Goal: Task Accomplishment & Management: Manage account settings

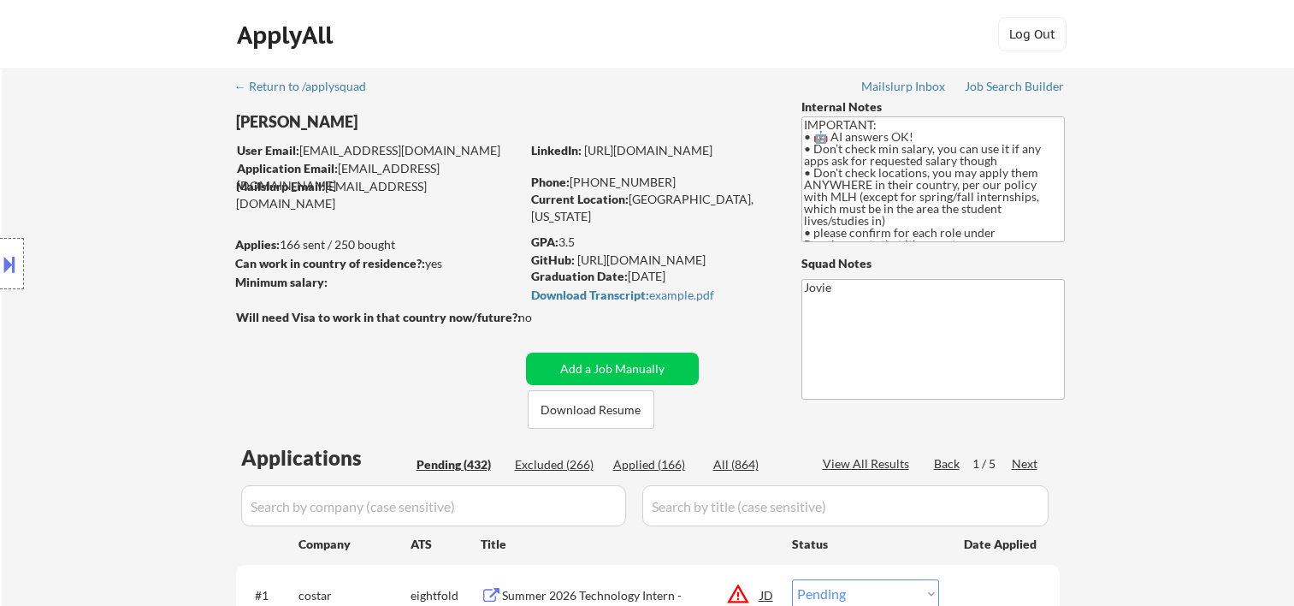
select select ""pending""
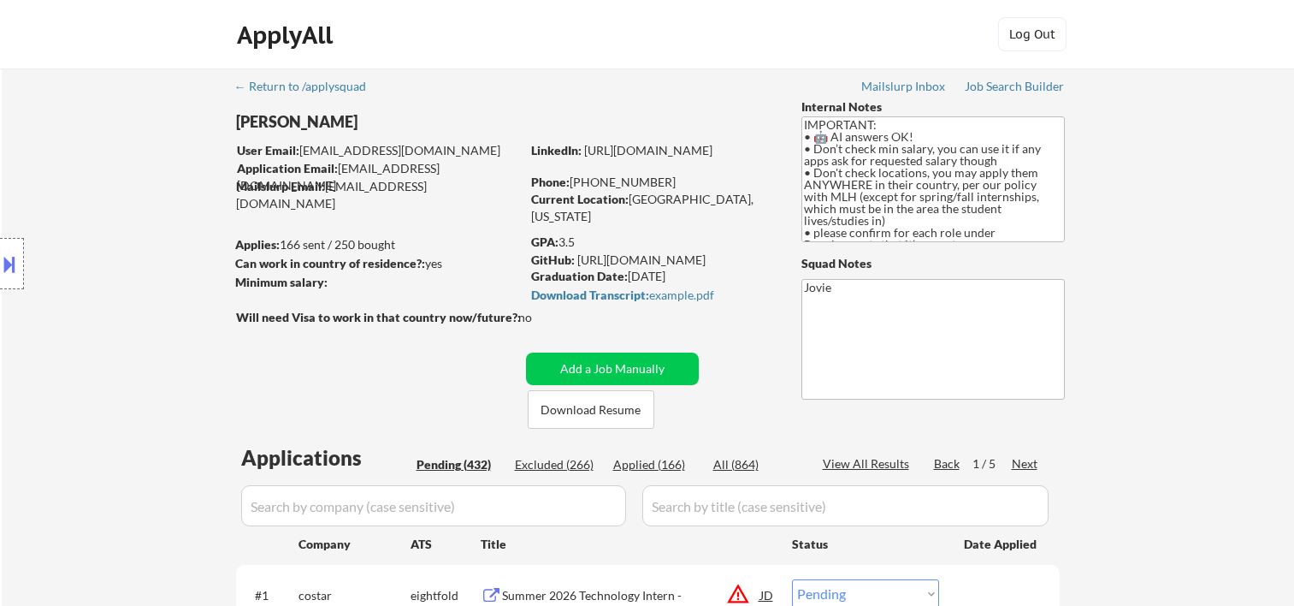
select select ""pending""
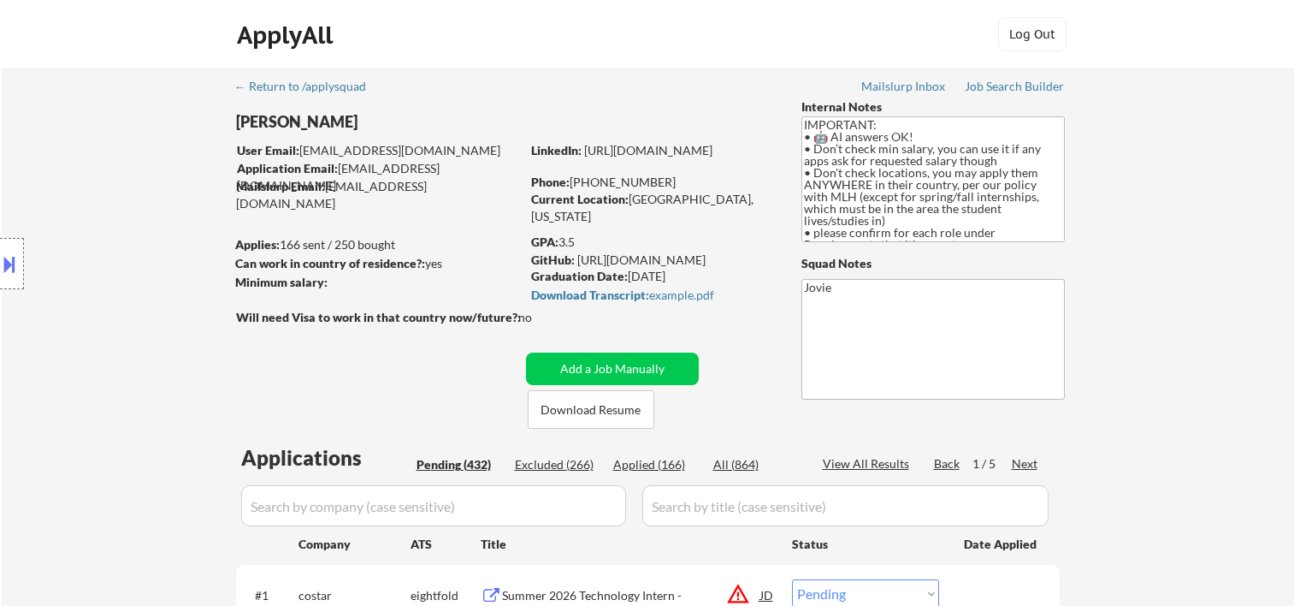
select select ""pending""
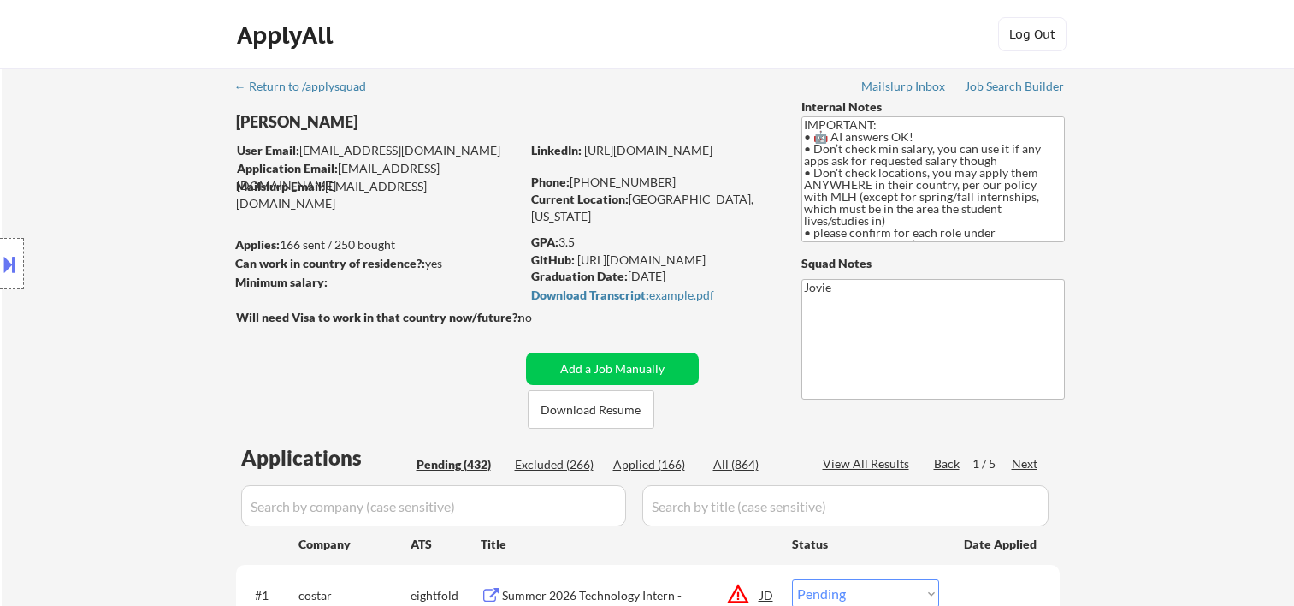
select select ""pending""
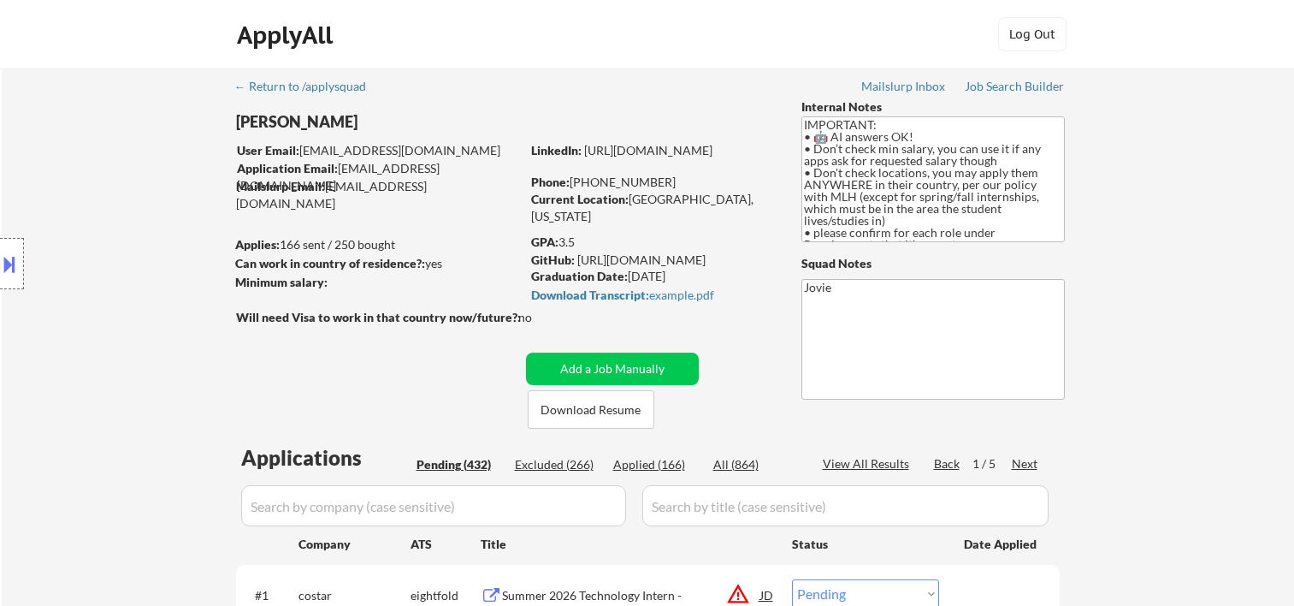
select select ""pending""
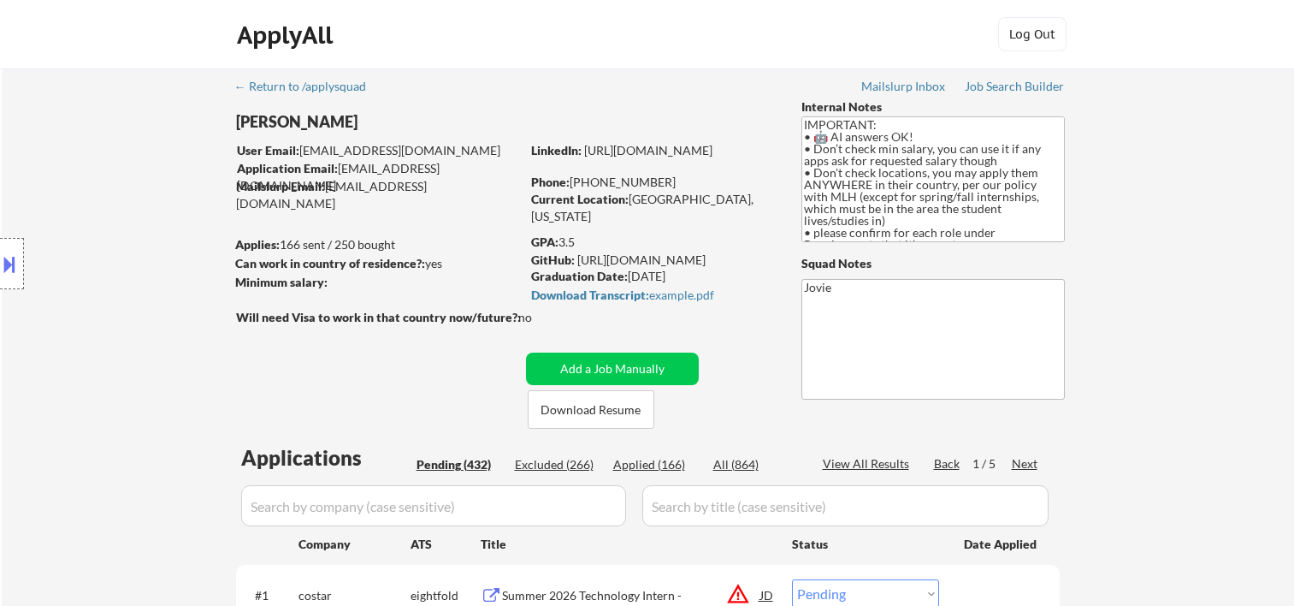
select select ""pending""
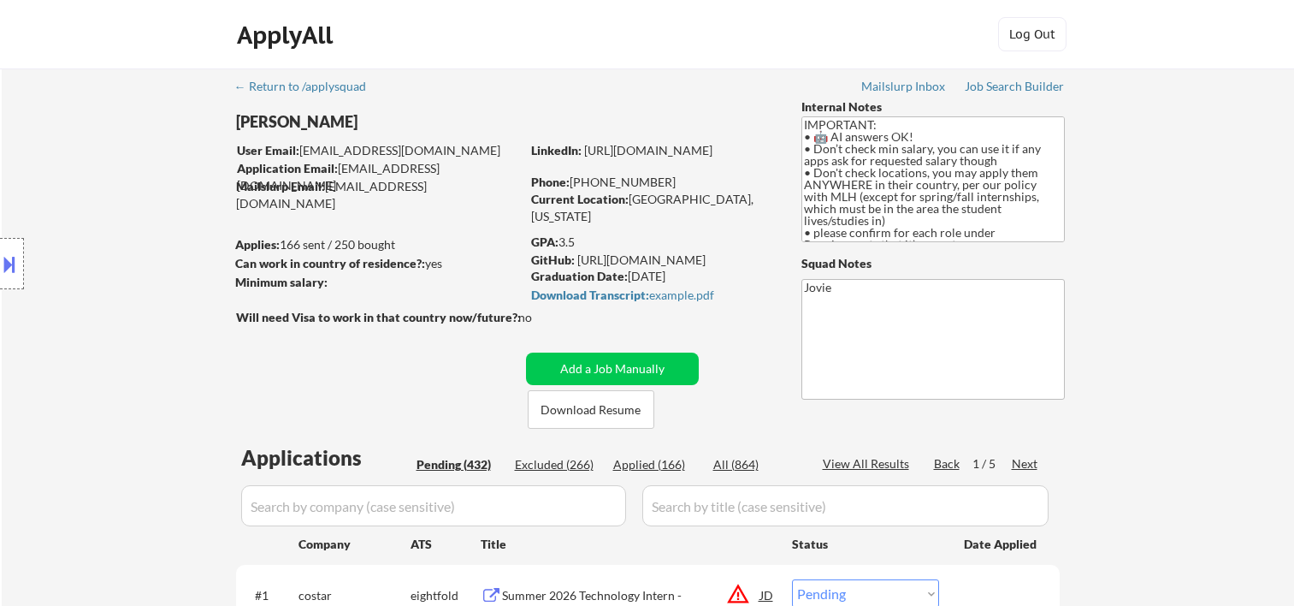
select select ""pending""
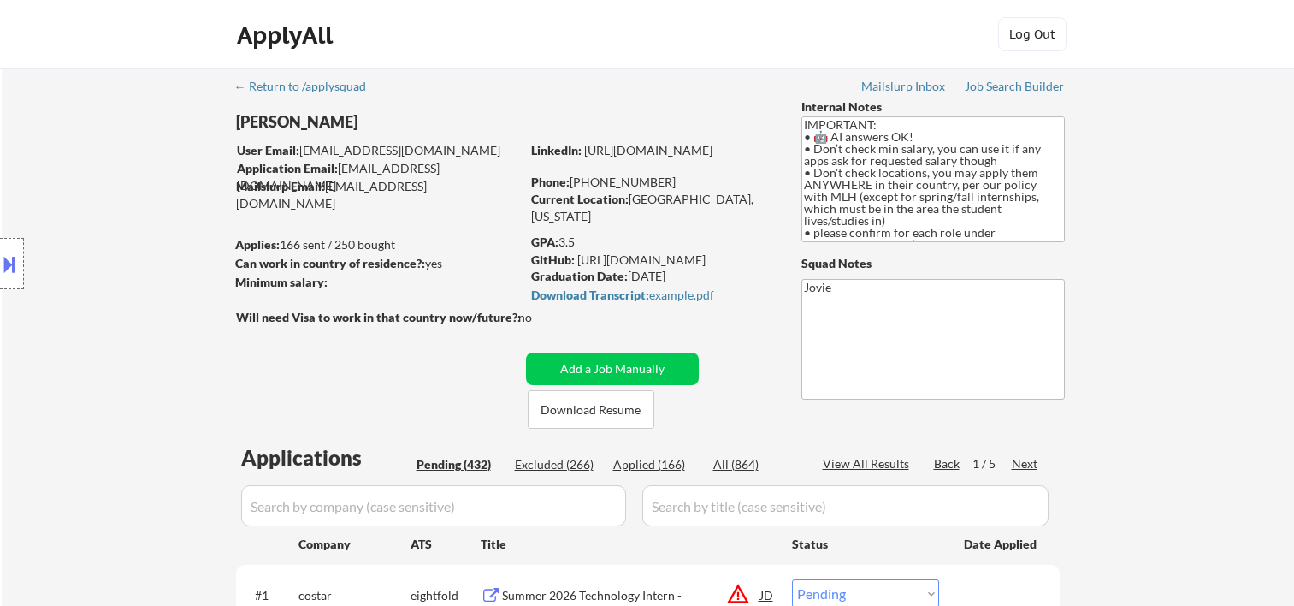
select select ""pending""
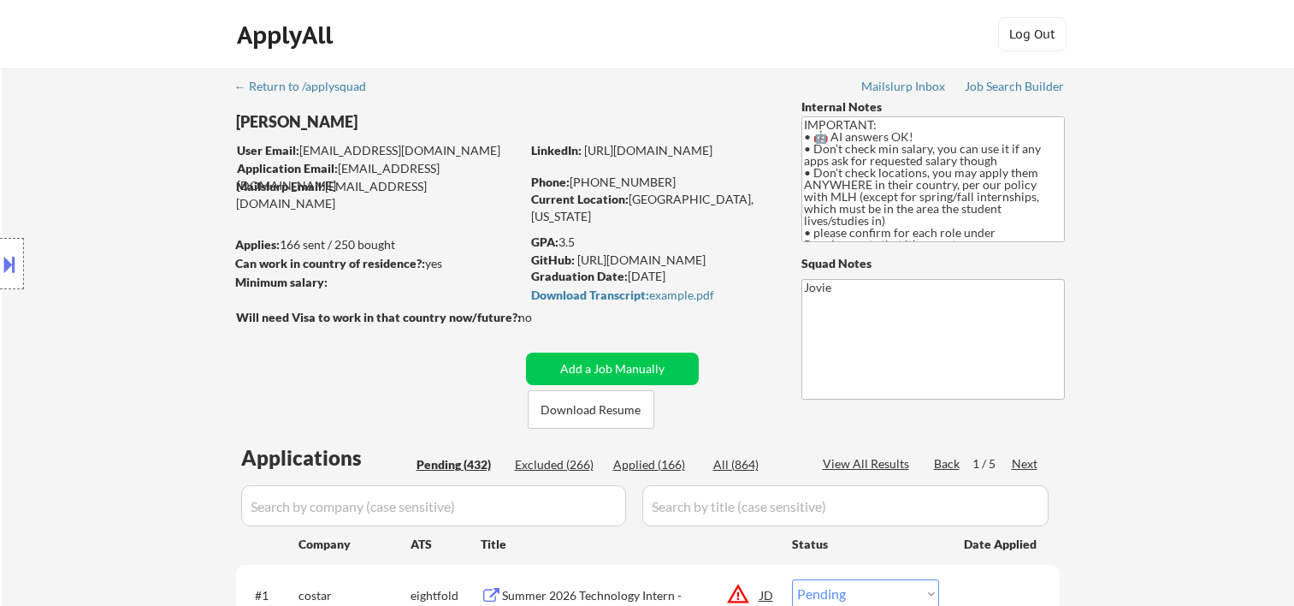
select select ""pending""
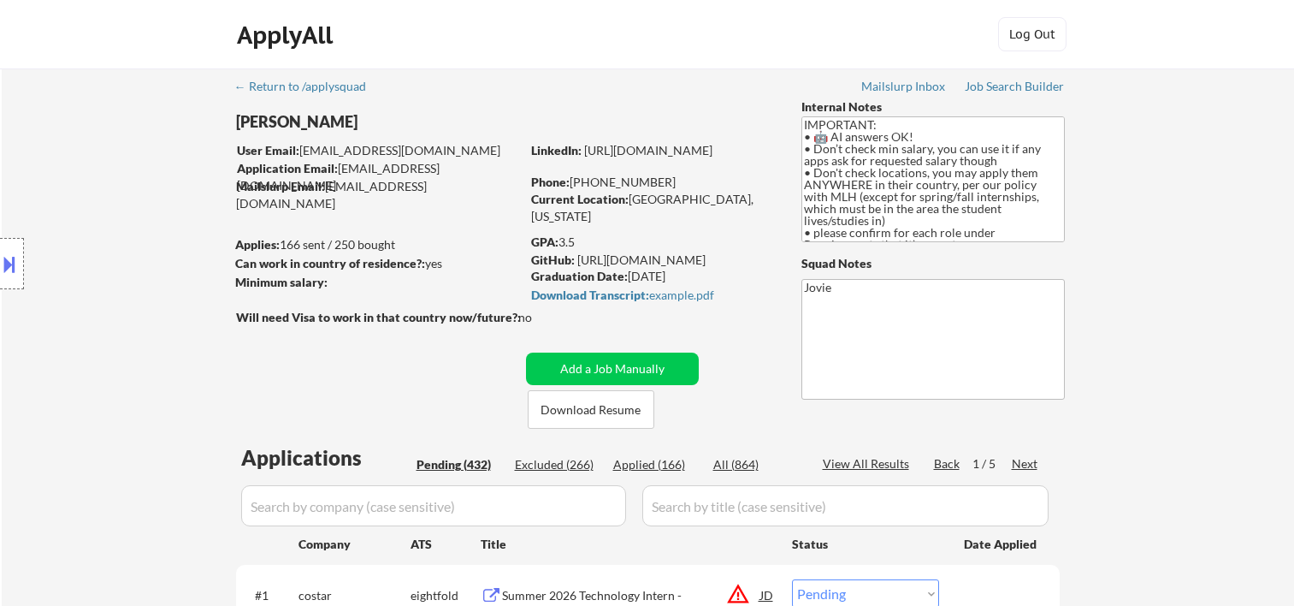
select select ""pending""
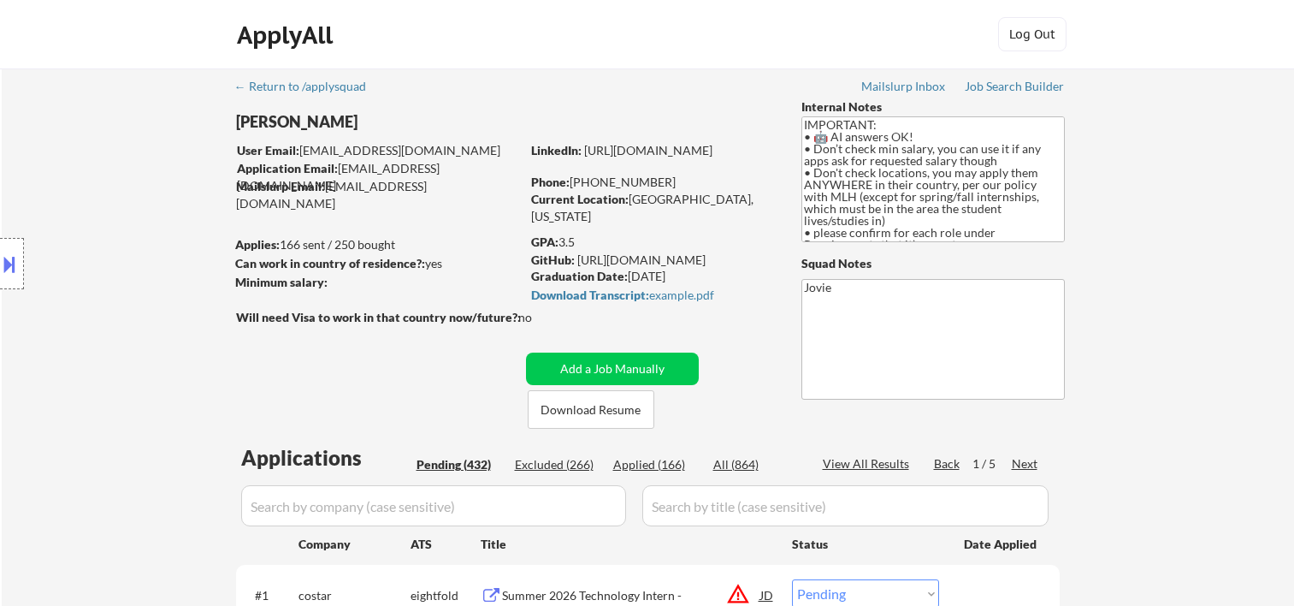
select select ""pending""
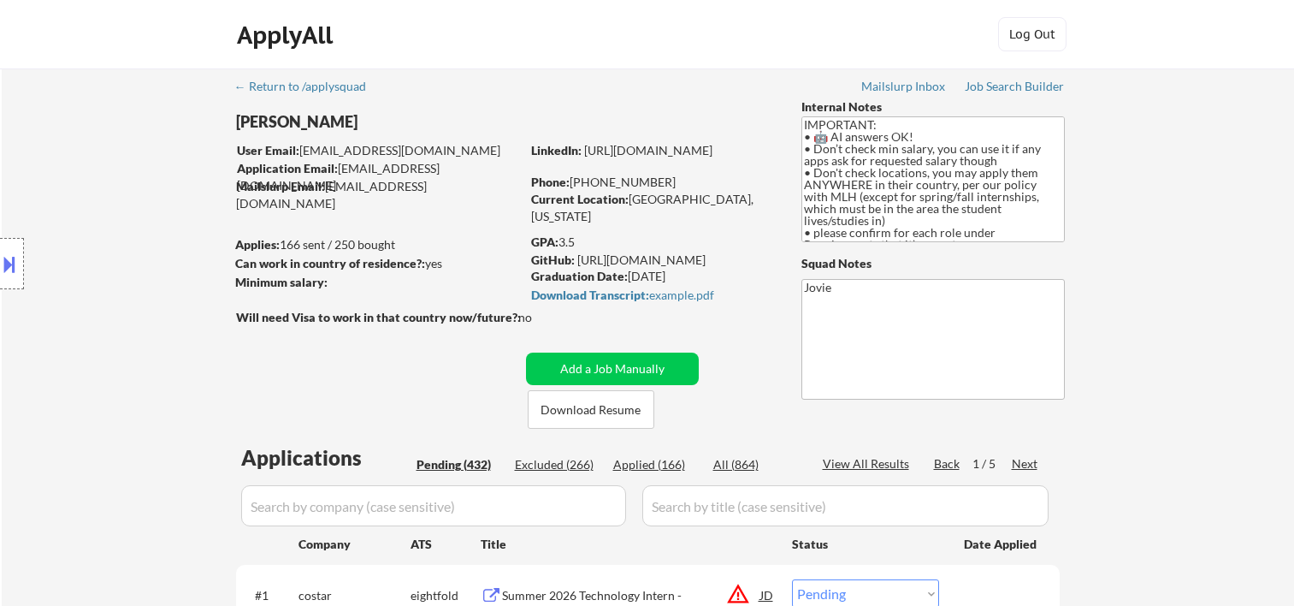
select select ""pending""
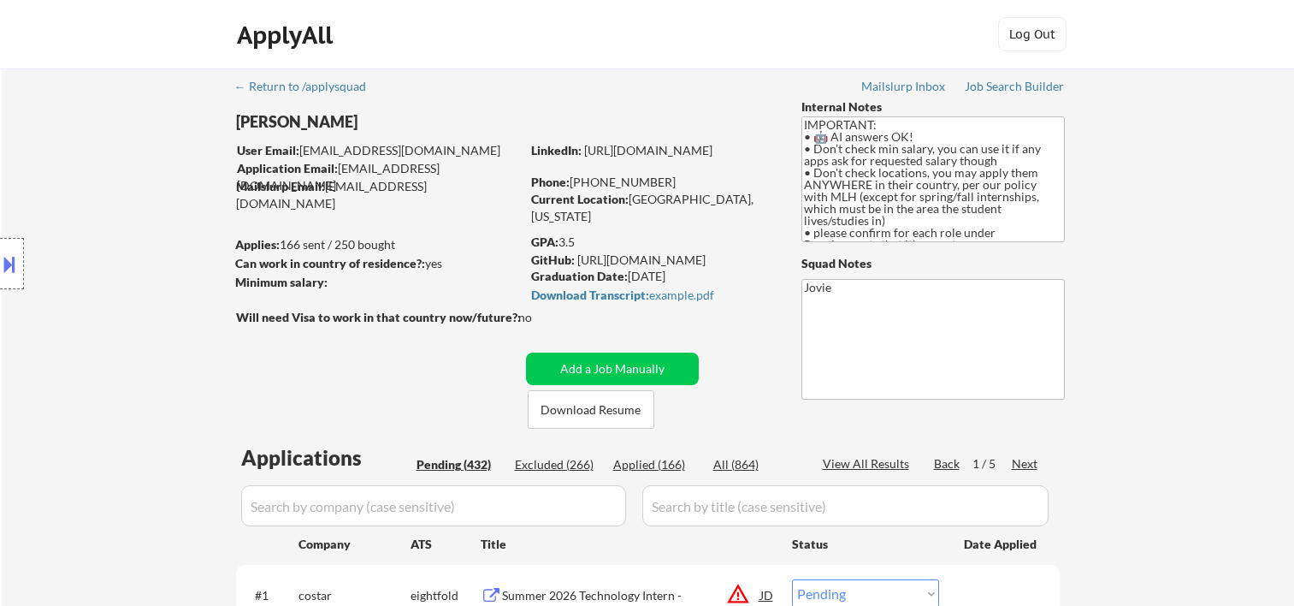
select select ""pending""
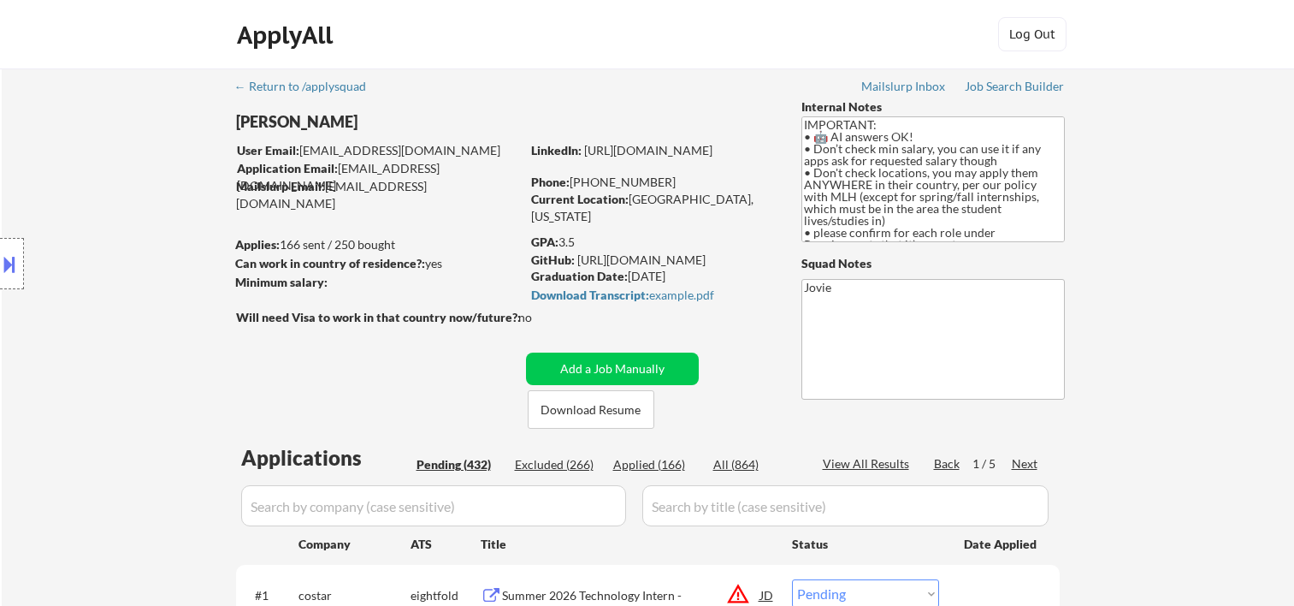
select select ""pending""
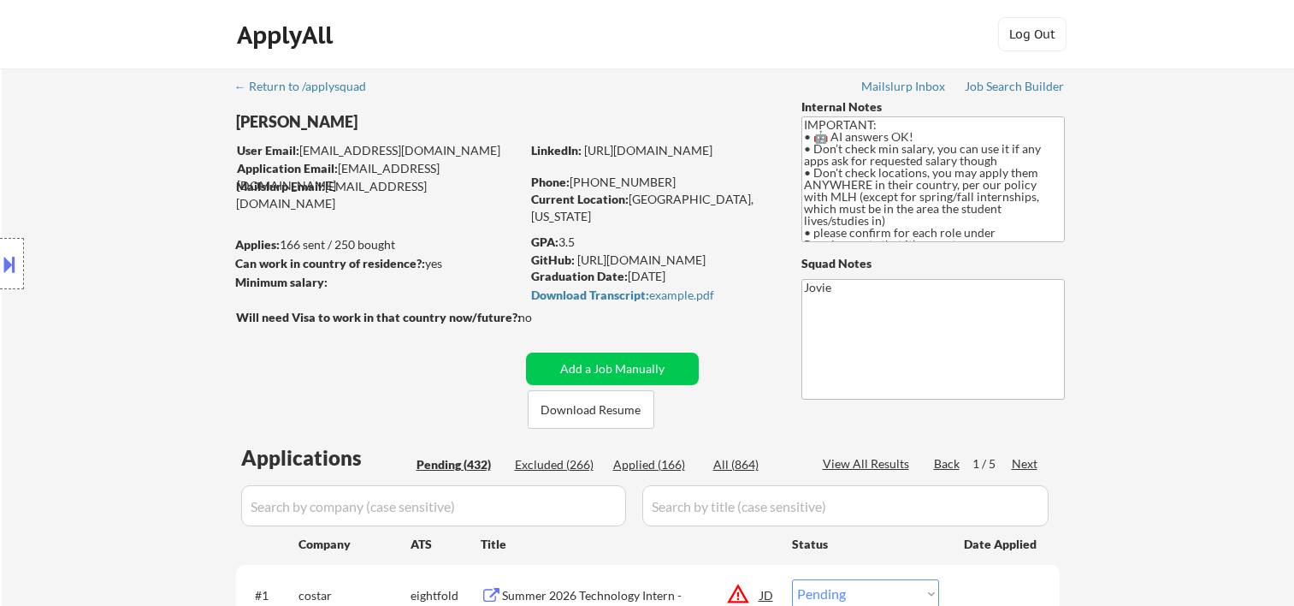
select select ""pending""
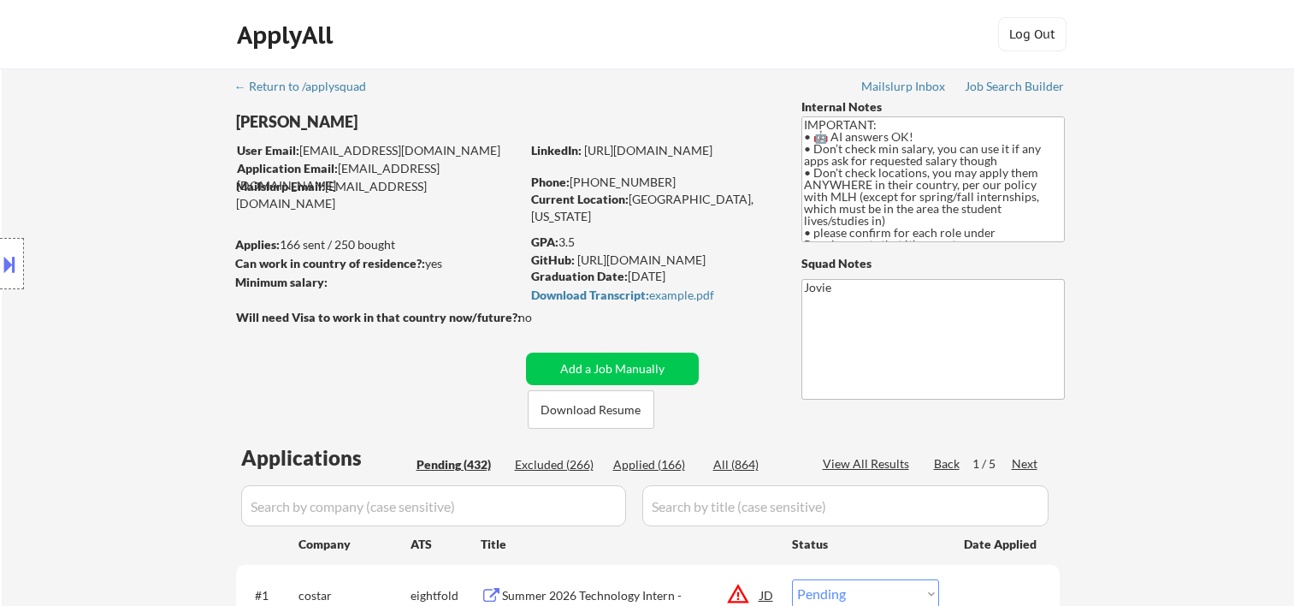
select select ""pending""
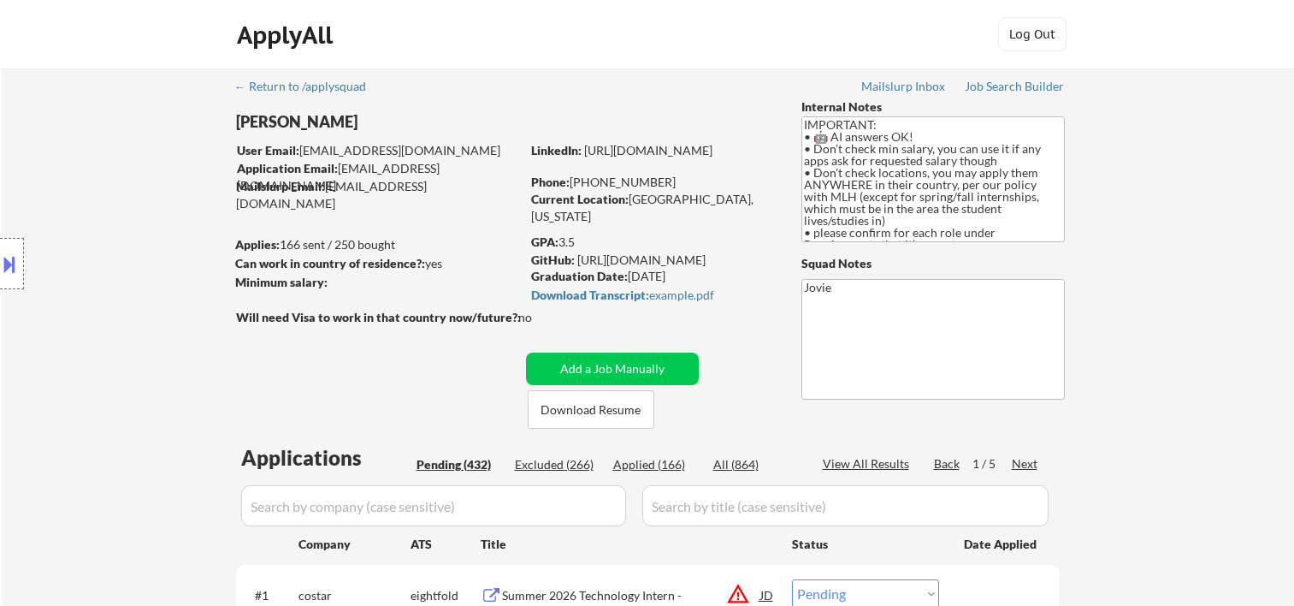
select select ""pending""
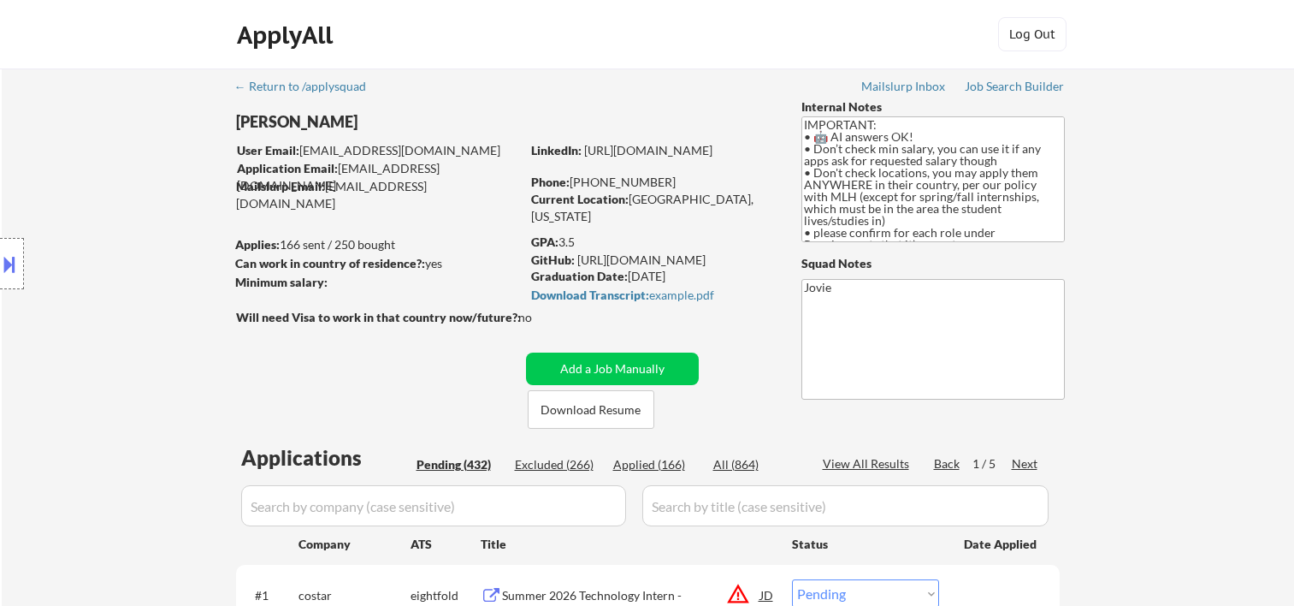
select select ""pending""
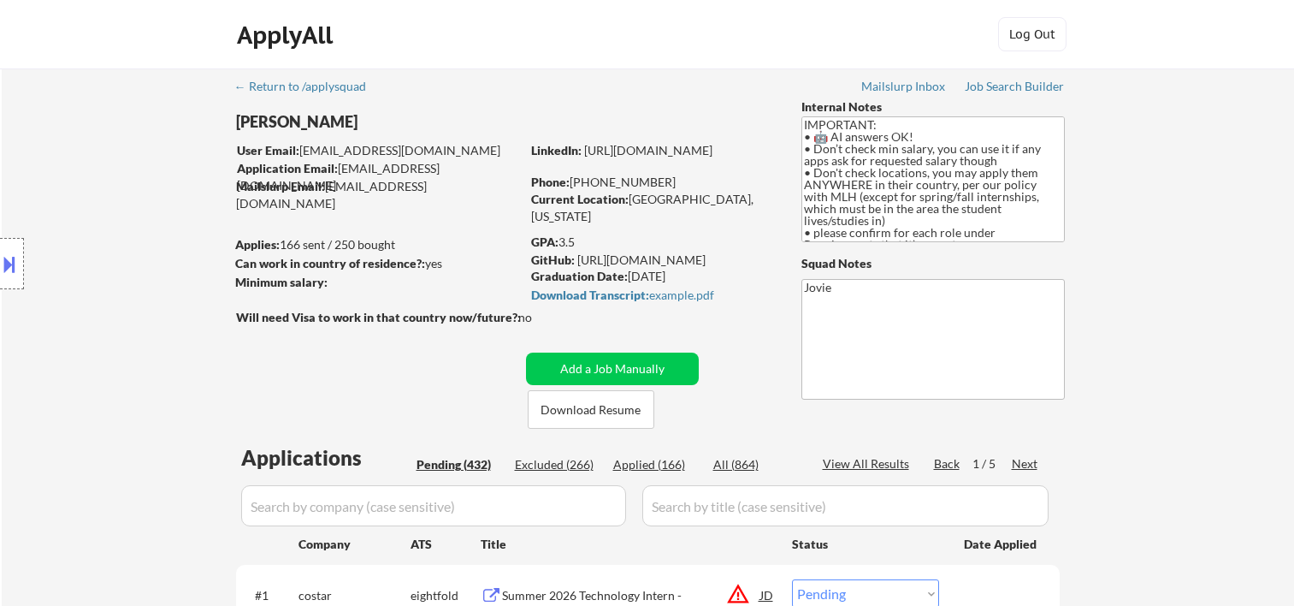
select select ""pending""
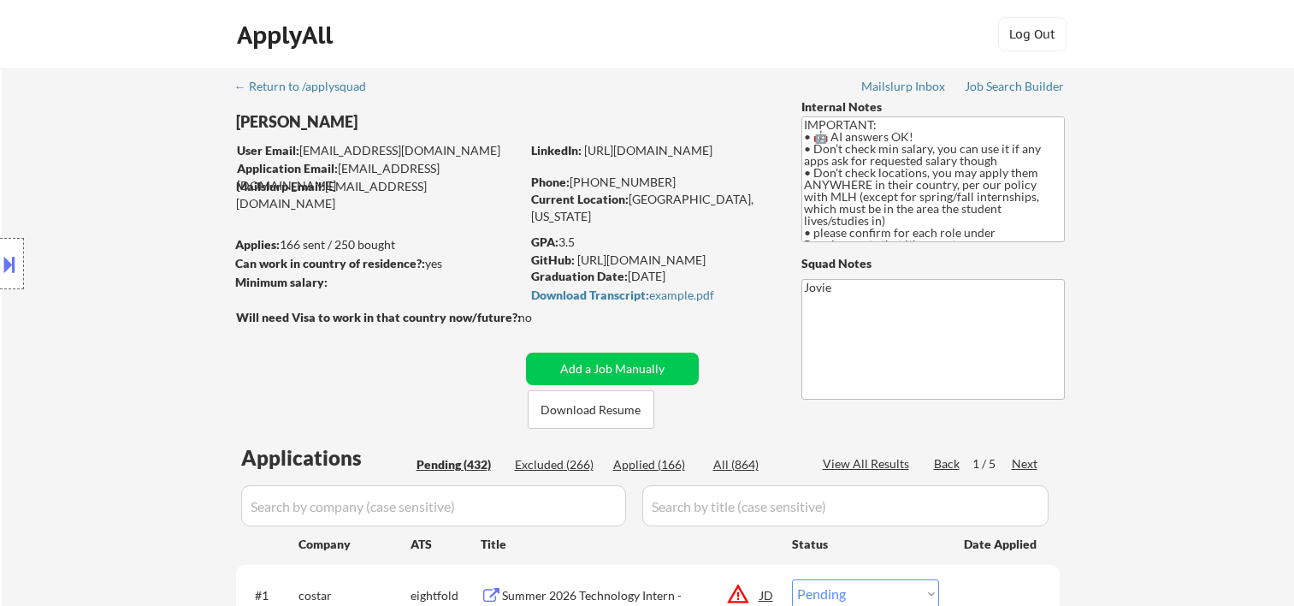
select select ""pending""
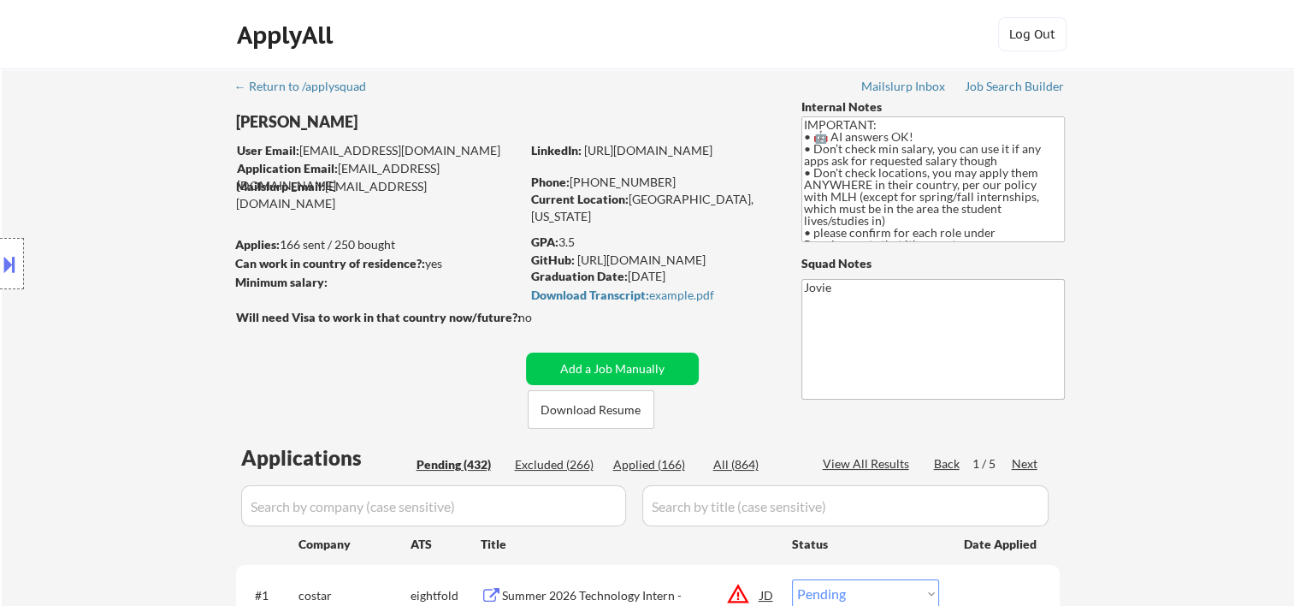
click at [771, 50] on div "ApplyAll Log In Sign Up Log Out" at bounding box center [648, 38] width 856 height 43
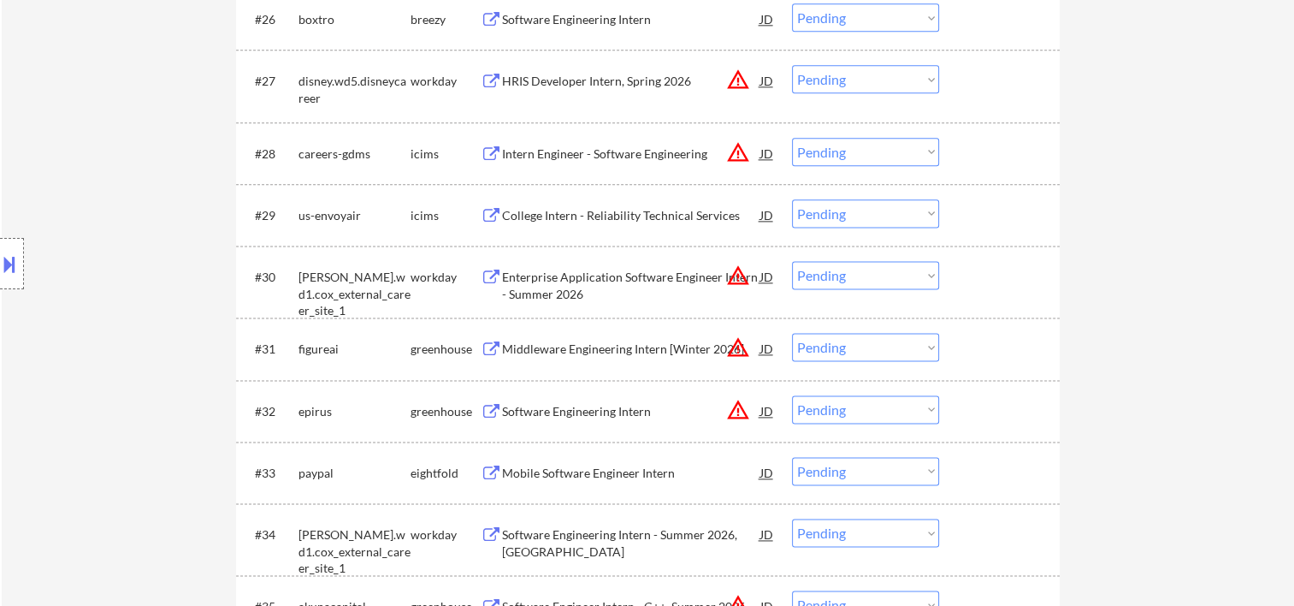
scroll to position [2259, 0]
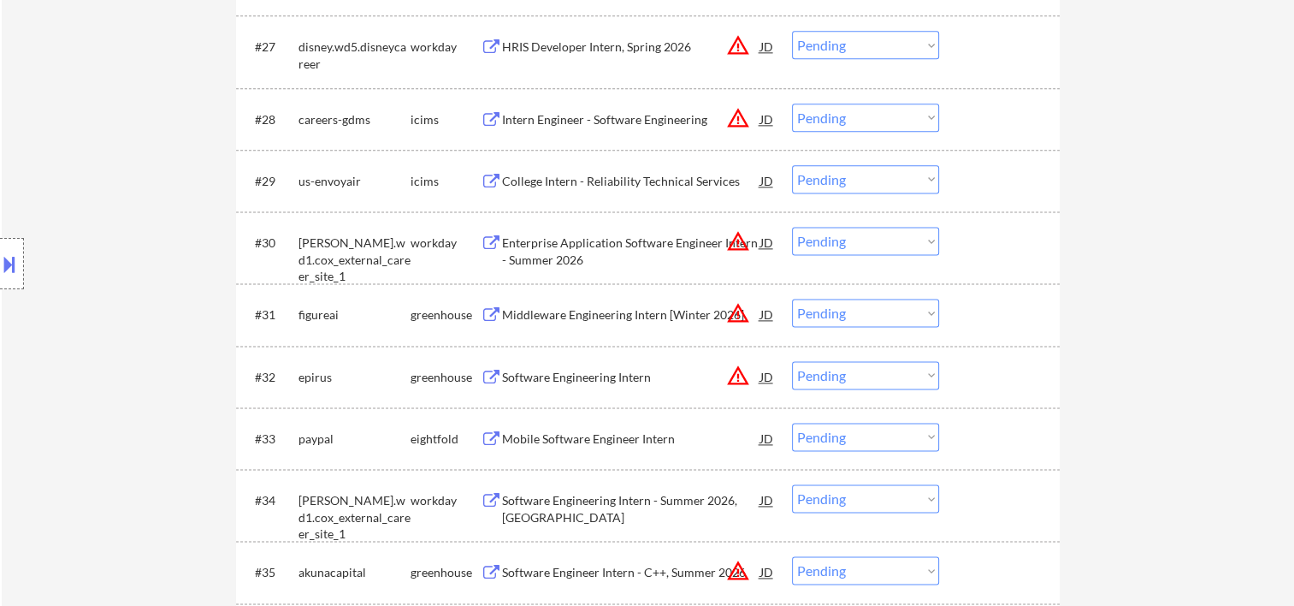
click at [1001, 228] on div at bounding box center [1001, 242] width 75 height 31
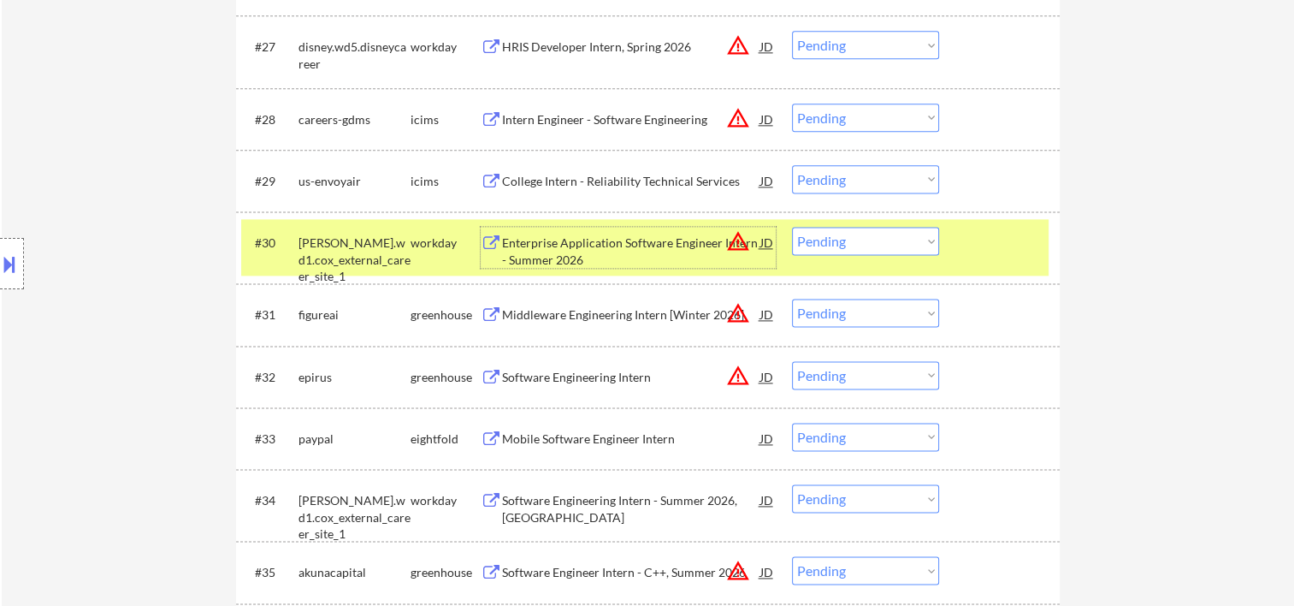
click at [607, 250] on div "Enterprise Application Software Engineer Intern - Summer 2026" at bounding box center [631, 250] width 258 height 33
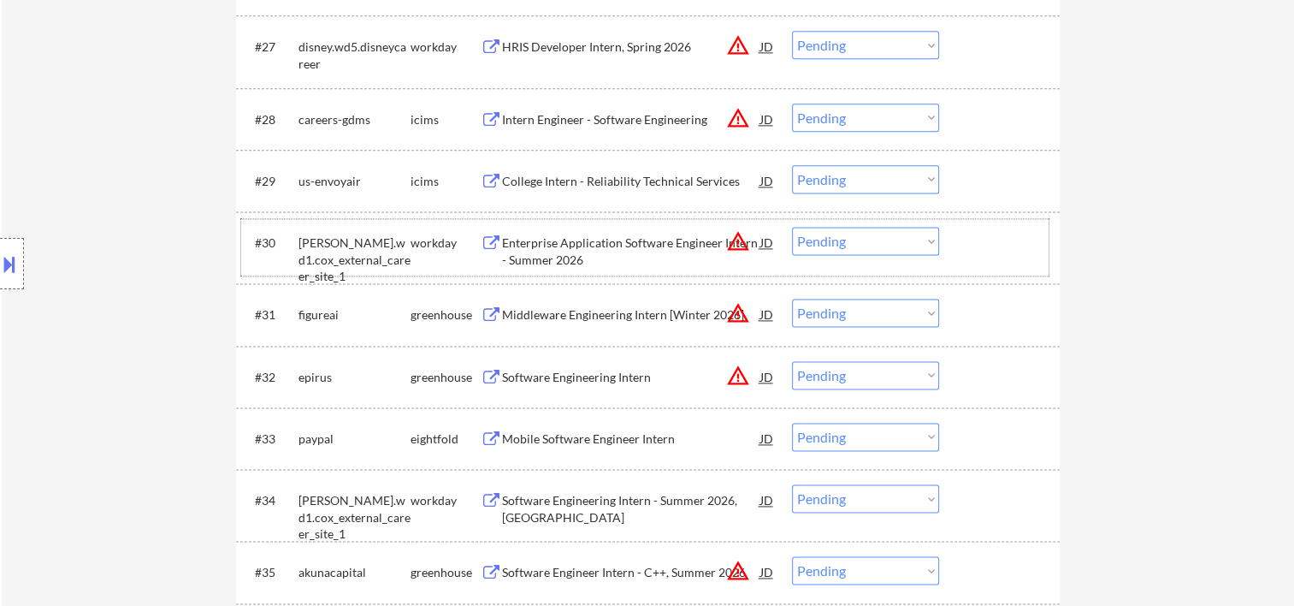
click at [998, 262] on div "#30 cox.wd1.cox_external_career_site_1 workday Enterprise Application Software …" at bounding box center [645, 247] width 808 height 56
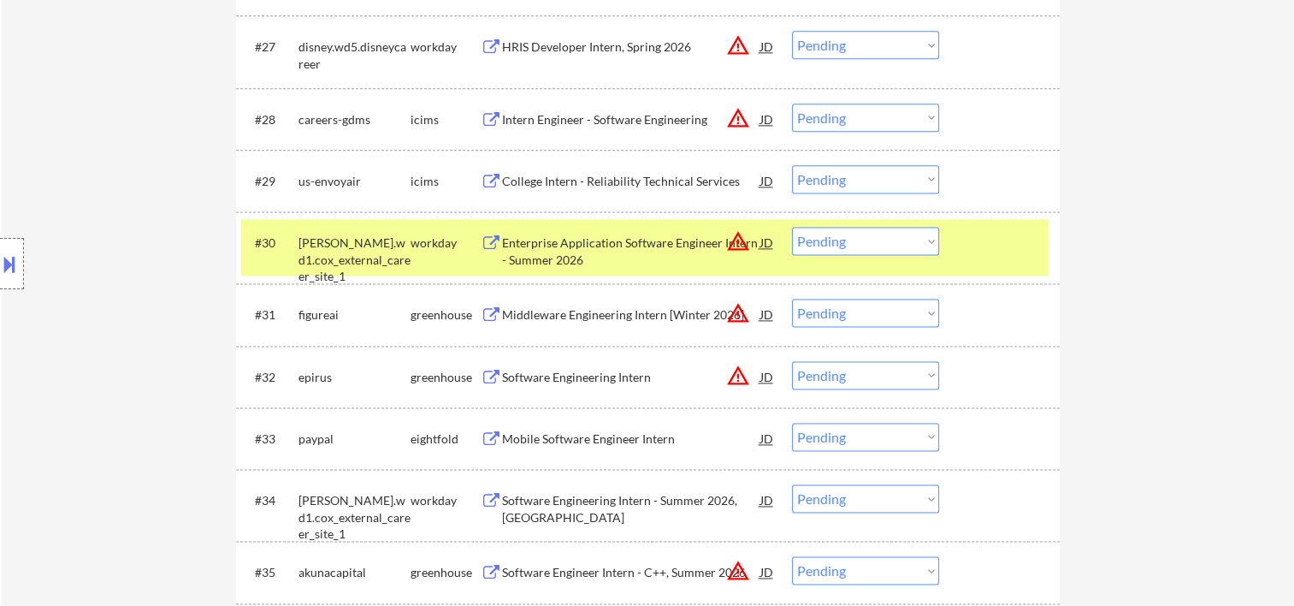
click at [909, 246] on select "Choose an option... Pending Applied Excluded (Questions) Excluded (Expired) Exc…" at bounding box center [865, 241] width 147 height 28
click at [792, 227] on select "Choose an option... Pending Applied Excluded (Questions) Excluded (Expired) Exc…" at bounding box center [865, 241] width 147 height 28
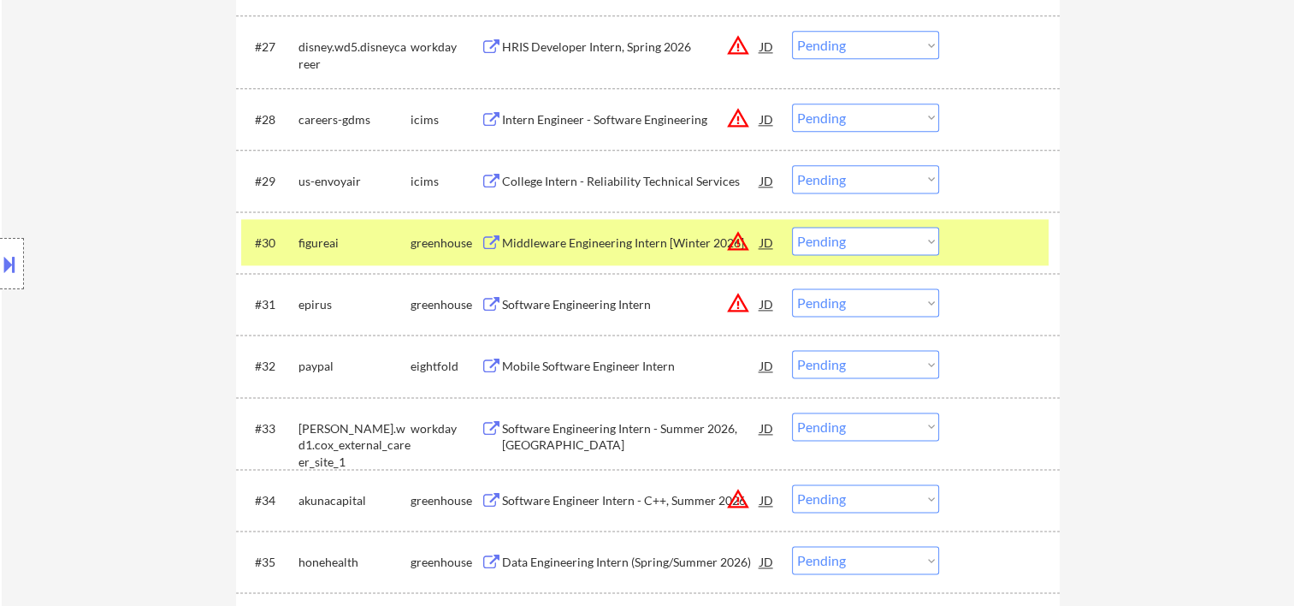
click at [1019, 241] on div at bounding box center [1001, 242] width 75 height 31
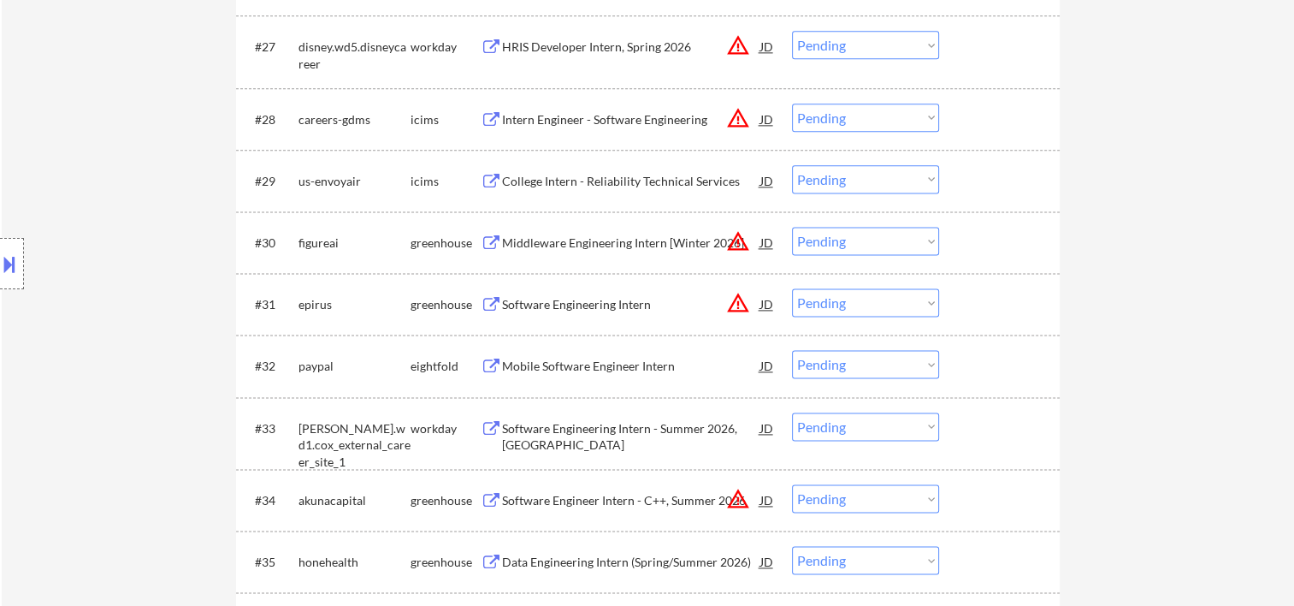
click at [1000, 264] on div "#30 figureai greenhouse Middleware Engineering Intern [Winter 2026] JD warning_…" at bounding box center [645, 242] width 808 height 46
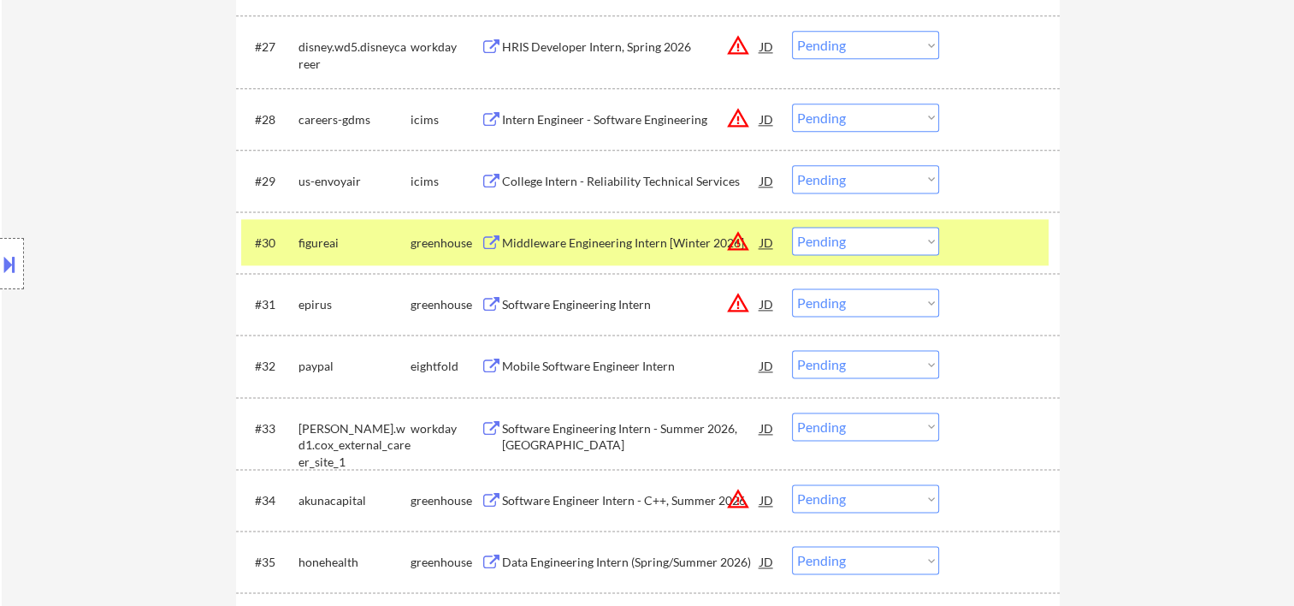
click at [620, 250] on div "Middleware Engineering Intern [Winter 2026]" at bounding box center [631, 242] width 258 height 17
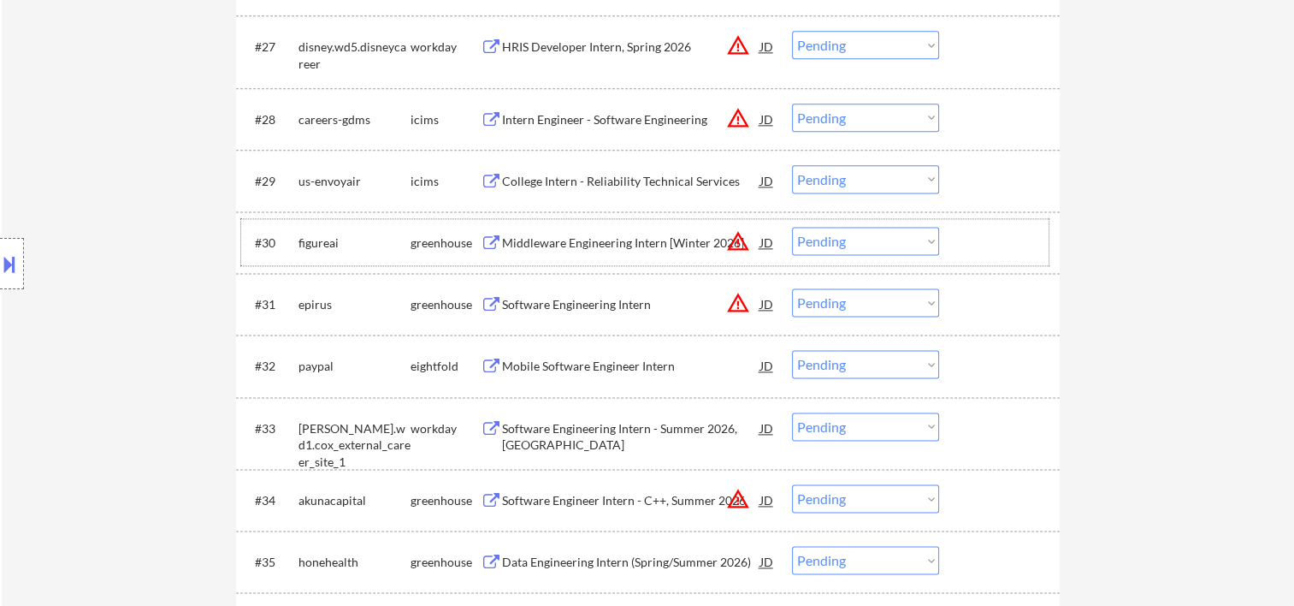
drag, startPoint x: 972, startPoint y: 246, endPoint x: 953, endPoint y: 243, distance: 19.1
click at [972, 246] on div at bounding box center [1001, 242] width 75 height 31
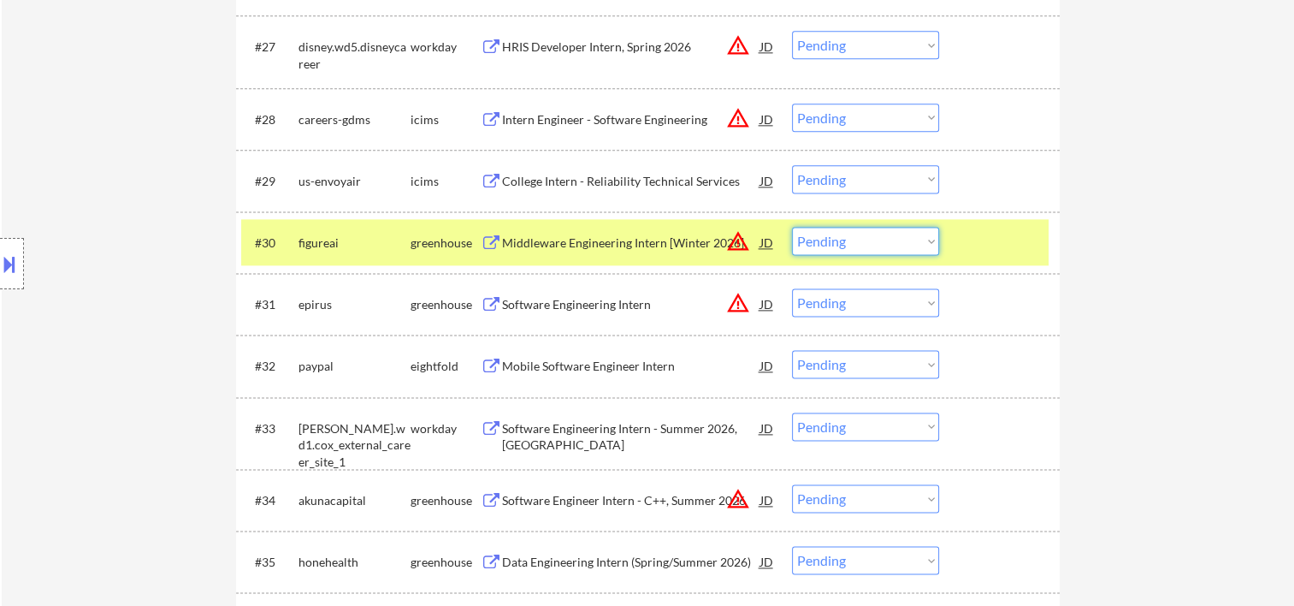
click at [922, 236] on select "Choose an option... Pending Applied Excluded (Questions) Excluded (Expired) Exc…" at bounding box center [865, 241] width 147 height 28
click at [792, 227] on select "Choose an option... Pending Applied Excluded (Questions) Excluded (Expired) Exc…" at bounding box center [865, 241] width 147 height 28
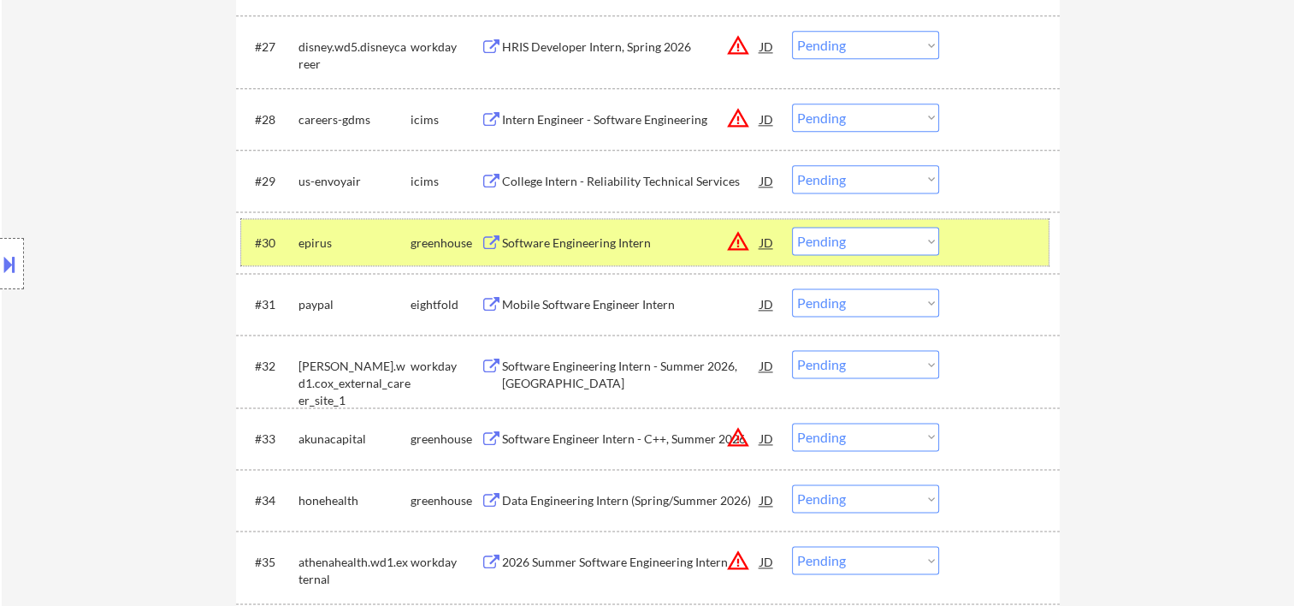
click at [1037, 231] on div at bounding box center [1001, 242] width 75 height 31
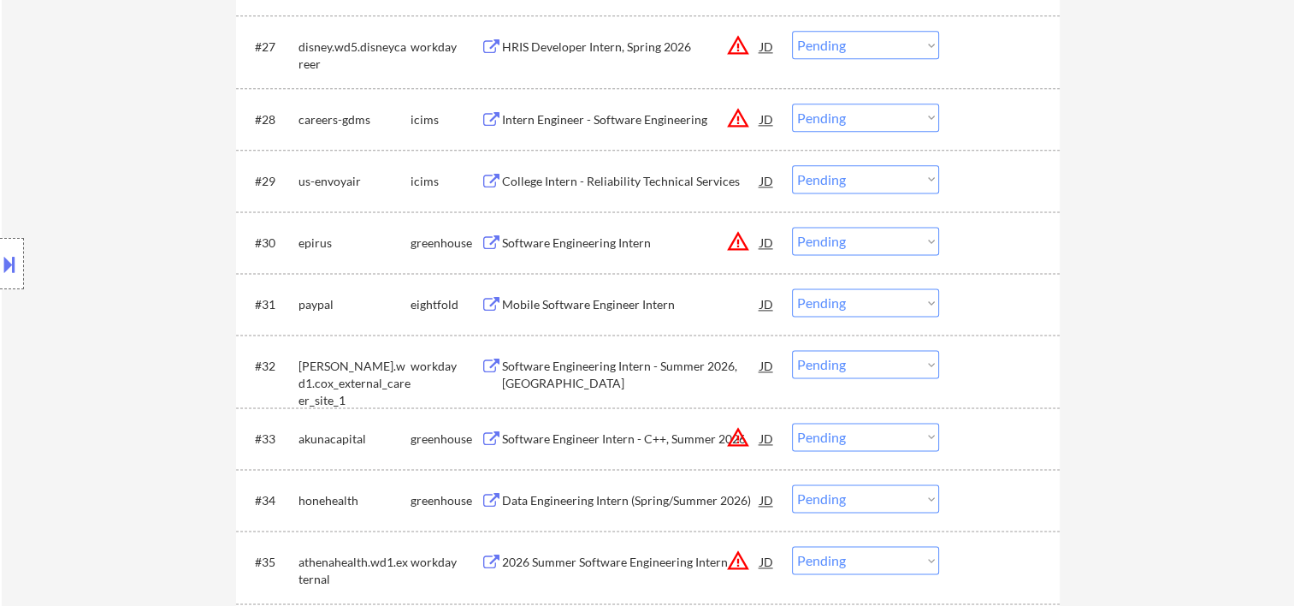
click at [997, 241] on div at bounding box center [1001, 242] width 75 height 31
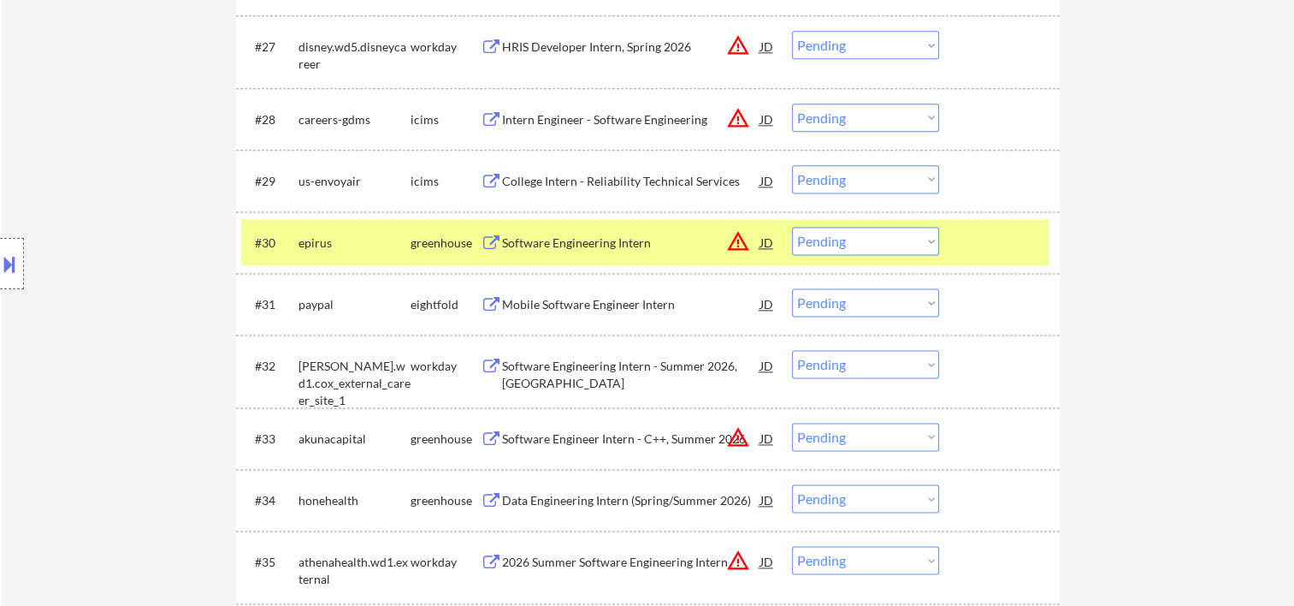
click at [643, 240] on div "Software Engineering Intern" at bounding box center [631, 242] width 258 height 17
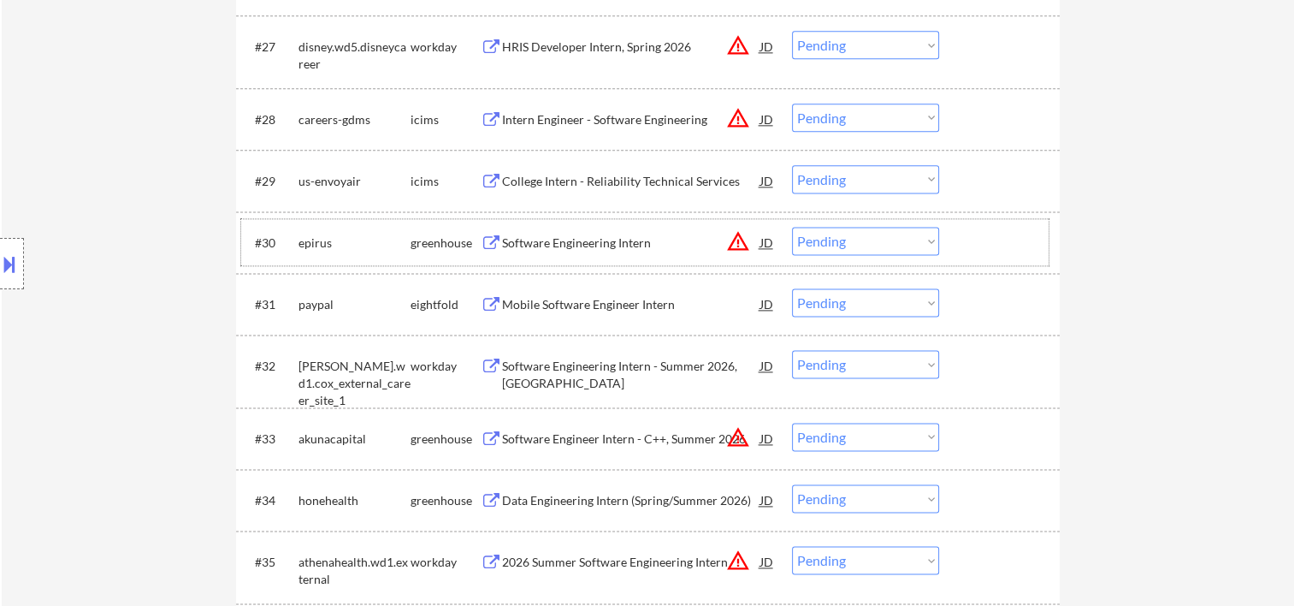
click at [992, 219] on div "#30 epirus greenhouse Software Engineering Intern JD warning_amber Choose an op…" at bounding box center [645, 242] width 808 height 46
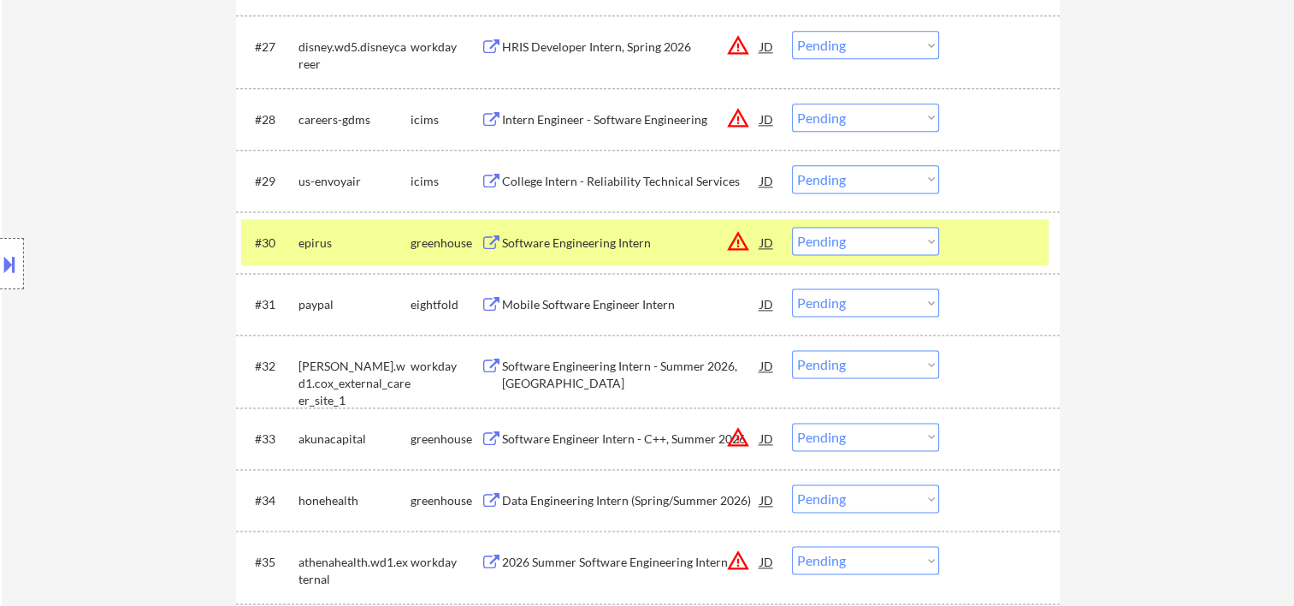
click at [900, 235] on select "Choose an option... Pending Applied Excluded (Questions) Excluded (Expired) Exc…" at bounding box center [865, 241] width 147 height 28
click at [792, 227] on select "Choose an option... Pending Applied Excluded (Questions) Excluded (Expired) Exc…" at bounding box center [865, 241] width 147 height 28
select select ""pending""
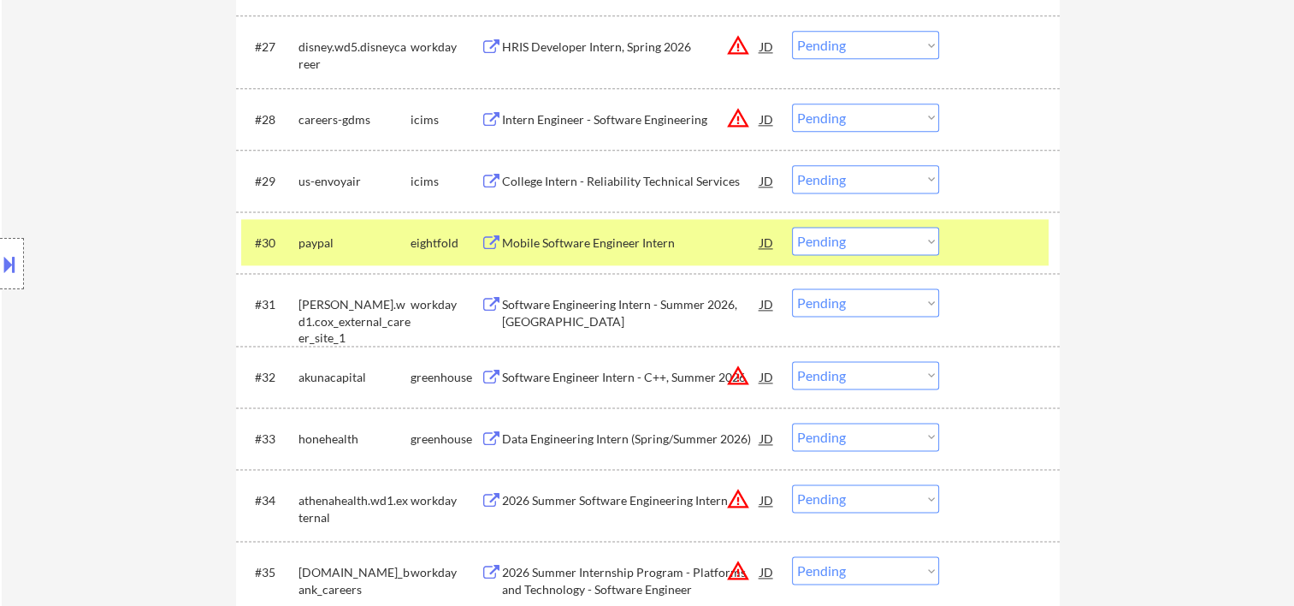
click at [1007, 246] on div at bounding box center [1001, 242] width 75 height 31
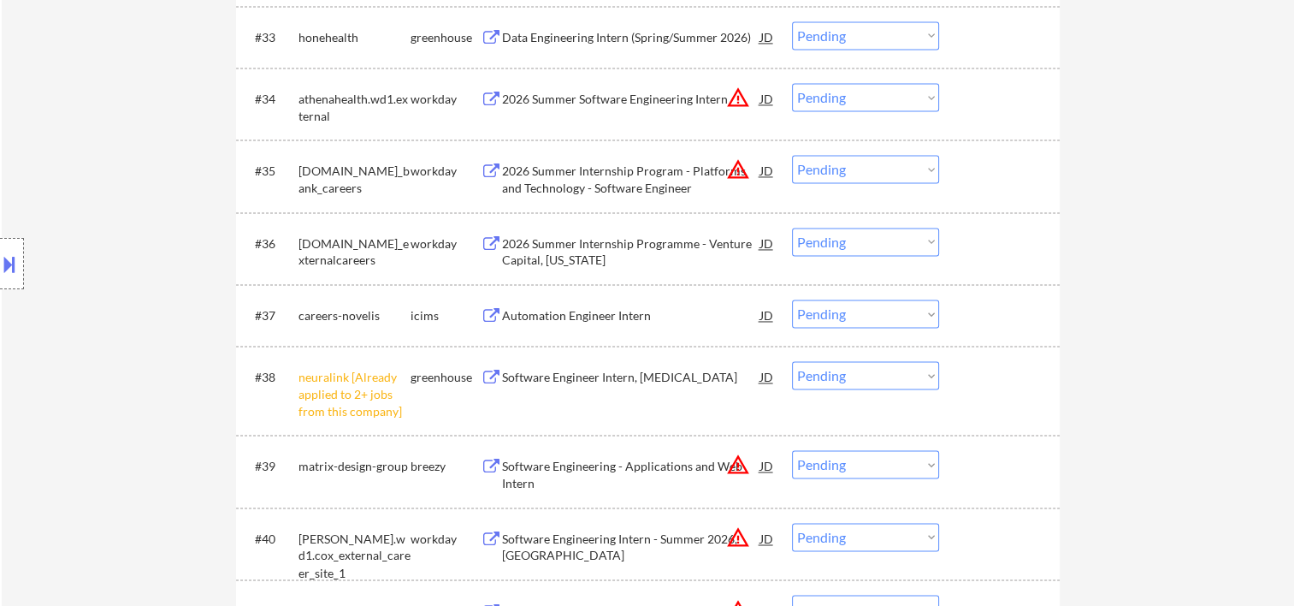
scroll to position [2669, 0]
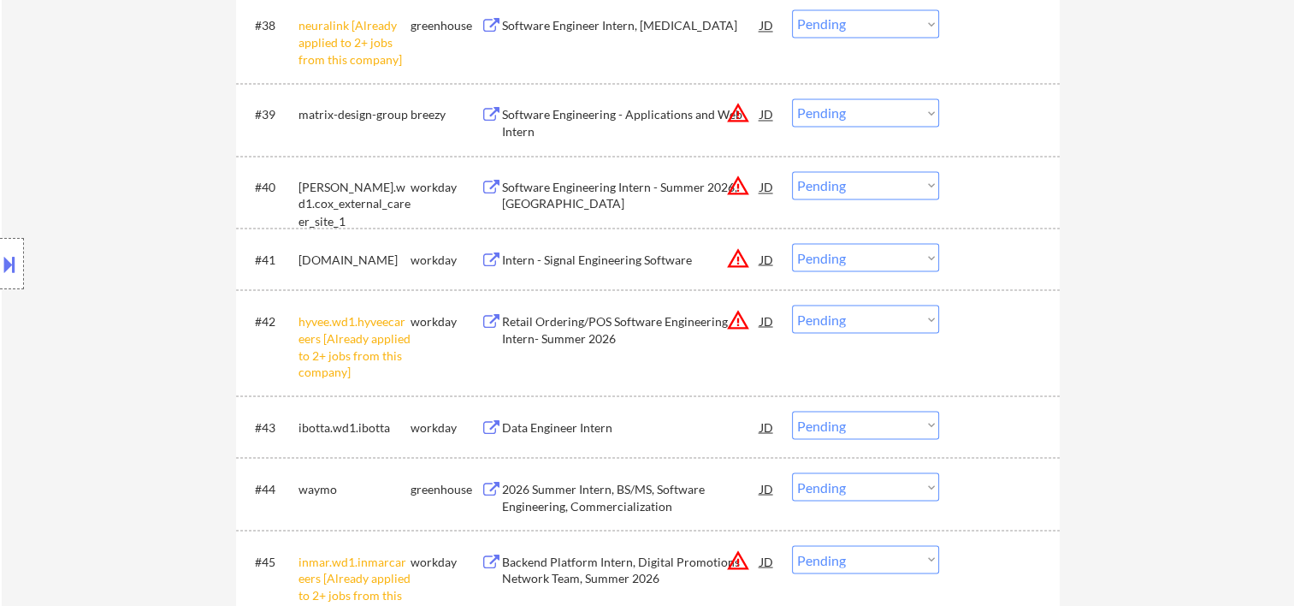
scroll to position [3046, 0]
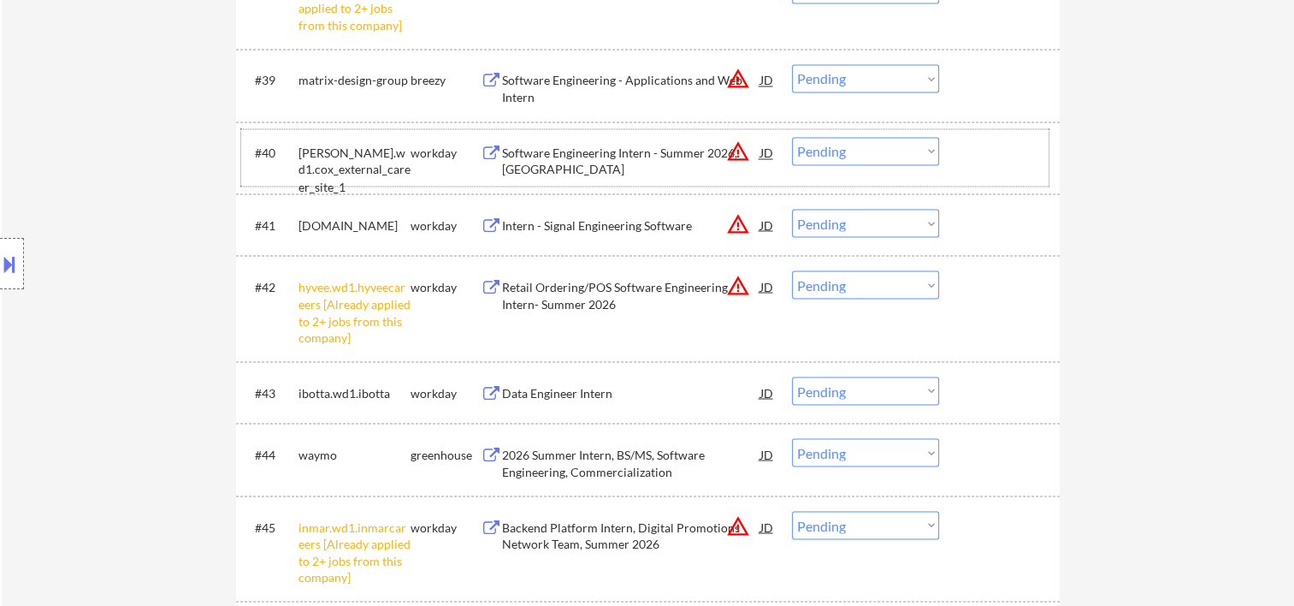
click at [1034, 163] on div at bounding box center [1001, 152] width 75 height 31
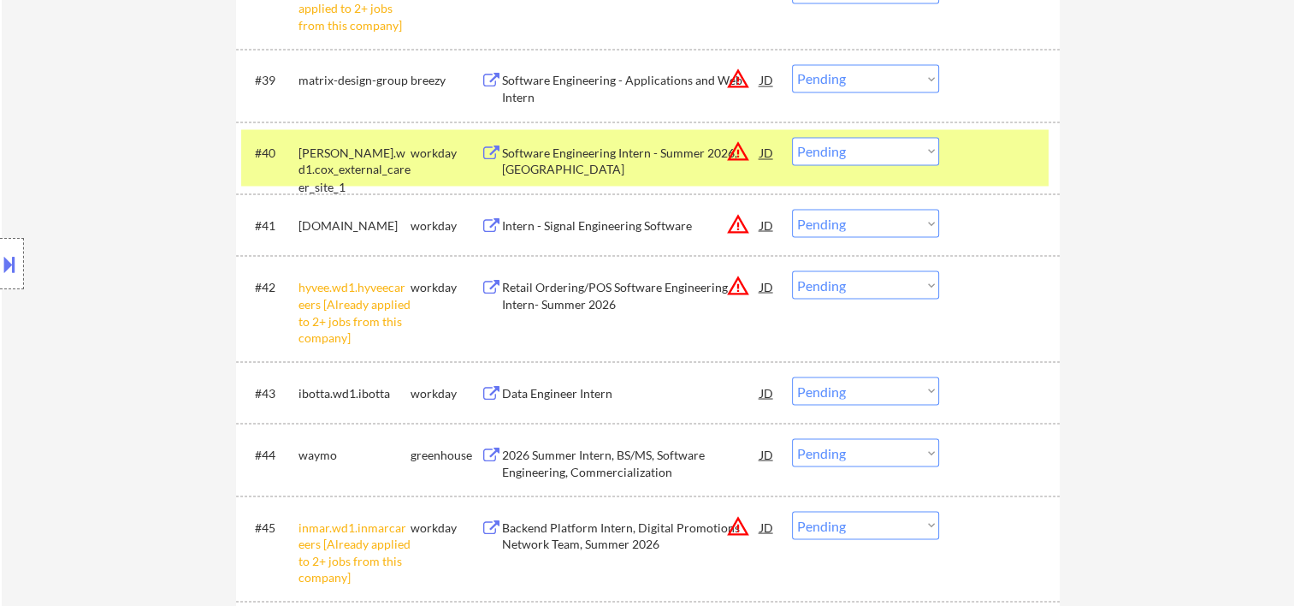
click at [995, 161] on div at bounding box center [1001, 152] width 75 height 31
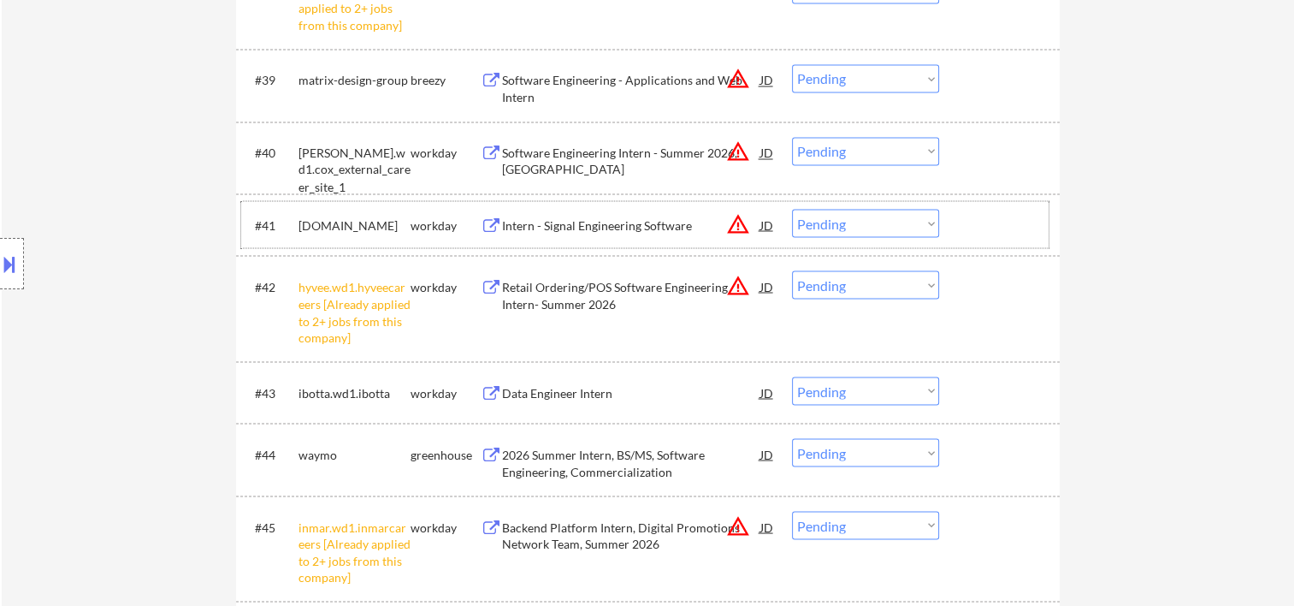
click at [979, 219] on div at bounding box center [1001, 224] width 75 height 31
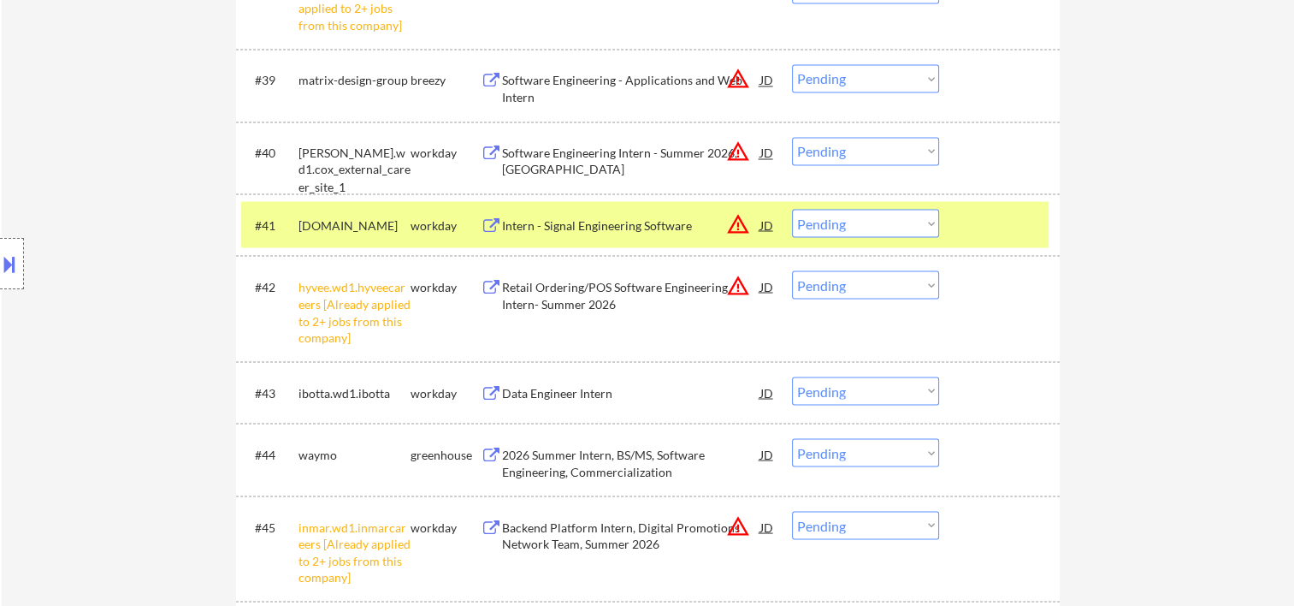
click at [990, 217] on div at bounding box center [1001, 224] width 75 height 31
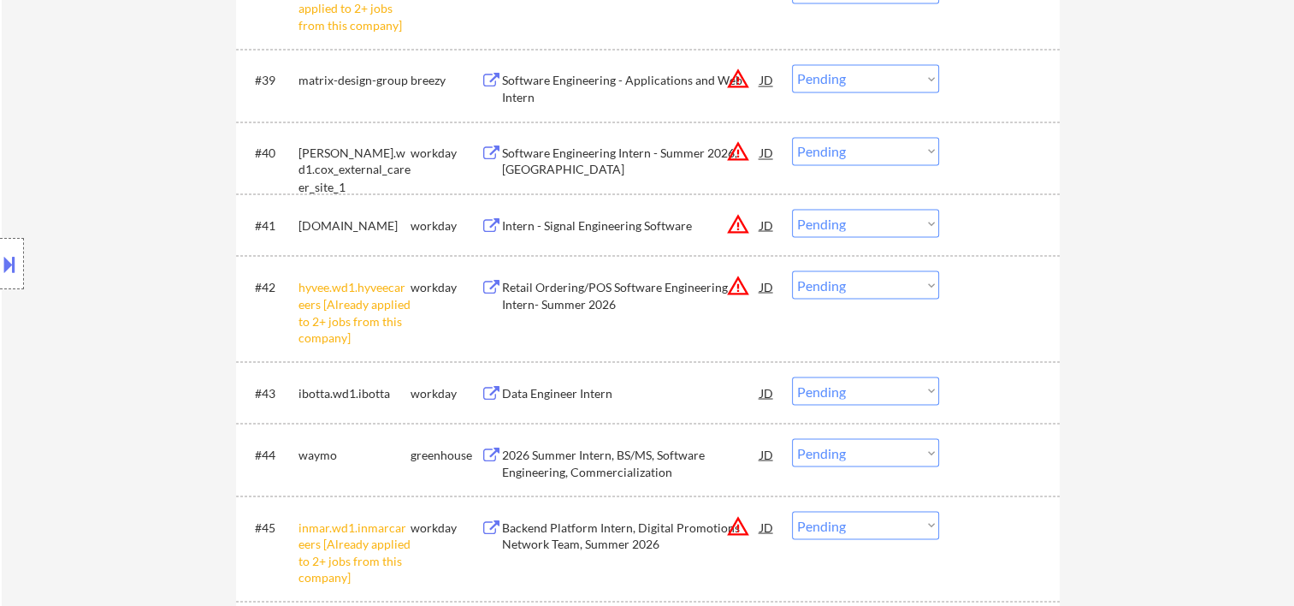
click at [990, 217] on div at bounding box center [1001, 224] width 75 height 31
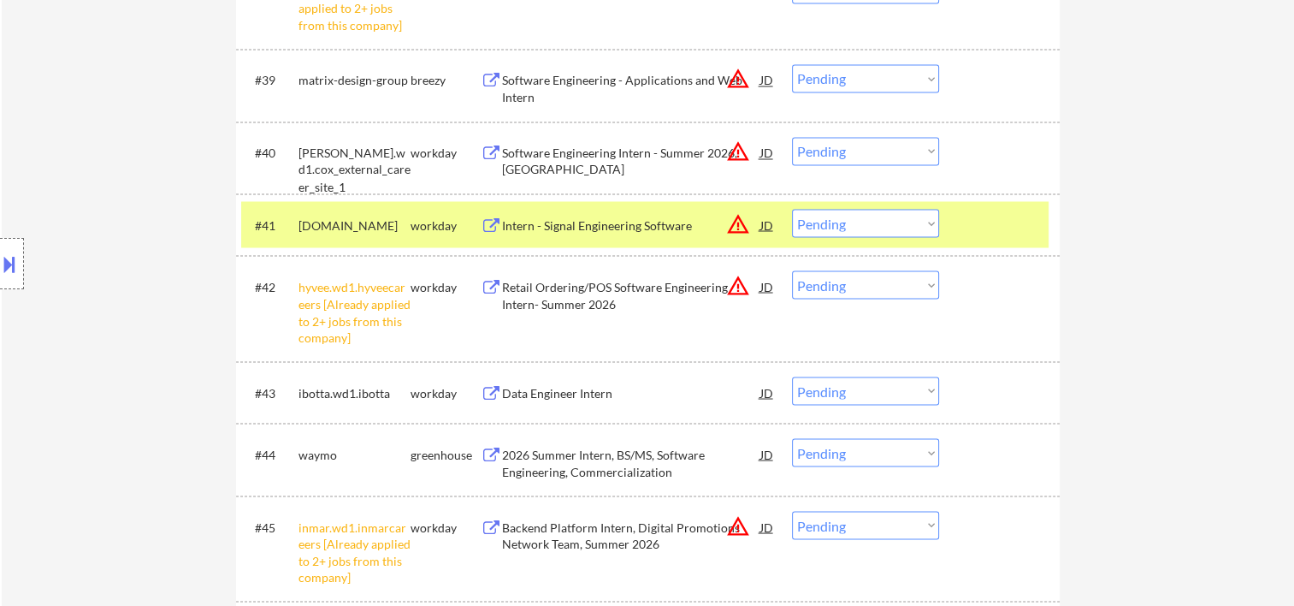
click at [643, 233] on div "Intern - Signal Engineering Software" at bounding box center [631, 224] width 258 height 17
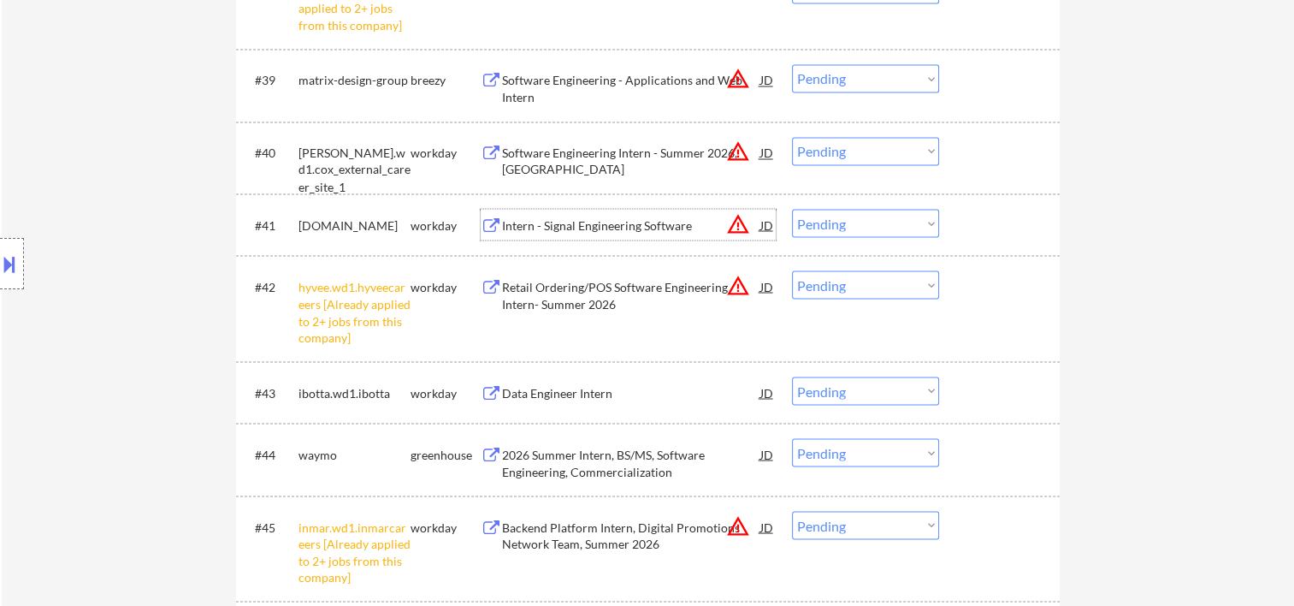
click at [981, 225] on div at bounding box center [1001, 224] width 75 height 31
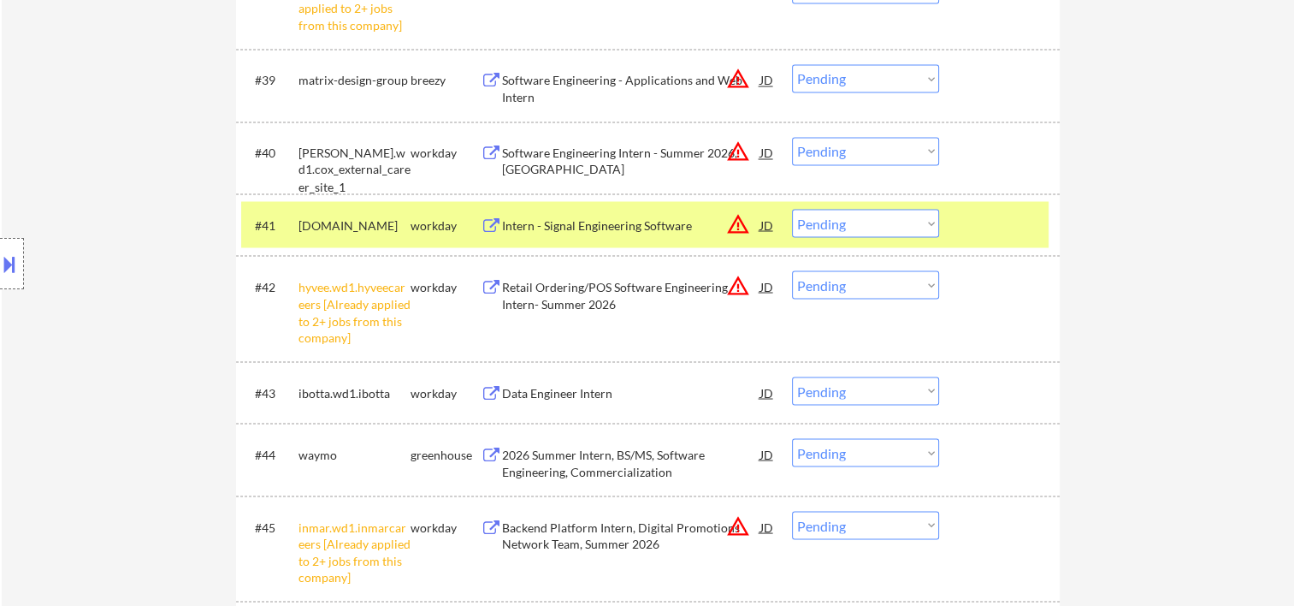
click at [931, 219] on select "Choose an option... Pending Applied Excluded (Questions) Excluded (Expired) Exc…" at bounding box center [865, 223] width 147 height 28
click at [792, 209] on select "Choose an option... Pending Applied Excluded (Questions) Excluded (Expired) Exc…" at bounding box center [865, 223] width 147 height 28
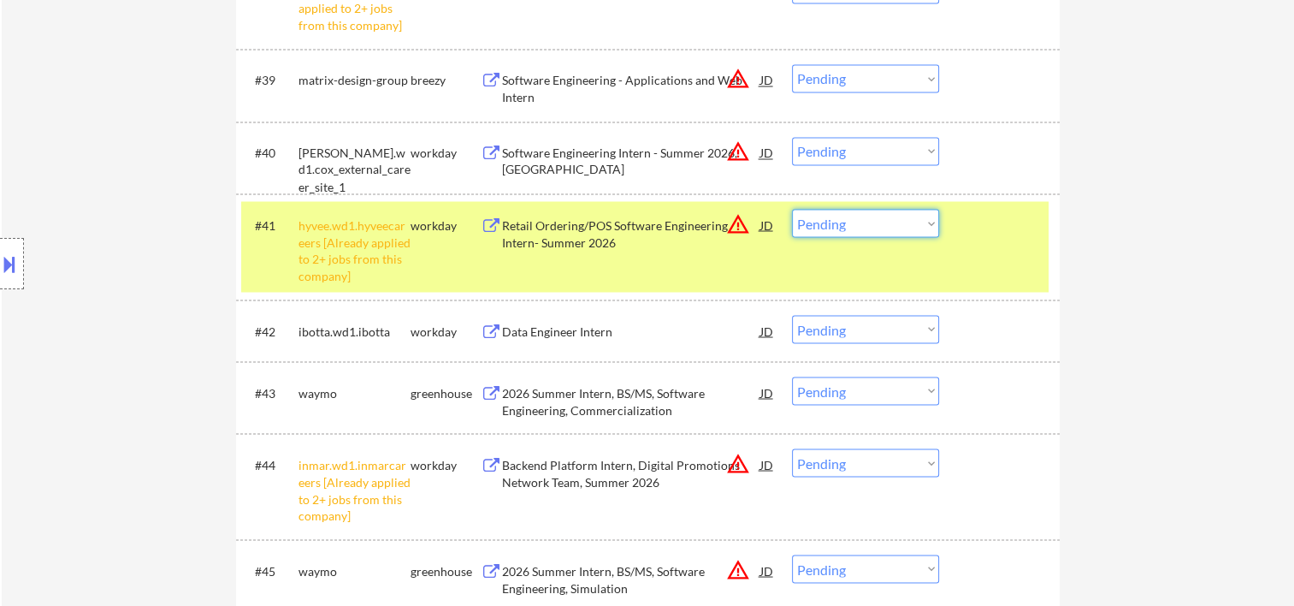
click at [923, 222] on select "Choose an option... Pending Applied Excluded (Questions) Excluded (Expired) Exc…" at bounding box center [865, 223] width 147 height 28
click at [792, 209] on select "Choose an option... Pending Applied Excluded (Questions) Excluded (Expired) Exc…" at bounding box center [865, 223] width 147 height 28
select select ""pending""
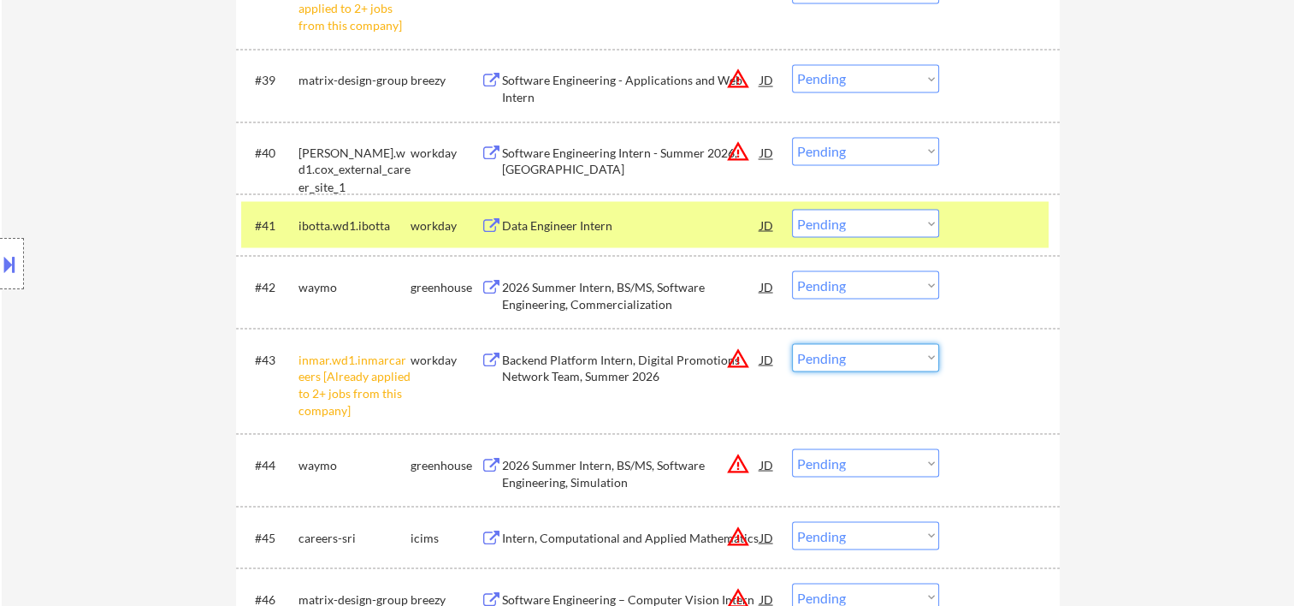
click at [915, 356] on select "Choose an option... Pending Applied Excluded (Questions) Excluded (Expired) Exc…" at bounding box center [865, 357] width 147 height 28
click at [792, 343] on select "Choose an option... Pending Applied Excluded (Questions) Excluded (Expired) Exc…" at bounding box center [865, 357] width 147 height 28
select select ""pending""
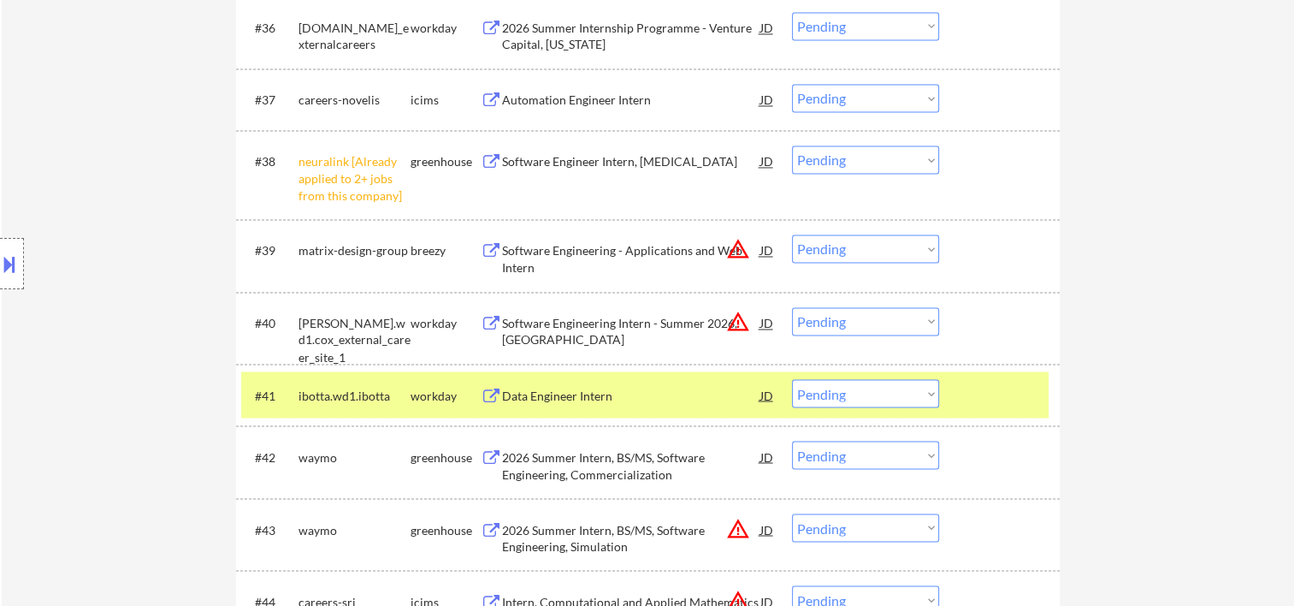
scroll to position [2875, 0]
click at [992, 411] on div "#41 ibotta.wd1.ibotta workday Data Engineer Intern JD warning_amber Choose an o…" at bounding box center [645, 395] width 808 height 46
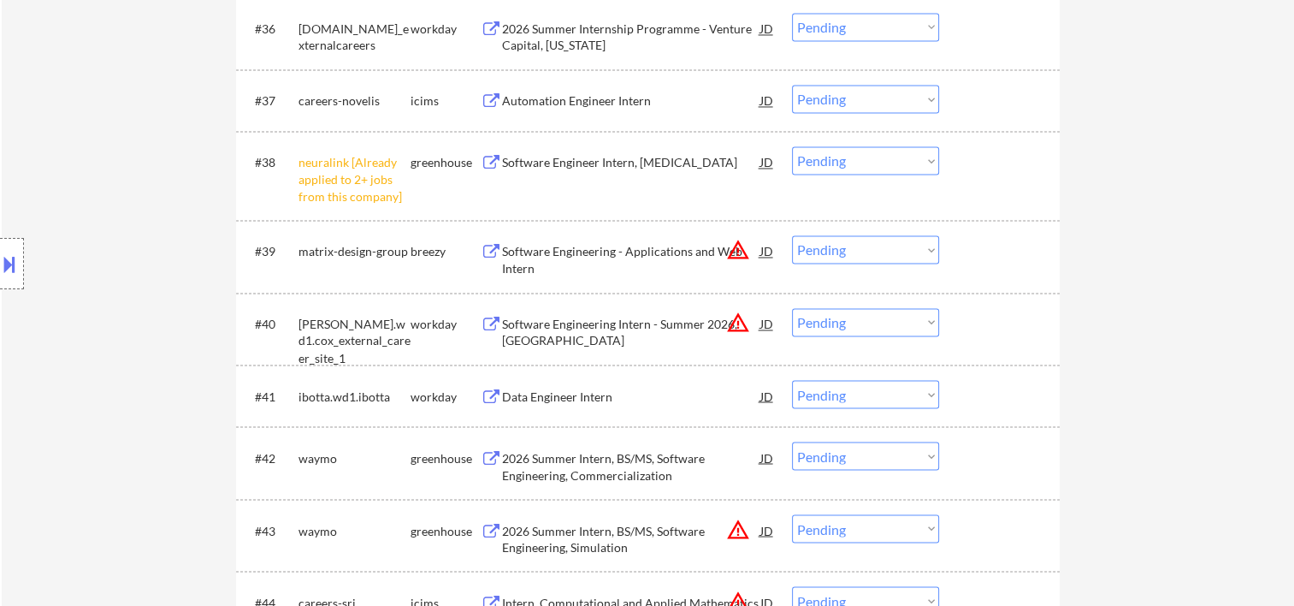
click at [1021, 162] on div at bounding box center [1001, 161] width 75 height 31
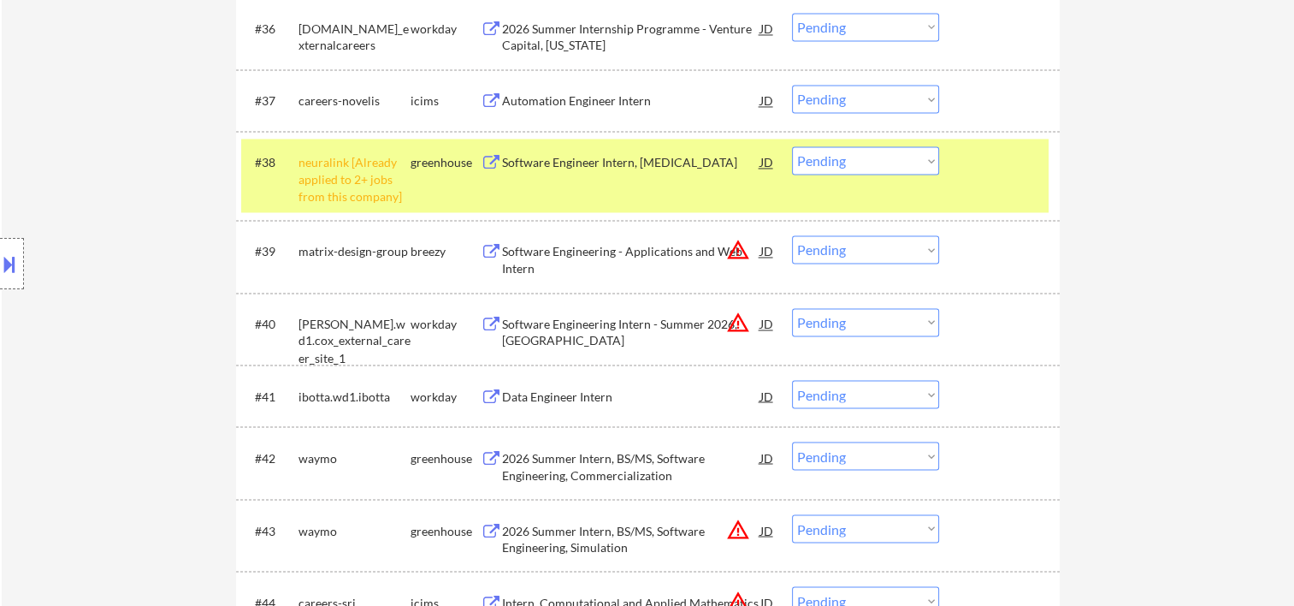
click at [925, 161] on select "Choose an option... Pending Applied Excluded (Questions) Excluded (Expired) Exc…" at bounding box center [865, 160] width 147 height 28
click at [792, 146] on select "Choose an option... Pending Applied Excluded (Questions) Excluded (Expired) Exc…" at bounding box center [865, 160] width 147 height 28
select select ""pending""
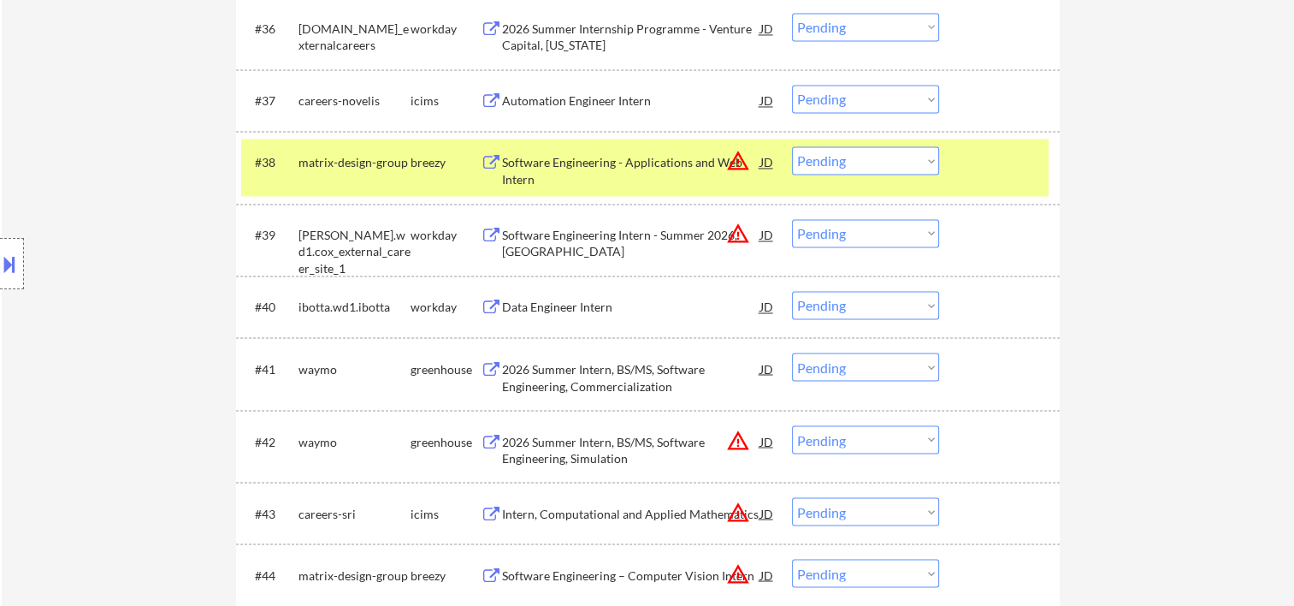
scroll to position [3007, 0]
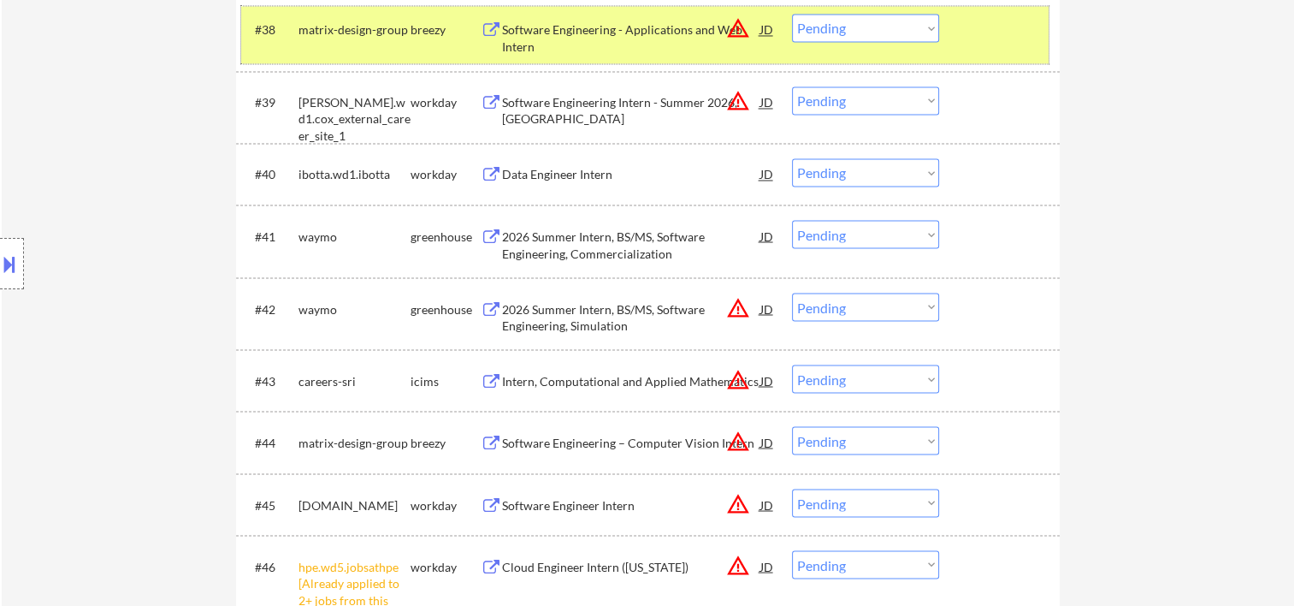
click at [1006, 31] on div at bounding box center [1001, 29] width 75 height 31
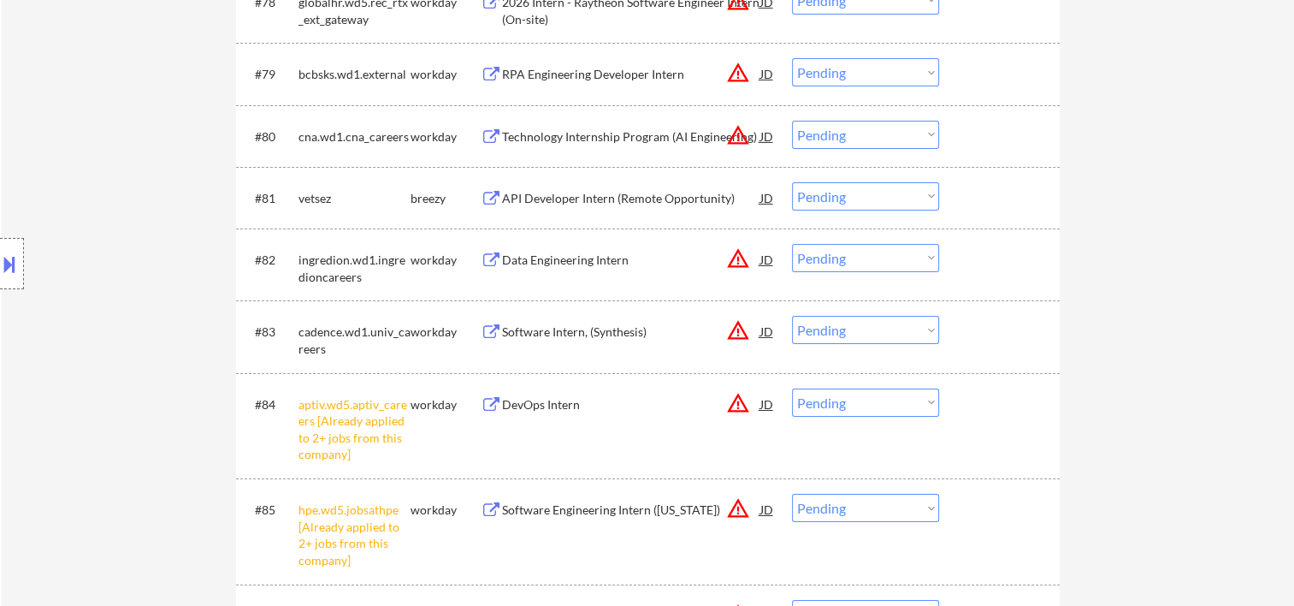
scroll to position [6055, 0]
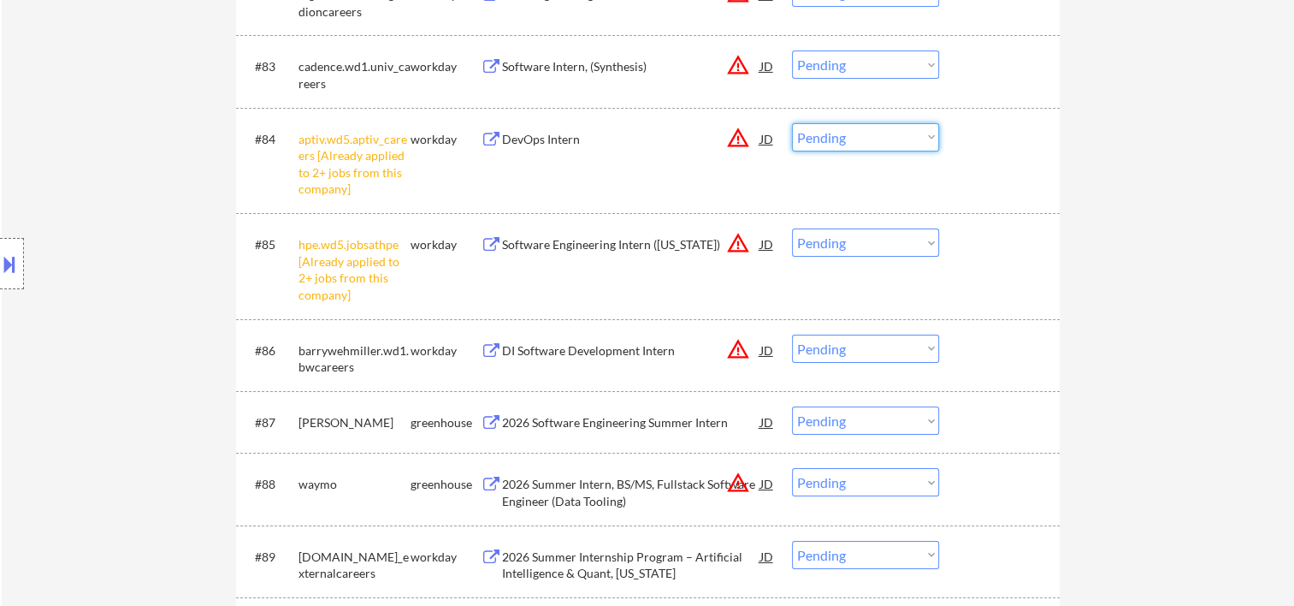
click at [931, 128] on select "Choose an option... Pending Applied Excluded (Questions) Excluded (Expired) Exc…" at bounding box center [865, 137] width 147 height 28
click at [792, 123] on select "Choose an option... Pending Applied Excluded (Questions) Excluded (Expired) Exc…" at bounding box center [865, 137] width 147 height 28
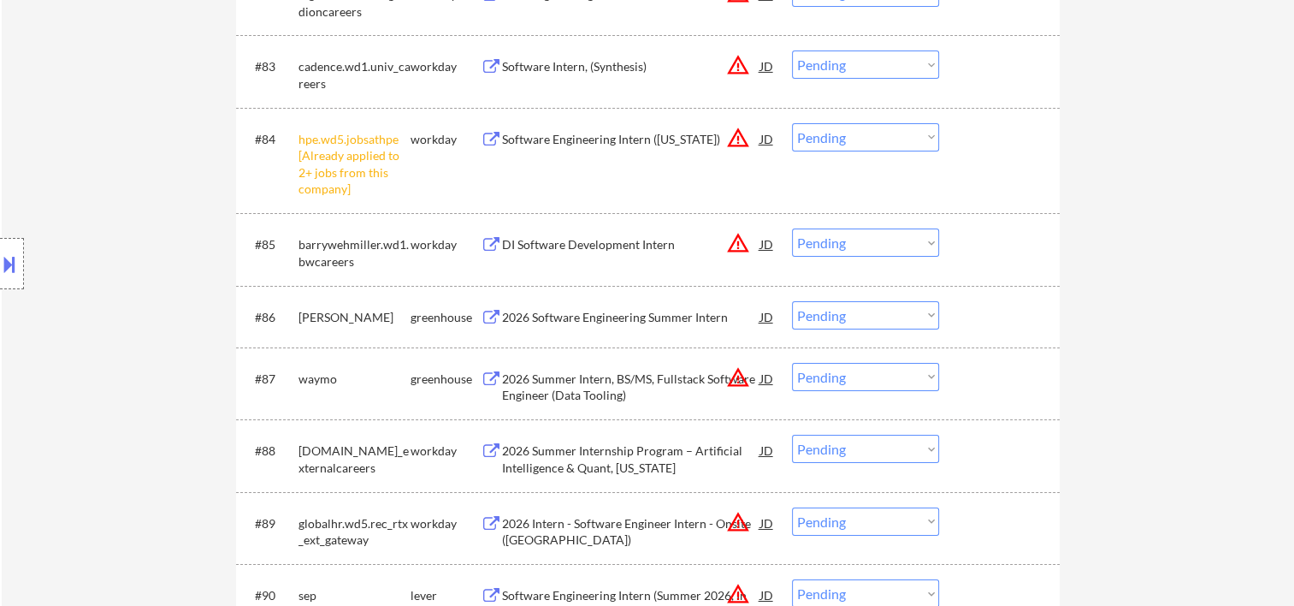
click at [927, 133] on select "Choose an option... Pending Applied Excluded (Questions) Excluded (Expired) Exc…" at bounding box center [865, 137] width 147 height 28
click at [792, 123] on select "Choose an option... Pending Applied Excluded (Questions) Excluded (Expired) Exc…" at bounding box center [865, 137] width 147 height 28
select select ""pending""
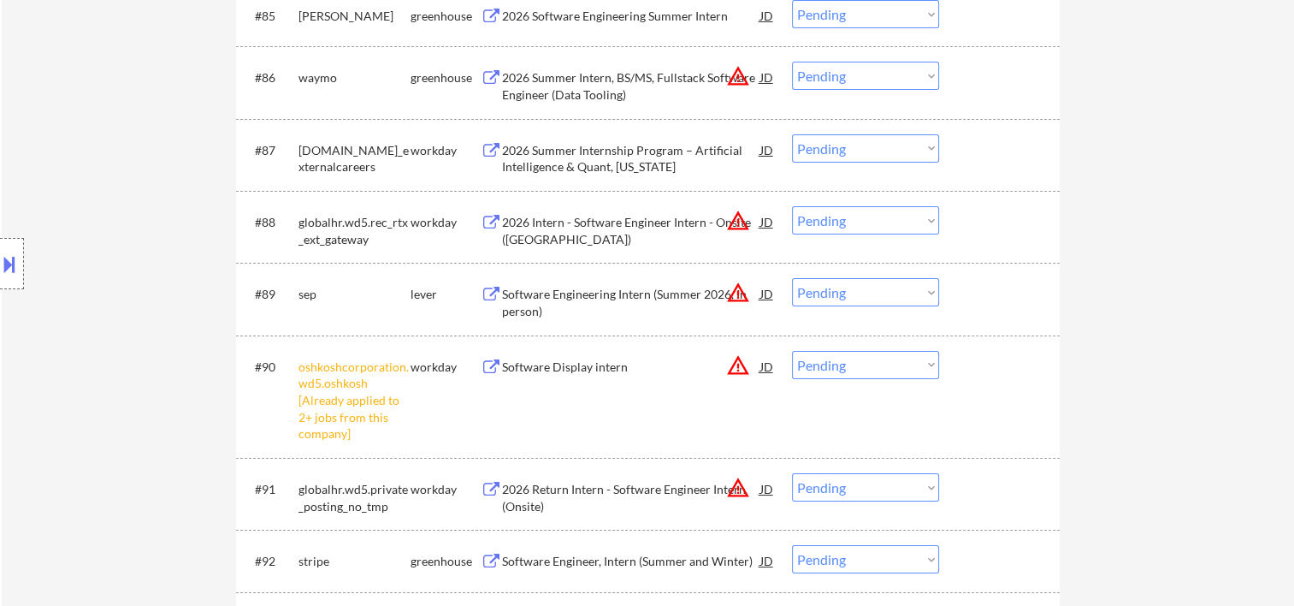
scroll to position [6260, 0]
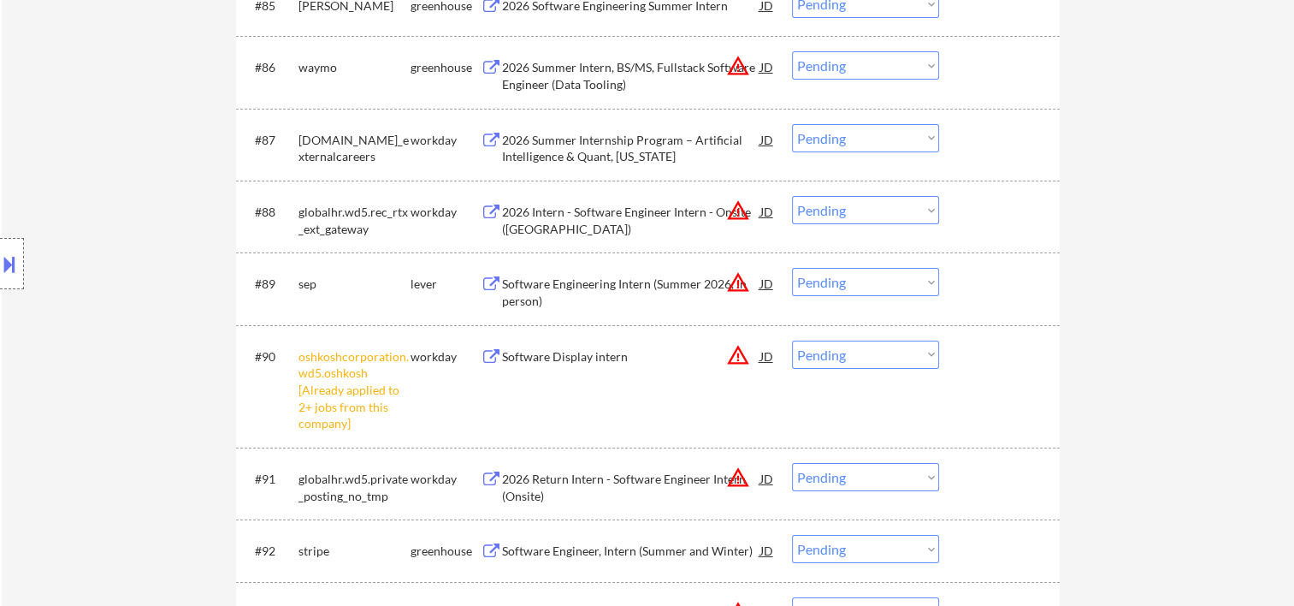
click at [930, 351] on select "Choose an option... Pending Applied Excluded (Questions) Excluded (Expired) Exc…" at bounding box center [865, 355] width 147 height 28
click at [792, 341] on select "Choose an option... Pending Applied Excluded (Questions) Excluded (Expired) Exc…" at bounding box center [865, 355] width 147 height 28
select select ""pending""
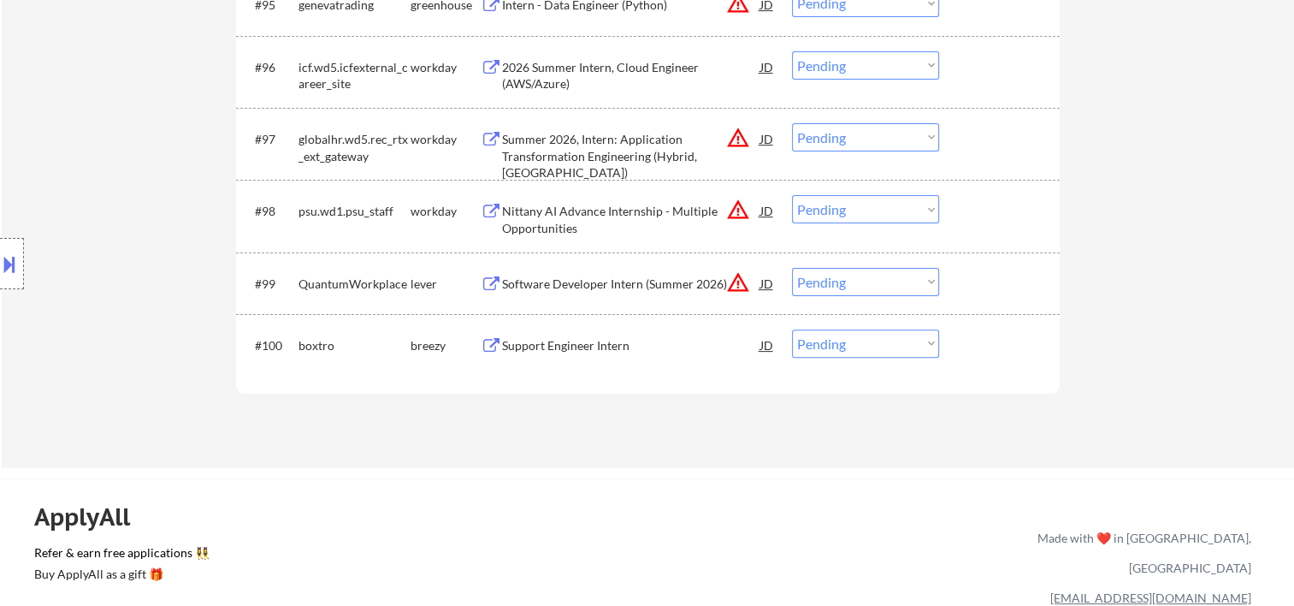
scroll to position [6932, 0]
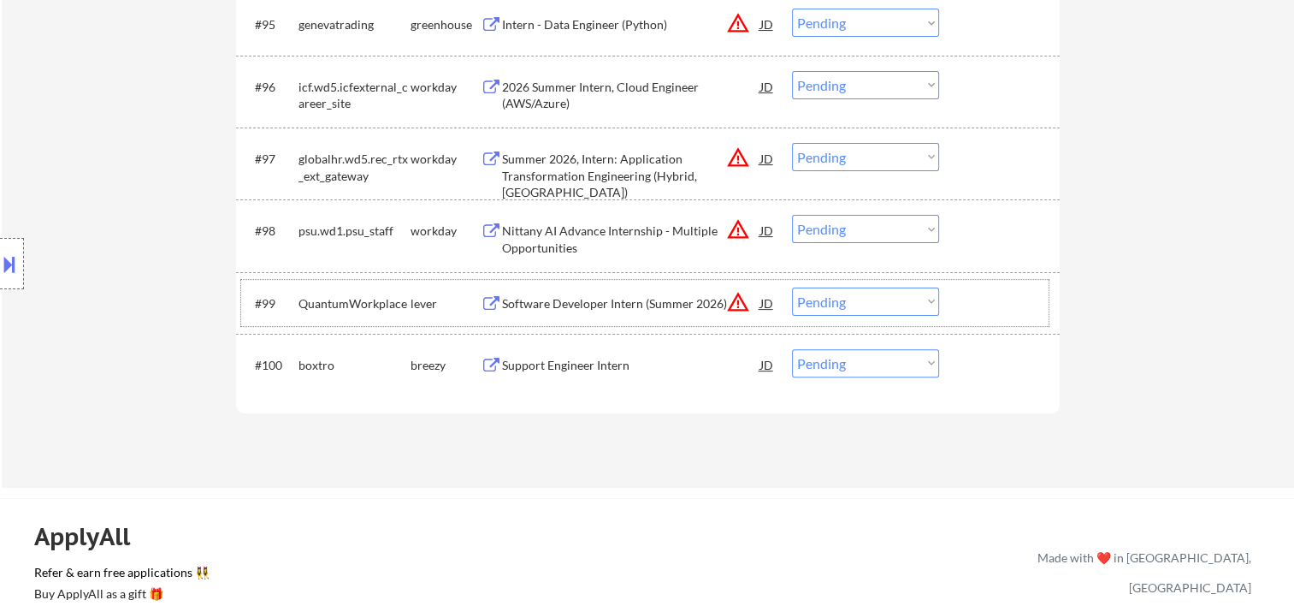
click at [999, 304] on div at bounding box center [1001, 302] width 75 height 31
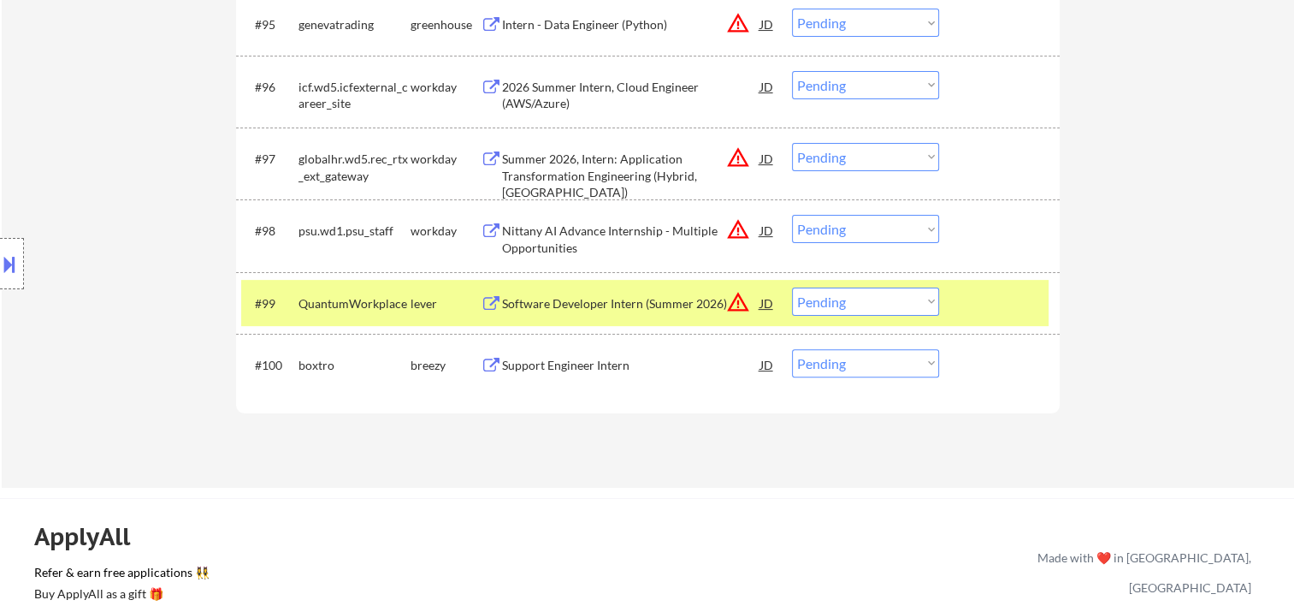
click at [650, 301] on div "Software Developer Intern (Summer 2026)" at bounding box center [631, 303] width 258 height 17
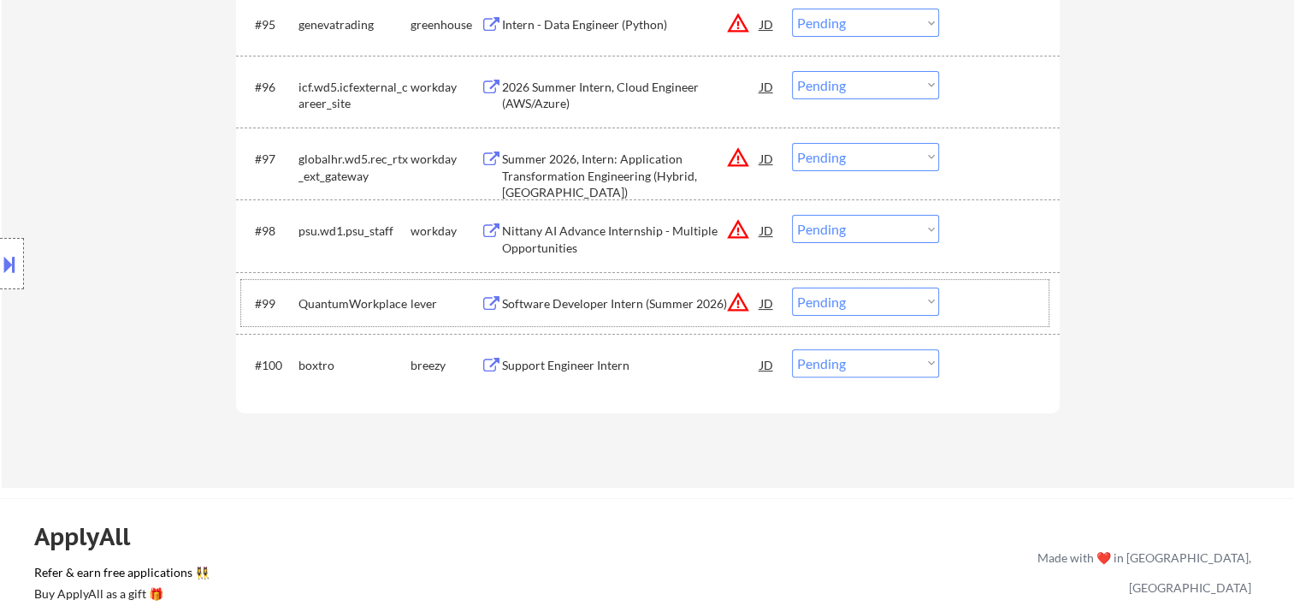
click at [983, 301] on div at bounding box center [1001, 302] width 75 height 31
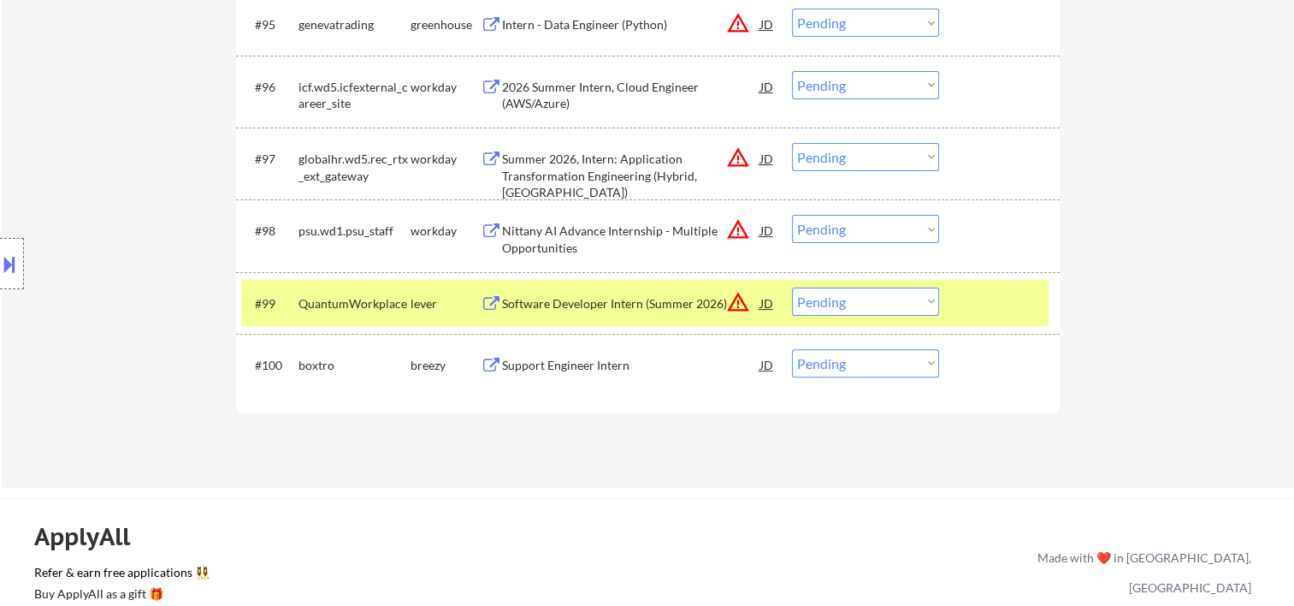
click at [760, 305] on div "JD" at bounding box center [767, 302] width 17 height 31
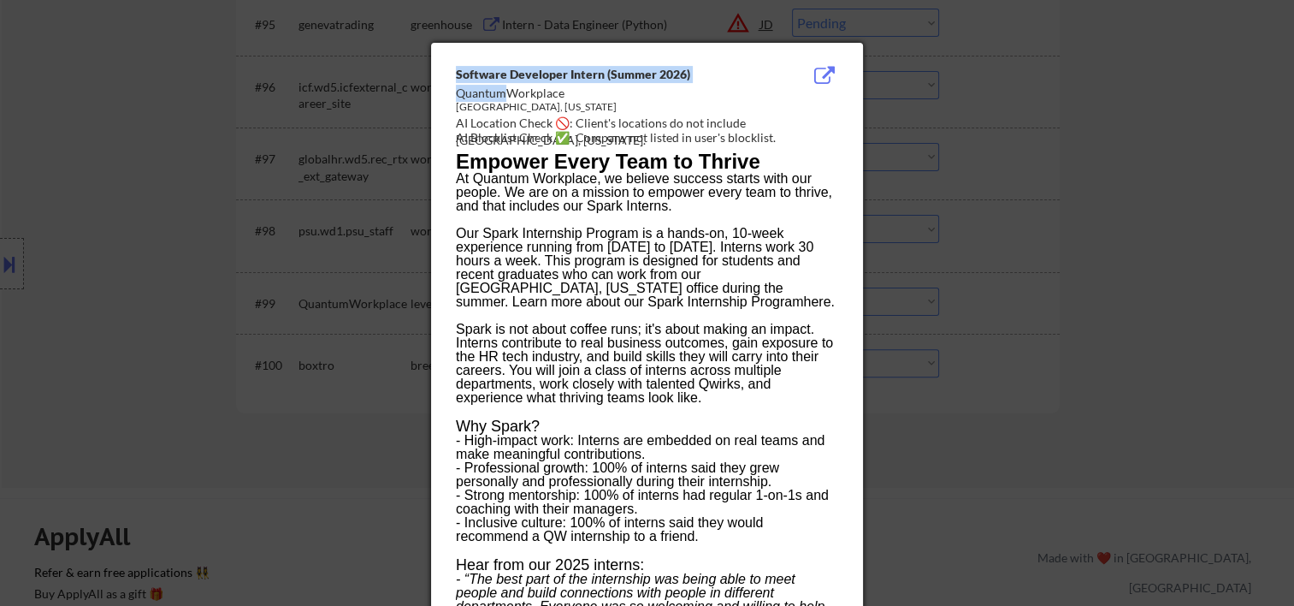
drag, startPoint x: 455, startPoint y: 90, endPoint x: 508, endPoint y: 96, distance: 53.4
copy div "Software Developer Intern (Summer 2026) Quantum"
click at [473, 106] on div "Omaha, Nebraska" at bounding box center [604, 107] width 296 height 15
drag, startPoint x: 560, startPoint y: 95, endPoint x: 459, endPoint y: 89, distance: 102.0
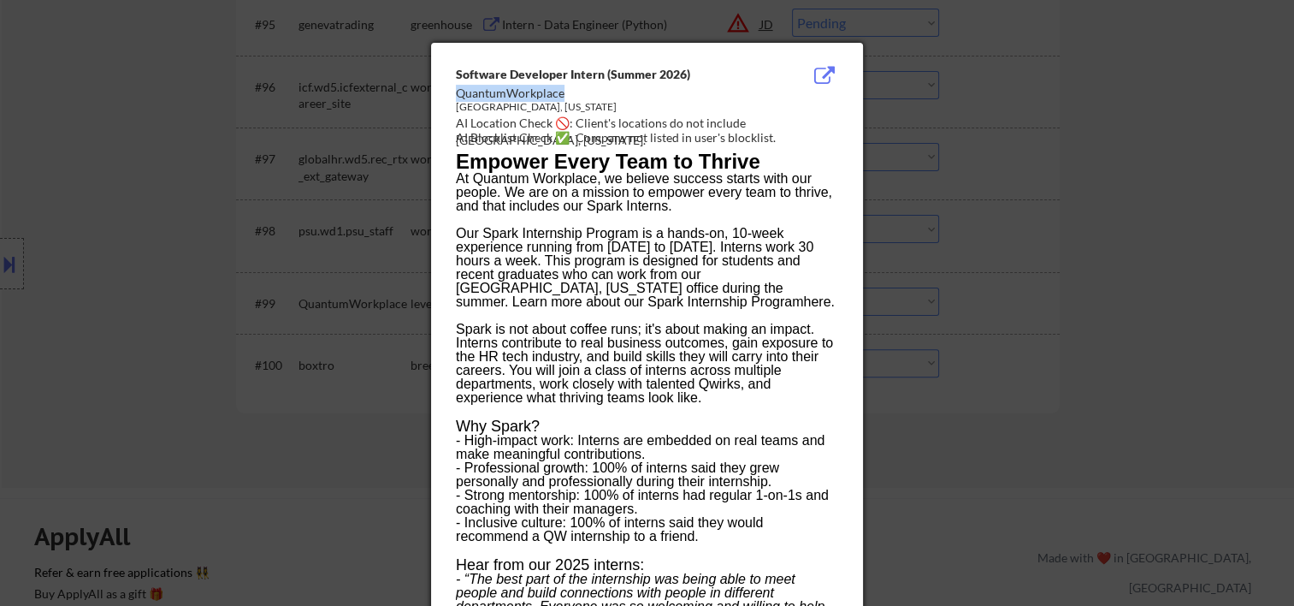
click at [459, 89] on div "QuantumWorkplace" at bounding box center [604, 93] width 296 height 17
copy div "QuantumWorkplace"
click at [1177, 116] on div at bounding box center [647, 303] width 1294 height 606
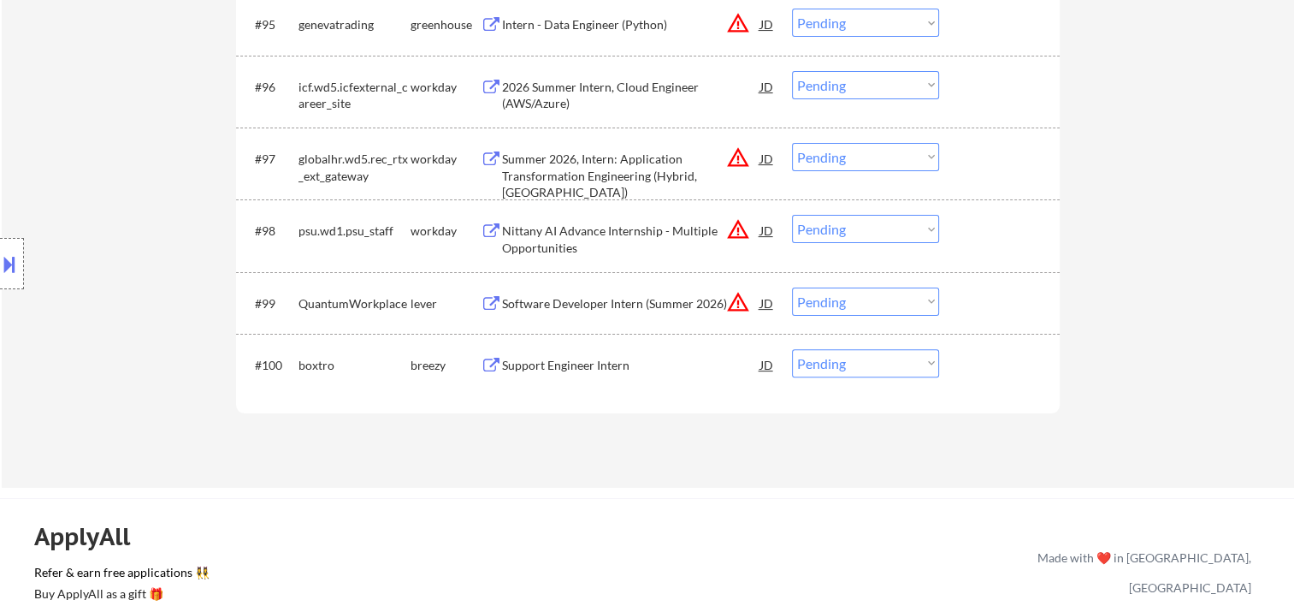
drag, startPoint x: 977, startPoint y: 304, endPoint x: 957, endPoint y: 303, distance: 20.6
click at [977, 303] on div at bounding box center [1001, 302] width 75 height 31
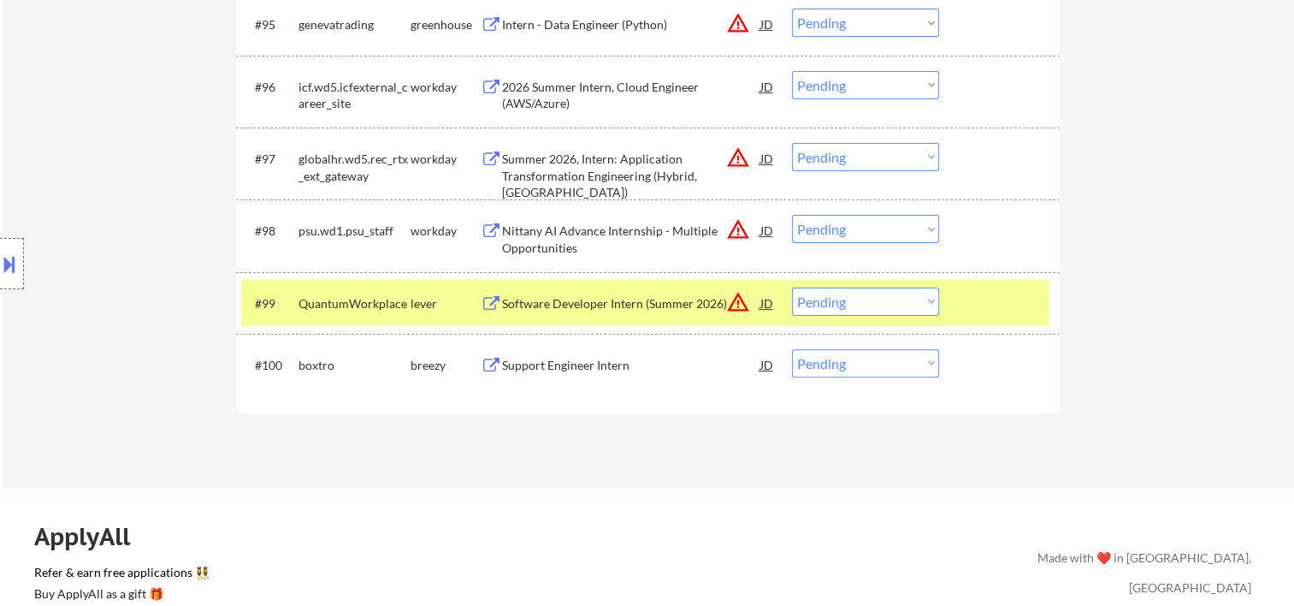
click at [929, 301] on select "Choose an option... Pending Applied Excluded (Questions) Excluded (Expired) Exc…" at bounding box center [865, 301] width 147 height 28
click at [792, 287] on select "Choose an option... Pending Applied Excluded (Questions) Excluded (Expired) Exc…" at bounding box center [865, 301] width 147 height 28
select select ""pending""
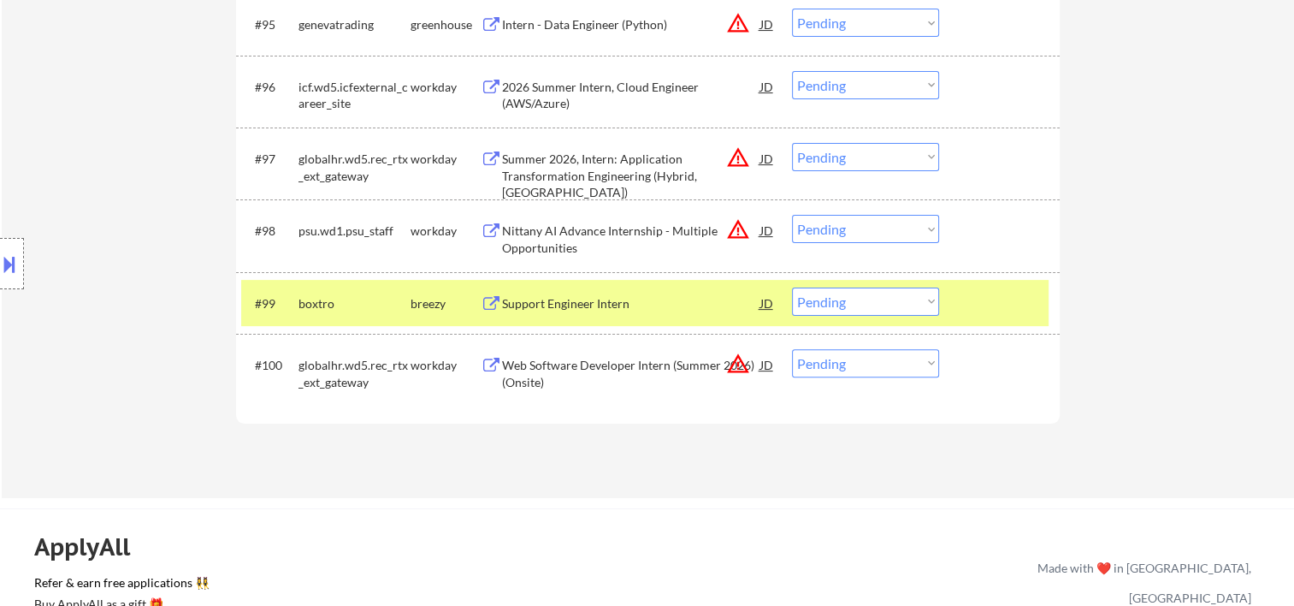
click at [1007, 308] on div at bounding box center [1001, 302] width 75 height 31
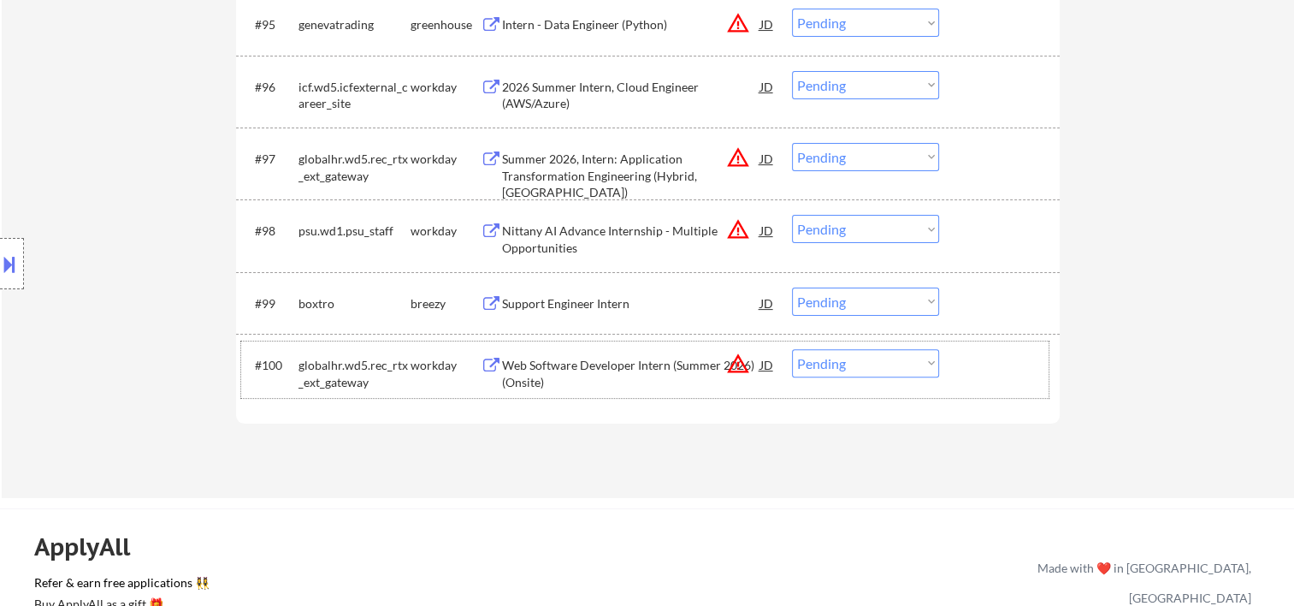
click at [974, 365] on div at bounding box center [1001, 364] width 75 height 31
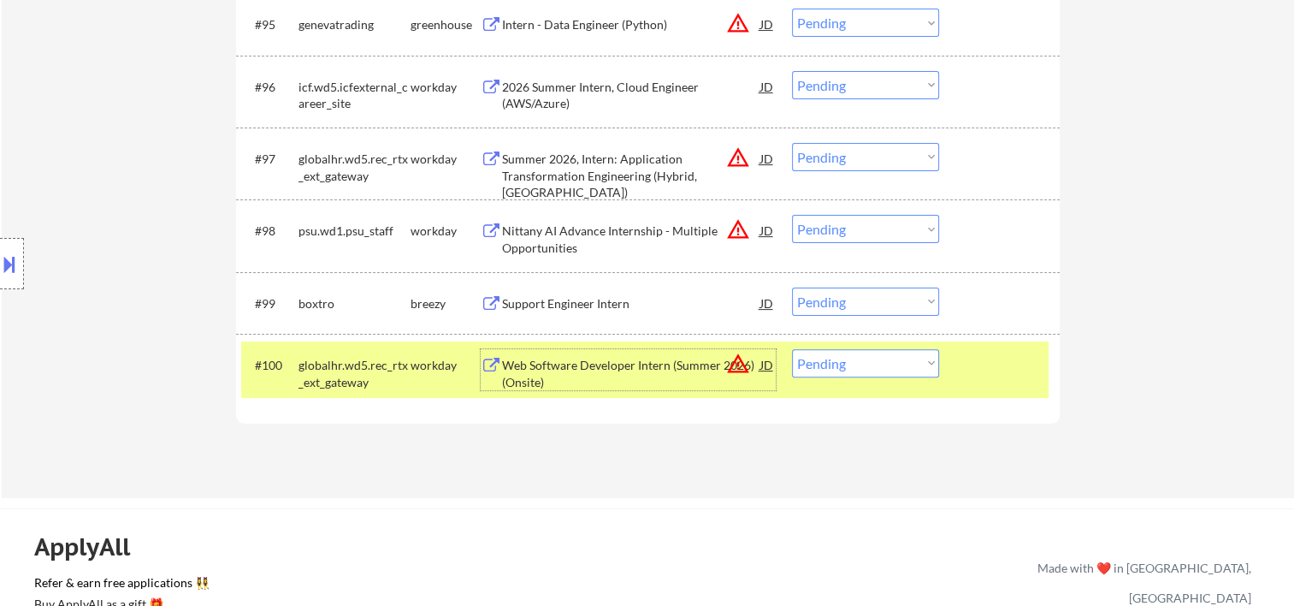
click at [661, 365] on div "Web Software Developer Intern (Summer 2026)(Onsite)" at bounding box center [631, 373] width 258 height 33
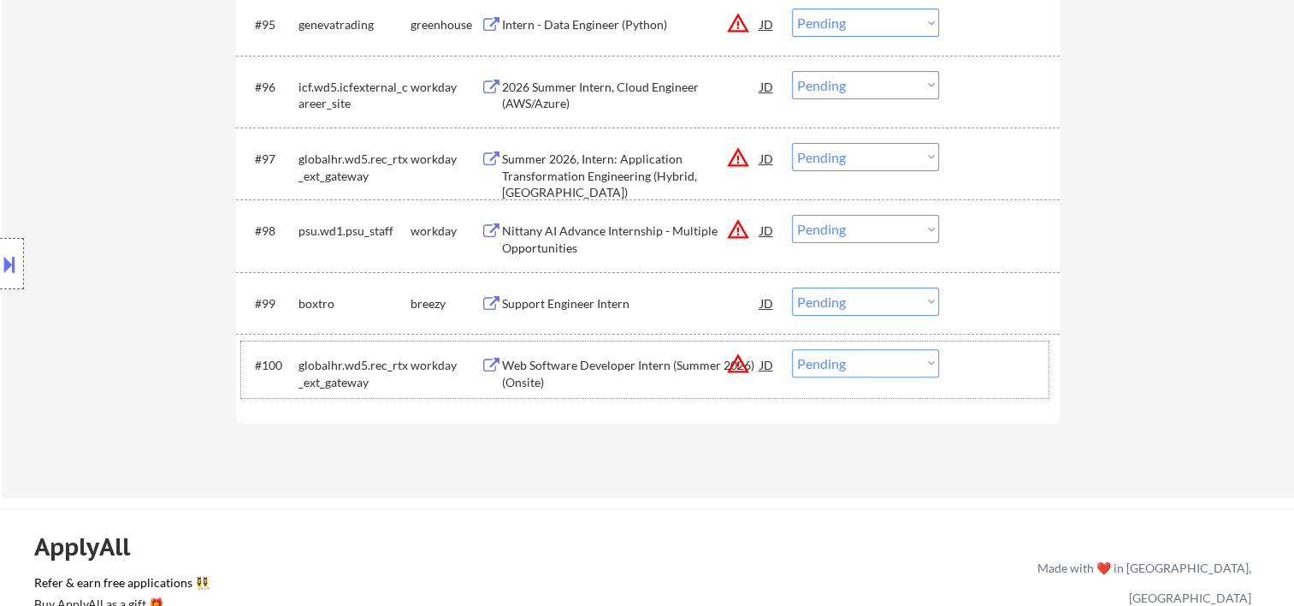
drag, startPoint x: 1013, startPoint y: 352, endPoint x: 925, endPoint y: 356, distance: 88.2
click at [1011, 352] on div at bounding box center [1001, 364] width 75 height 31
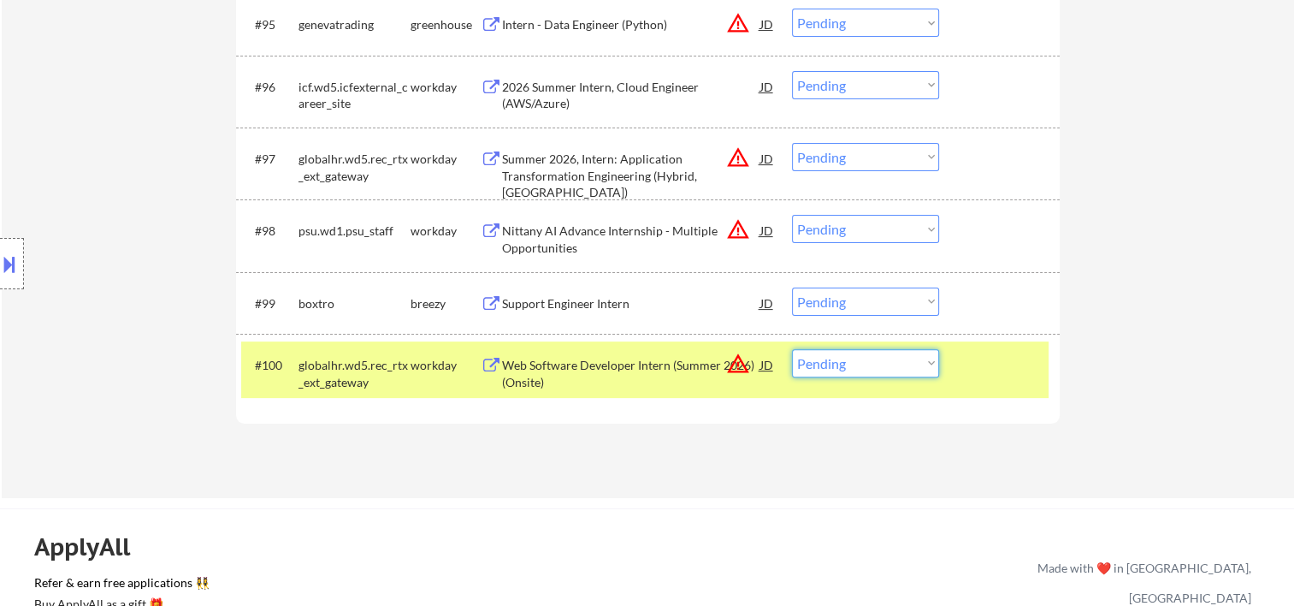
click at [933, 360] on select "Choose an option... Pending Applied Excluded (Questions) Excluded (Expired) Exc…" at bounding box center [865, 363] width 147 height 28
click at [792, 349] on select "Choose an option... Pending Applied Excluded (Questions) Excluded (Expired) Exc…" at bounding box center [865, 363] width 147 height 28
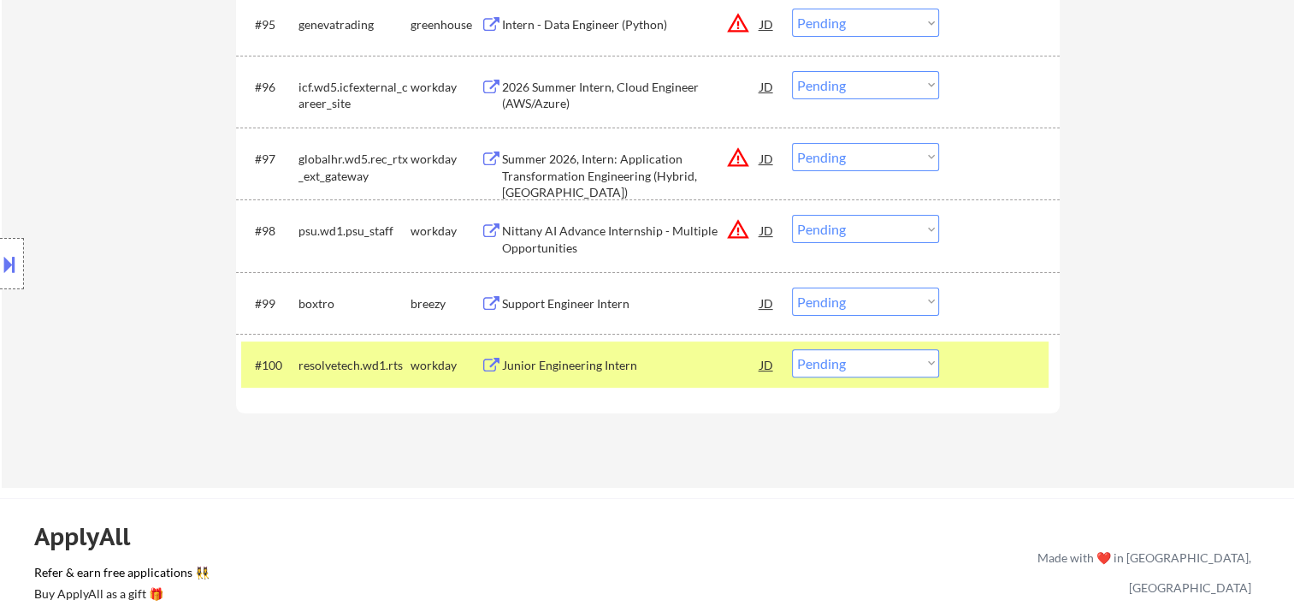
click at [1040, 351] on div "#100 resolvetech.wd1.rts workday Junior Engineering Intern JD warning_amber Cho…" at bounding box center [645, 364] width 808 height 46
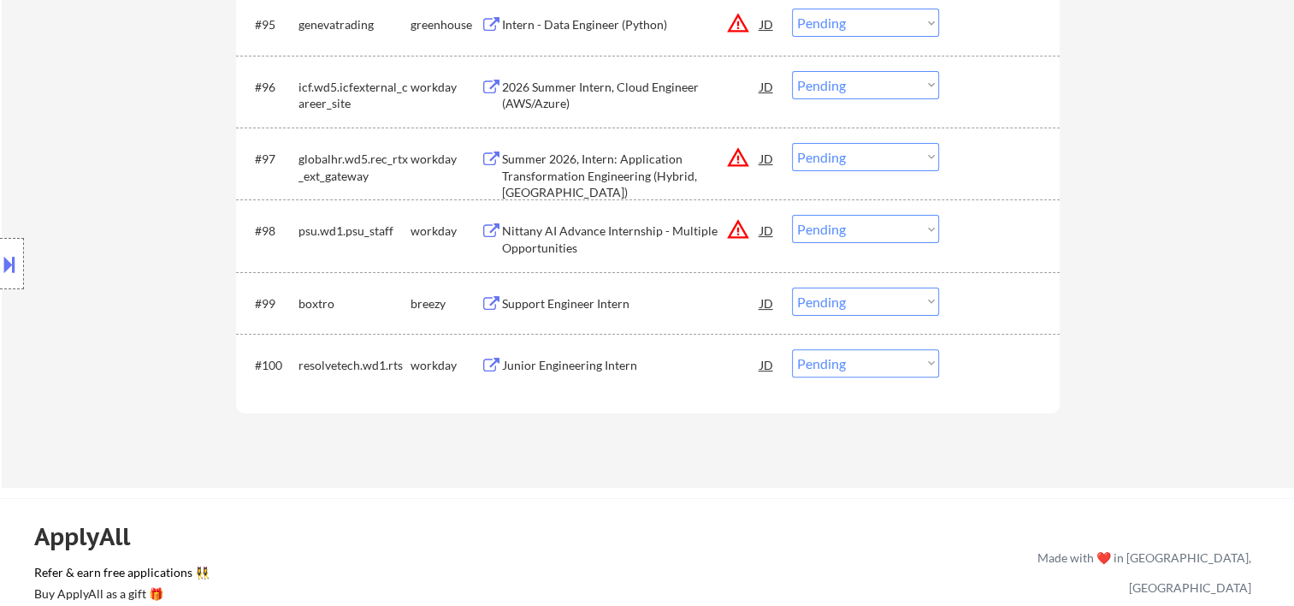
click at [986, 371] on div at bounding box center [1001, 364] width 75 height 31
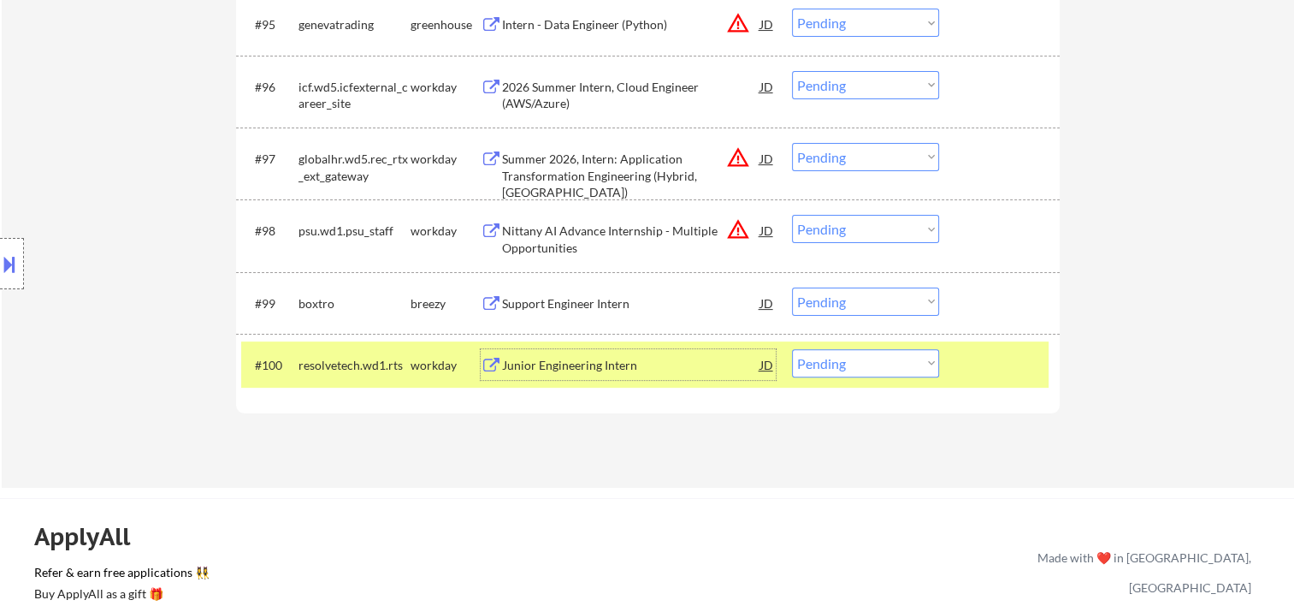
click at [585, 361] on div "Junior Engineering Intern" at bounding box center [631, 365] width 258 height 17
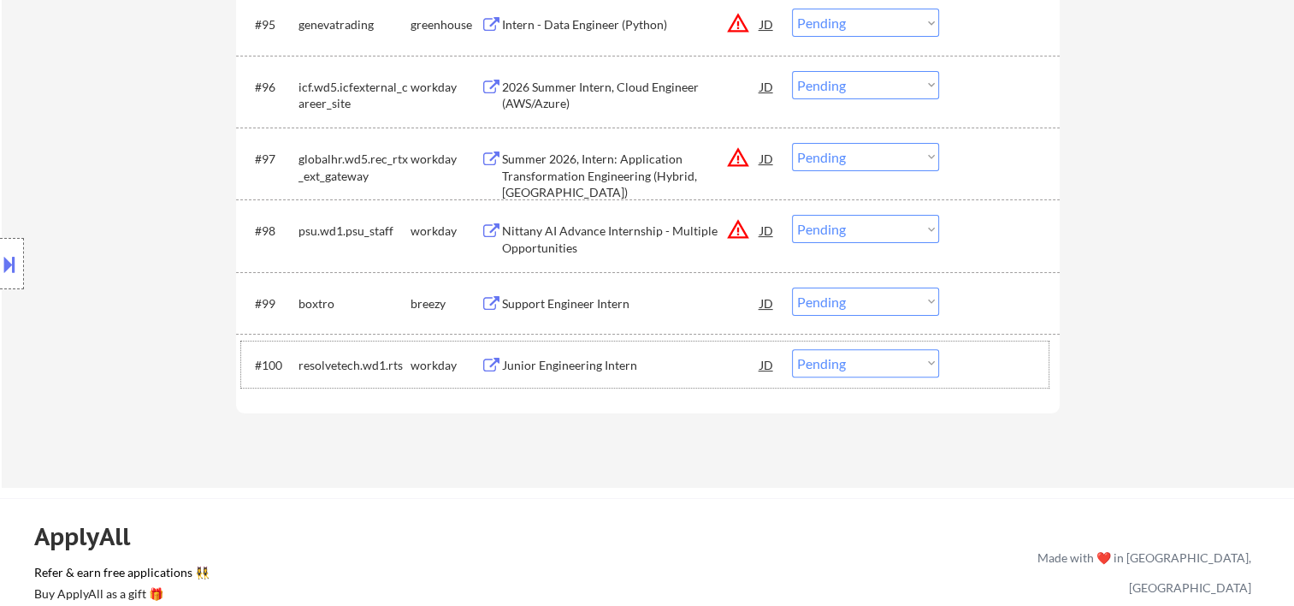
click at [958, 359] on div "#100 resolvetech.wd1.rts workday Junior Engineering Intern JD warning_amber Cho…" at bounding box center [645, 364] width 808 height 46
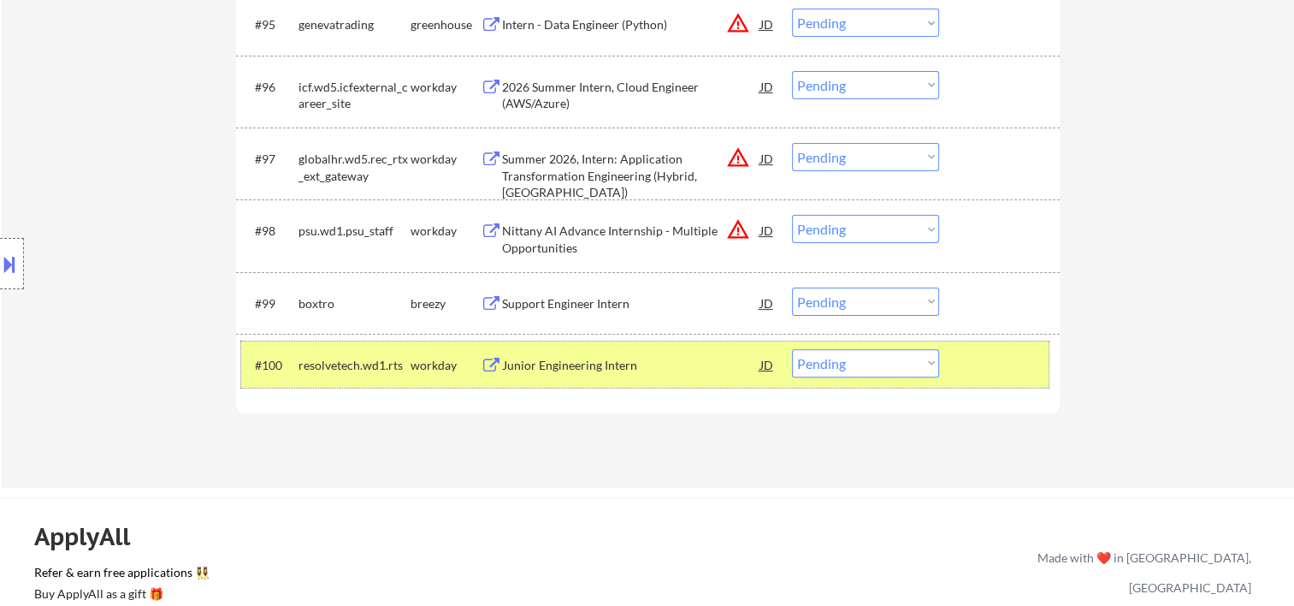
click at [927, 363] on select "Choose an option... Pending Applied Excluded (Questions) Excluded (Expired) Exc…" at bounding box center [865, 363] width 147 height 28
click at [792, 349] on select "Choose an option... Pending Applied Excluded (Questions) Excluded (Expired) Exc…" at bounding box center [865, 363] width 147 height 28
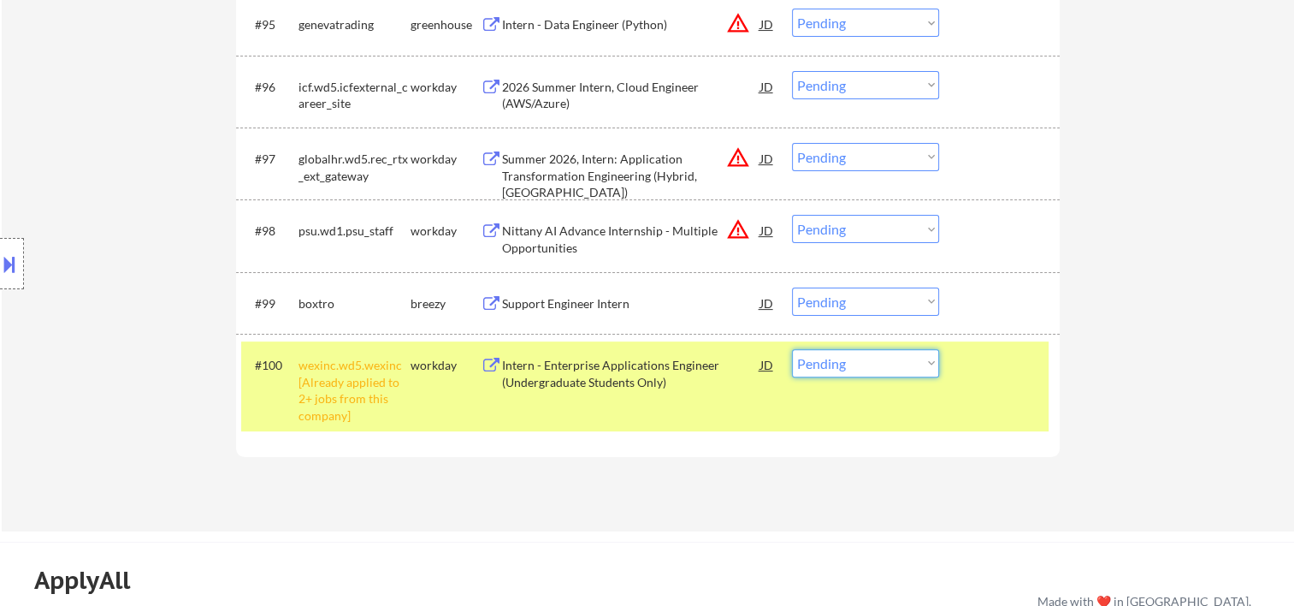
click at [926, 370] on select "Choose an option... Pending Applied Excluded (Questions) Excluded (Expired) Exc…" at bounding box center [865, 363] width 147 height 28
click at [792, 349] on select "Choose an option... Pending Applied Excluded (Questions) Excluded (Expired) Exc…" at bounding box center [865, 363] width 147 height 28
select select ""pending""
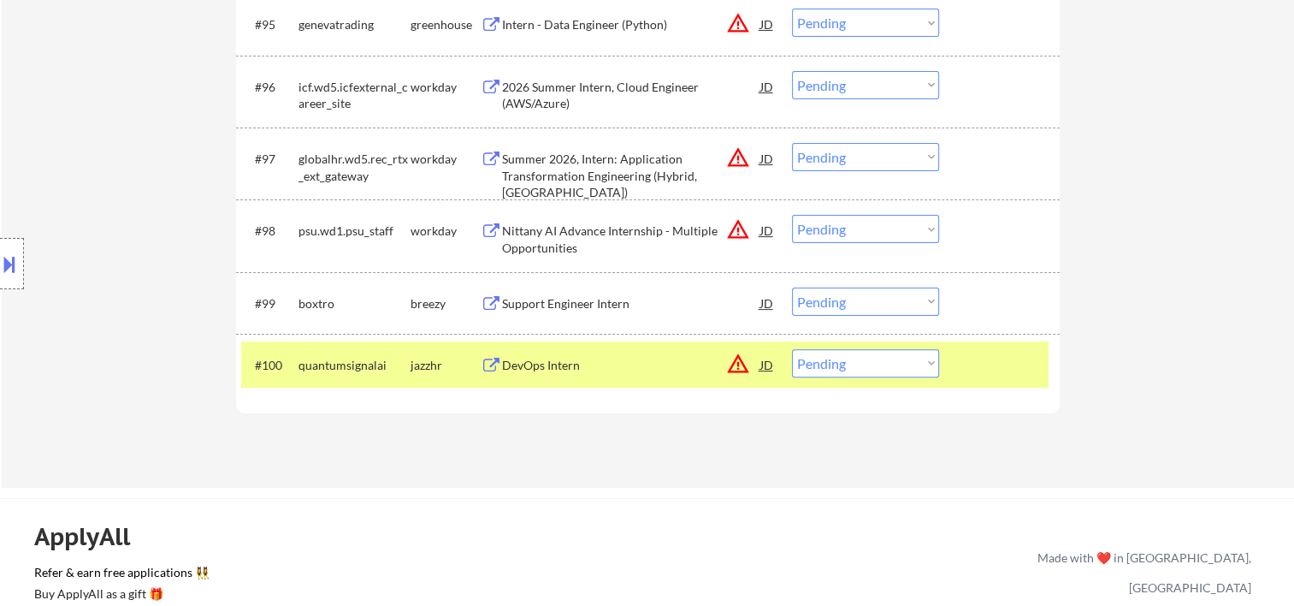
click at [1027, 359] on div at bounding box center [1001, 364] width 75 height 31
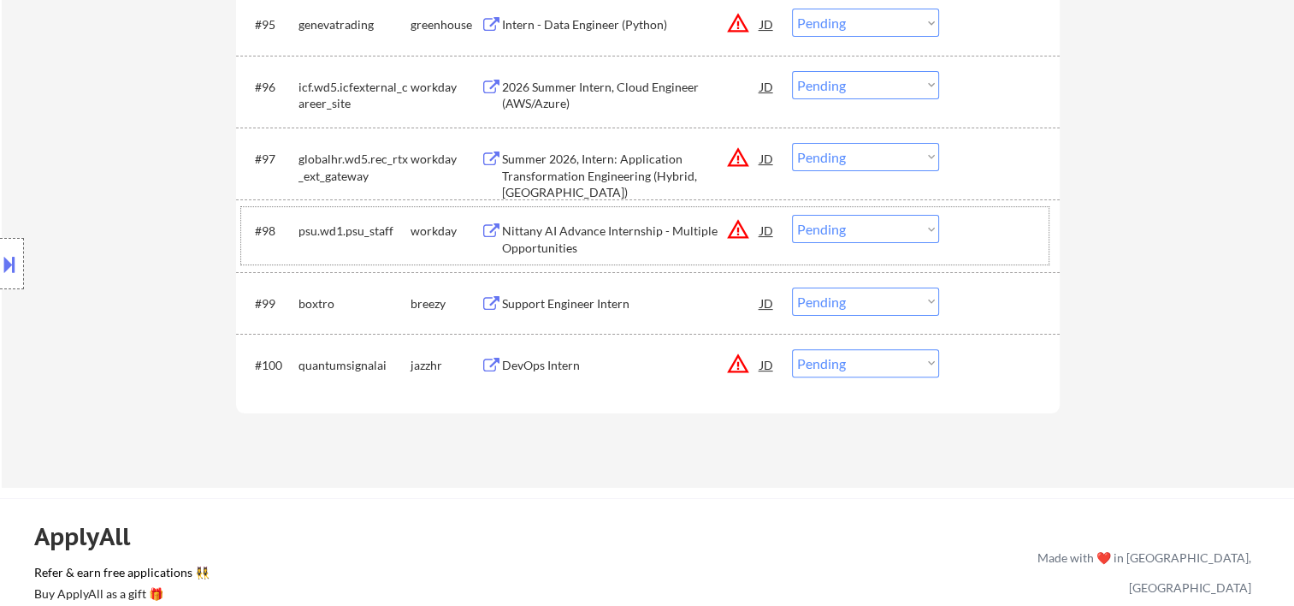
click at [998, 241] on div at bounding box center [1001, 230] width 75 height 31
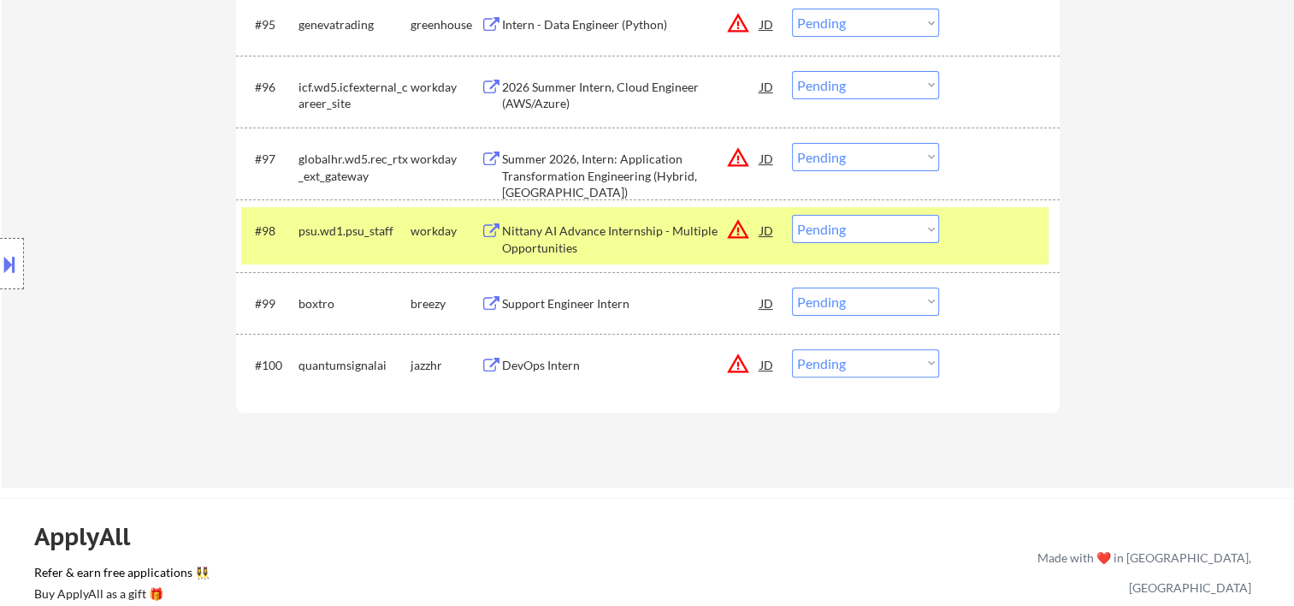
click at [647, 232] on div "Nittany AI Advance Internship - Multiple Opportunities" at bounding box center [631, 238] width 258 height 33
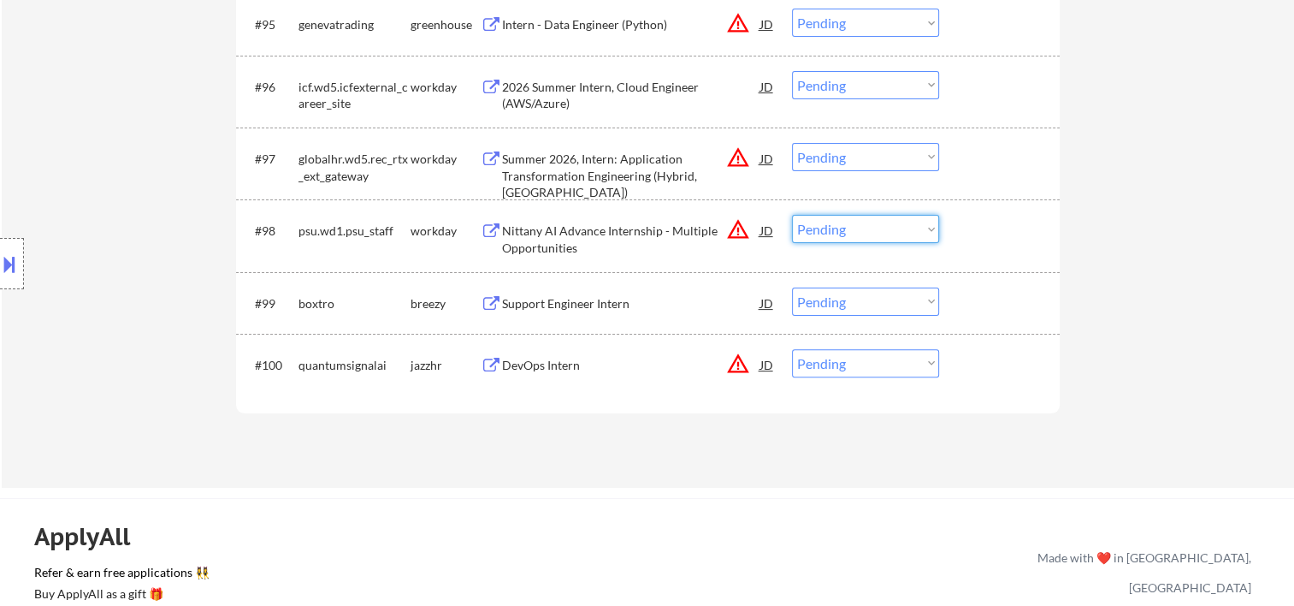
click at [927, 227] on select "Choose an option... Pending Applied Excluded (Questions) Excluded (Expired) Exc…" at bounding box center [865, 229] width 147 height 28
click at [792, 215] on select "Choose an option... Pending Applied Excluded (Questions) Excluded (Expired) Exc…" at bounding box center [865, 229] width 147 height 28
select select ""pending""
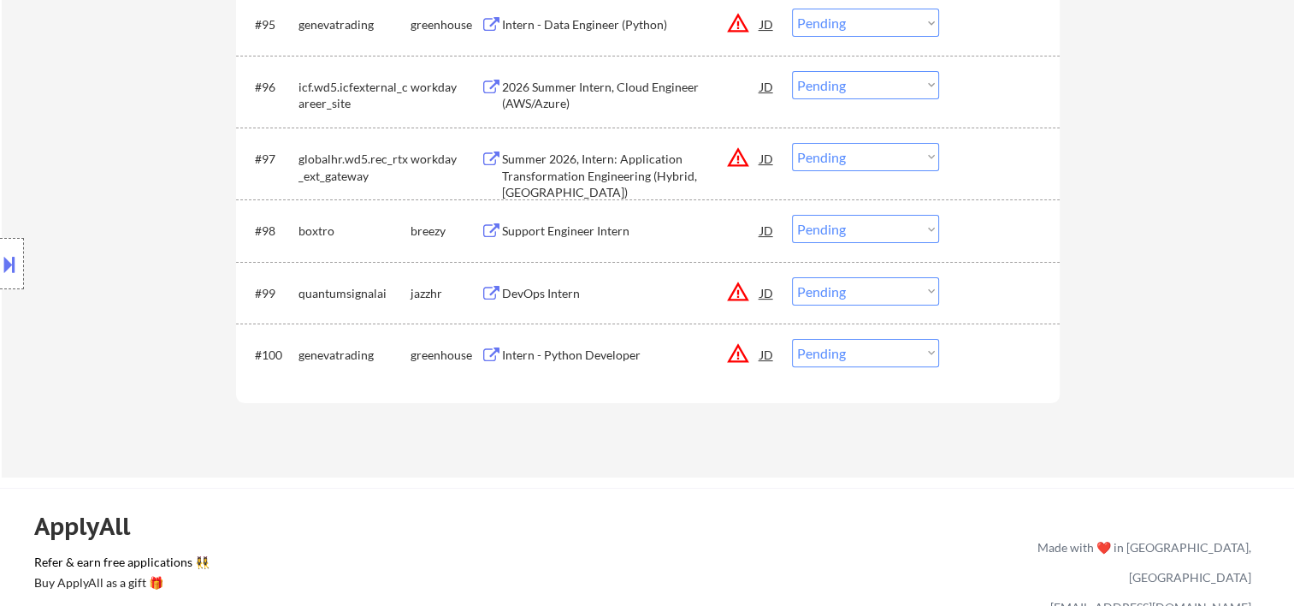
click at [978, 352] on div at bounding box center [1001, 354] width 75 height 31
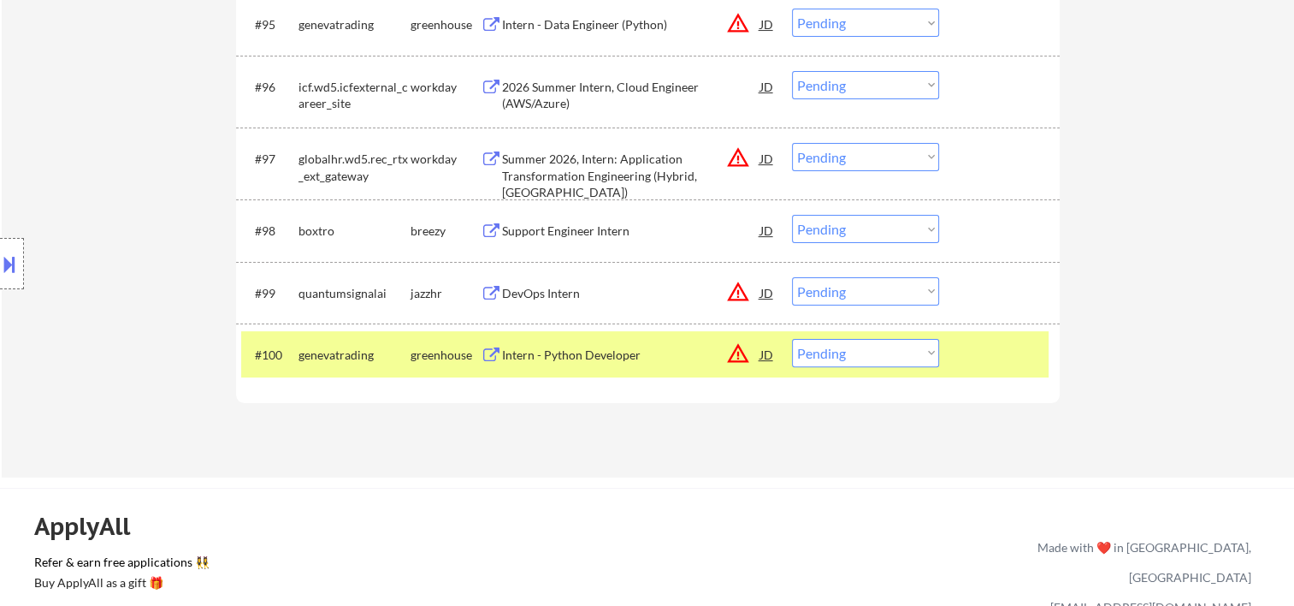
click at [602, 355] on div "Intern - Python Developer" at bounding box center [631, 355] width 258 height 17
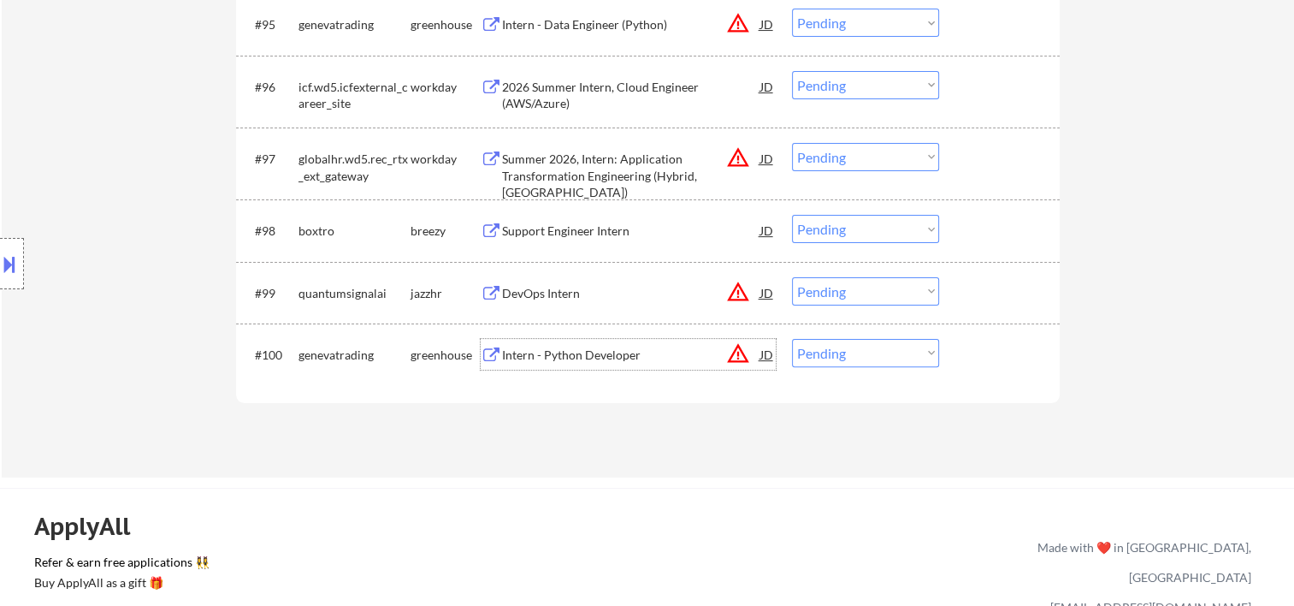
click at [958, 352] on div "#100 genevatrading greenhouse Intern - Python Developer JD warning_amber Choose…" at bounding box center [645, 354] width 808 height 46
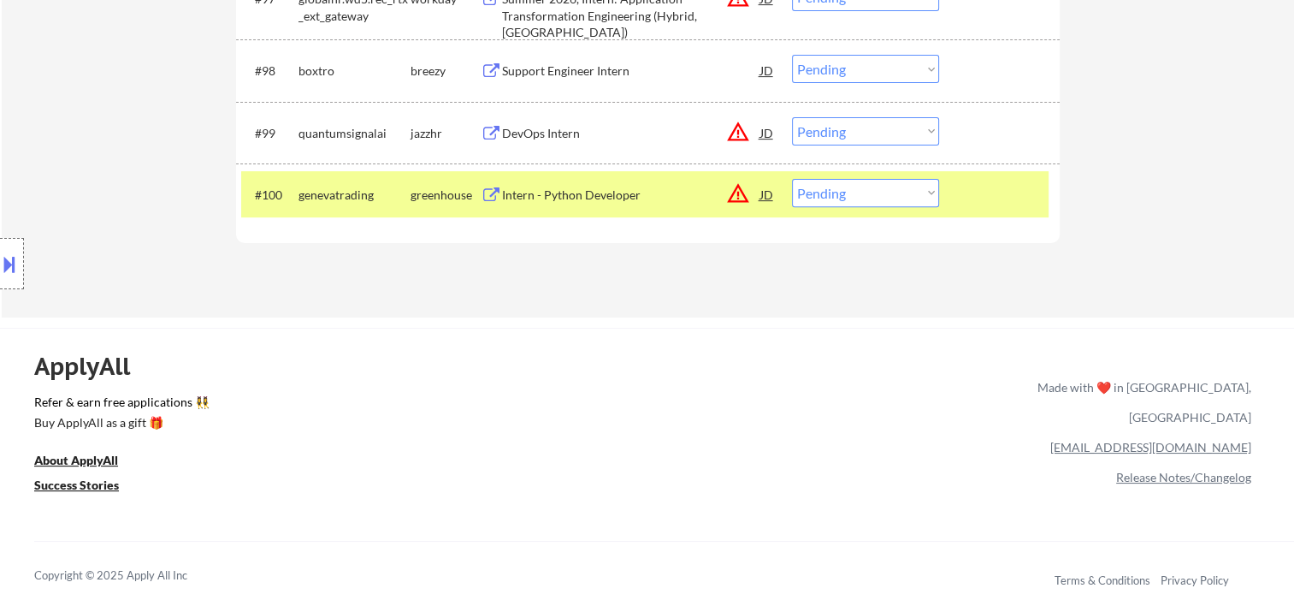
scroll to position [7032, 0]
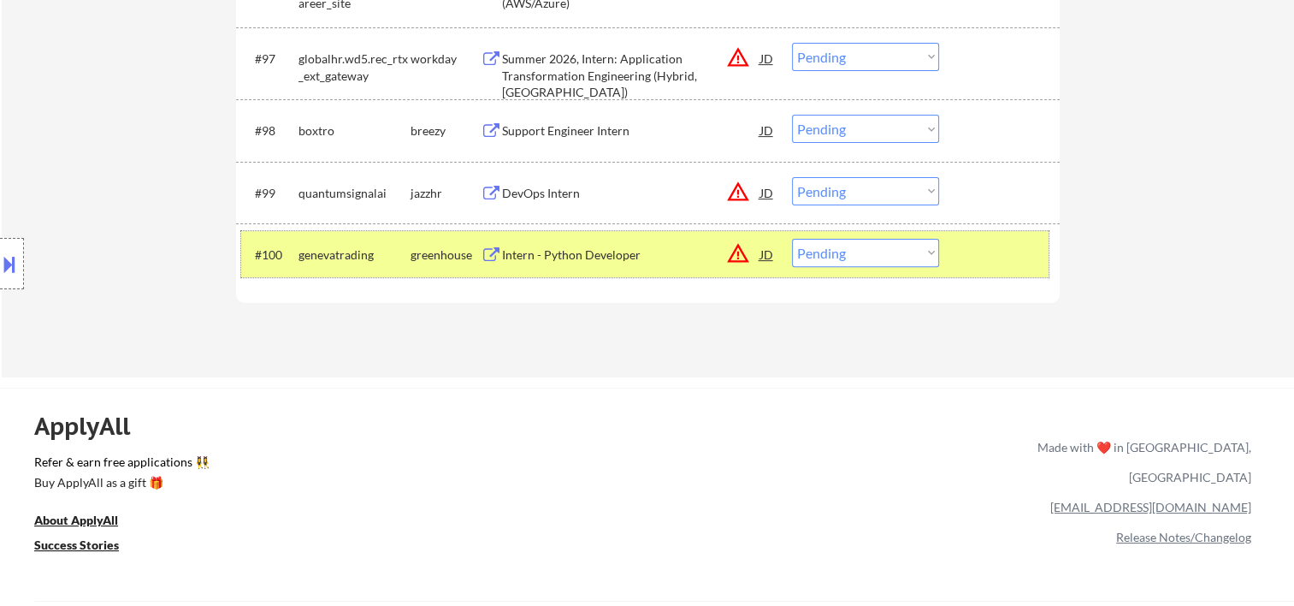
click at [759, 253] on div "JD" at bounding box center [767, 254] width 17 height 31
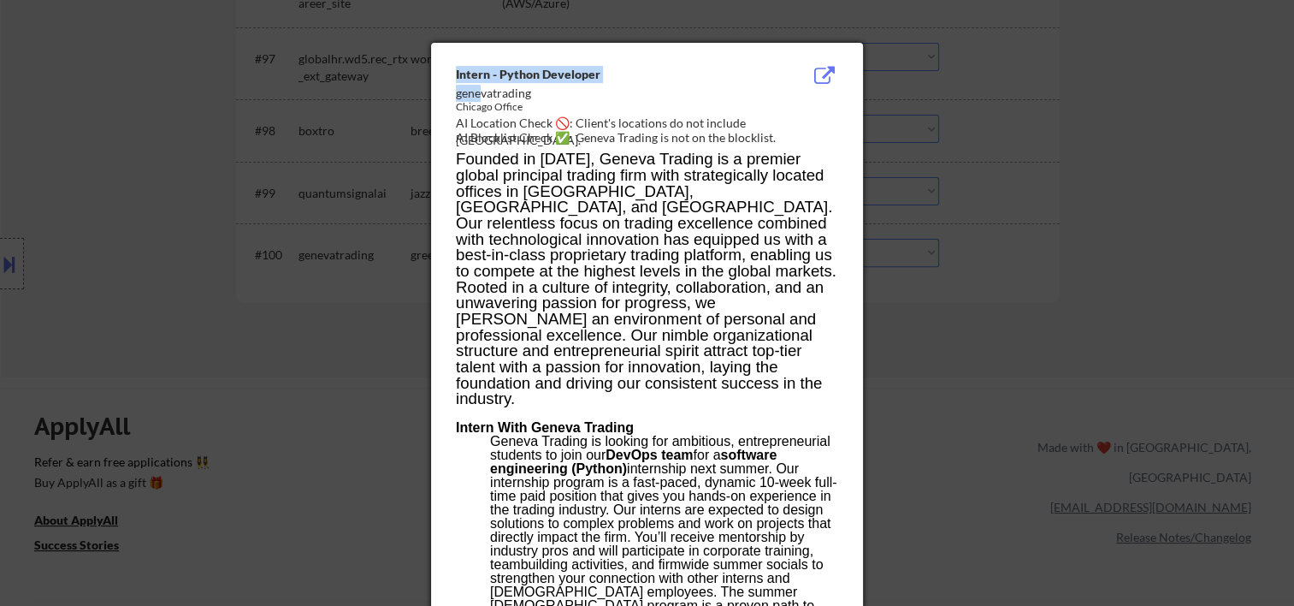
drag, startPoint x: 453, startPoint y: 93, endPoint x: 478, endPoint y: 96, distance: 24.9
click at [478, 96] on div "Intern - Python Developer genevatrading Chicago Office AI Location Check 🚫: Cli…" at bounding box center [647, 572] width 432 height 1058
drag, startPoint x: 478, startPoint y: 96, endPoint x: 650, endPoint y: 106, distance: 172.3
click at [680, 105] on div "Chicago Office" at bounding box center [604, 107] width 296 height 15
drag, startPoint x: 532, startPoint y: 93, endPoint x: 455, endPoint y: 86, distance: 77.3
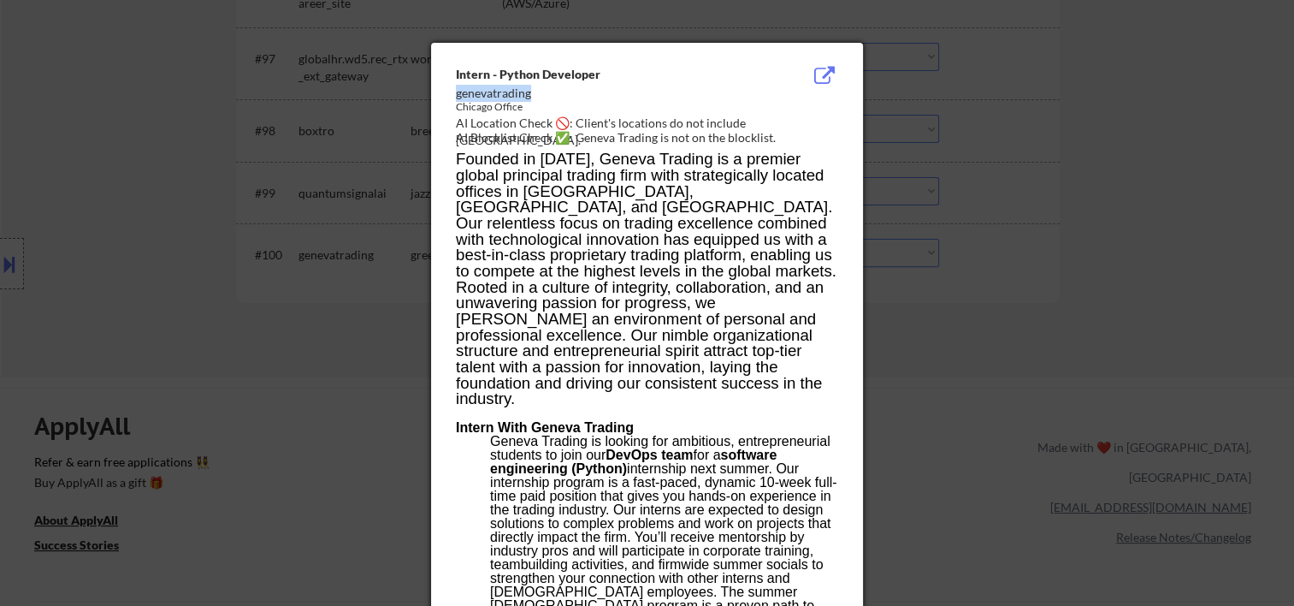
click at [456, 86] on div "genevatrading" at bounding box center [604, 93] width 296 height 17
copy div "genevatrading"
click at [1176, 279] on div at bounding box center [647, 303] width 1294 height 606
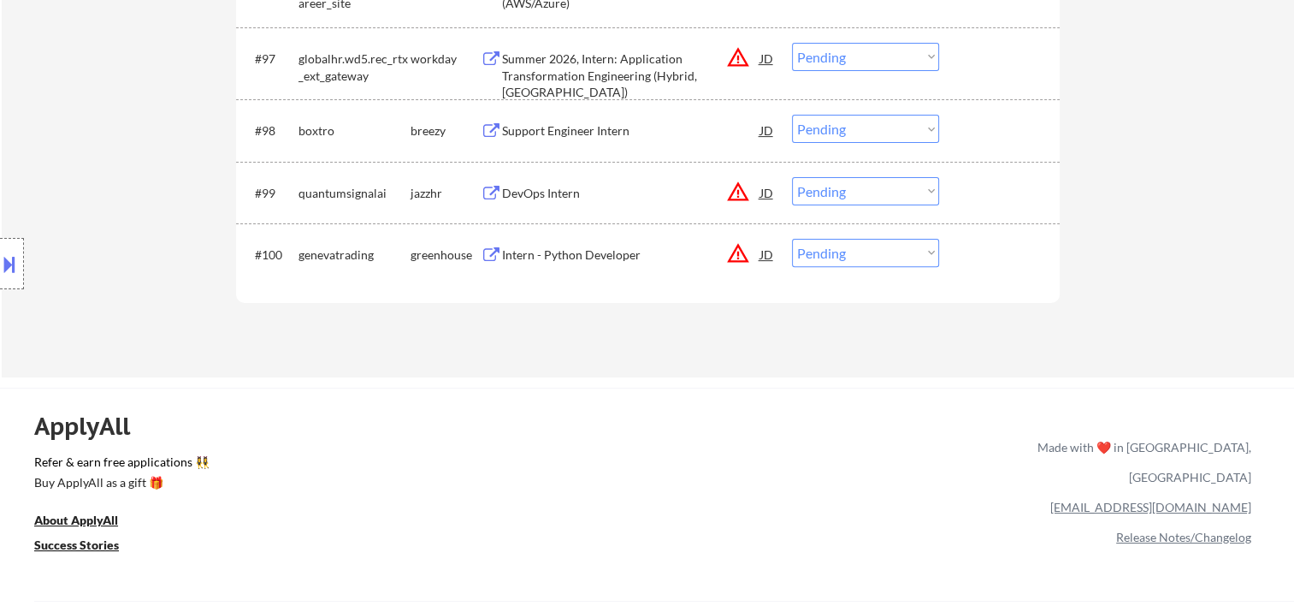
click at [958, 241] on div "#100 genevatrading greenhouse Intern - Python Developer JD warning_amber Choose…" at bounding box center [645, 254] width 808 height 46
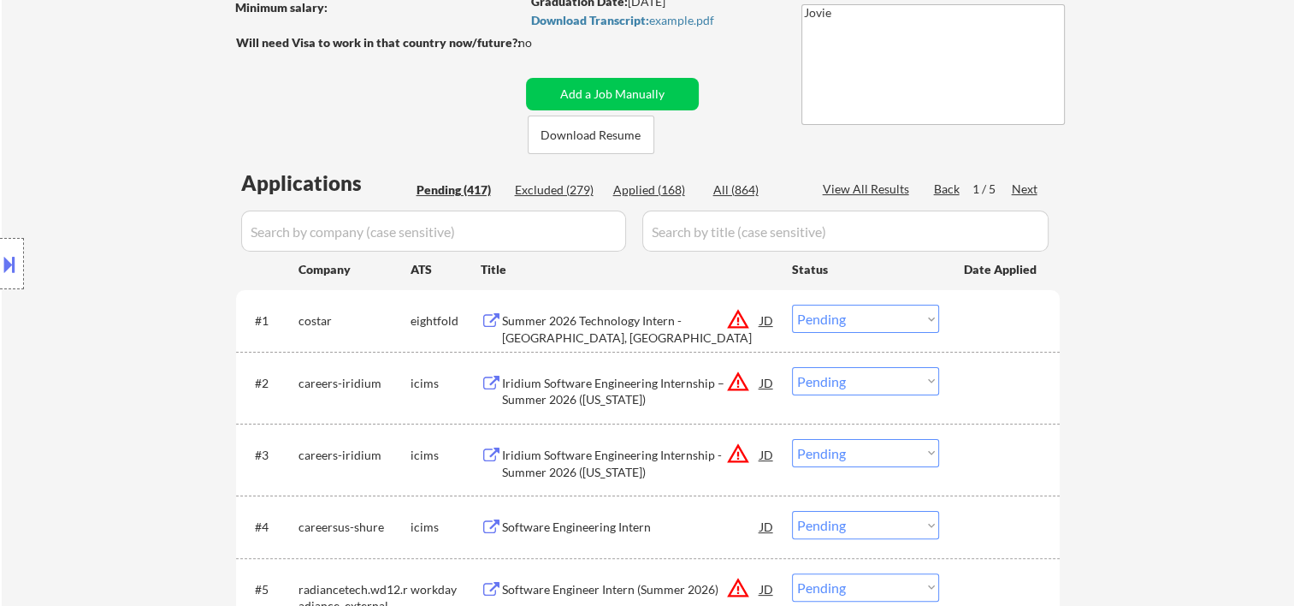
scroll to position [285, 0]
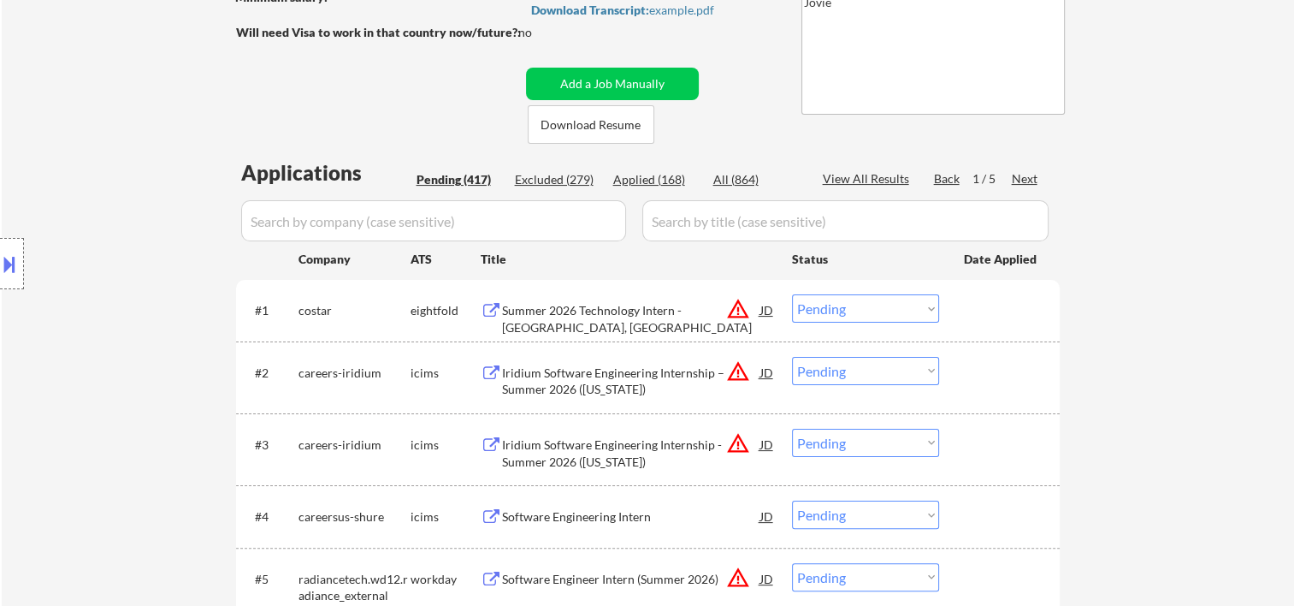
drag, startPoint x: 1303, startPoint y: 165, endPoint x: 1310, endPoint y: 311, distance: 146.5
drag, startPoint x: 1310, startPoint y: 311, endPoint x: 1270, endPoint y: 96, distance: 219.3
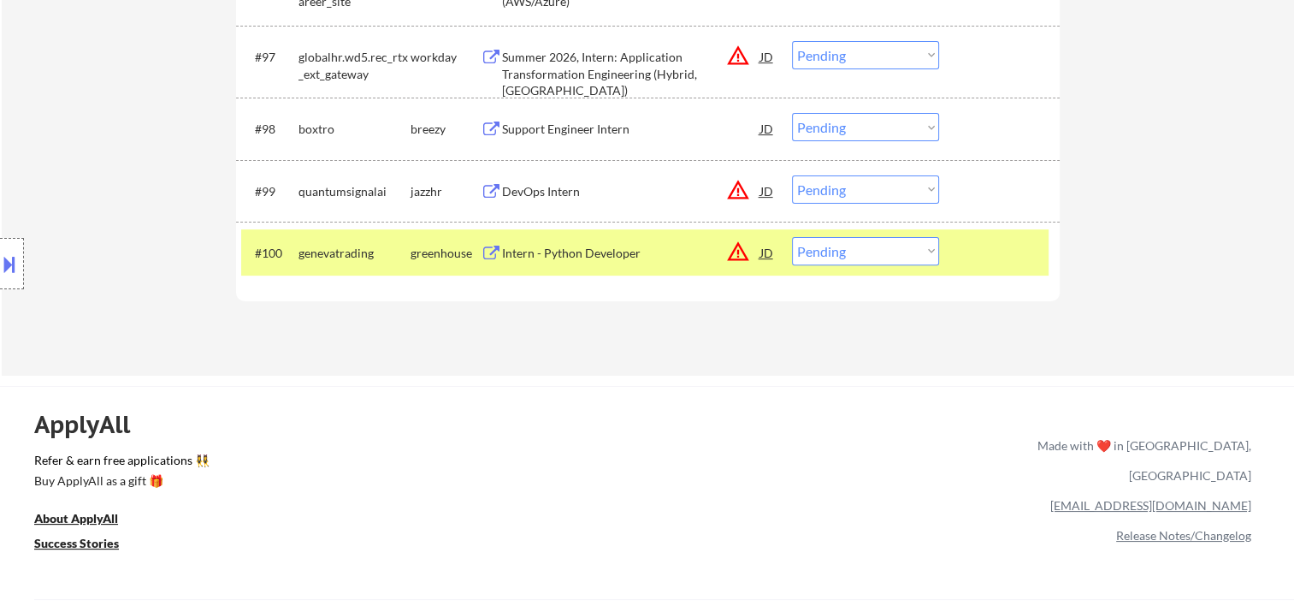
scroll to position [7014, 0]
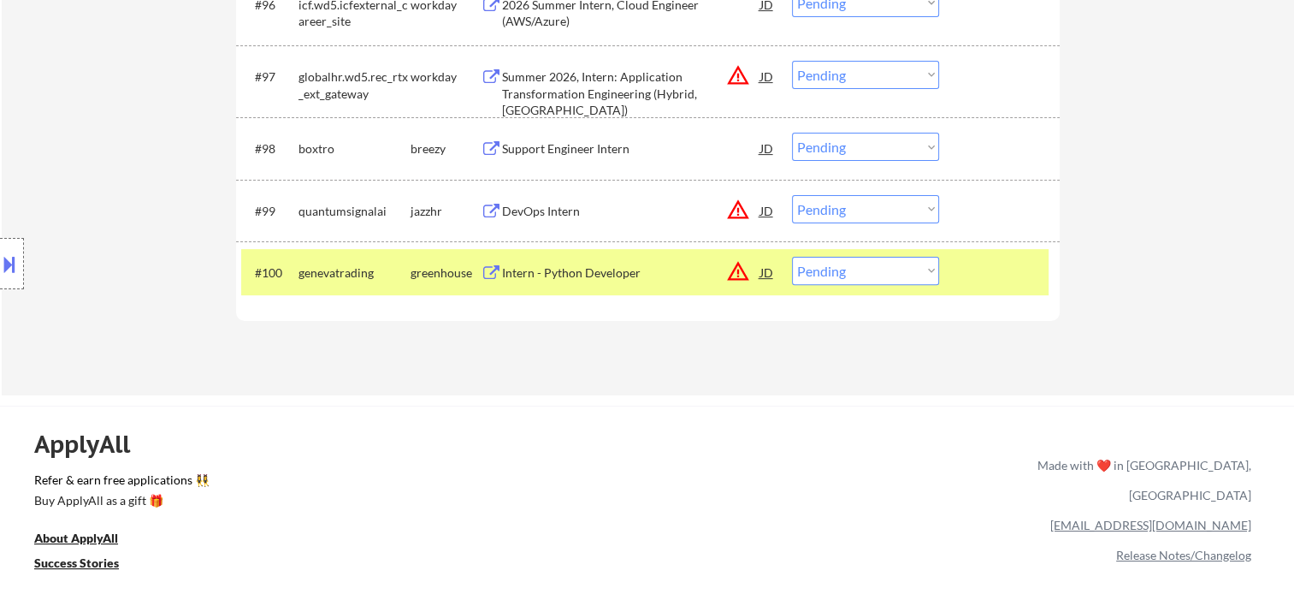
click at [920, 268] on select "Choose an option... Pending Applied Excluded (Questions) Excluded (Expired) Exc…" at bounding box center [865, 271] width 147 height 28
click at [792, 257] on select "Choose an option... Pending Applied Excluded (Questions) Excluded (Expired) Exc…" at bounding box center [865, 271] width 147 height 28
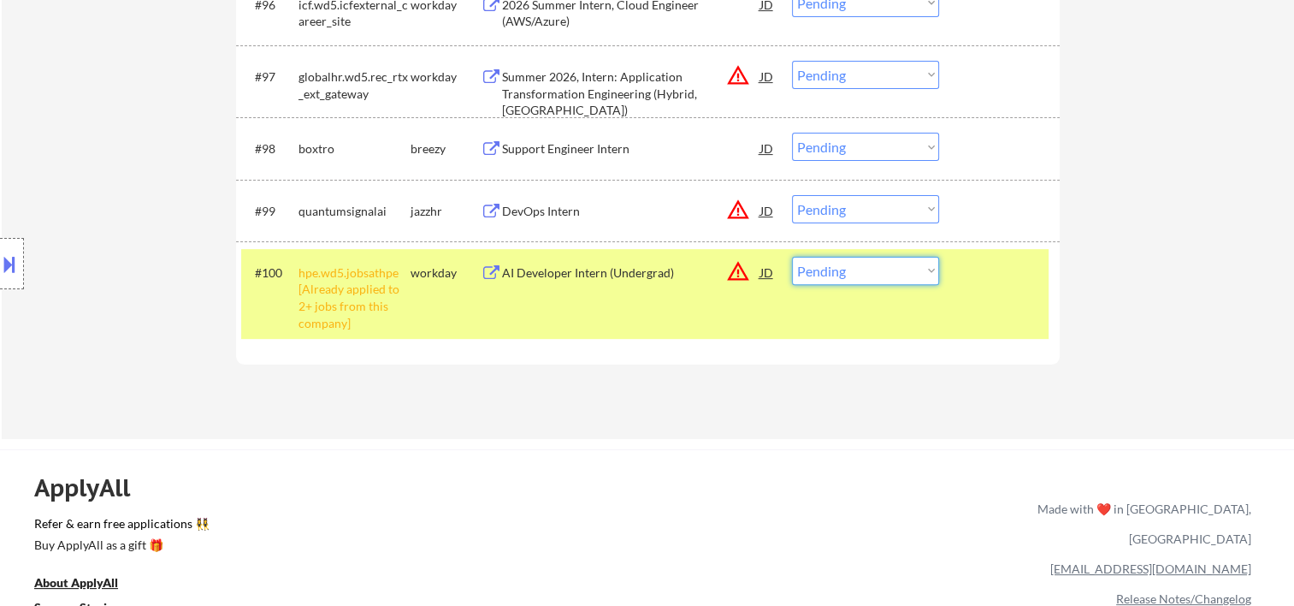
click at [924, 279] on select "Choose an option... Pending Applied Excluded (Questions) Excluded (Expired) Exc…" at bounding box center [865, 271] width 147 height 28
click at [792, 257] on select "Choose an option... Pending Applied Excluded (Questions) Excluded (Expired) Exc…" at bounding box center [865, 271] width 147 height 28
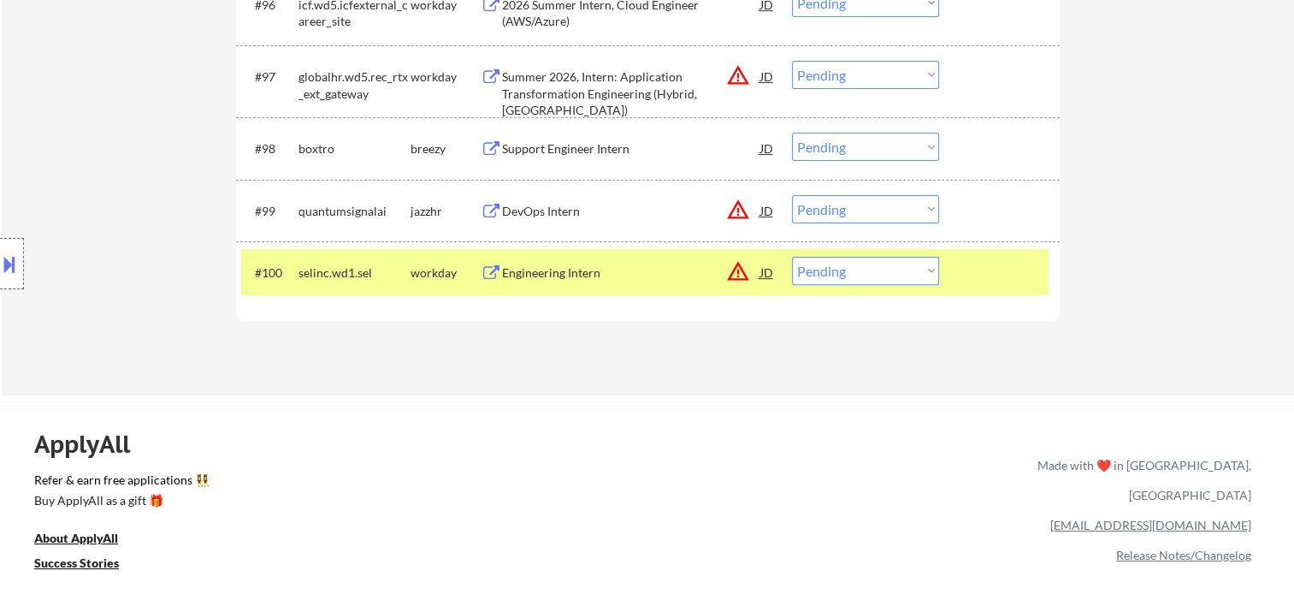
click at [1024, 267] on div at bounding box center [1001, 272] width 75 height 31
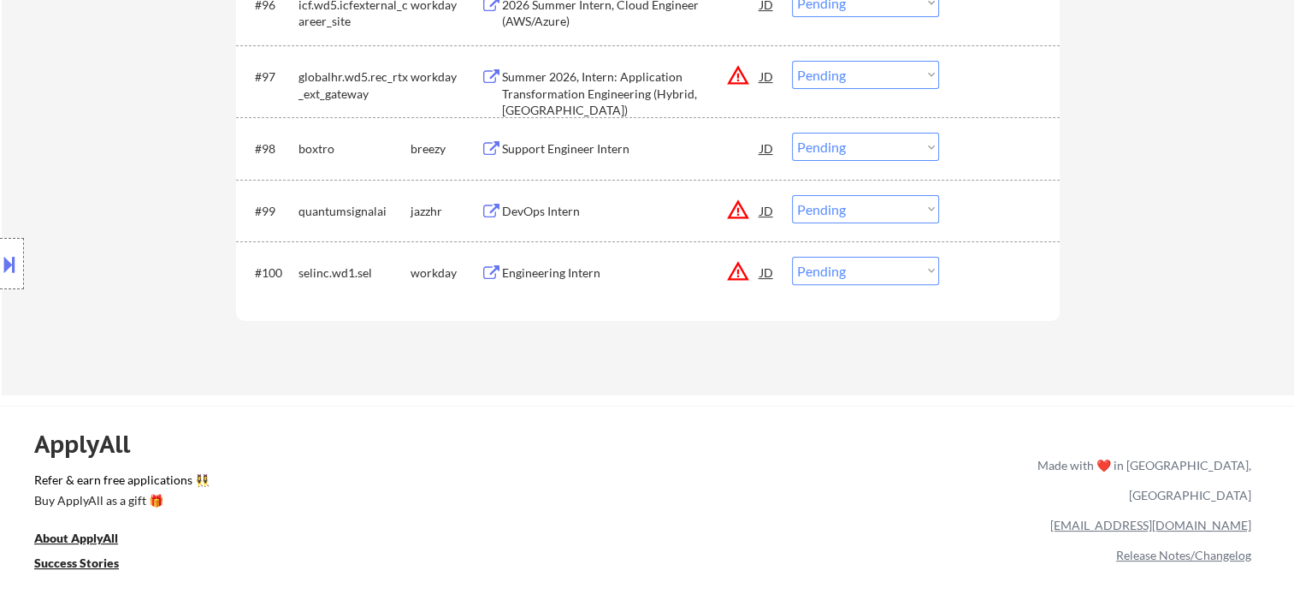
click at [970, 270] on div at bounding box center [1001, 272] width 75 height 31
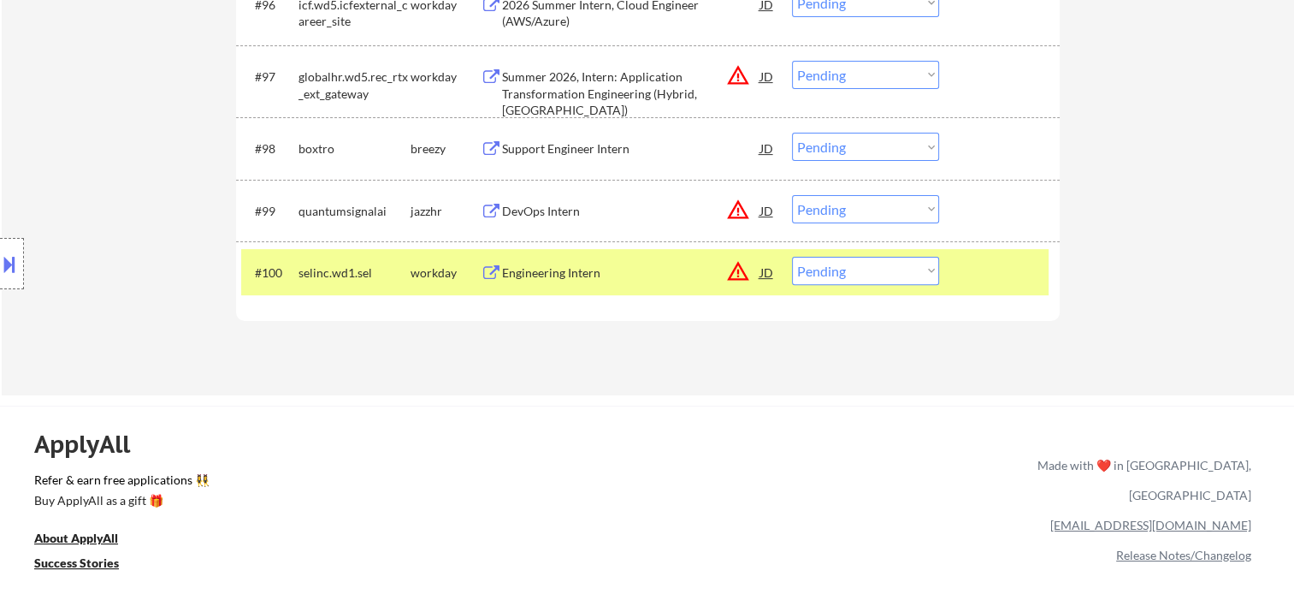
click at [656, 260] on div "Engineering Intern" at bounding box center [631, 272] width 258 height 31
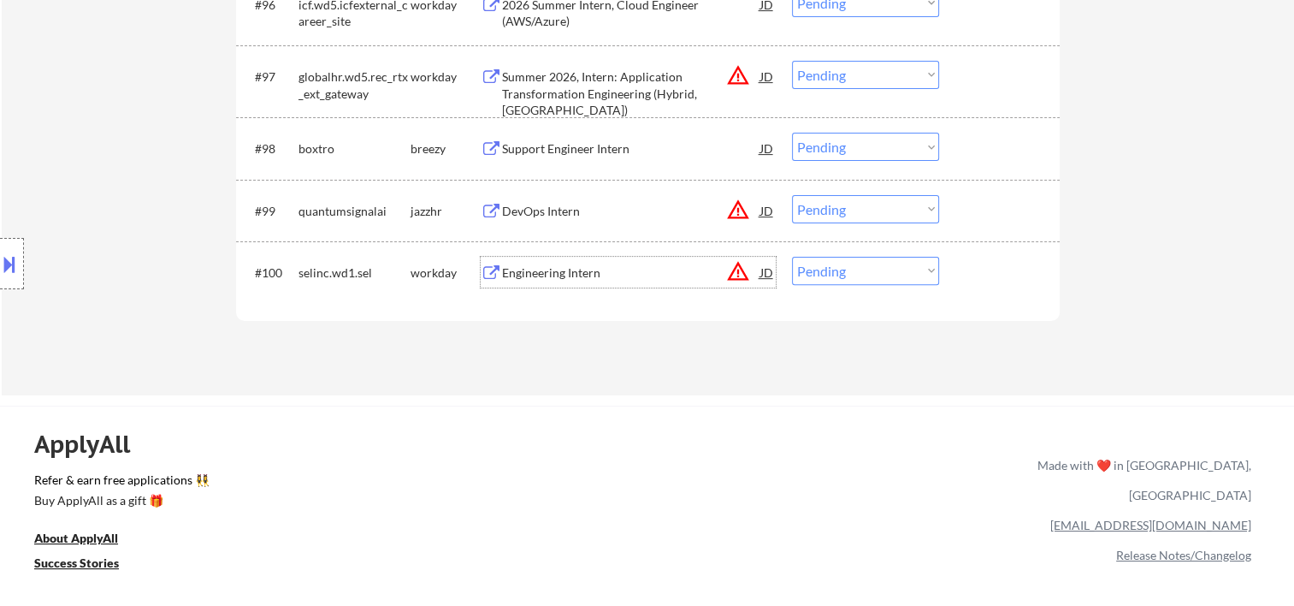
click at [998, 274] on div at bounding box center [1001, 272] width 75 height 31
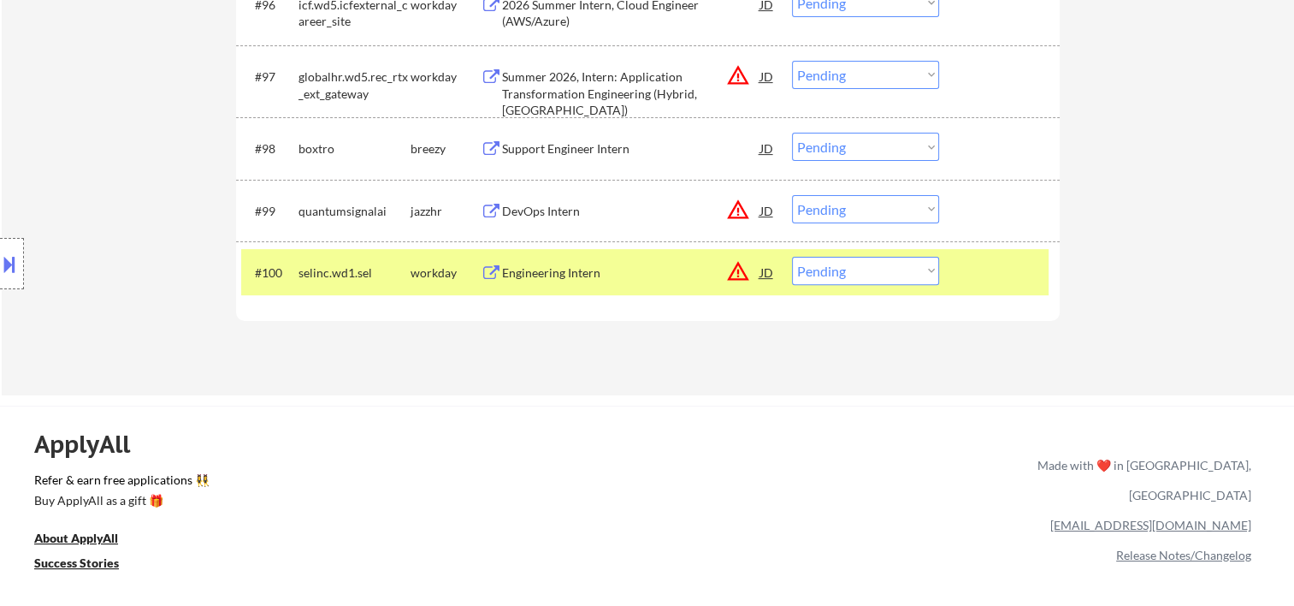
click at [930, 271] on select "Choose an option... Pending Applied Excluded (Questions) Excluded (Expired) Exc…" at bounding box center [865, 271] width 147 height 28
click at [792, 257] on select "Choose an option... Pending Applied Excluded (Questions) Excluded (Expired) Exc…" at bounding box center [865, 271] width 147 height 28
click at [667, 270] on div "Software Developer Intern - Summer 2026" at bounding box center [631, 272] width 258 height 17
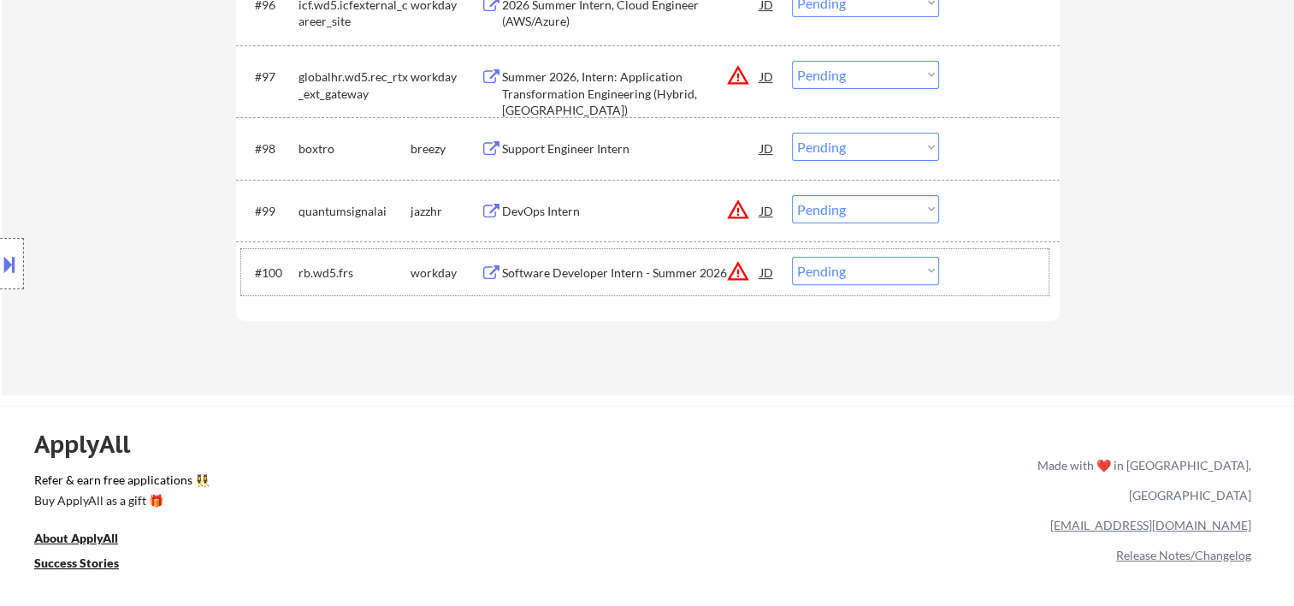
drag, startPoint x: 1008, startPoint y: 266, endPoint x: 928, endPoint y: 276, distance: 80.2
click at [1006, 266] on div at bounding box center [1001, 272] width 75 height 31
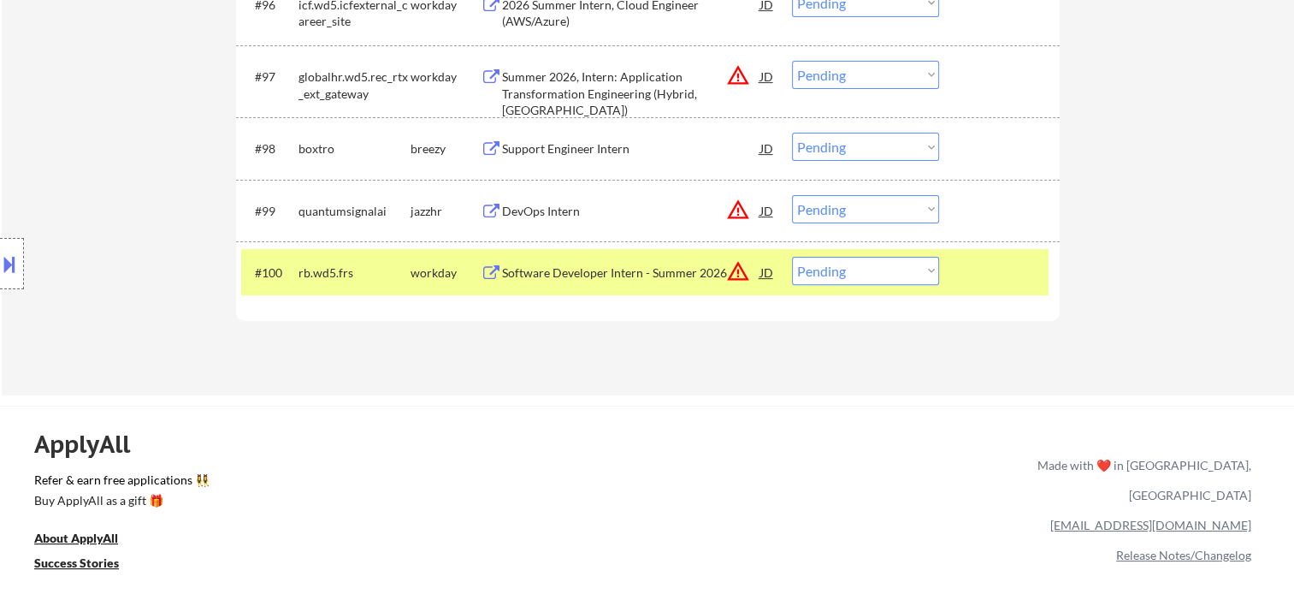
click at [915, 273] on select "Choose an option... Pending Applied Excluded (Questions) Excluded (Expired) Exc…" at bounding box center [865, 271] width 147 height 28
click at [792, 257] on select "Choose an option... Pending Applied Excluded (Questions) Excluded (Expired) Exc…" at bounding box center [865, 271] width 147 height 28
select select ""pending""
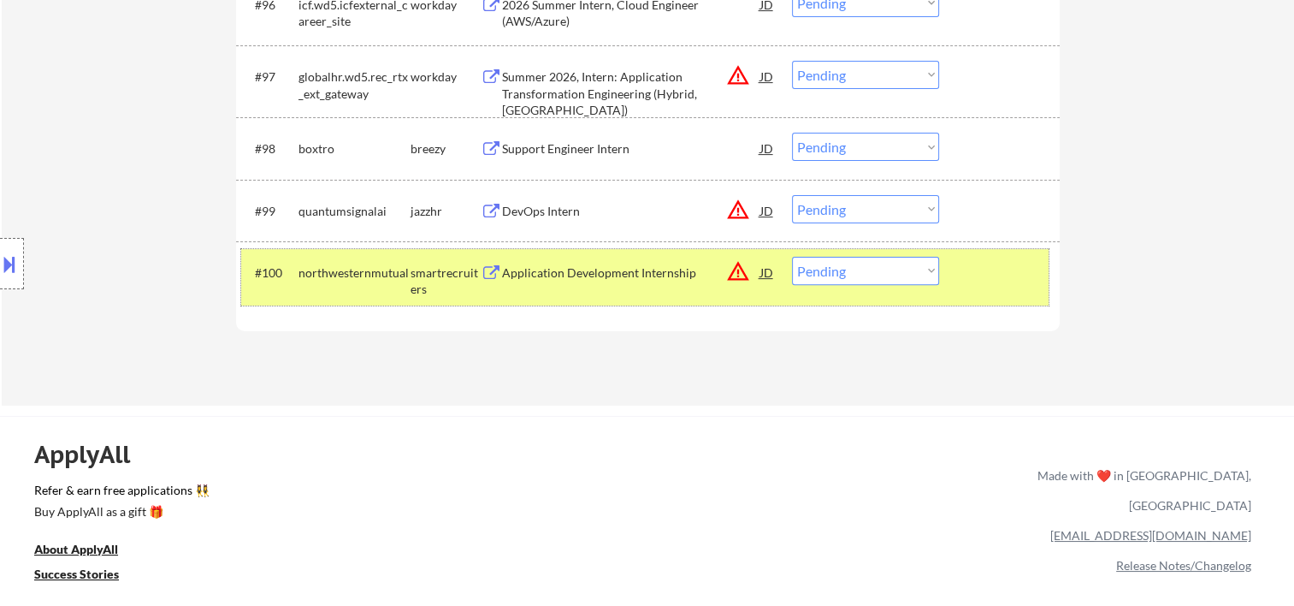
click at [983, 275] on div at bounding box center [1001, 272] width 75 height 31
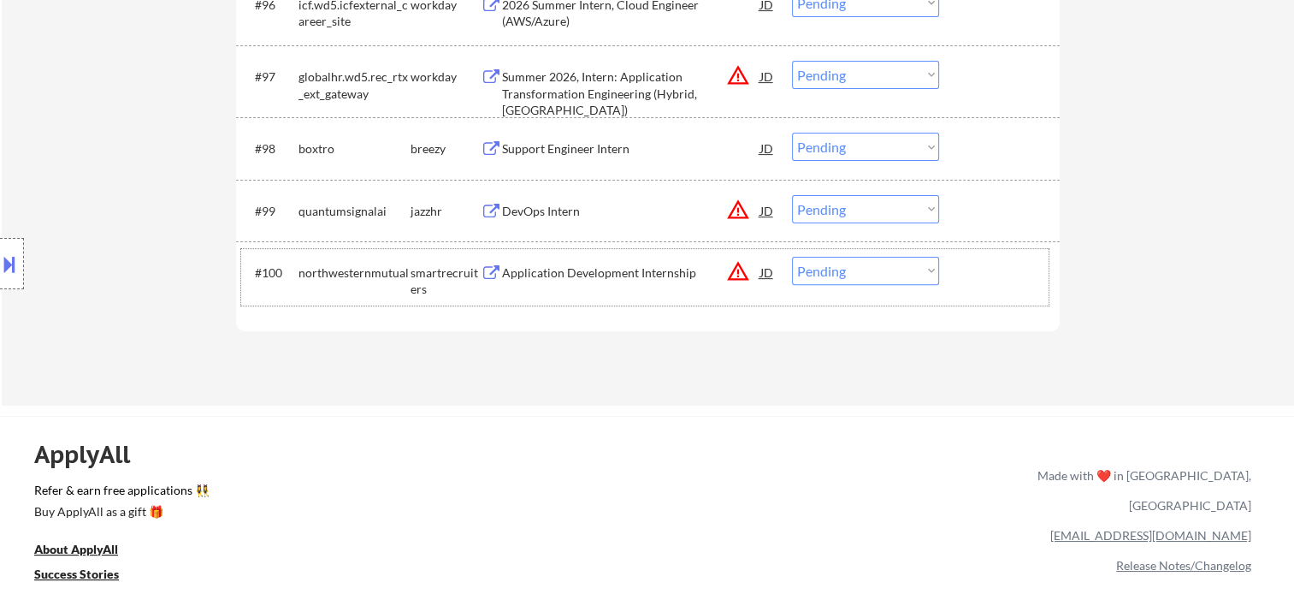
drag, startPoint x: 999, startPoint y: 270, endPoint x: 934, endPoint y: 270, distance: 65.0
click at [1000, 270] on div at bounding box center [1001, 272] width 75 height 31
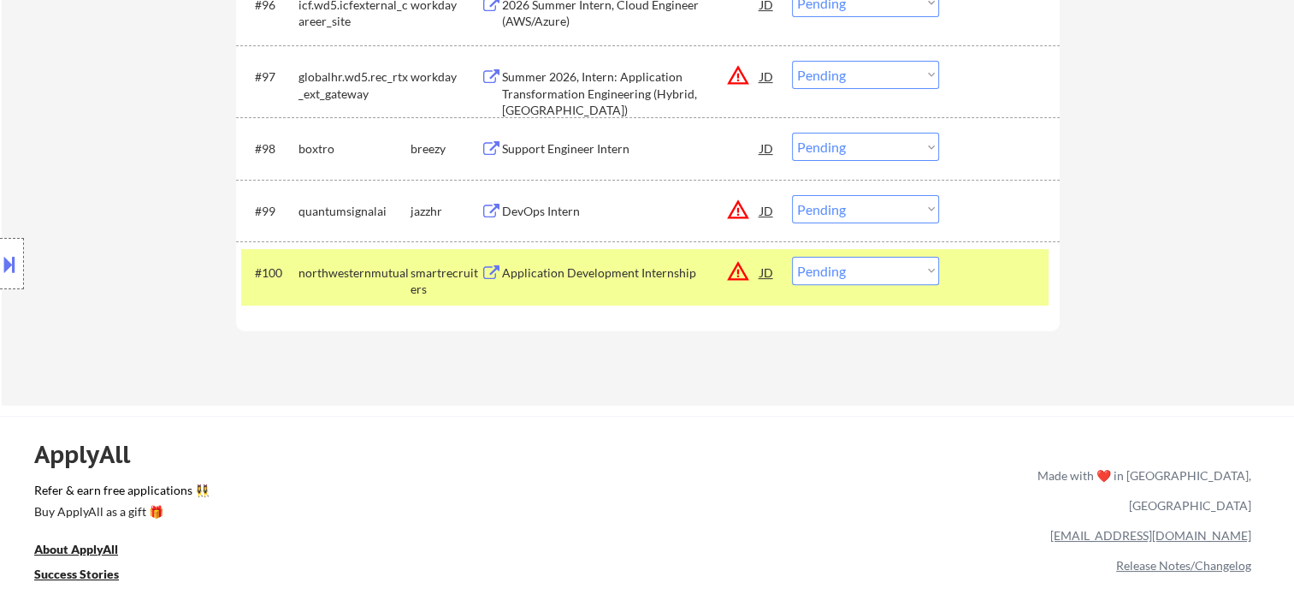
click at [657, 264] on div "Application Development Internship" at bounding box center [631, 272] width 258 height 17
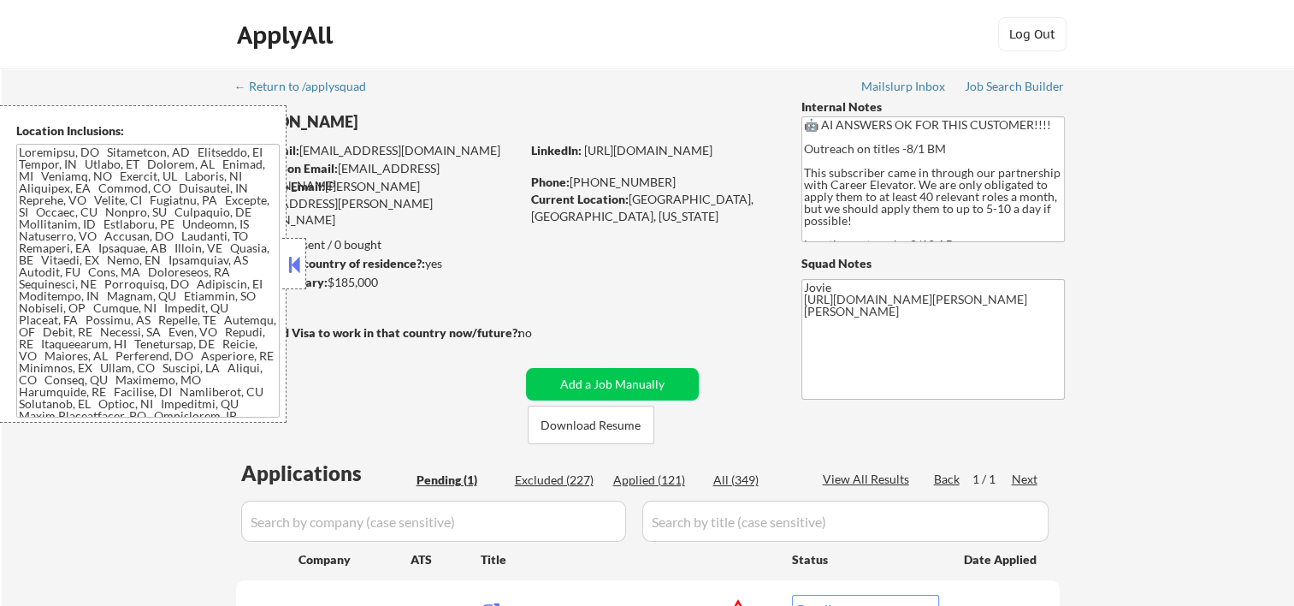
click at [296, 269] on button at bounding box center [294, 265] width 19 height 26
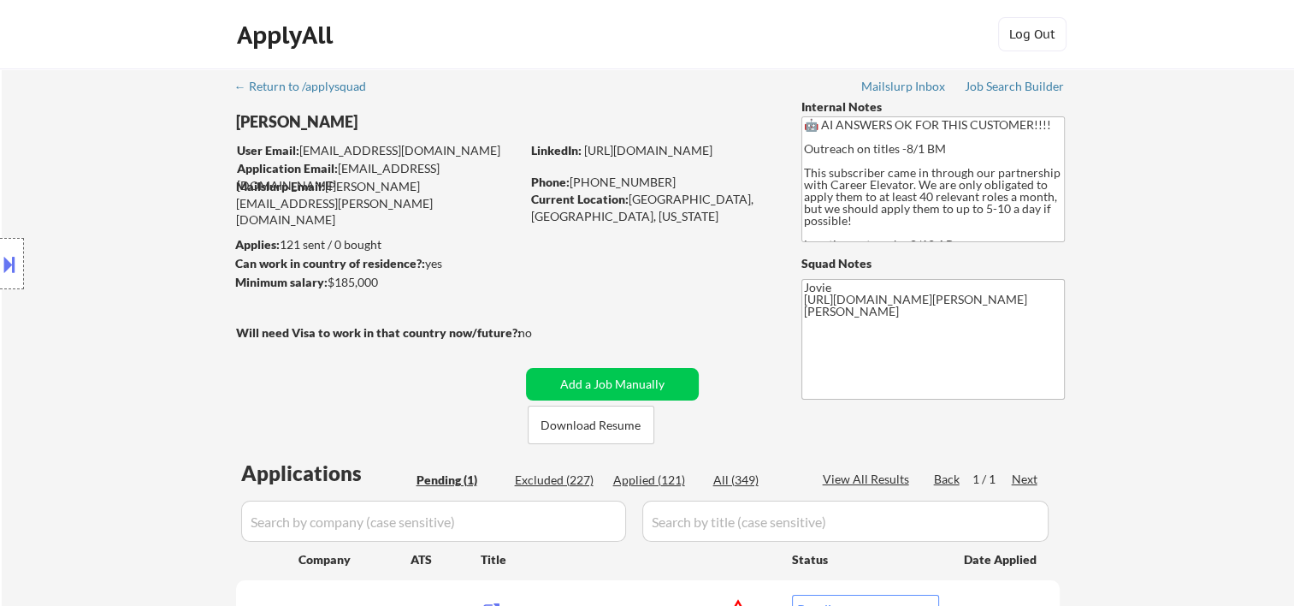
scroll to position [285, 0]
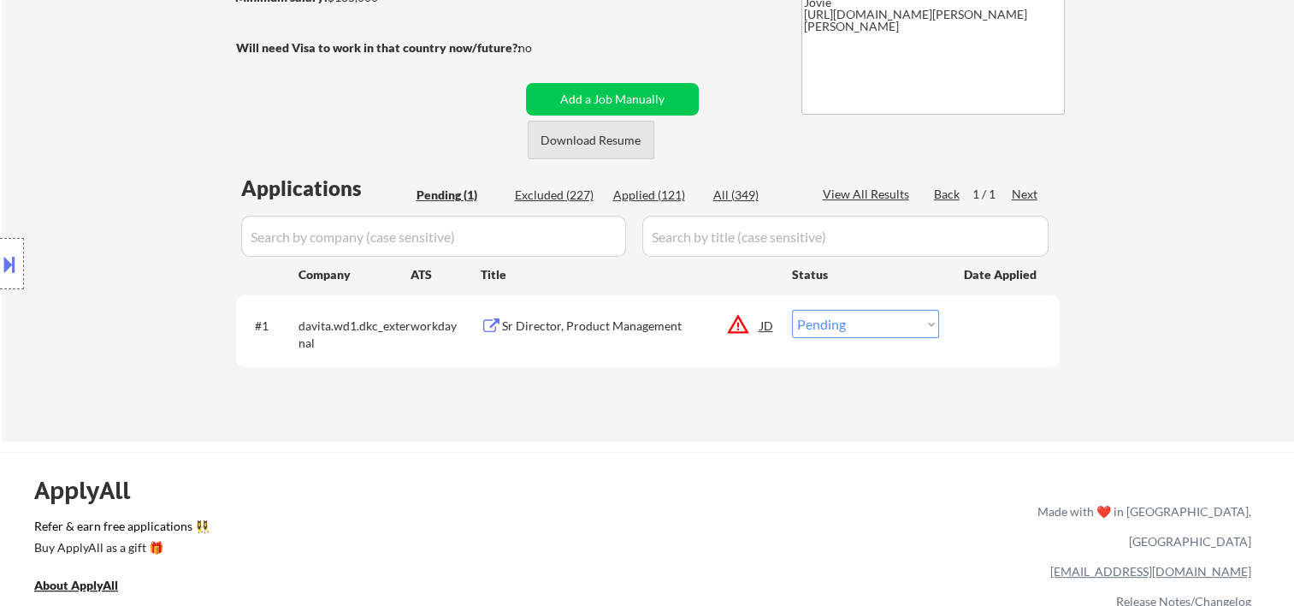
click at [589, 144] on button "Download Resume" at bounding box center [591, 140] width 127 height 39
click at [589, 331] on div "Sr Director, Product Management" at bounding box center [631, 325] width 258 height 17
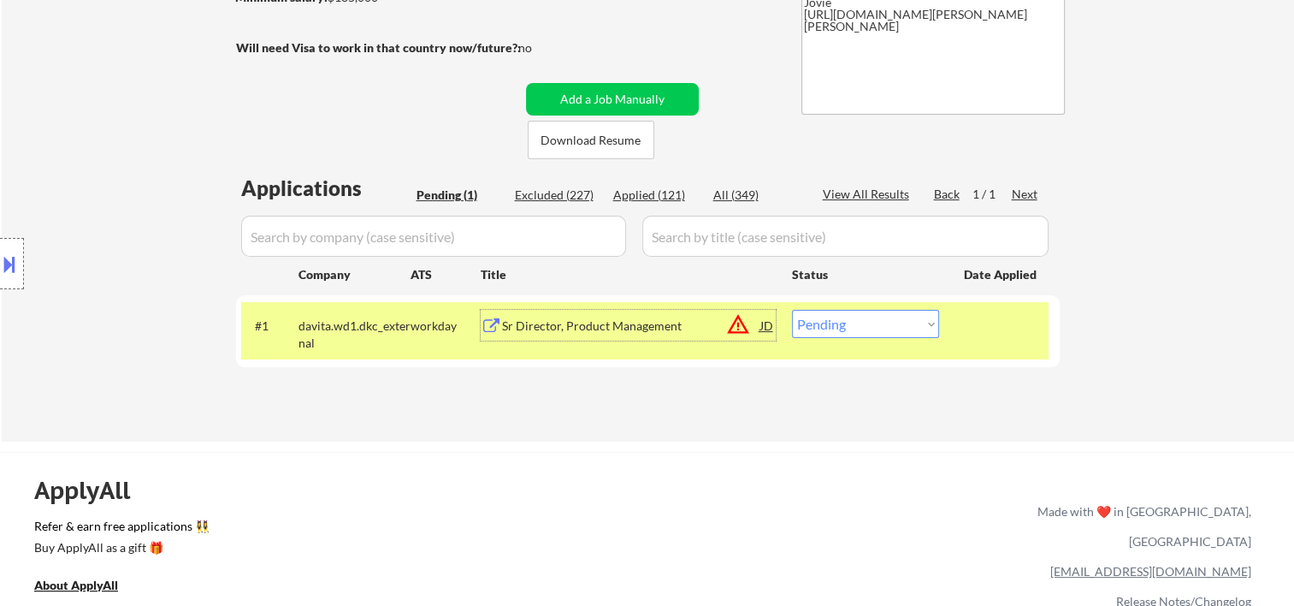
scroll to position [0, 0]
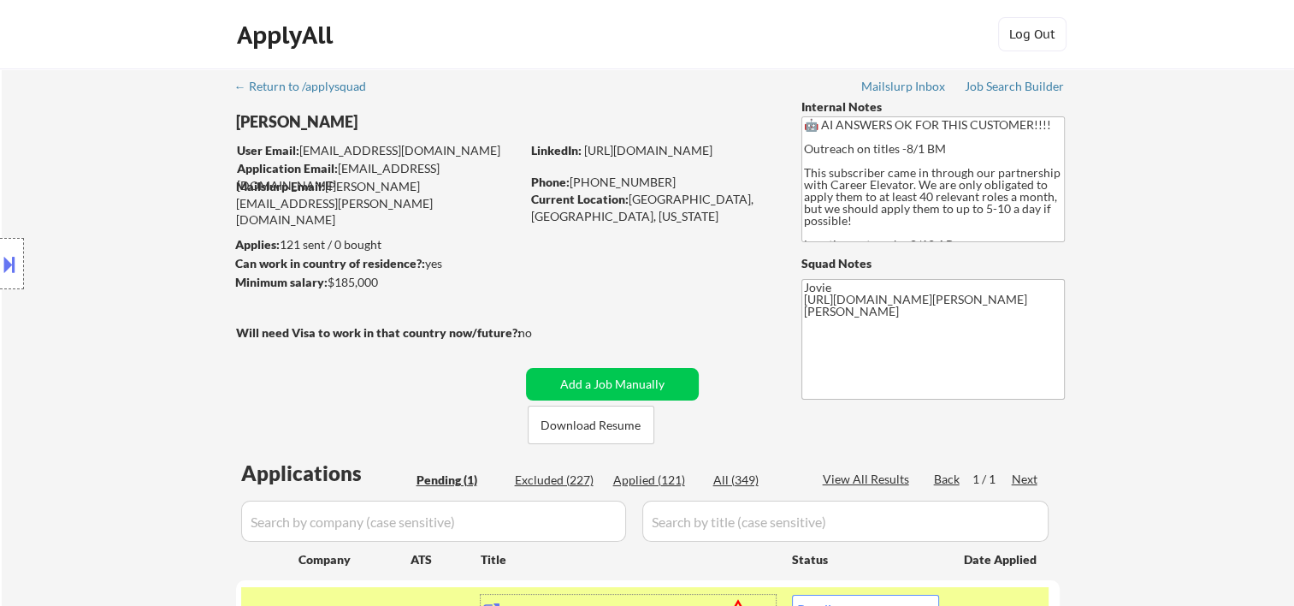
click at [14, 261] on button at bounding box center [9, 264] width 19 height 28
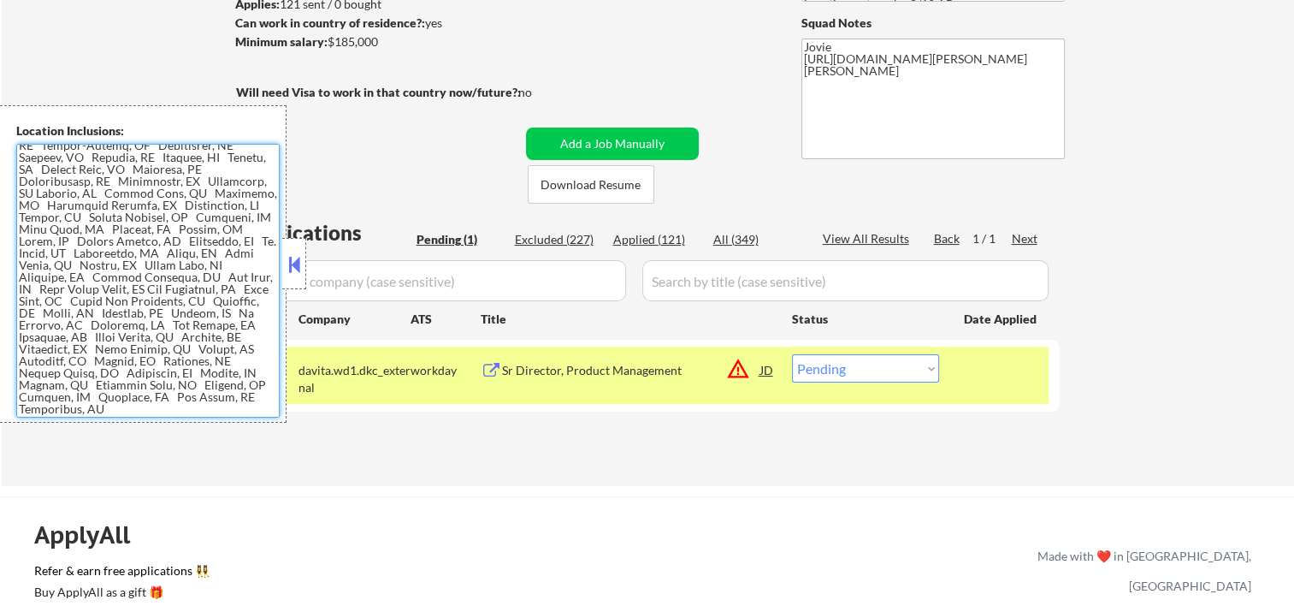
scroll to position [285, 0]
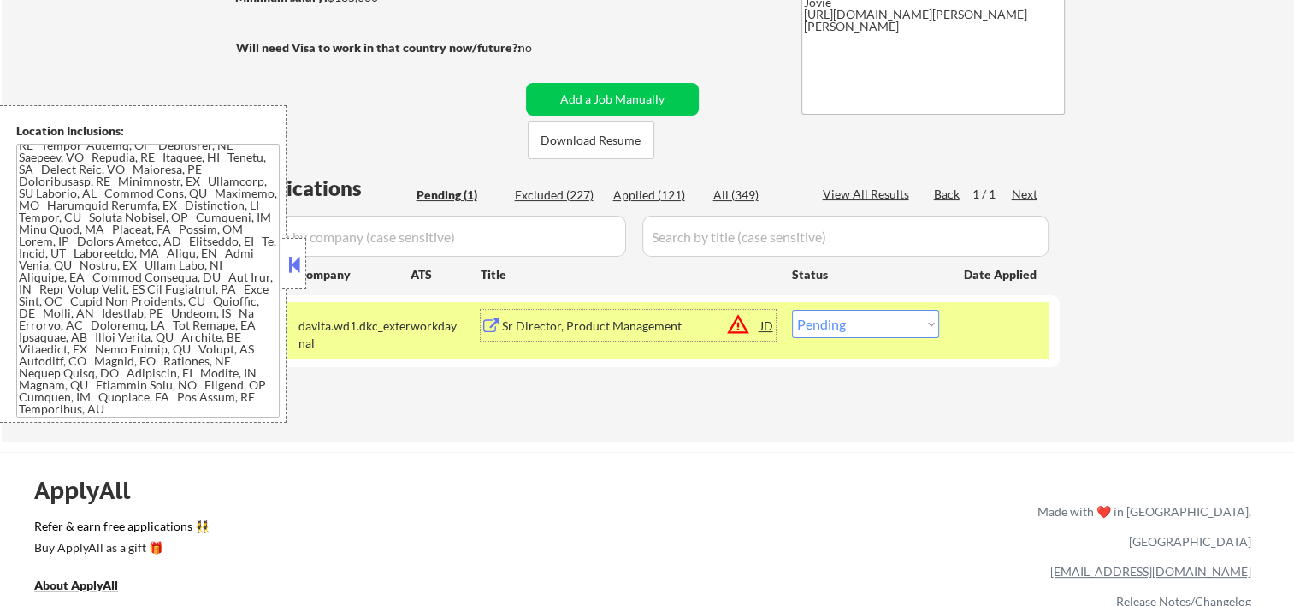
click at [611, 324] on div "Sr Director, Product Management" at bounding box center [631, 325] width 258 height 17
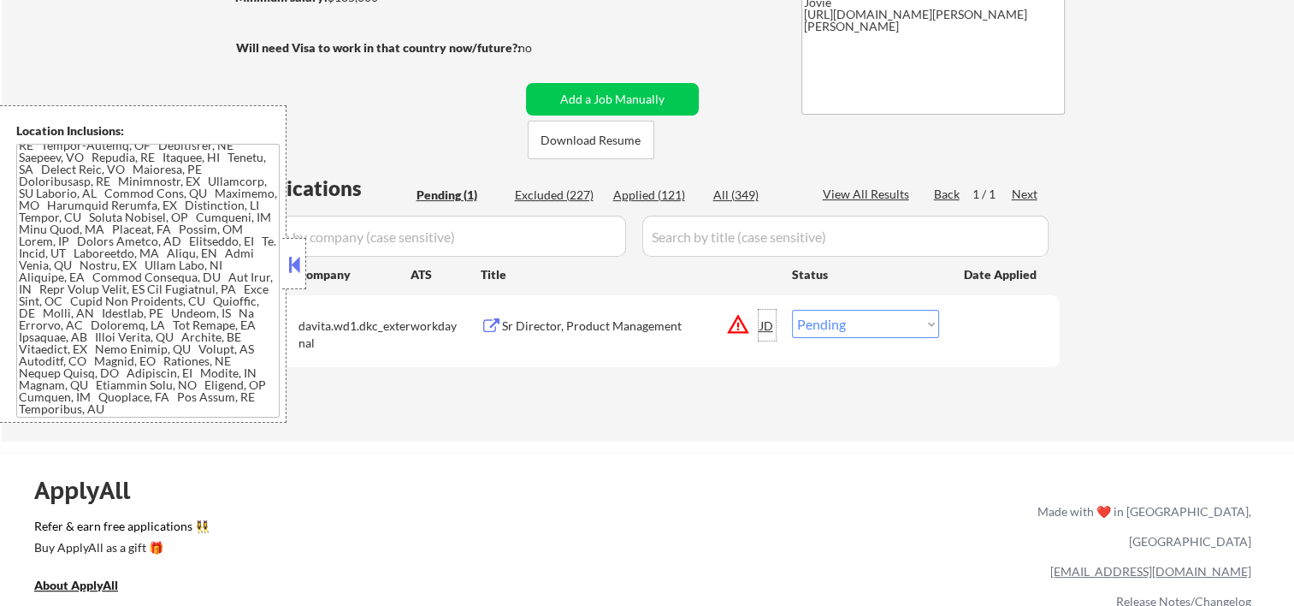
click at [765, 330] on div "JD" at bounding box center [767, 325] width 17 height 31
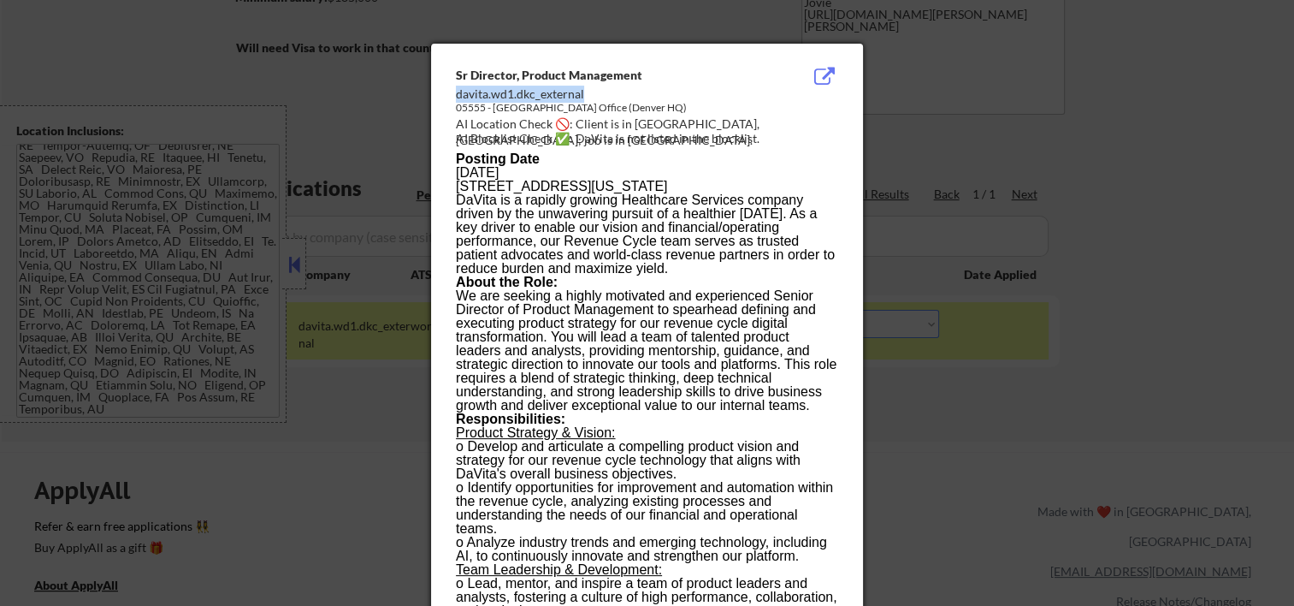
drag, startPoint x: 457, startPoint y: 94, endPoint x: 594, endPoint y: 93, distance: 136.9
click at [594, 93] on div "davita.wd1.dkc_external" at bounding box center [604, 94] width 296 height 17
copy div "davita.wd1.dkc_external"
click at [1217, 266] on div at bounding box center [647, 303] width 1294 height 606
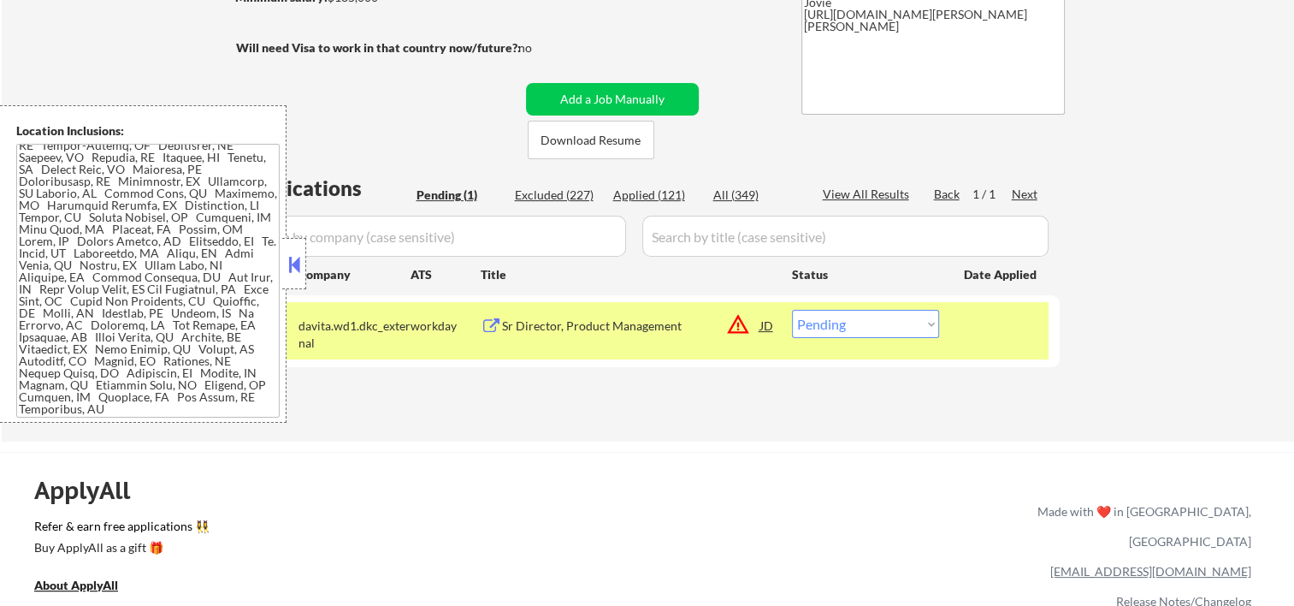
click at [889, 323] on select "Choose an option... Pending Applied Excluded (Questions) Excluded (Expired) Exc…" at bounding box center [865, 324] width 147 height 28
select select ""applied""
click at [792, 310] on select "Choose an option... Pending Applied Excluded (Questions) Excluded (Expired) Exc…" at bounding box center [865, 324] width 147 height 28
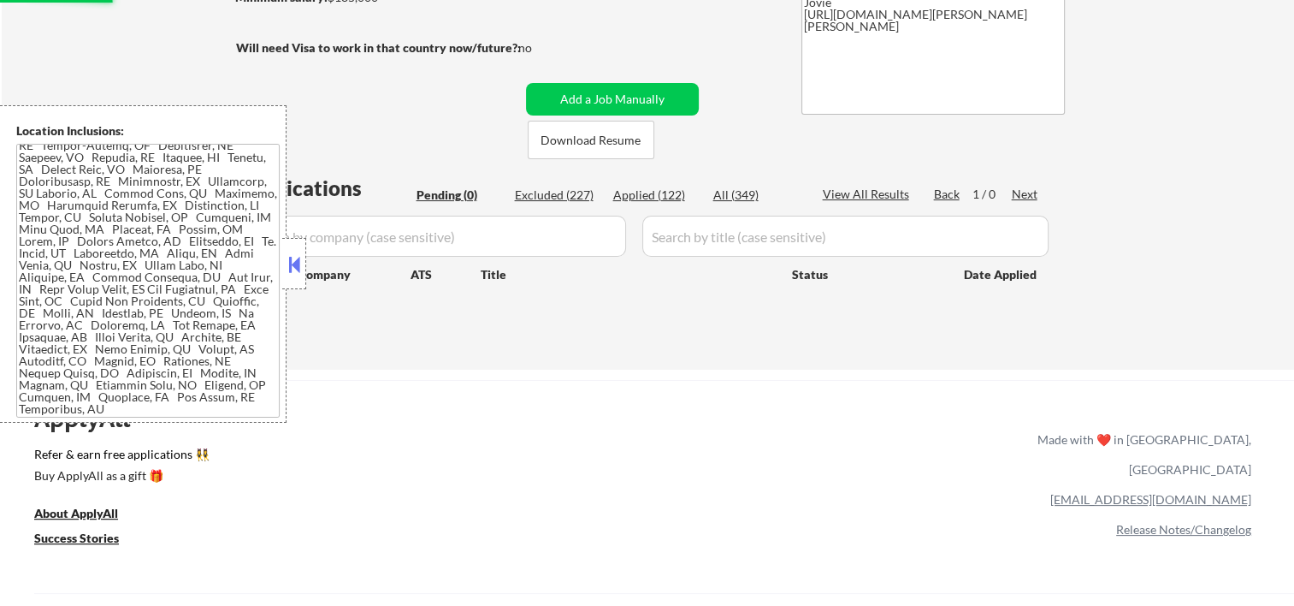
click at [301, 265] on button at bounding box center [294, 265] width 19 height 26
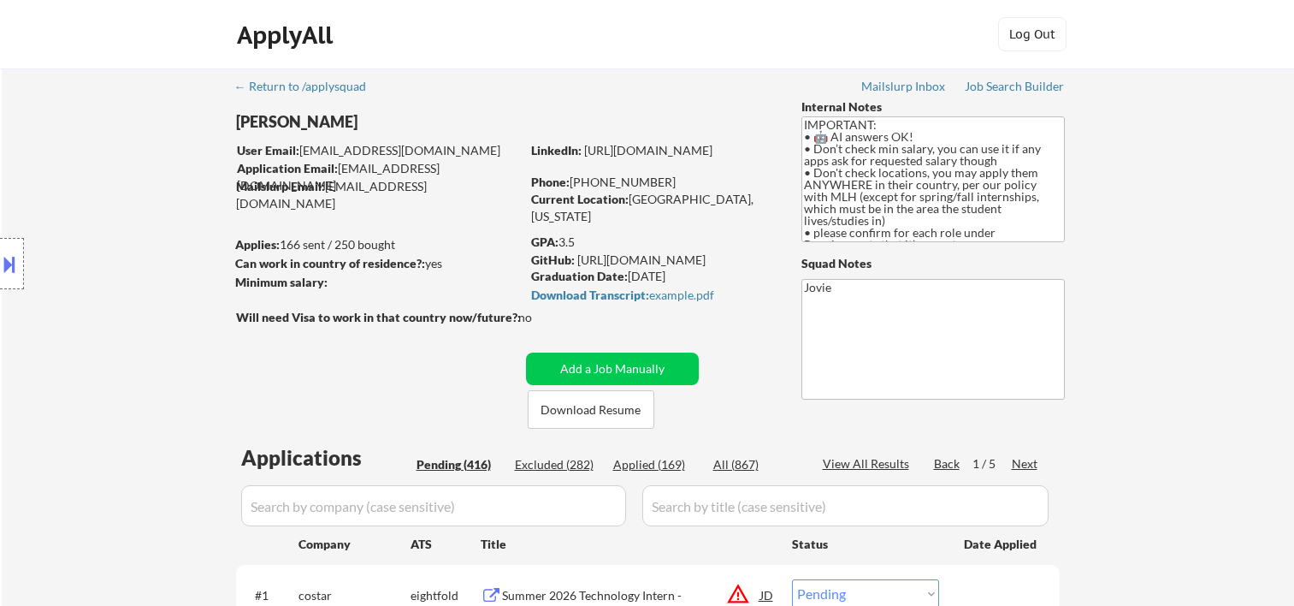
select select ""pending""
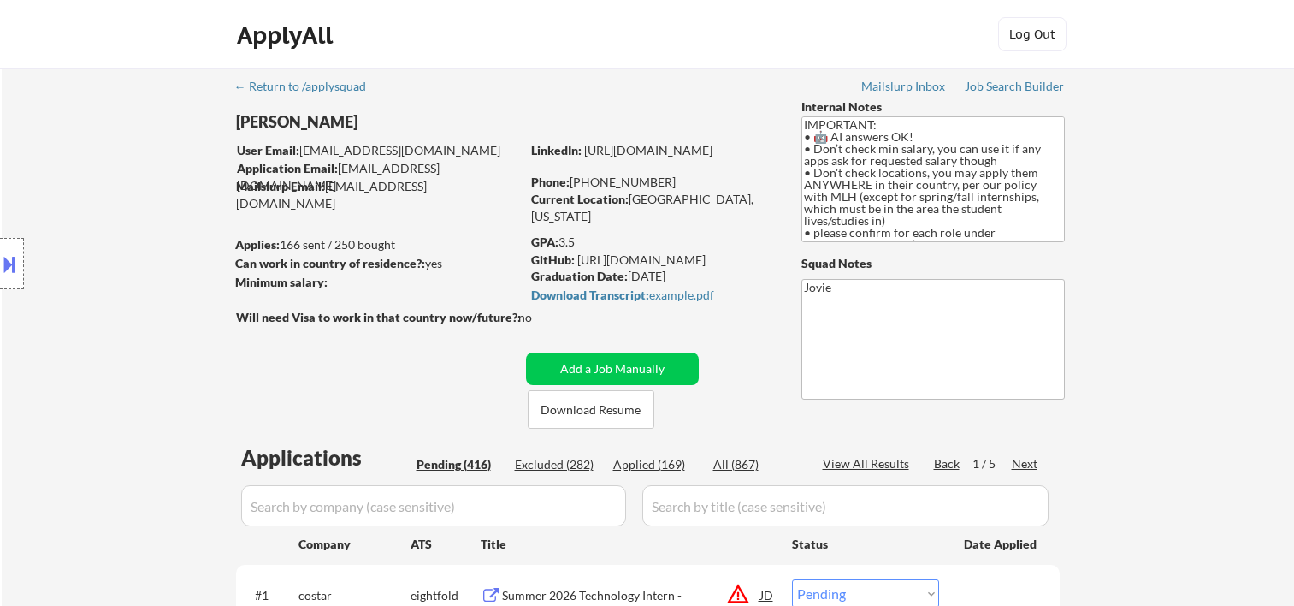
select select ""pending""
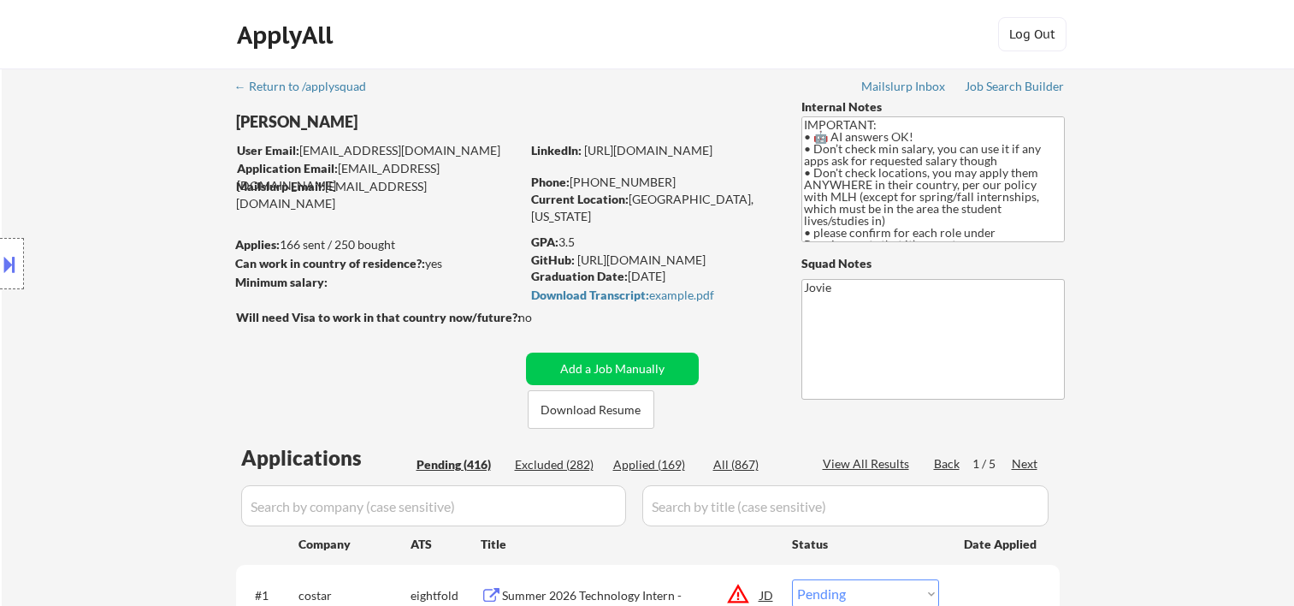
select select ""pending""
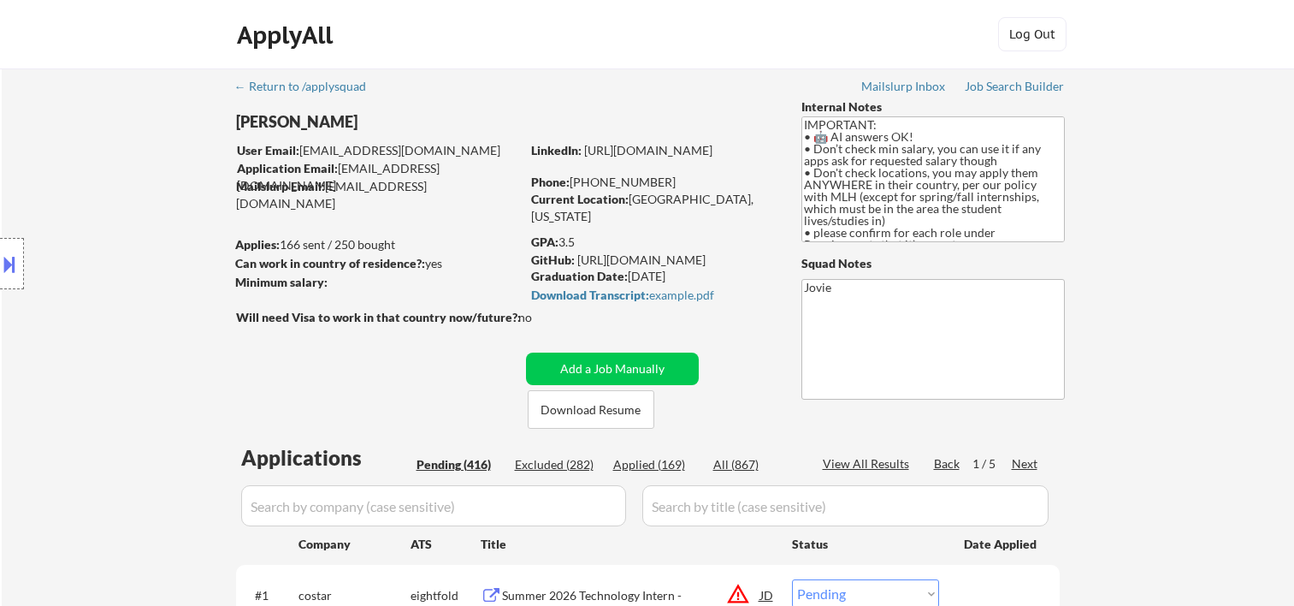
select select ""pending""
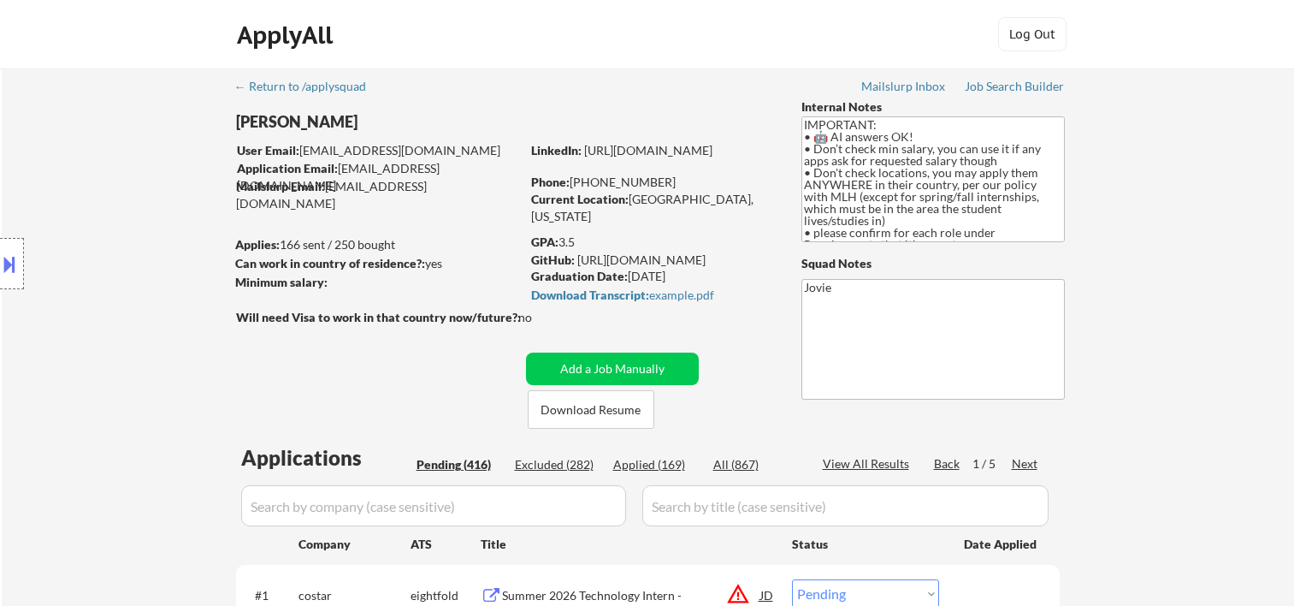
select select ""pending""
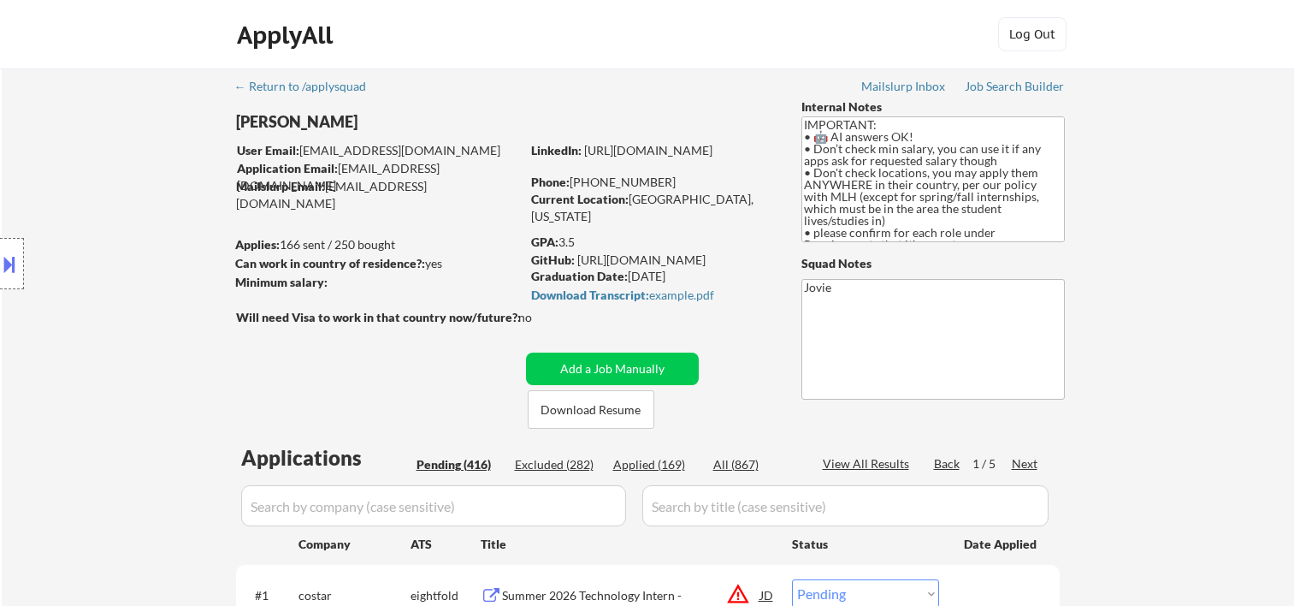
select select ""pending""
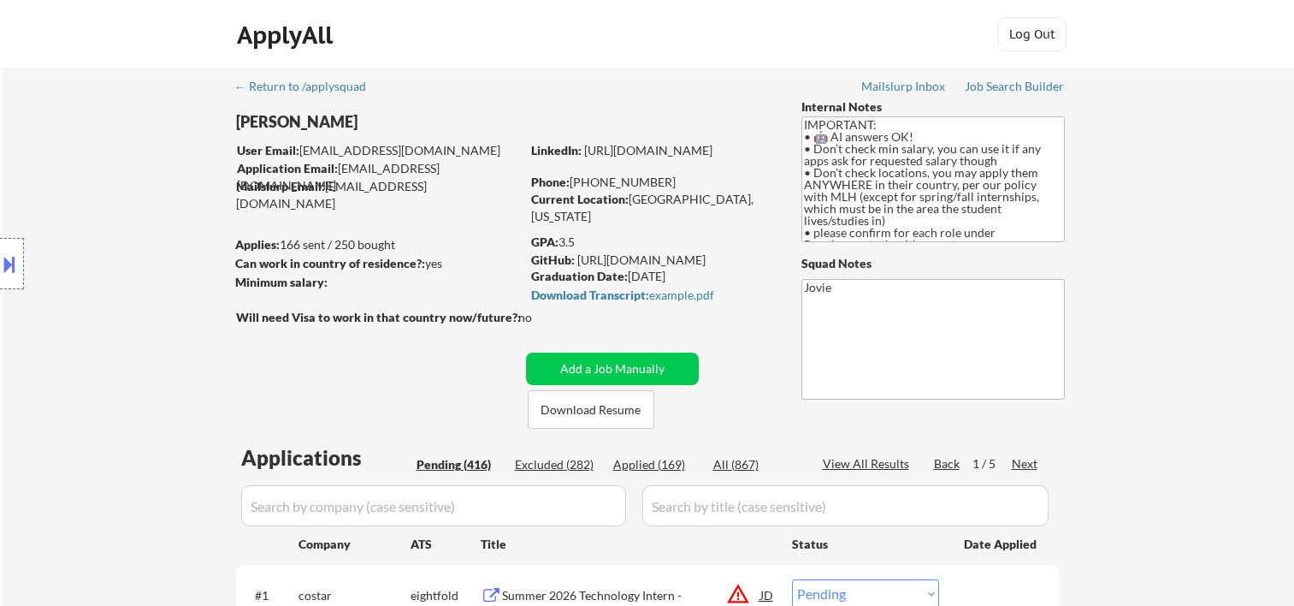
select select ""pending""
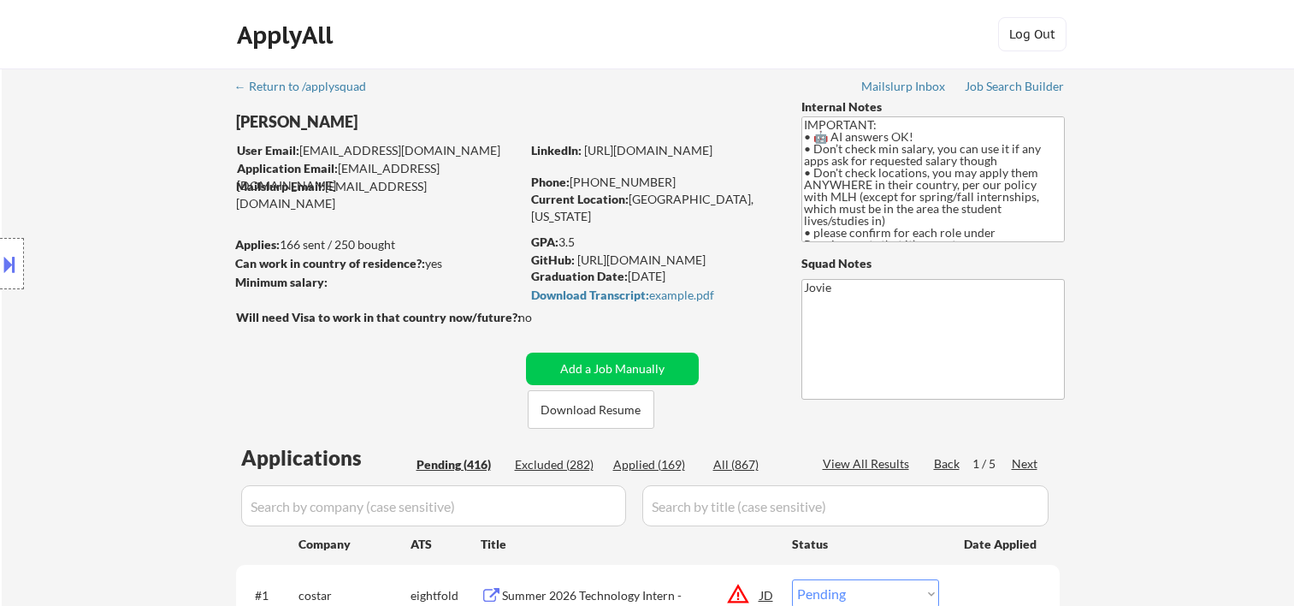
select select ""pending""
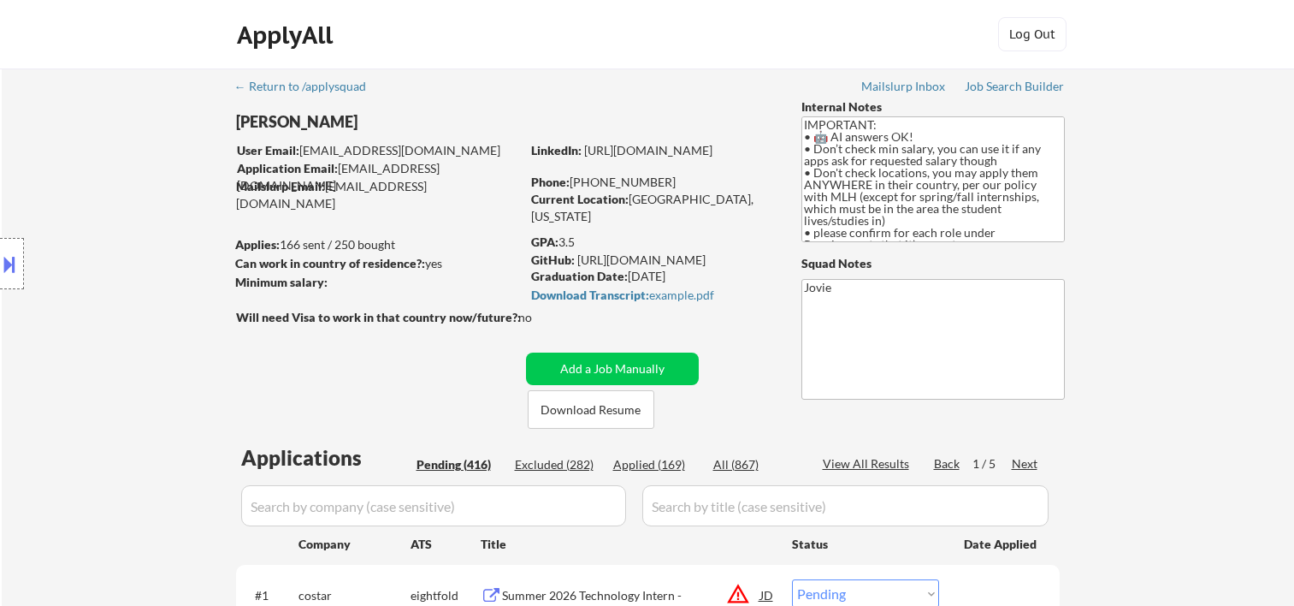
select select ""pending""
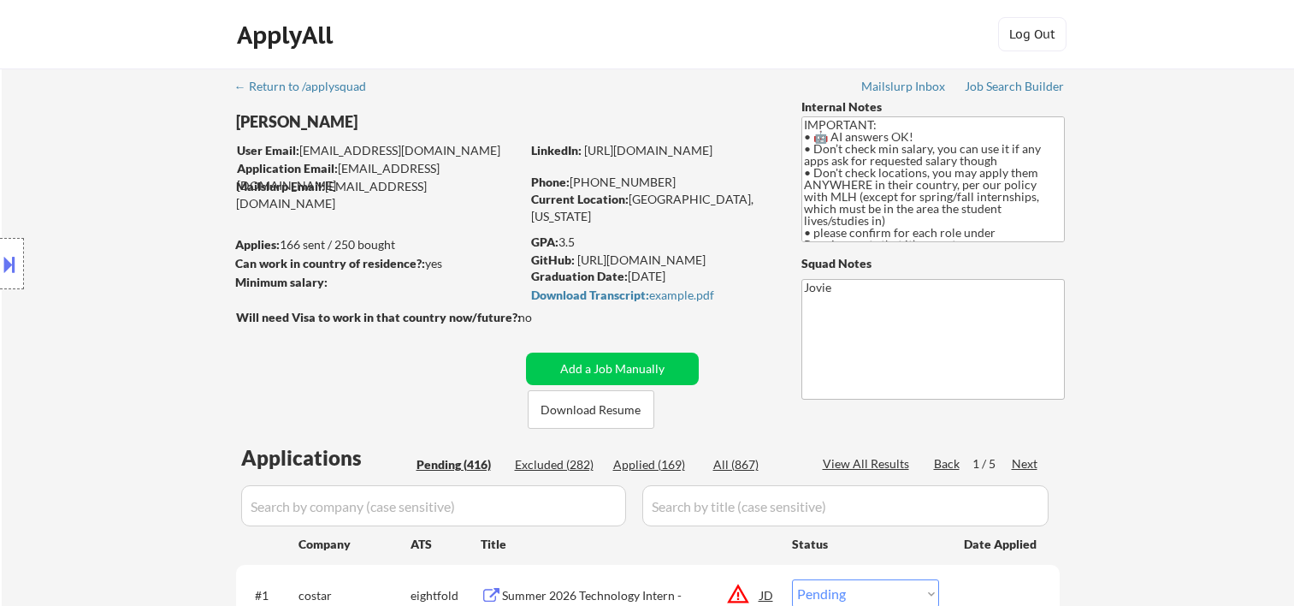
select select ""pending""
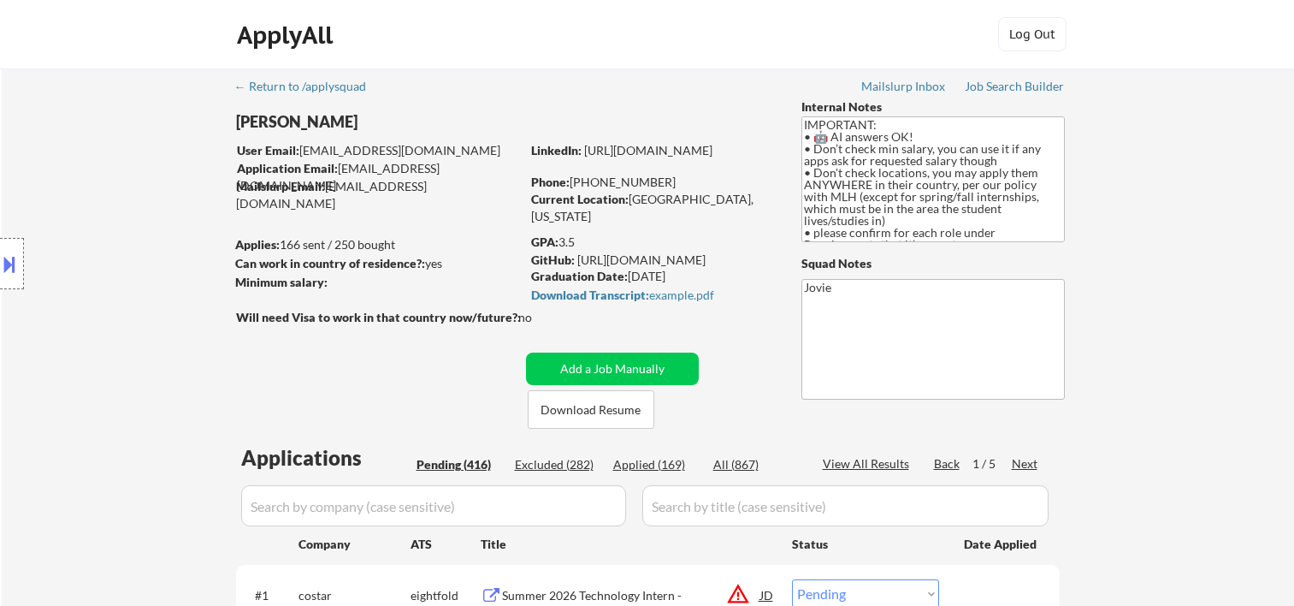
select select ""pending""
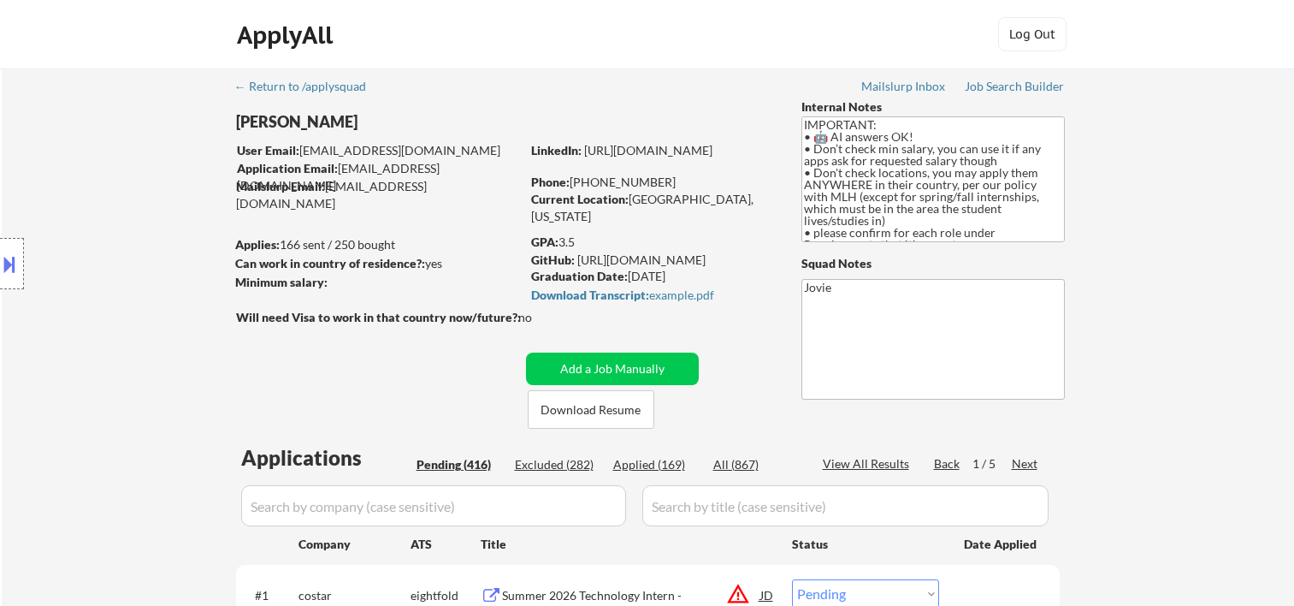
select select ""pending""
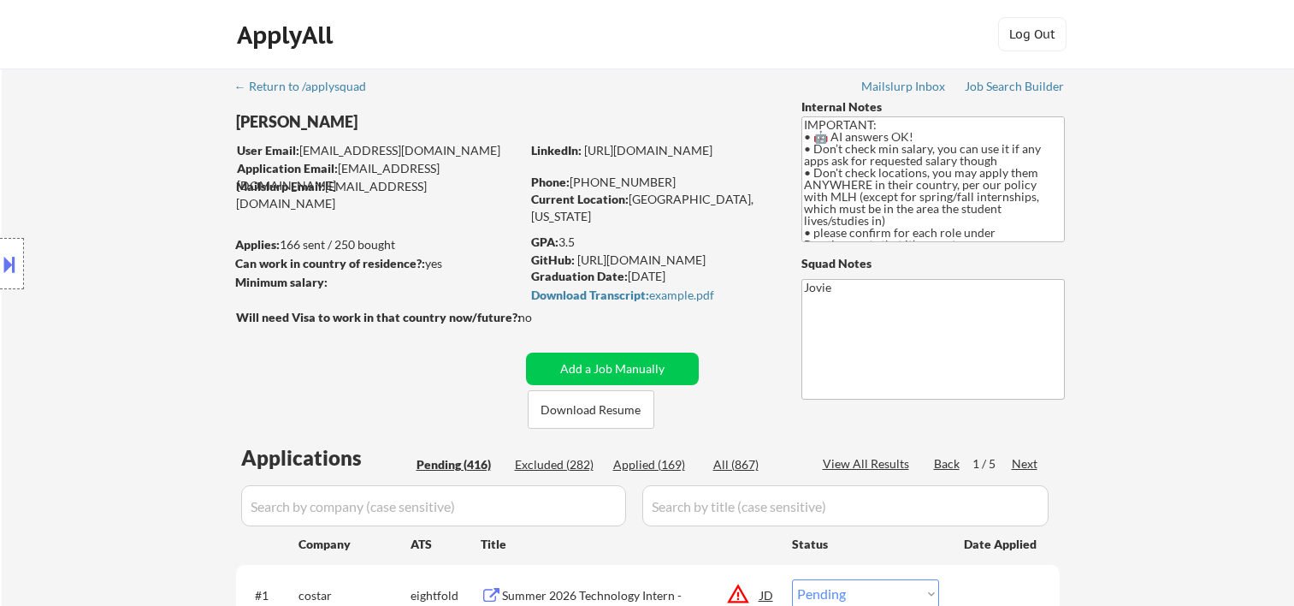
select select ""pending""
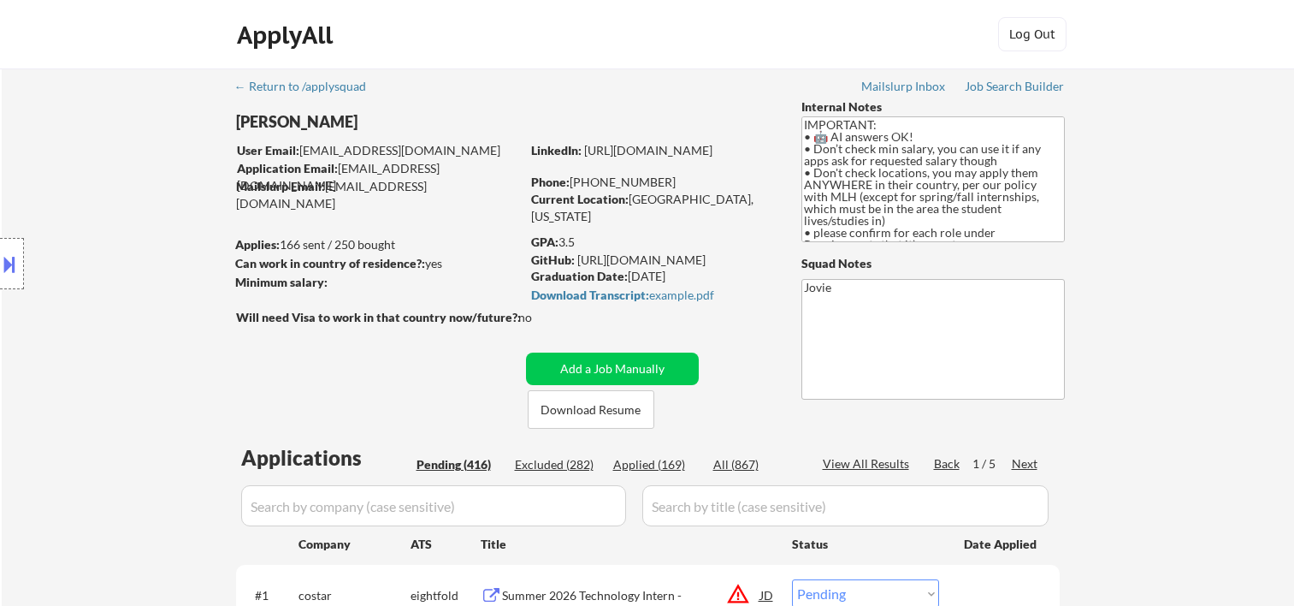
select select ""pending""
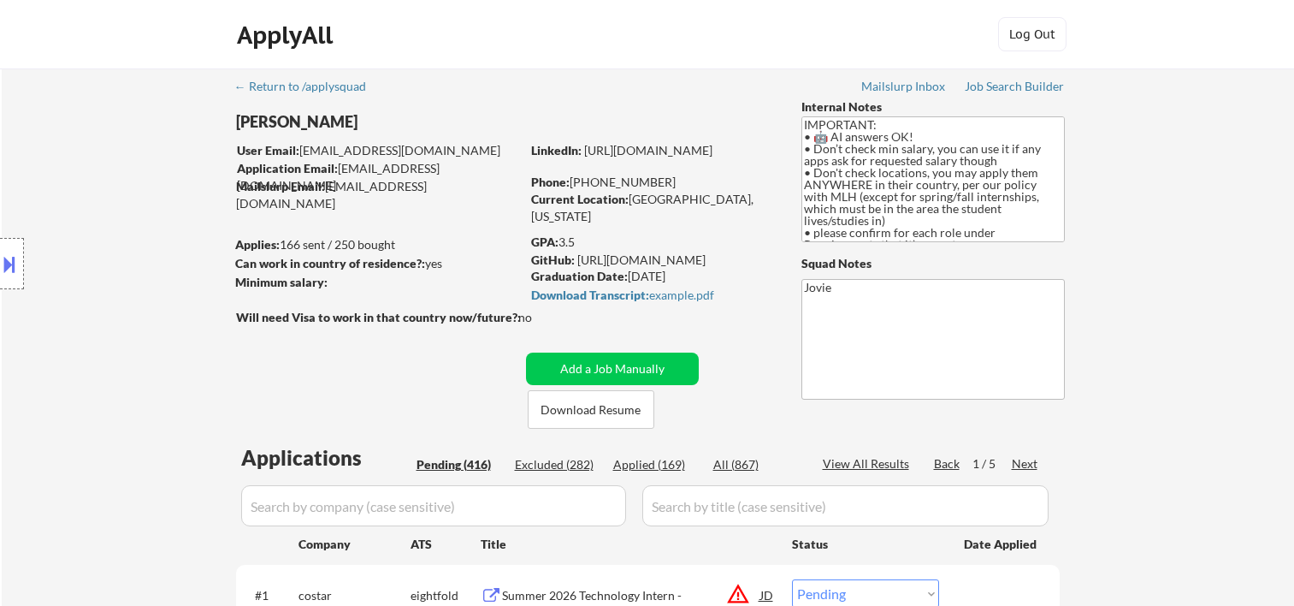
select select ""pending""
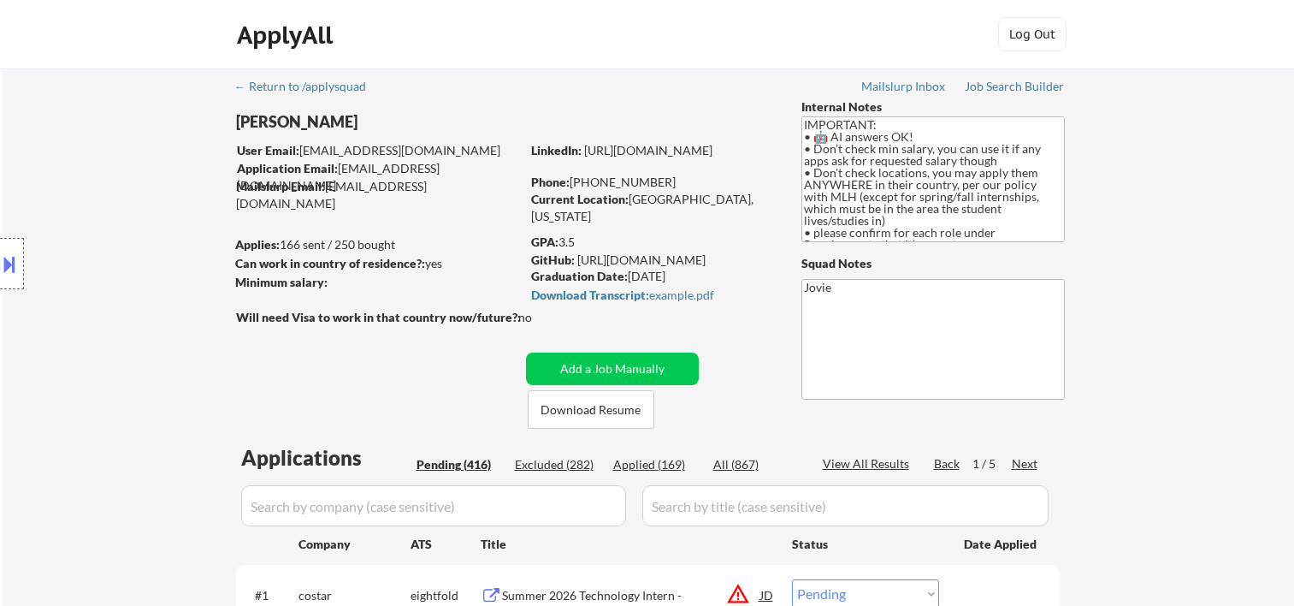
select select ""pending""
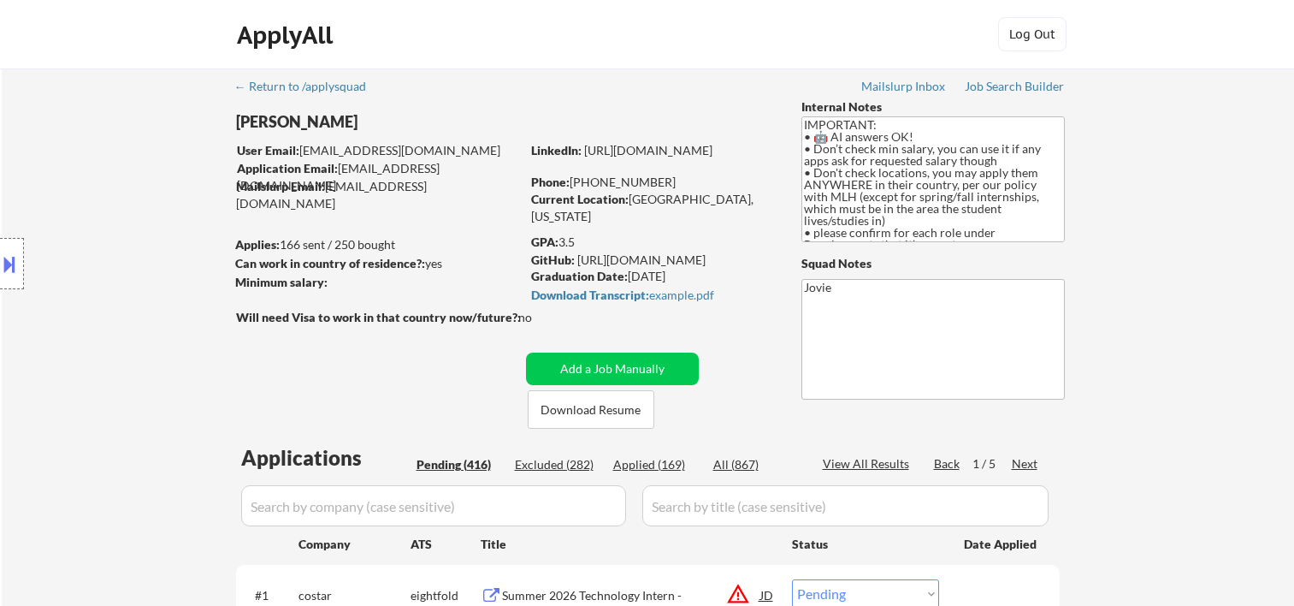
select select ""pending""
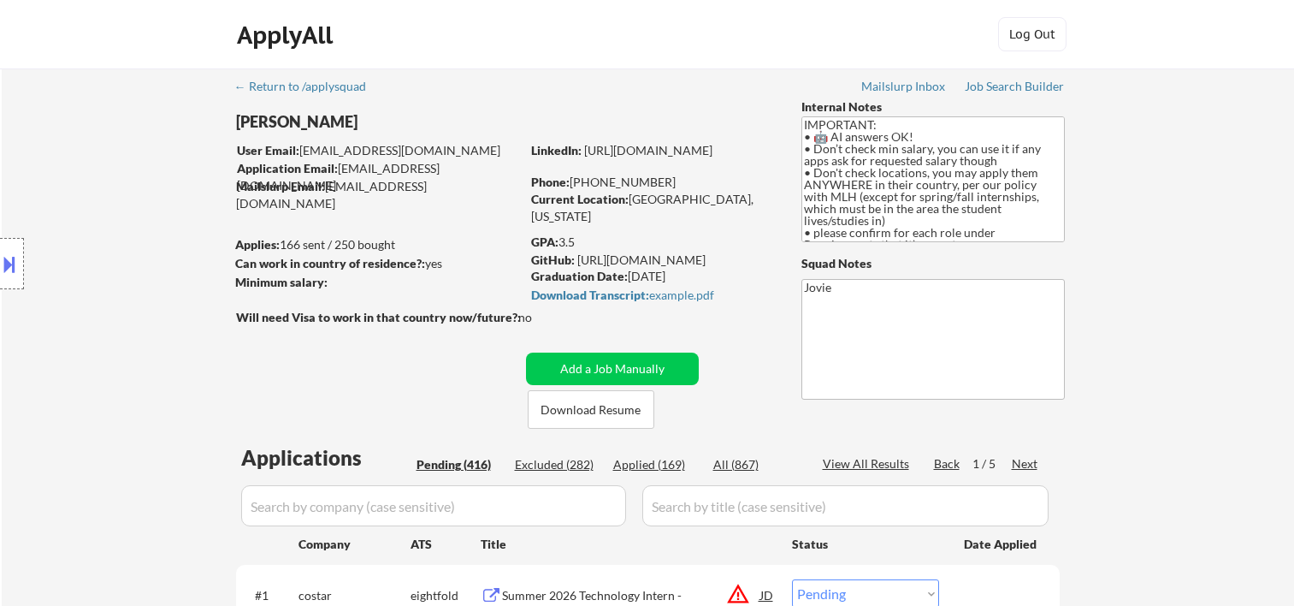
select select ""pending""
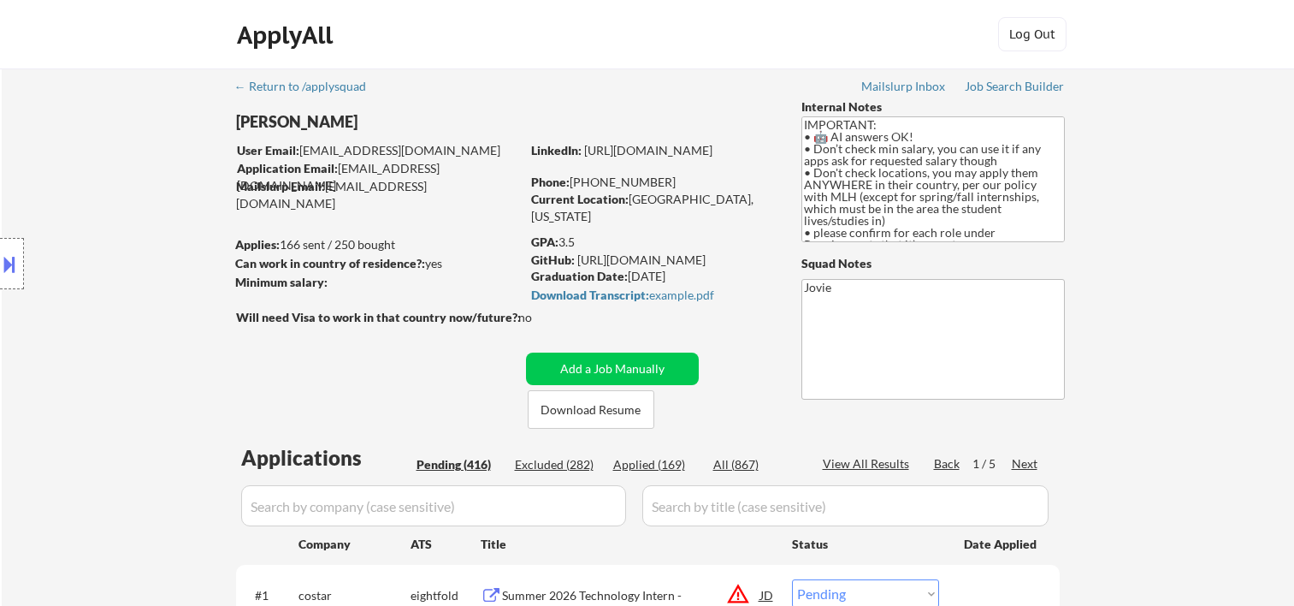
select select ""pending""
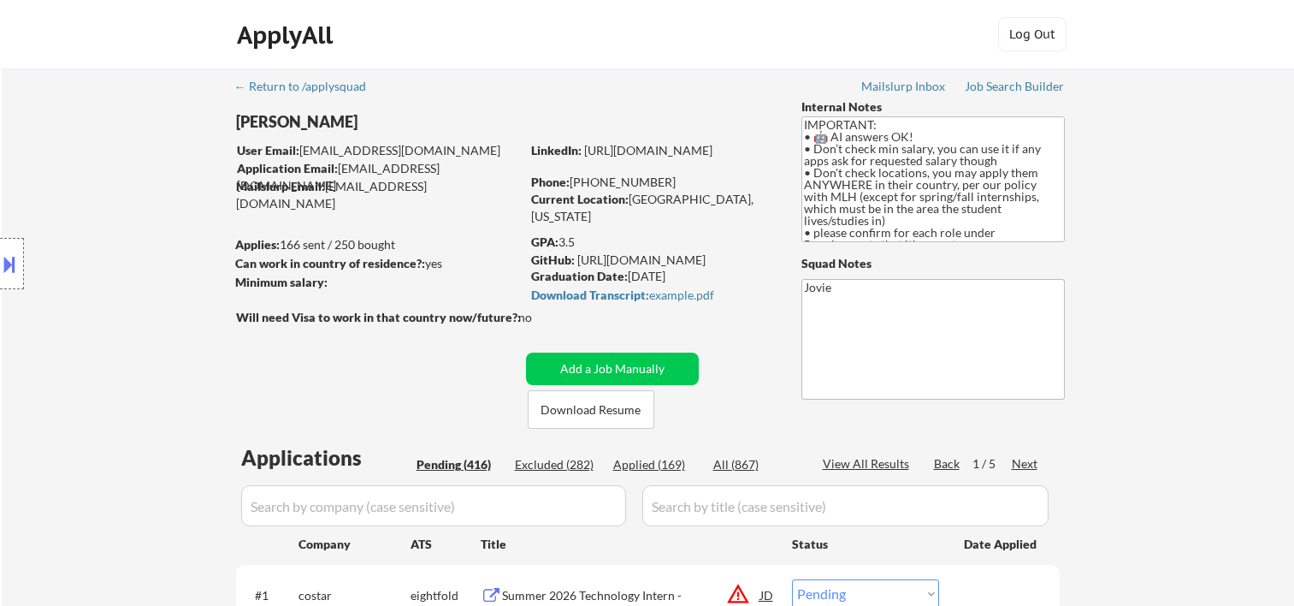
select select ""pending""
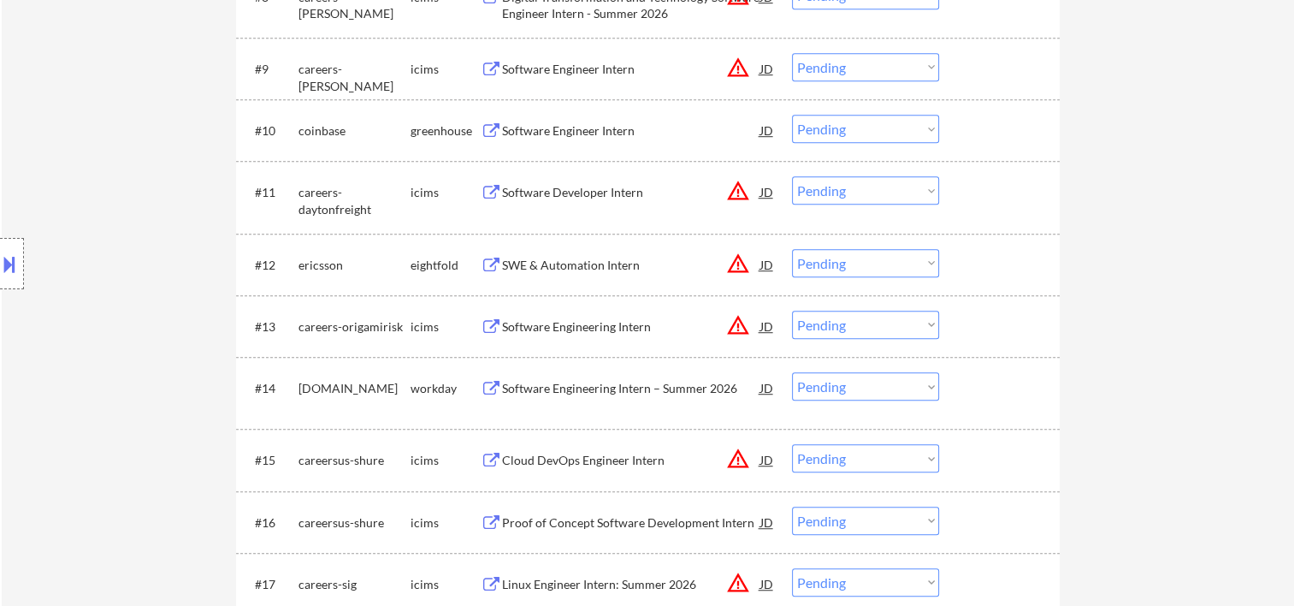
scroll to position [1083, 0]
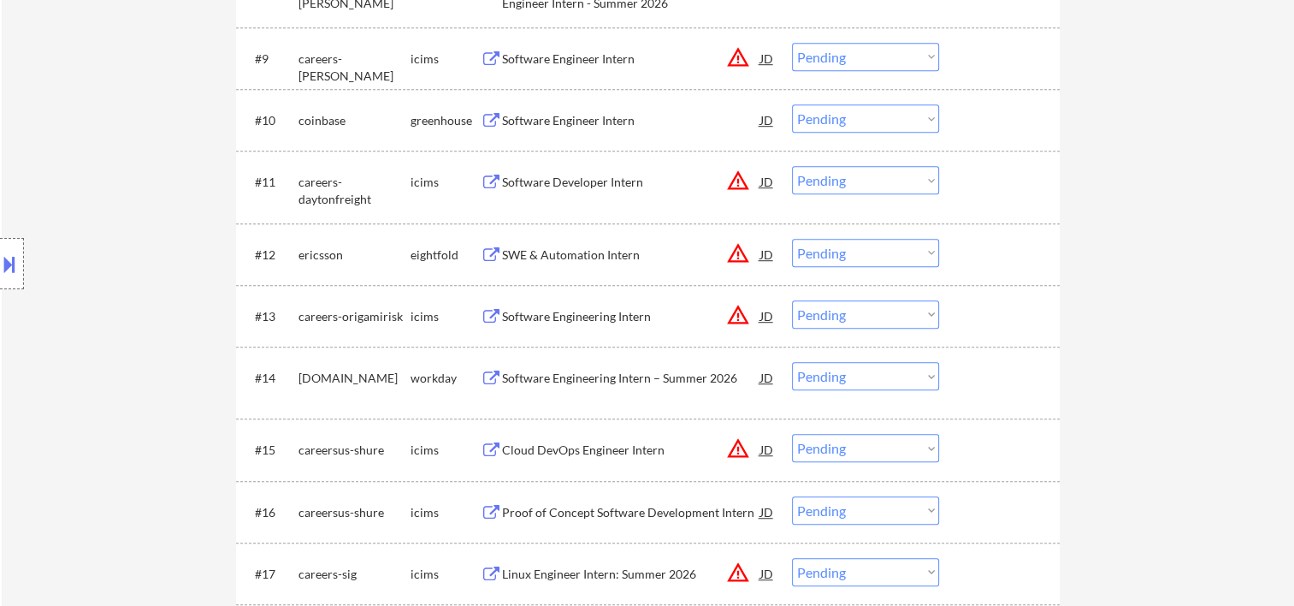
click at [1004, 383] on div at bounding box center [1001, 377] width 75 height 31
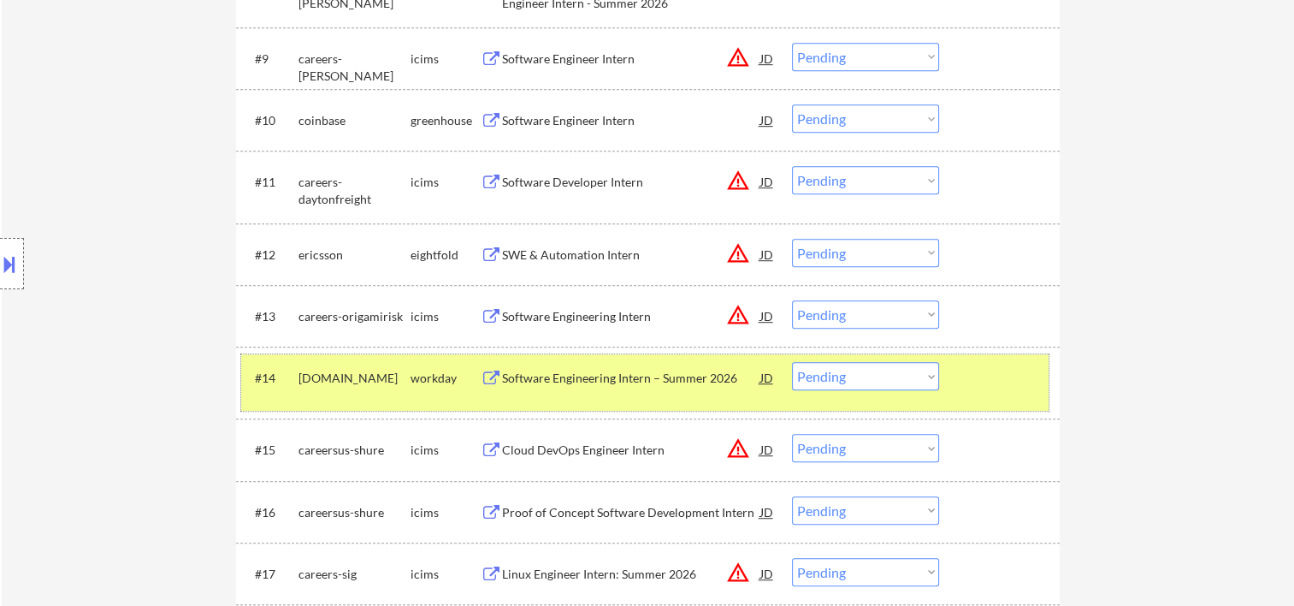
click at [576, 365] on div "Software Engineering Intern – Summer 2026" at bounding box center [631, 377] width 258 height 31
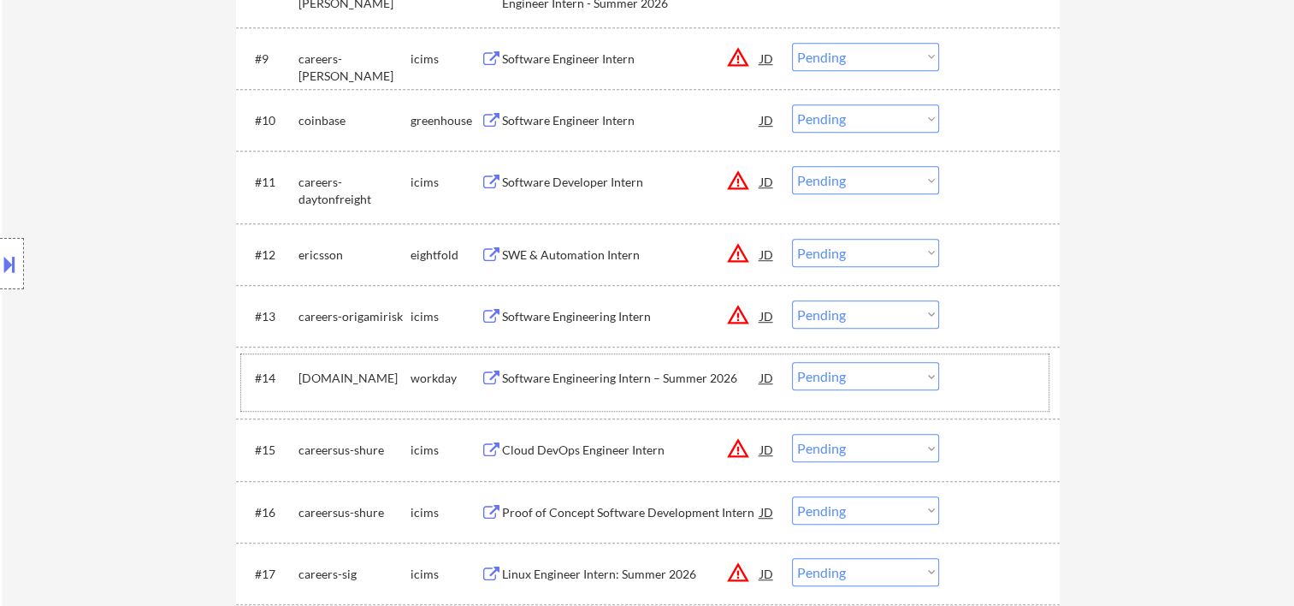
click at [995, 382] on div at bounding box center [1001, 377] width 75 height 31
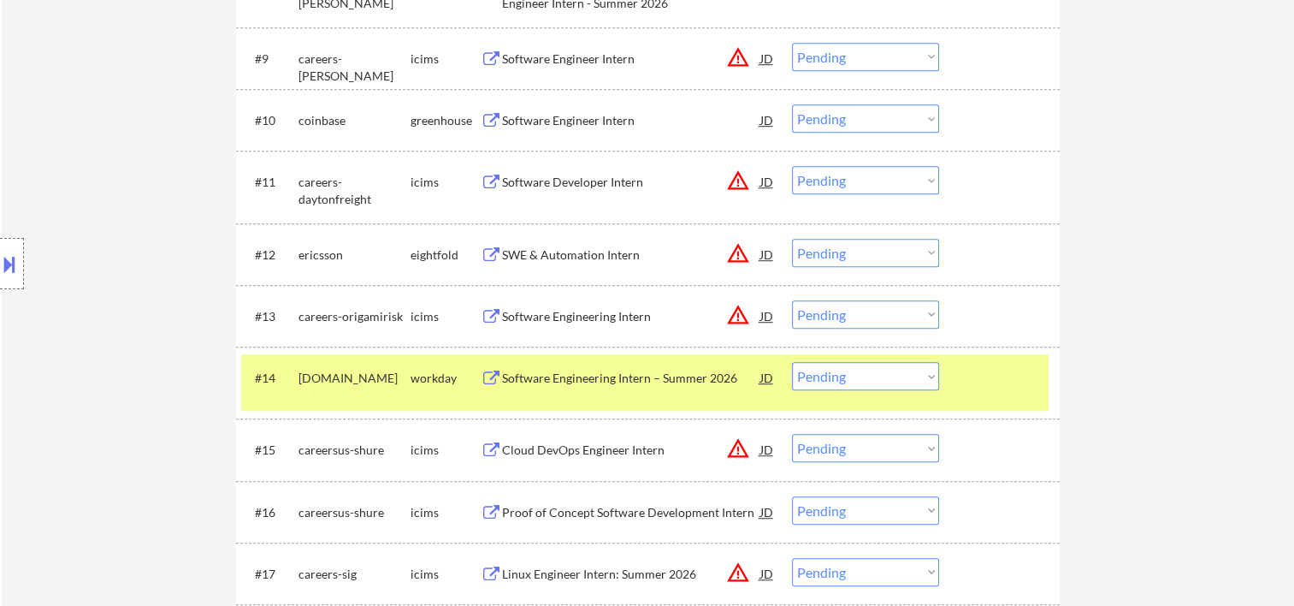
click at [993, 380] on div at bounding box center [1001, 377] width 75 height 31
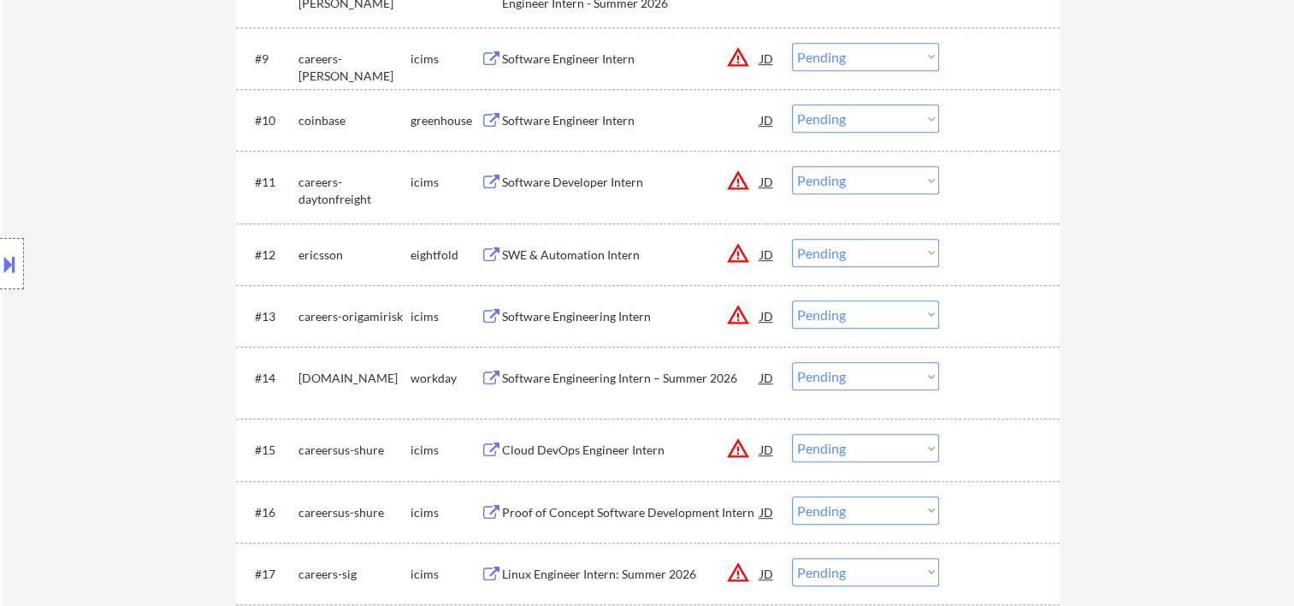
click at [986, 376] on div at bounding box center [1001, 377] width 75 height 31
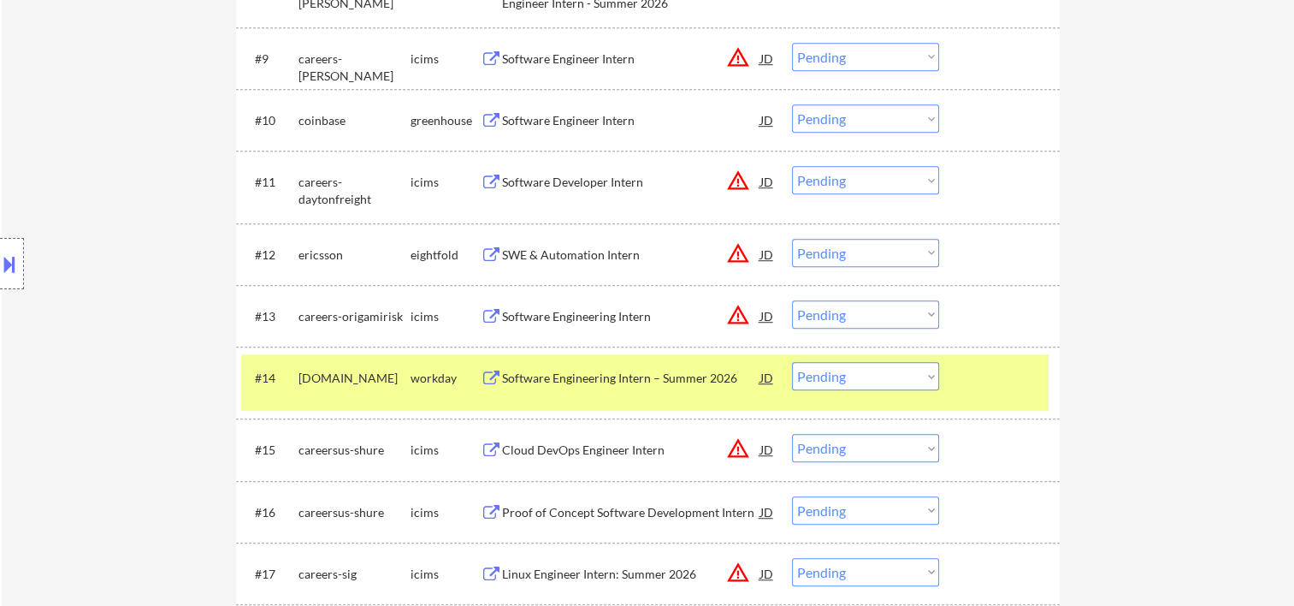
click at [633, 380] on div "Software Engineering Intern – Summer 2026" at bounding box center [631, 378] width 258 height 17
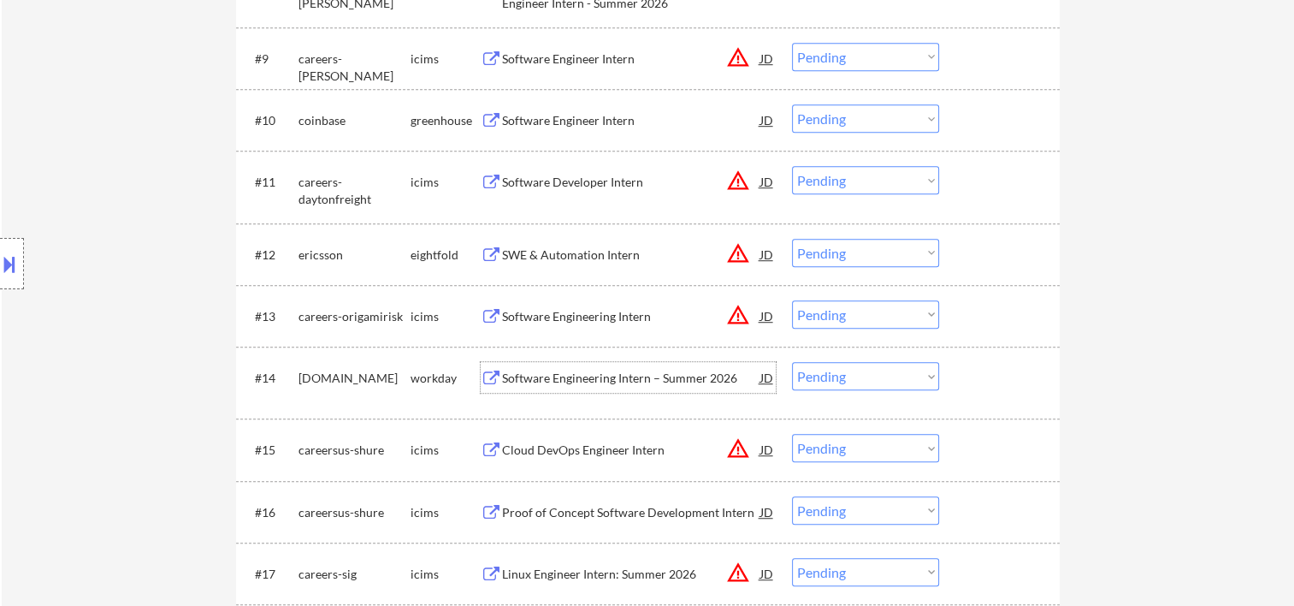
click at [997, 382] on div at bounding box center [1001, 377] width 75 height 31
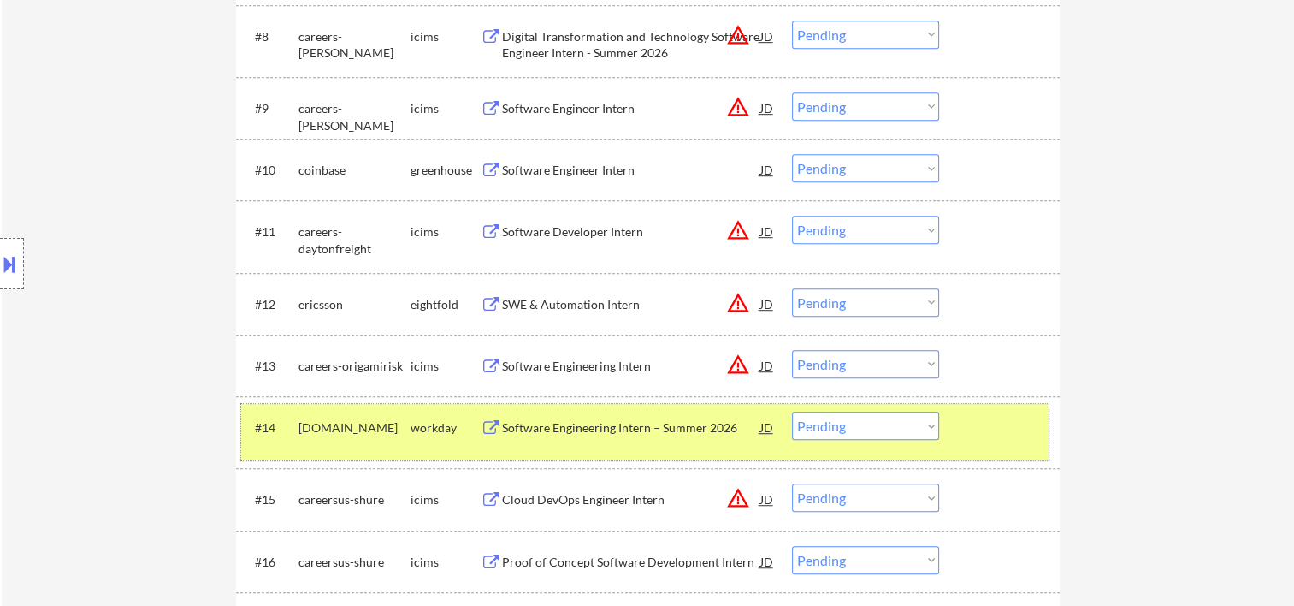
scroll to position [1234, 0]
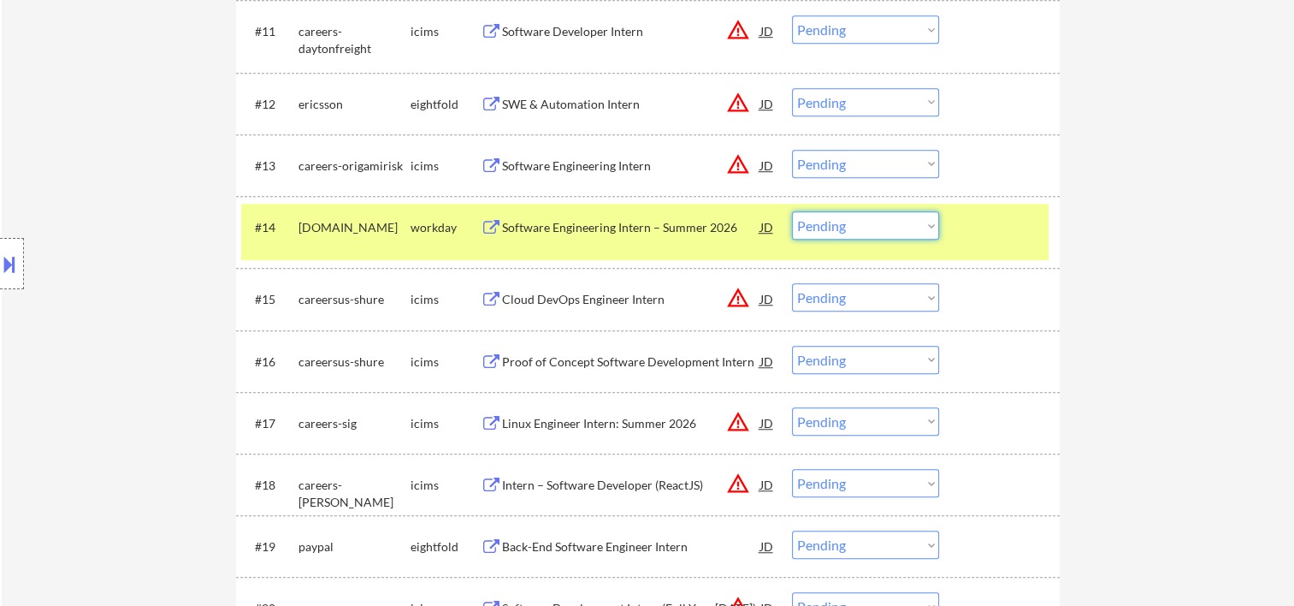
click at [927, 232] on select "Choose an option... Pending Applied Excluded (Questions) Excluded (Expired) Exc…" at bounding box center [865, 225] width 147 height 28
click at [792, 211] on select "Choose an option... Pending Applied Excluded (Questions) Excluded (Expired) Exc…" at bounding box center [865, 225] width 147 height 28
select select ""pending""
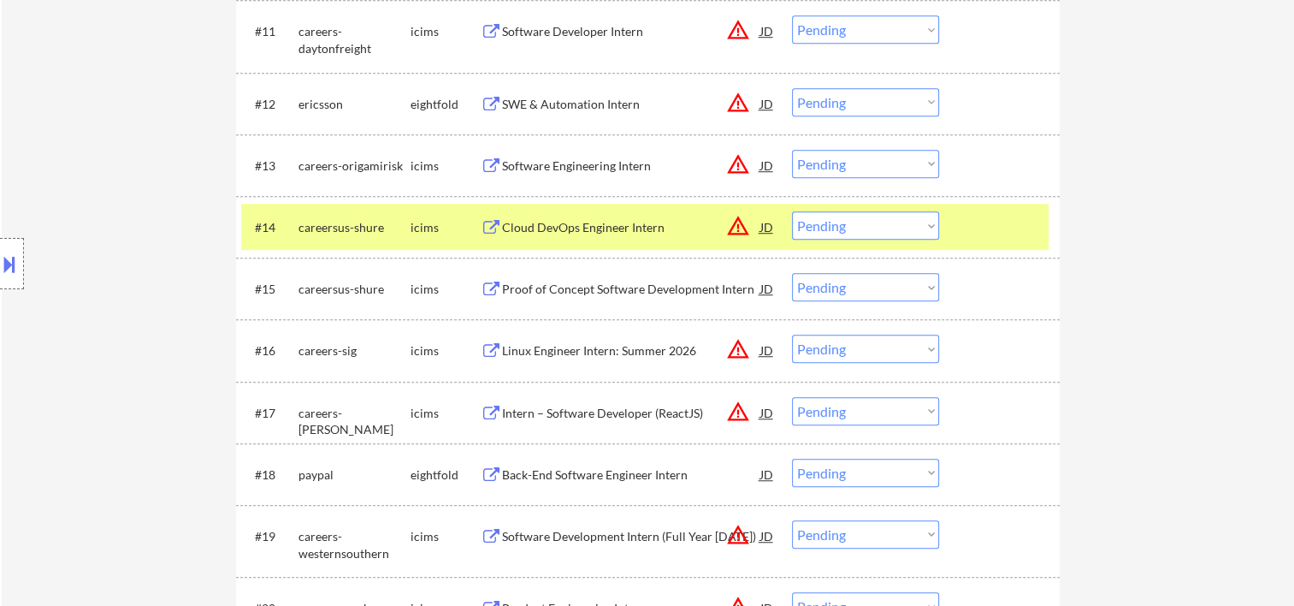
click at [959, 227] on div "#14 careersus-shure icims Cloud DevOps Engineer Intern JD warning_amber Choose …" at bounding box center [645, 227] width 808 height 46
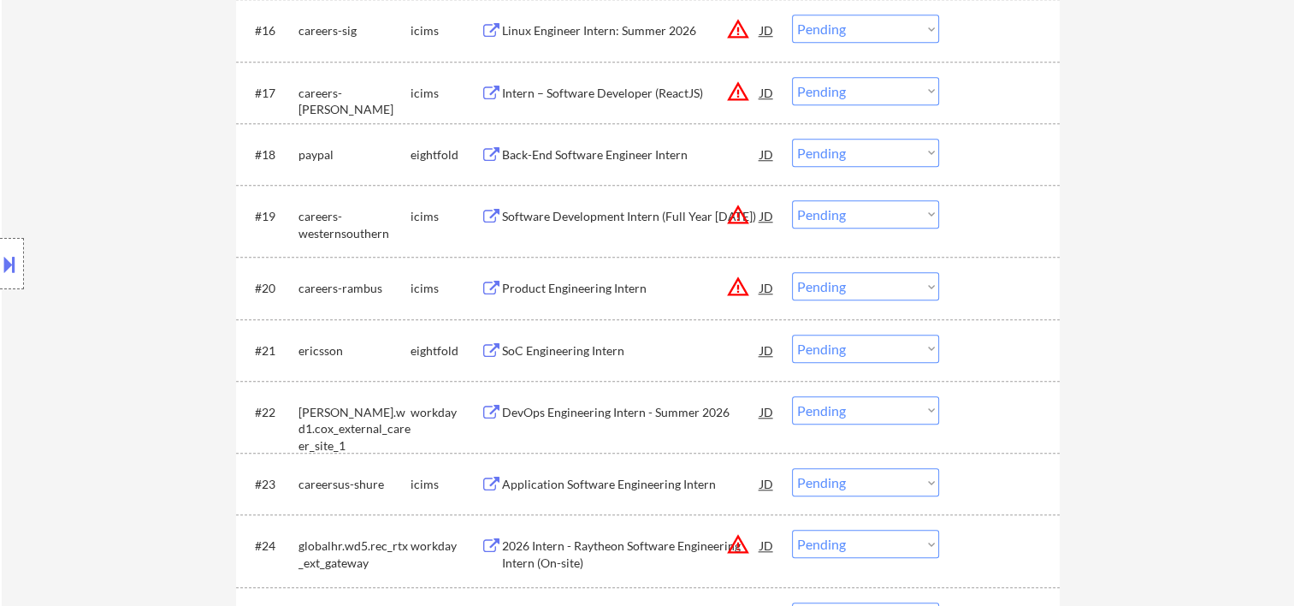
scroll to position [1625, 0]
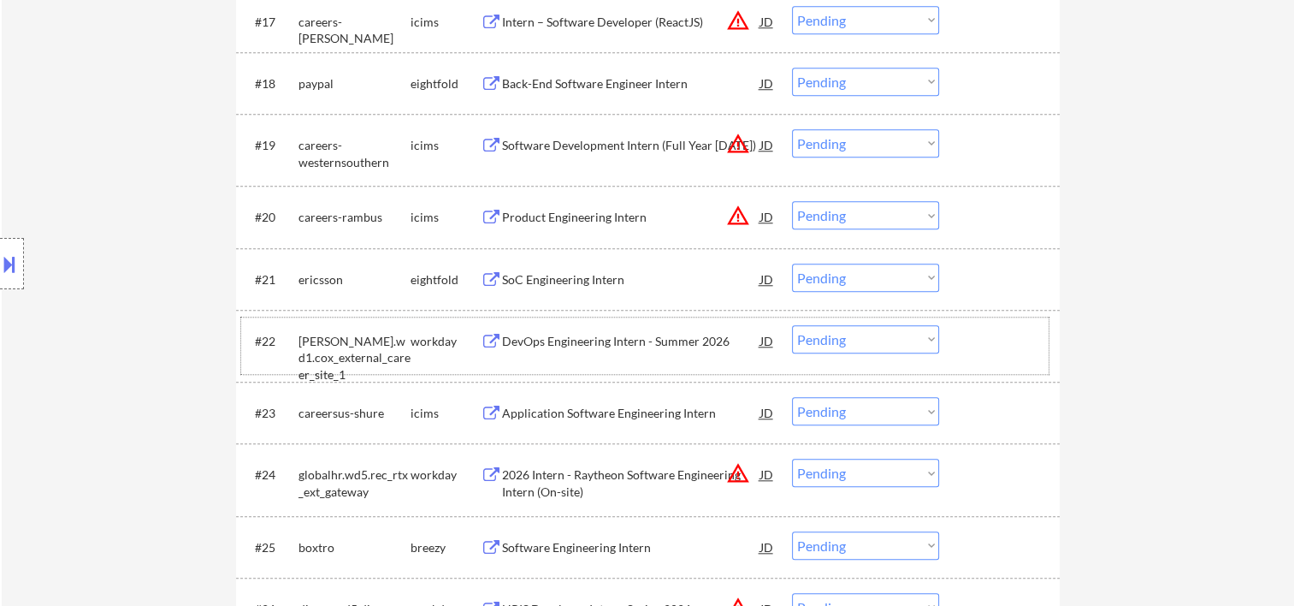
click at [992, 359] on div "#22 [PERSON_NAME].wd1.cox_external_career_site_1 workday DevOps Engineering Int…" at bounding box center [645, 345] width 808 height 56
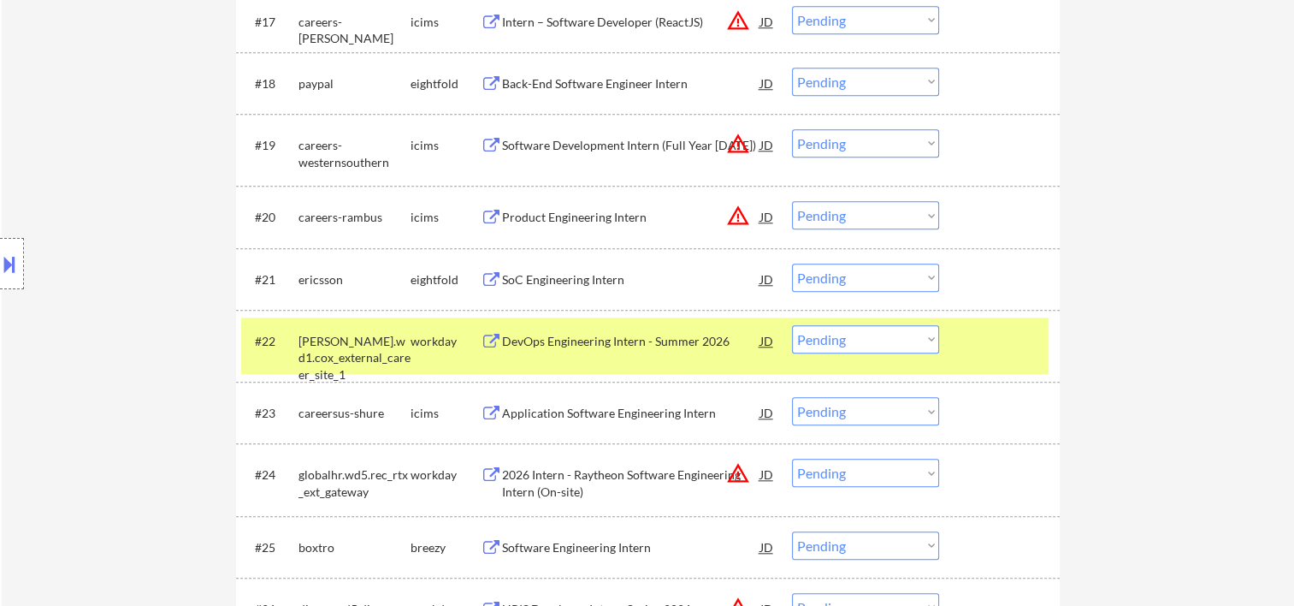
click at [590, 339] on div "DevOps Engineering Intern - Summer 2026" at bounding box center [631, 341] width 258 height 17
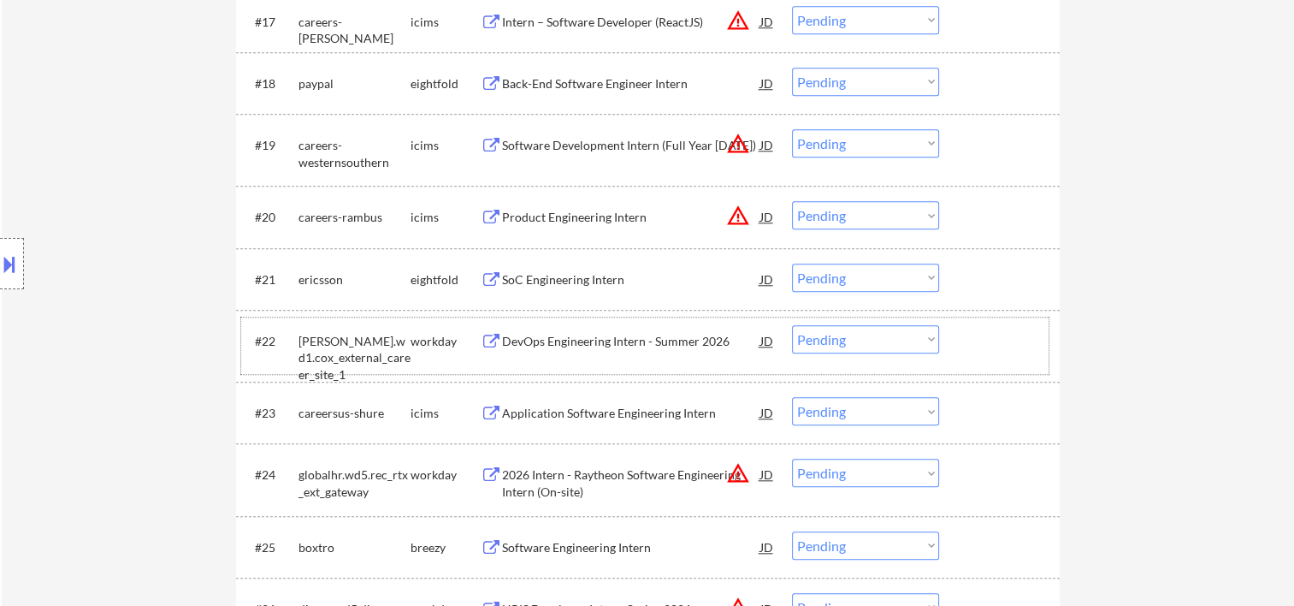
click at [1017, 342] on div at bounding box center [1001, 340] width 75 height 31
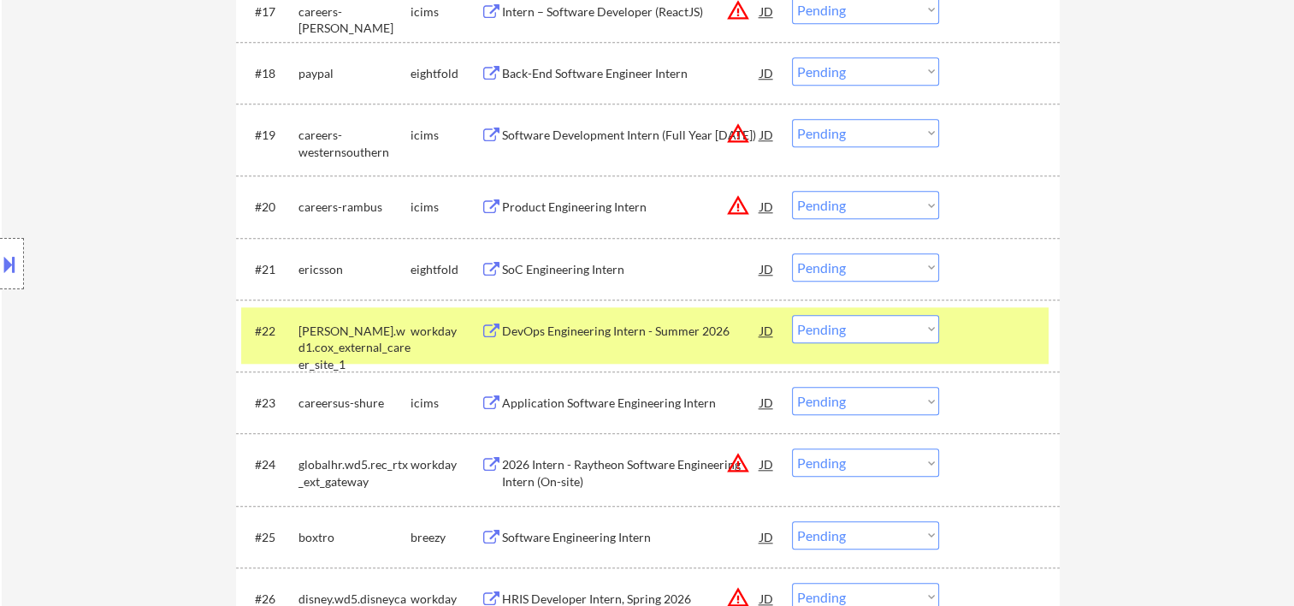
scroll to position [1664, 0]
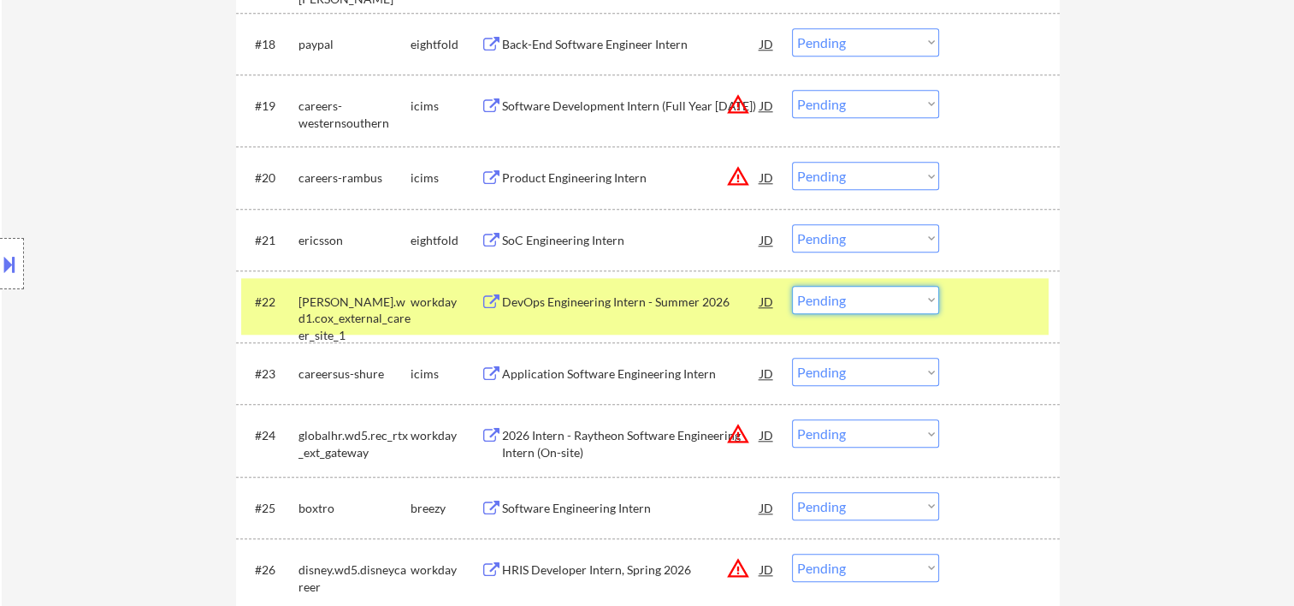
click at [931, 304] on select "Choose an option... Pending Applied Excluded (Questions) Excluded (Expired) Exc…" at bounding box center [865, 300] width 147 height 28
click at [792, 286] on select "Choose an option... Pending Applied Excluded (Questions) Excluded (Expired) Exc…" at bounding box center [865, 300] width 147 height 28
select select ""pending""
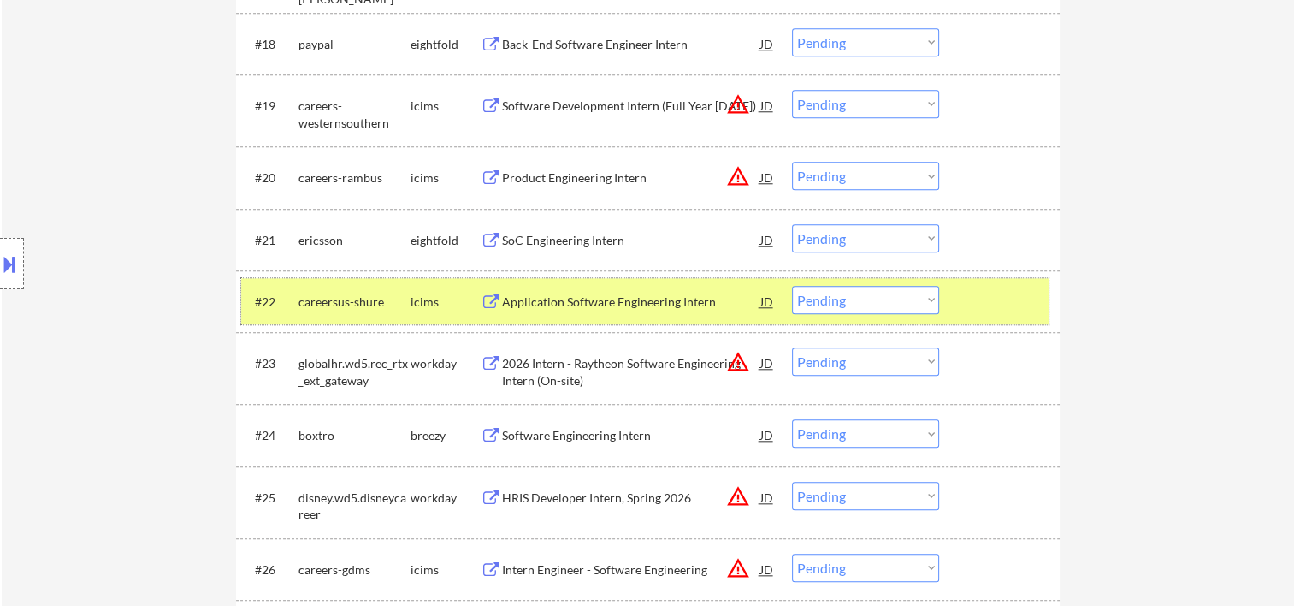
click at [968, 298] on div at bounding box center [1001, 301] width 75 height 31
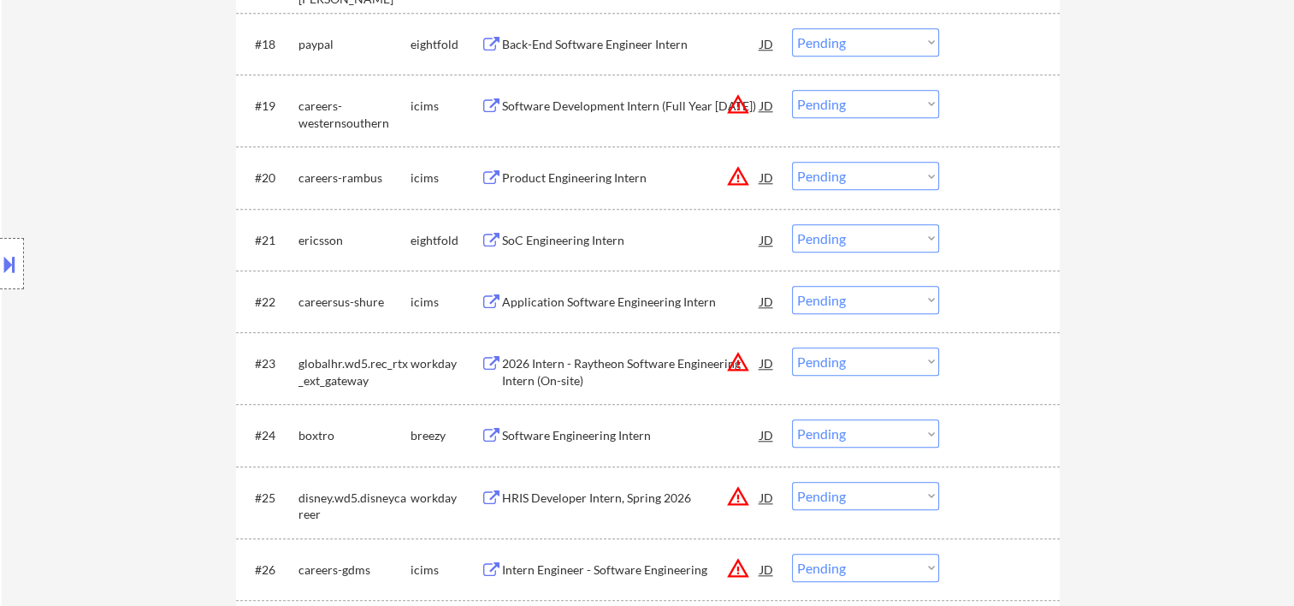
click at [1016, 312] on div at bounding box center [1001, 301] width 75 height 31
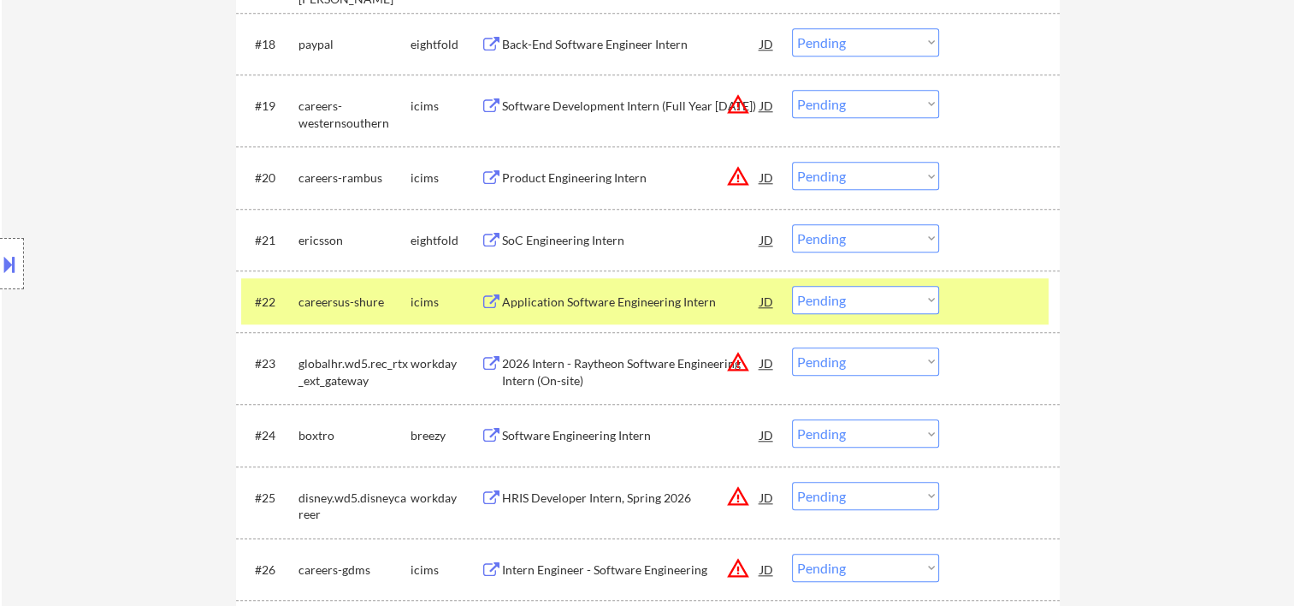
click at [702, 293] on div "Application Software Engineering Intern" at bounding box center [631, 301] width 258 height 17
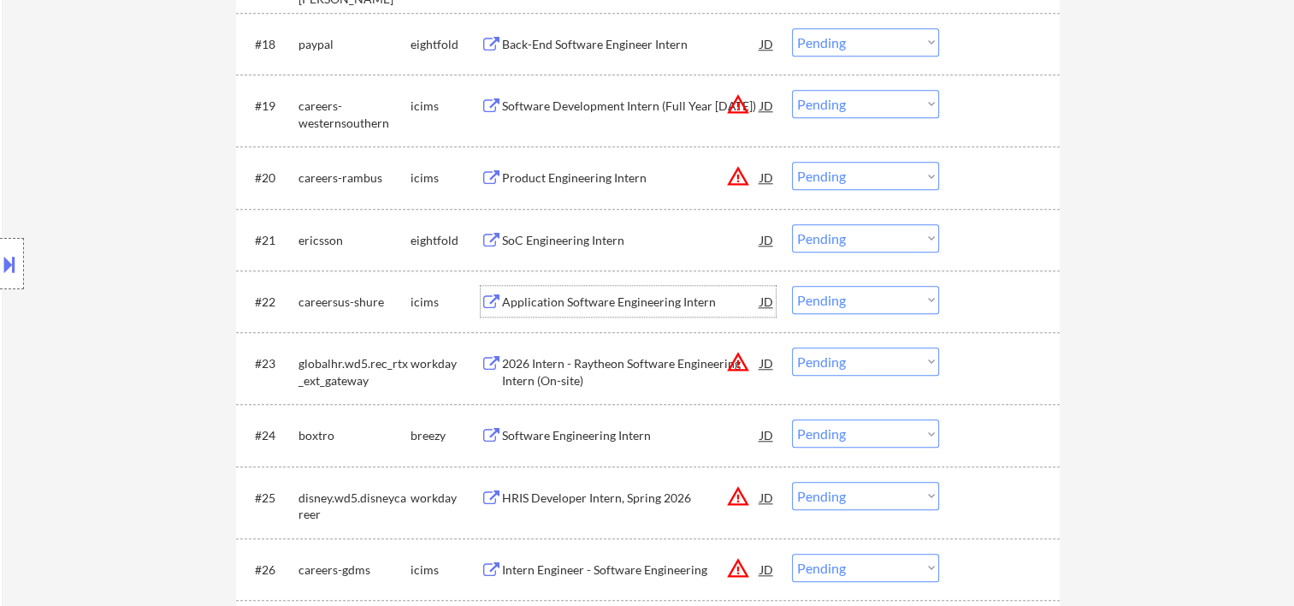
click at [965, 338] on div "#23 globalhr.wd5.rec_rtx_ext_gateway workday 2026 Intern - Raytheon Software En…" at bounding box center [648, 368] width 824 height 72
drag, startPoint x: 1001, startPoint y: 359, endPoint x: 1044, endPoint y: 412, distance: 67.5
click at [1003, 359] on div at bounding box center [1001, 362] width 75 height 31
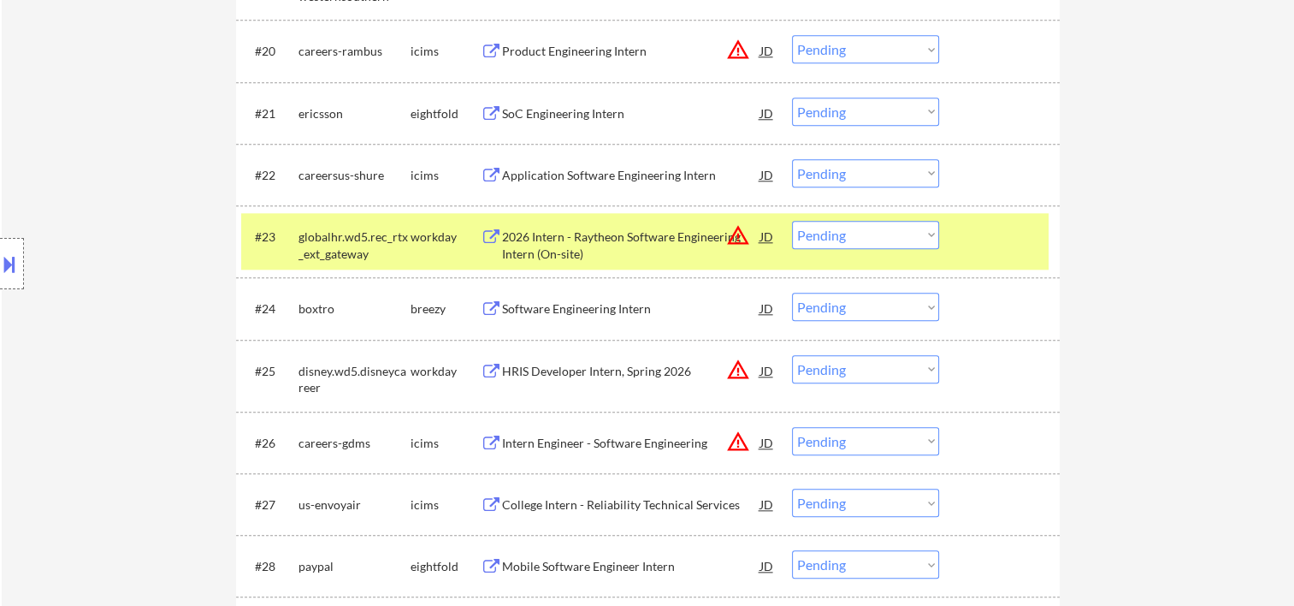
scroll to position [1801, 0]
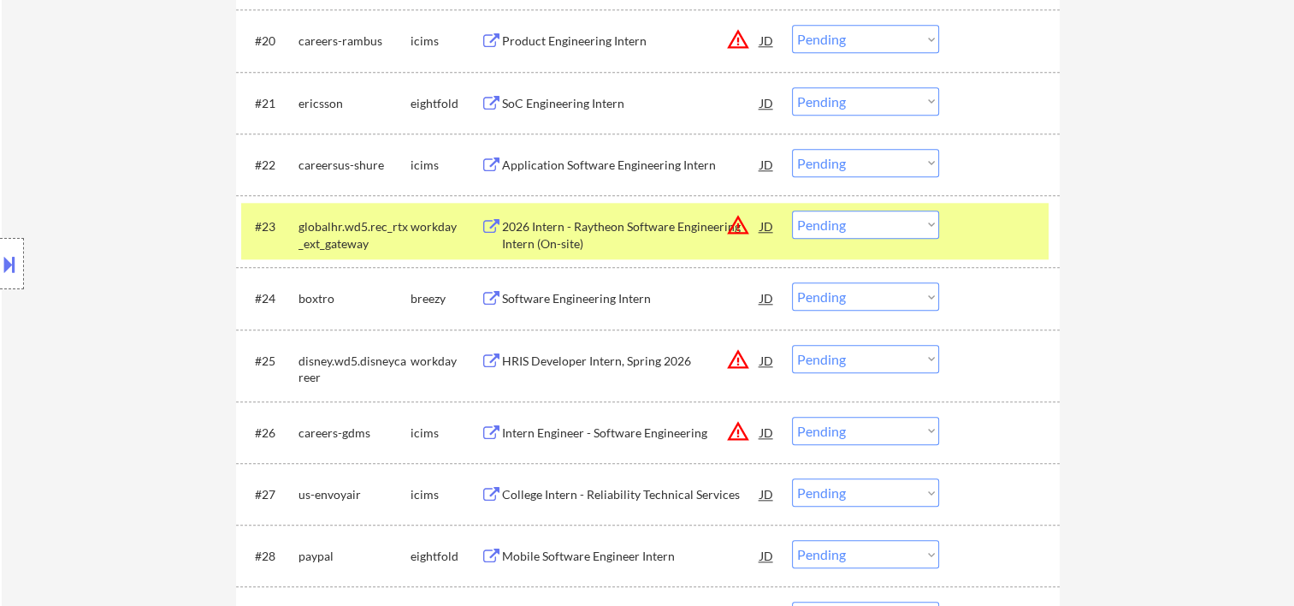
click at [1004, 224] on div at bounding box center [1001, 225] width 75 height 31
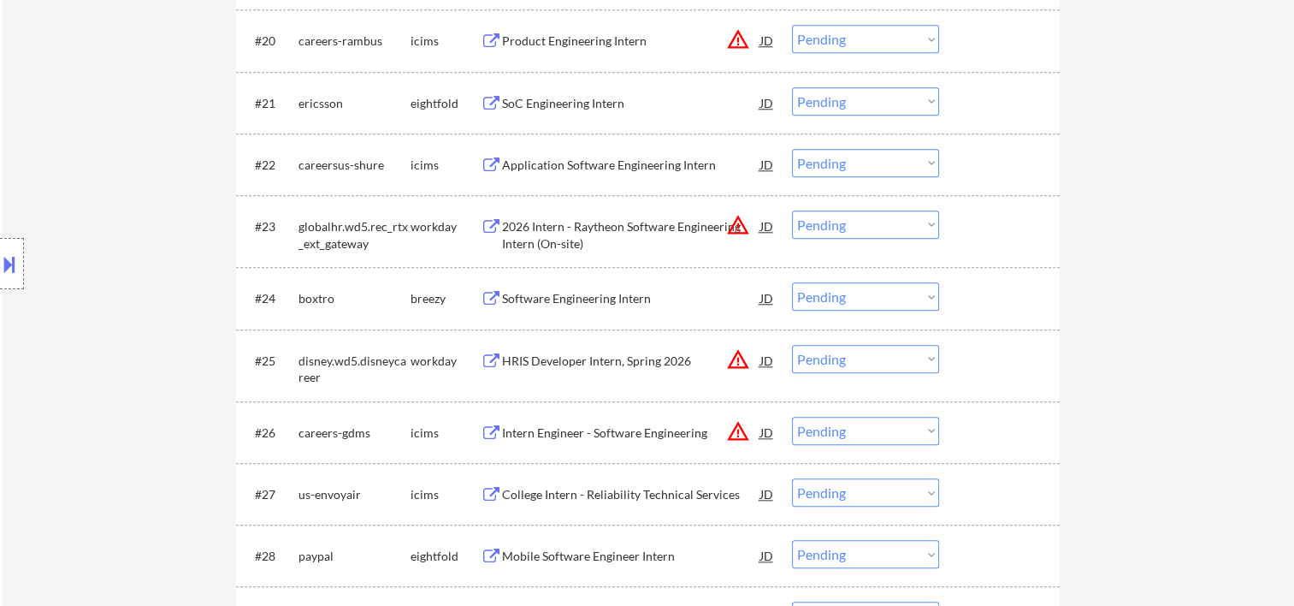
click at [1019, 212] on div at bounding box center [1001, 225] width 75 height 31
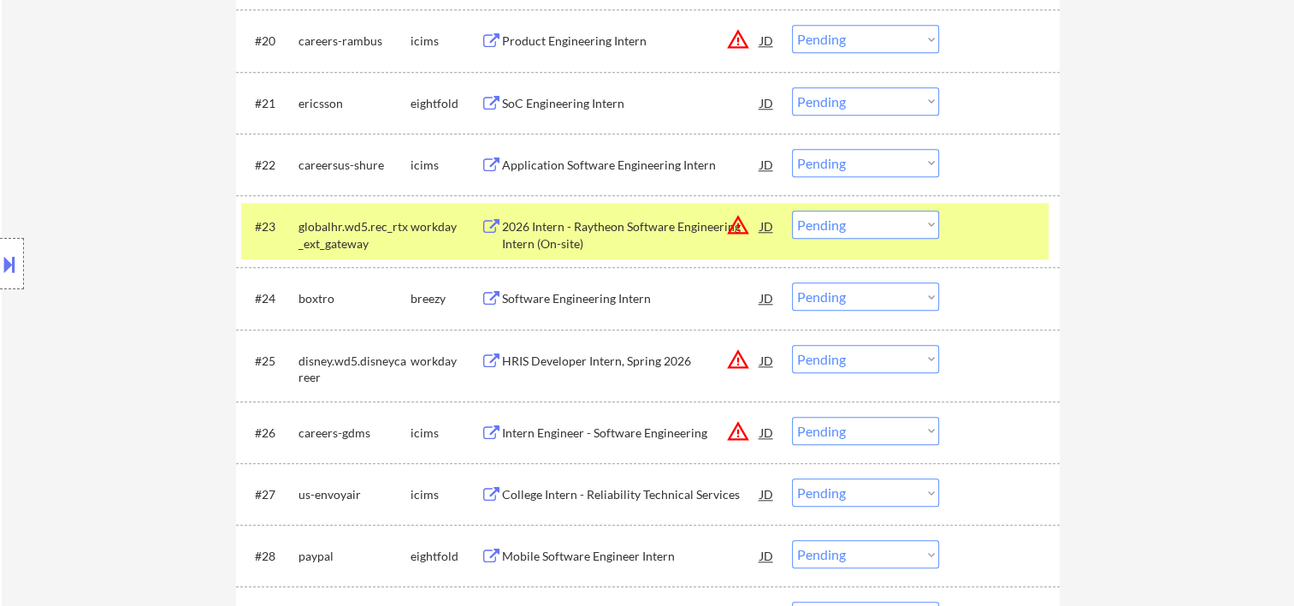
click at [967, 214] on div at bounding box center [1001, 225] width 75 height 31
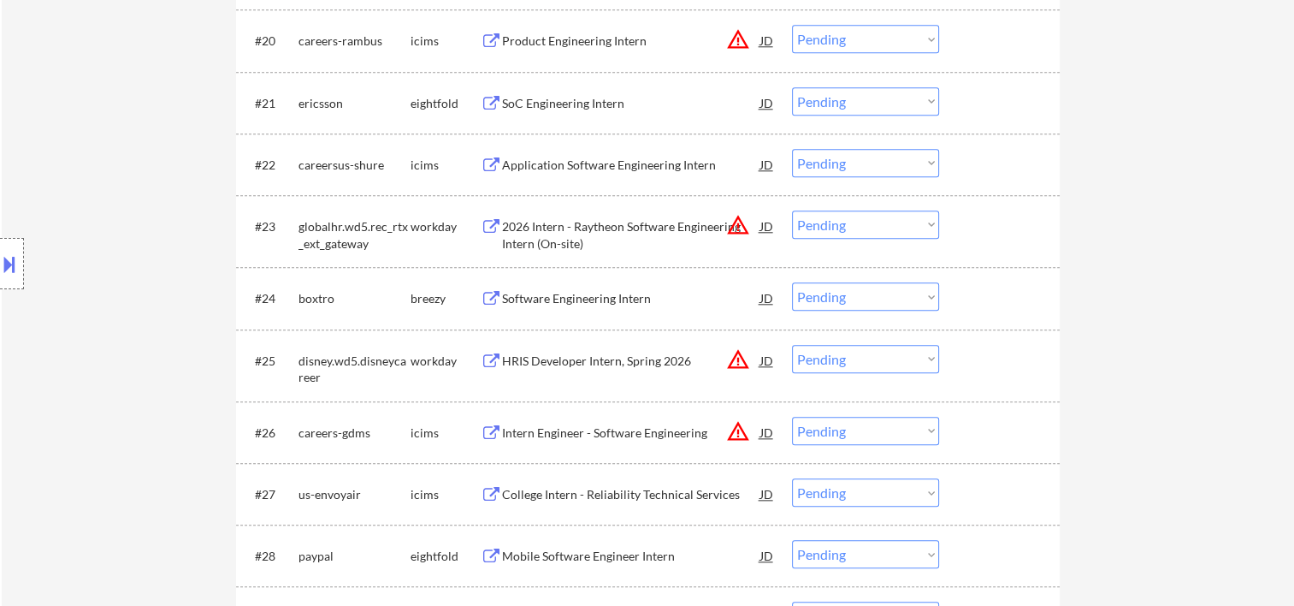
click at [1010, 348] on div at bounding box center [1001, 360] width 75 height 31
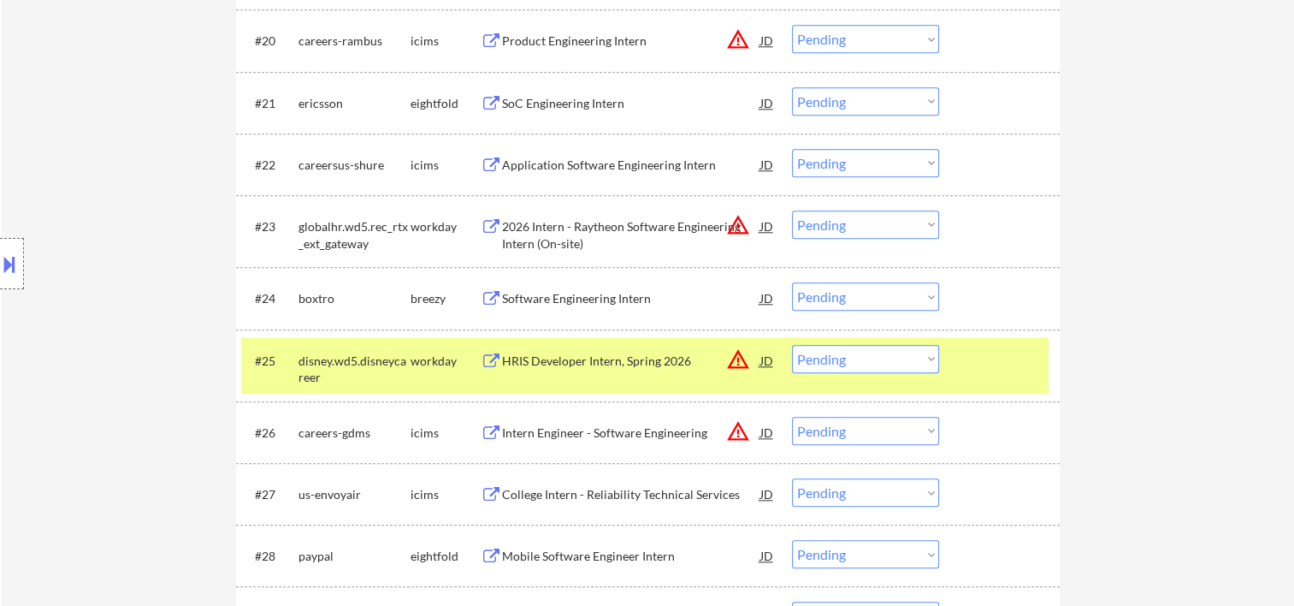
click at [599, 359] on div "HRIS Developer Intern, Spring 2026" at bounding box center [631, 360] width 258 height 17
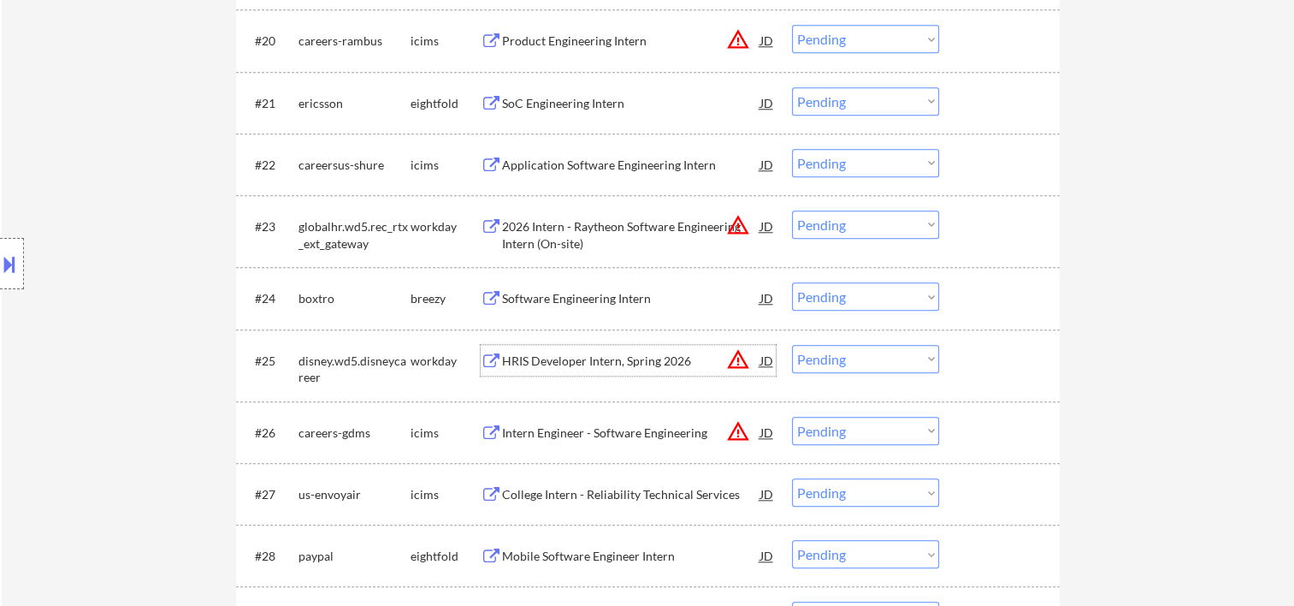
click at [982, 349] on div at bounding box center [1001, 360] width 75 height 31
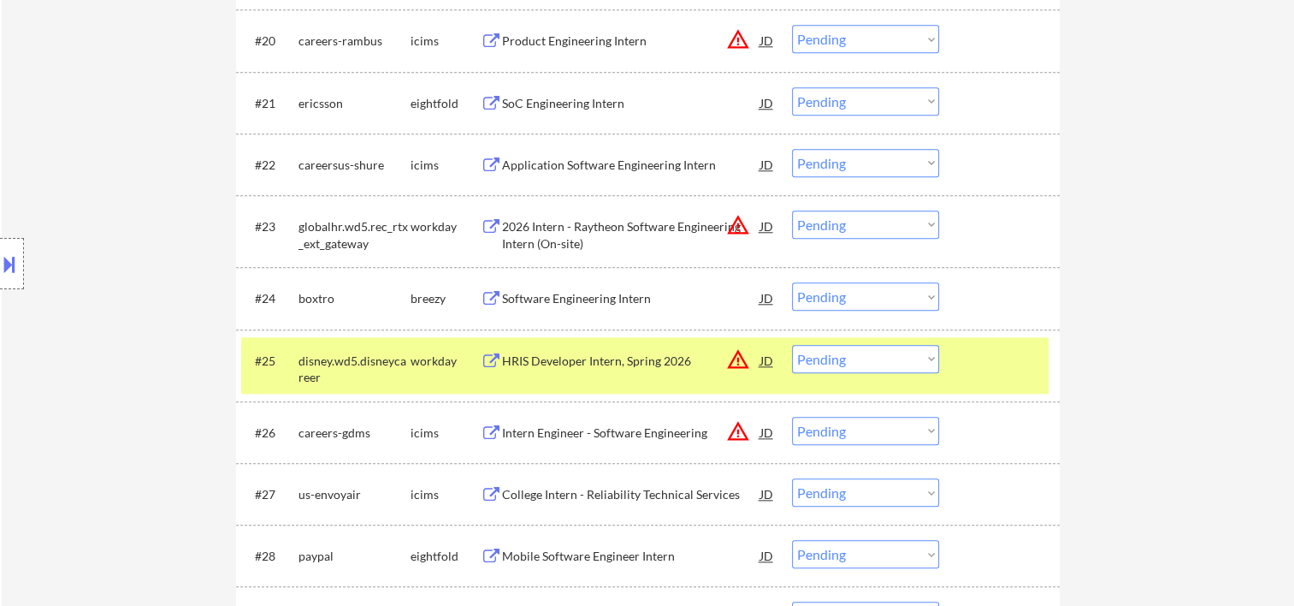
click at [927, 356] on select "Choose an option... Pending Applied Excluded (Questions) Excluded (Expired) Exc…" at bounding box center [865, 359] width 147 height 28
click at [792, 345] on select "Choose an option... Pending Applied Excluded (Questions) Excluded (Expired) Exc…" at bounding box center [865, 359] width 147 height 28
select select ""pending""
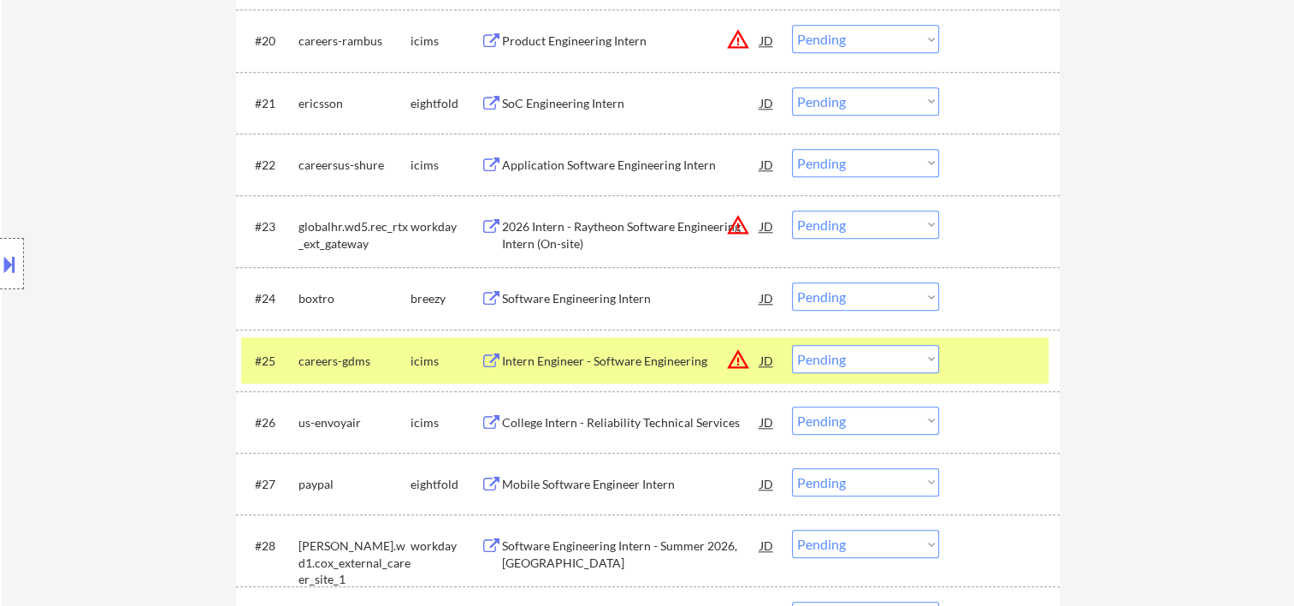
click at [986, 346] on div at bounding box center [1001, 360] width 75 height 31
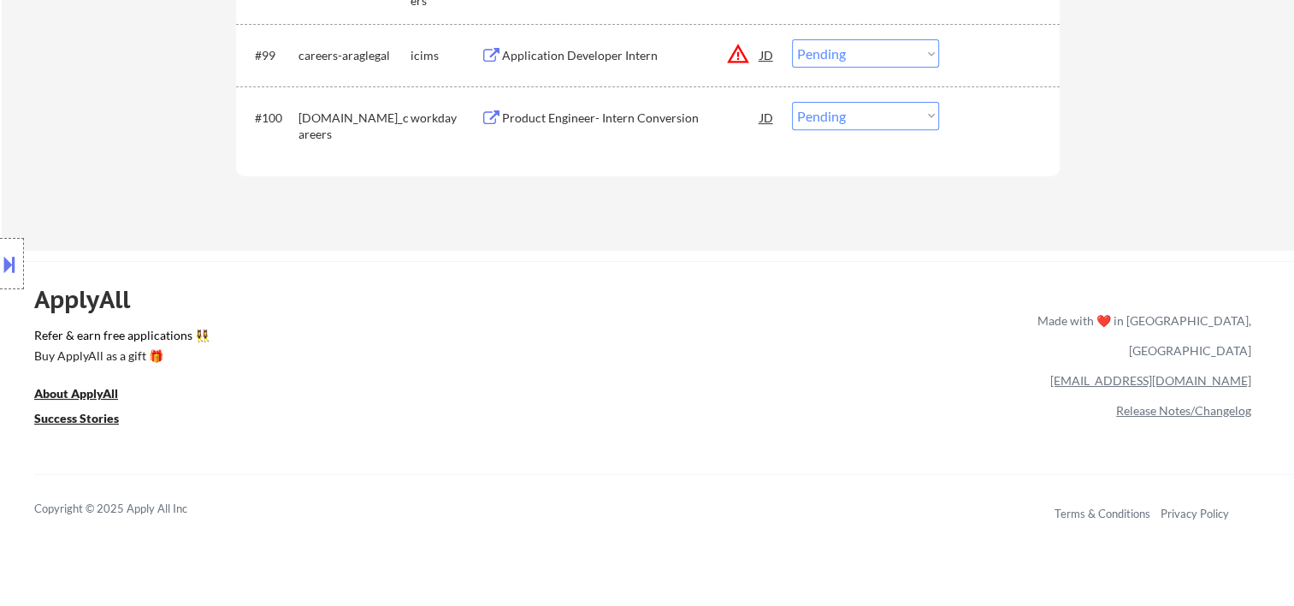
scroll to position [7009, 0]
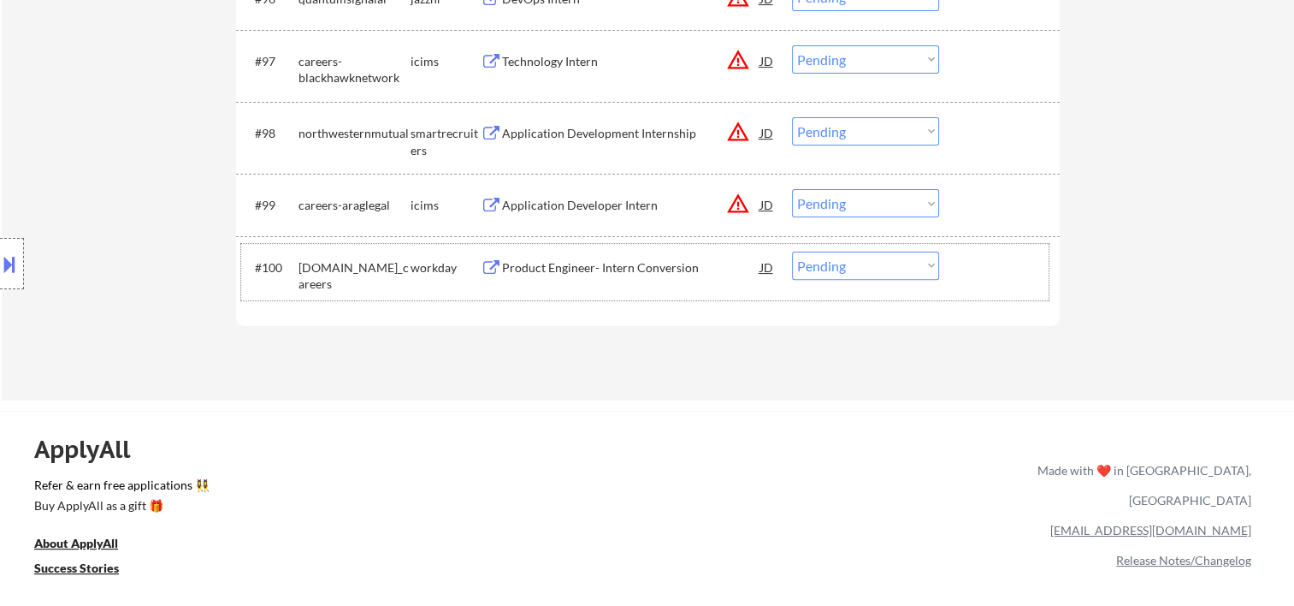
click at [961, 272] on div "#100 [DOMAIN_NAME]_careers workday Product Engineer- Intern Conversion JD warni…" at bounding box center [645, 272] width 808 height 56
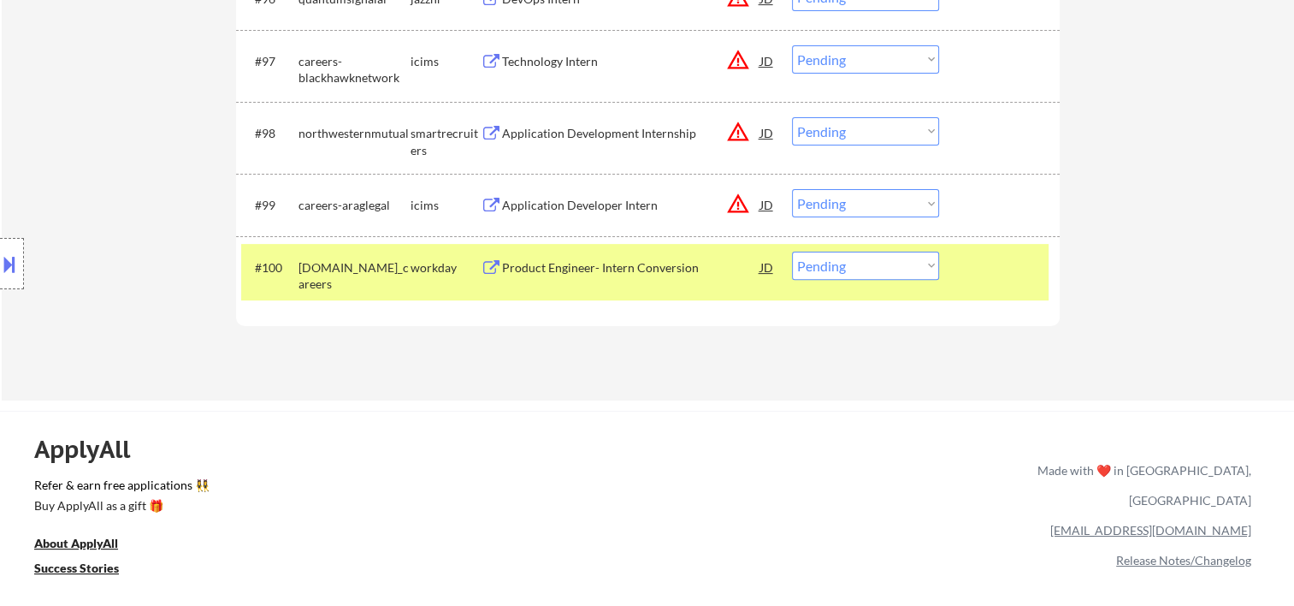
click at [618, 257] on div "Product Engineer- Intern Conversion" at bounding box center [631, 267] width 258 height 31
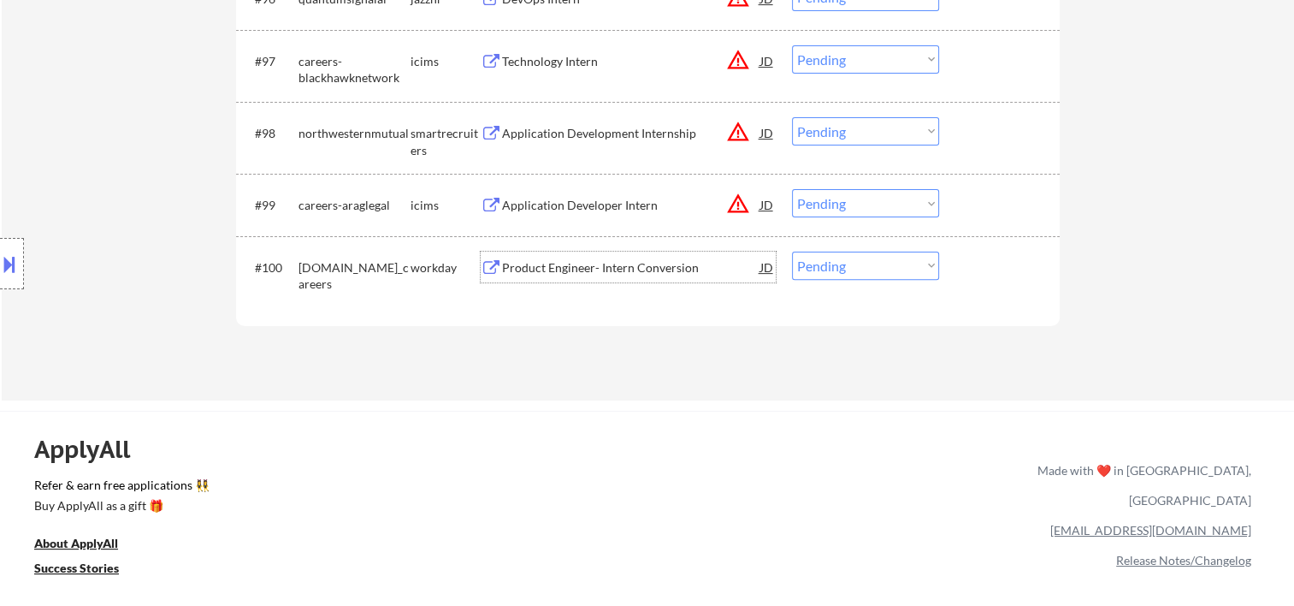
drag, startPoint x: 992, startPoint y: 265, endPoint x: 941, endPoint y: 265, distance: 51.3
click at [986, 265] on div at bounding box center [1001, 267] width 75 height 31
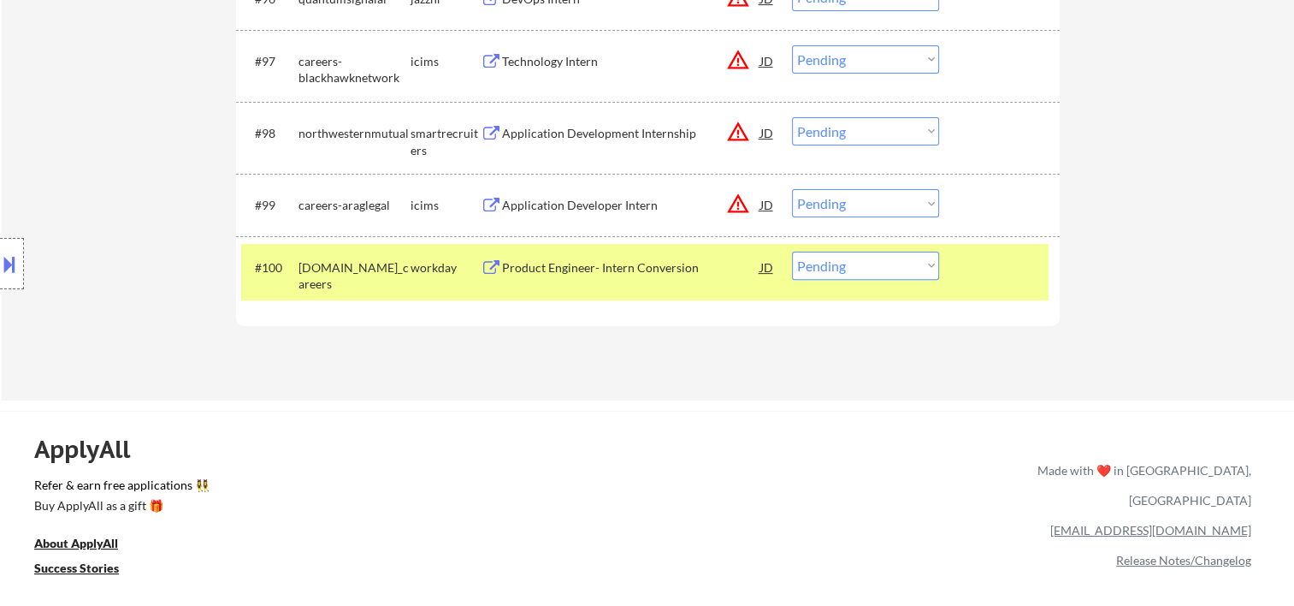
click at [934, 265] on select "Choose an option... Pending Applied Excluded (Questions) Excluded (Expired) Exc…" at bounding box center [865, 266] width 147 height 28
click at [792, 252] on select "Choose an option... Pending Applied Excluded (Questions) Excluded (Expired) Exc…" at bounding box center [865, 266] width 147 height 28
drag, startPoint x: 984, startPoint y: 264, endPoint x: 960, endPoint y: 283, distance: 31.0
click at [983, 264] on div at bounding box center [1001, 267] width 75 height 31
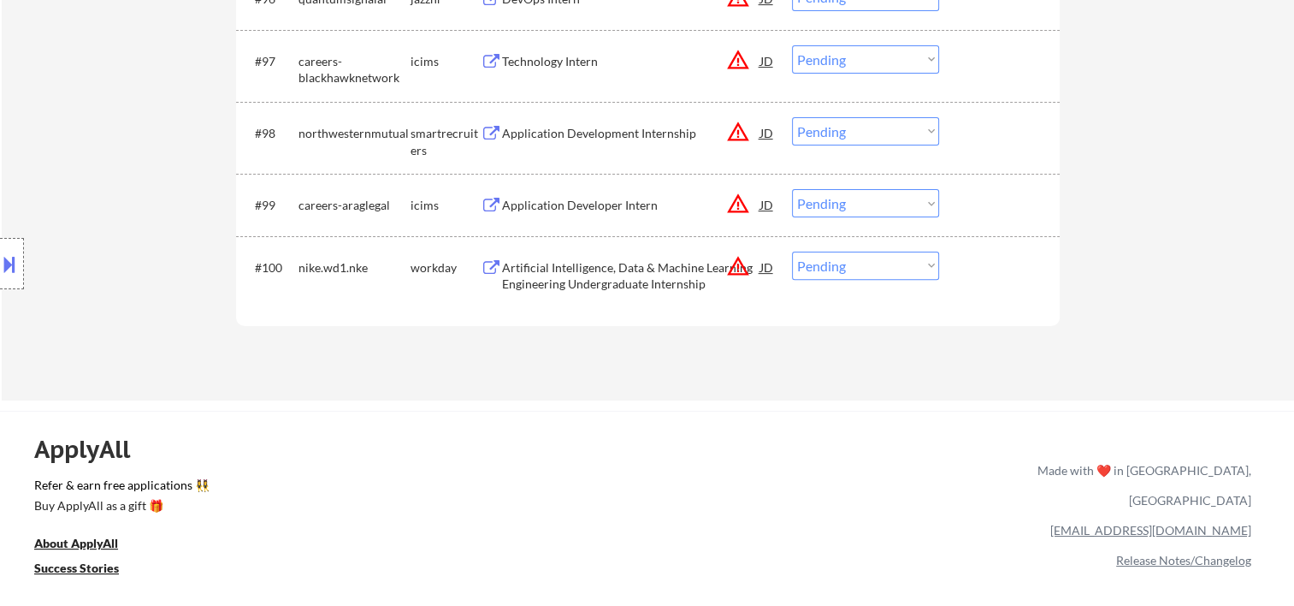
click at [999, 271] on div at bounding box center [1001, 267] width 75 height 31
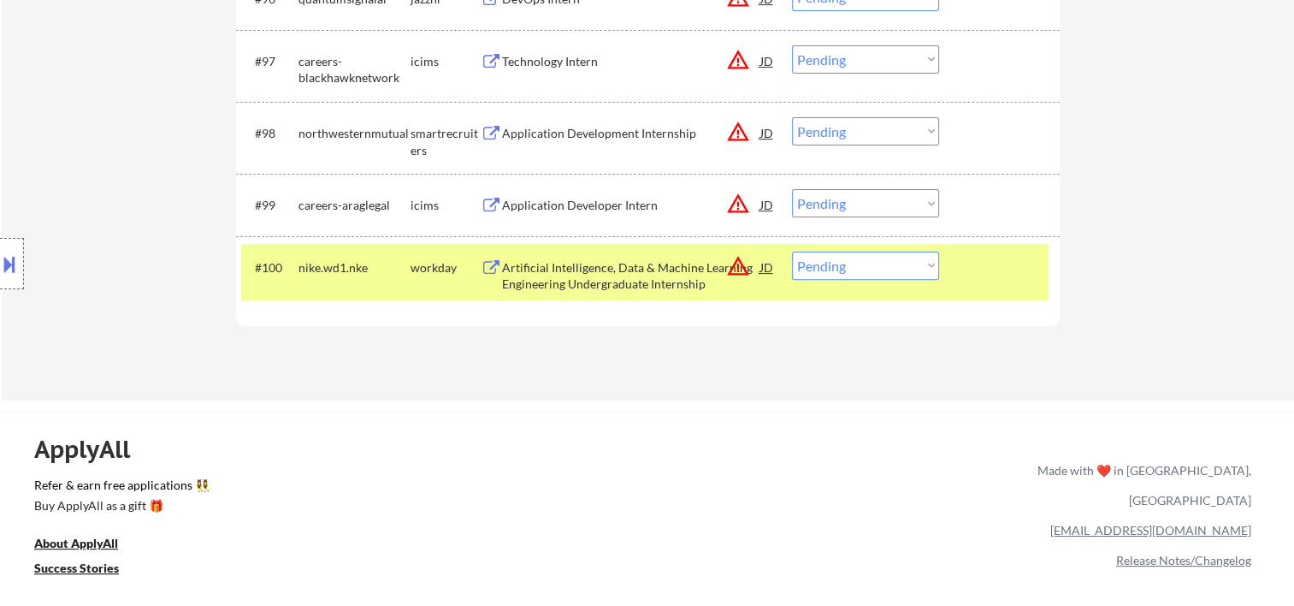
click at [610, 266] on div "Artificial Intelligence, Data & Machine Learning Engineering Undergraduate Inte…" at bounding box center [631, 275] width 258 height 33
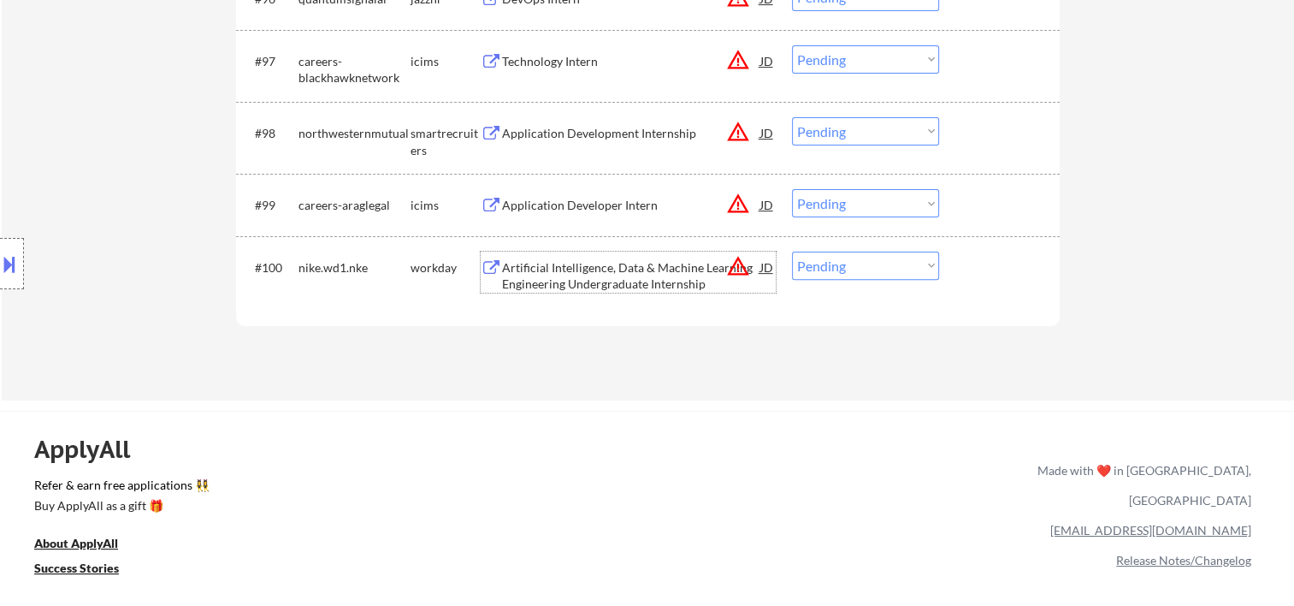
drag, startPoint x: 966, startPoint y: 264, endPoint x: 949, endPoint y: 260, distance: 17.5
click at [965, 264] on div at bounding box center [1001, 267] width 75 height 31
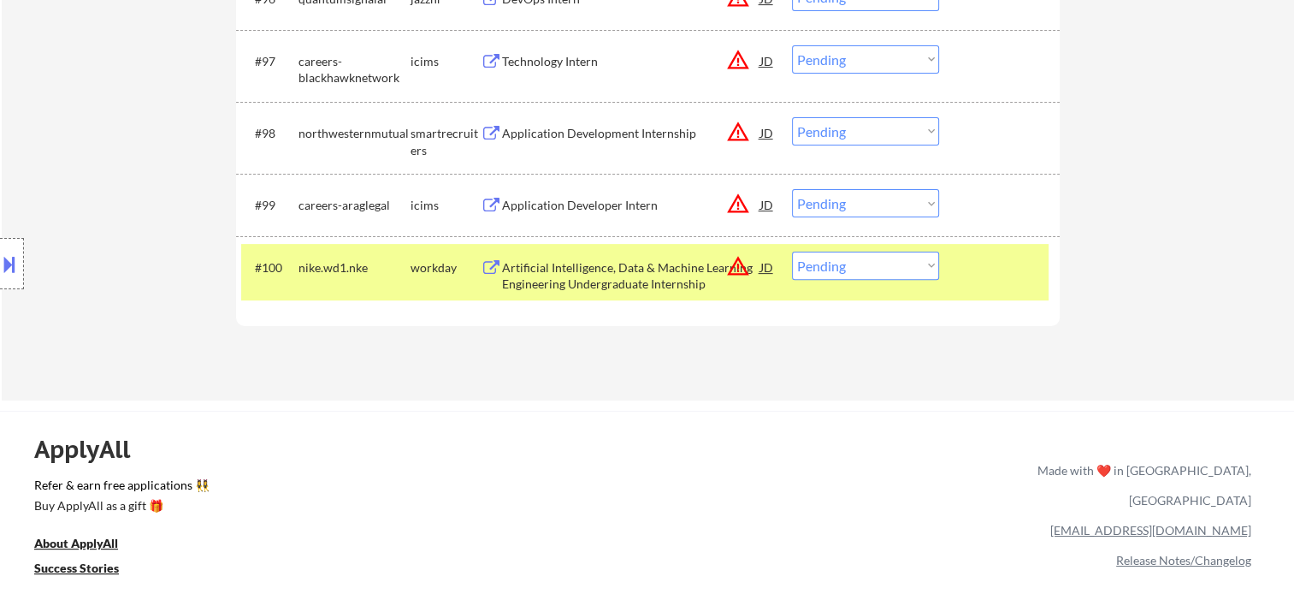
click at [930, 257] on select "Choose an option... Pending Applied Excluded (Questions) Excluded (Expired) Exc…" at bounding box center [865, 266] width 147 height 28
click at [792, 252] on select "Choose an option... Pending Applied Excluded (Questions) Excluded (Expired) Exc…" at bounding box center [865, 266] width 147 height 28
select select ""pending""
click at [963, 264] on div "#100 plexus.wd5.plexus_careers workday Intern - Engineering Productivity, Softw…" at bounding box center [645, 272] width 808 height 56
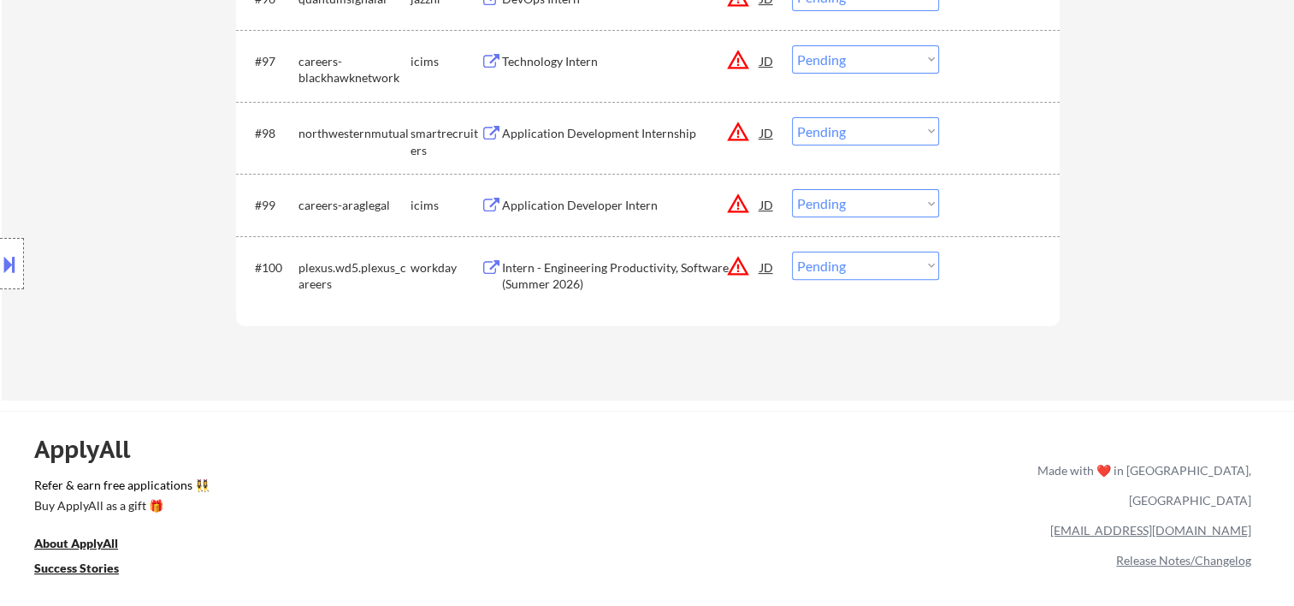
click at [976, 281] on div at bounding box center [1001, 267] width 75 height 31
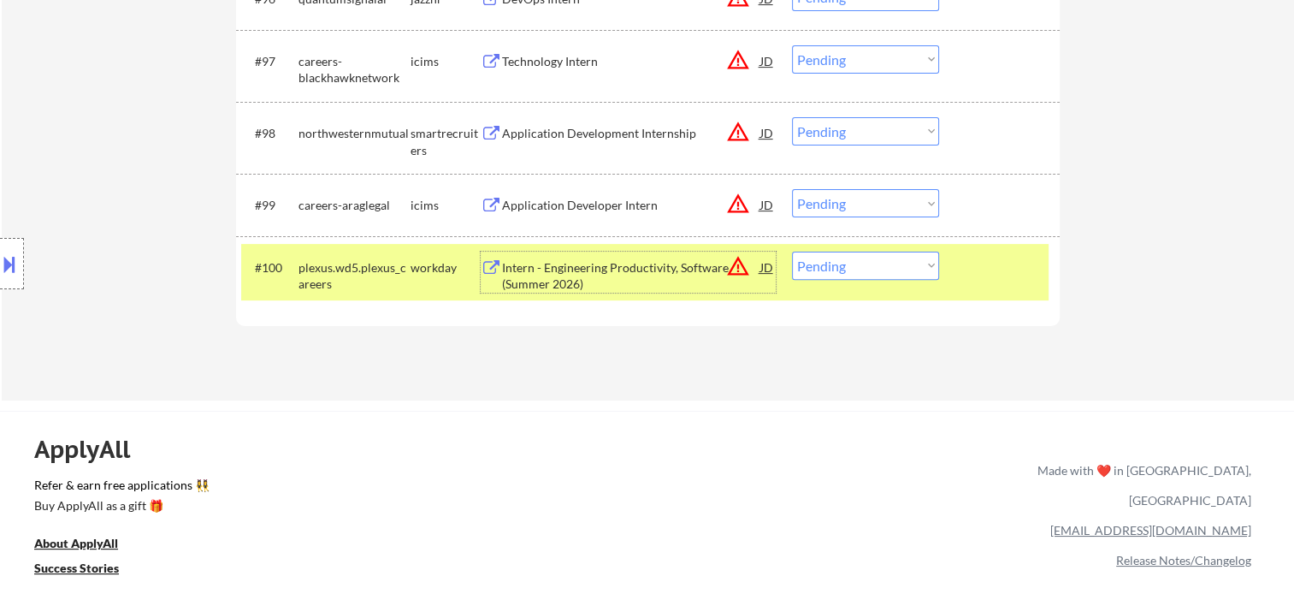
click at [651, 265] on div "Intern - Engineering Productivity, Software (Summer 2026)" at bounding box center [631, 275] width 258 height 33
